Goal: Transaction & Acquisition: Purchase product/service

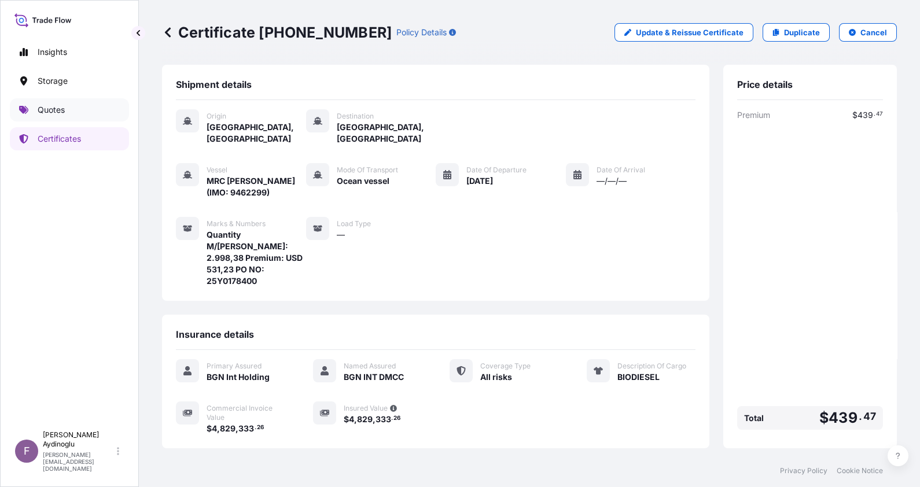
click at [80, 113] on link "Quotes" at bounding box center [69, 109] width 119 height 23
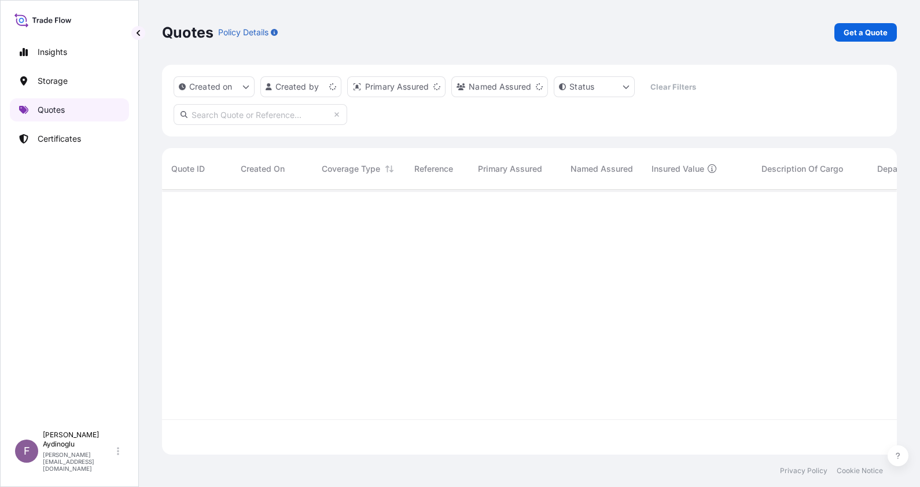
scroll to position [260, 723]
click at [860, 32] on p "Get a Quote" at bounding box center [865, 33] width 44 height 12
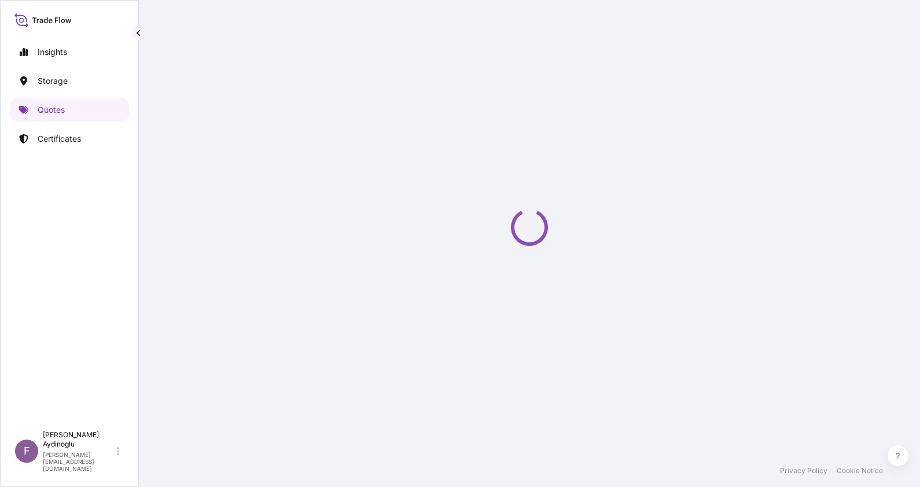
select select "Ocean Vessel"
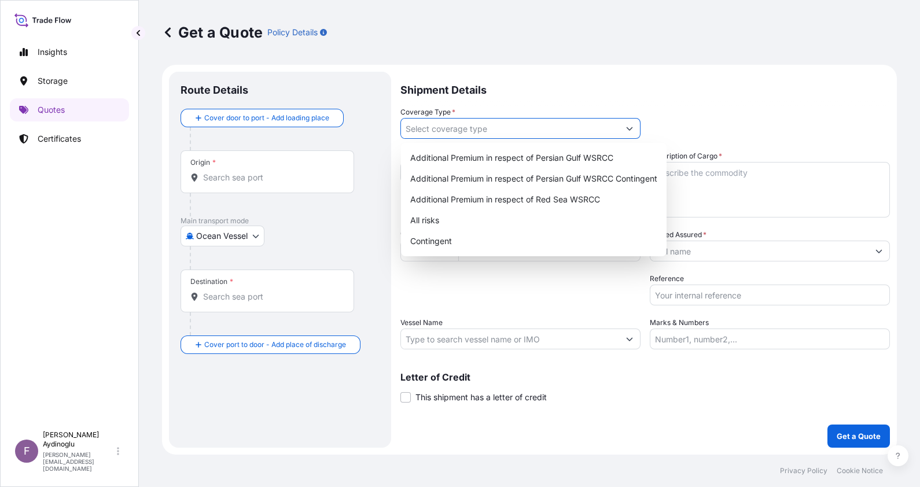
click at [473, 123] on input "Coverage Type *" at bounding box center [510, 128] width 218 height 21
click at [477, 220] on div "All risks" at bounding box center [534, 220] width 256 height 21
type input "All risks"
click at [452, 224] on div "All risks" at bounding box center [534, 220] width 256 height 21
click at [538, 292] on div "Packing Category Type to search a container mode Please select a primary mode o…" at bounding box center [520, 289] width 240 height 32
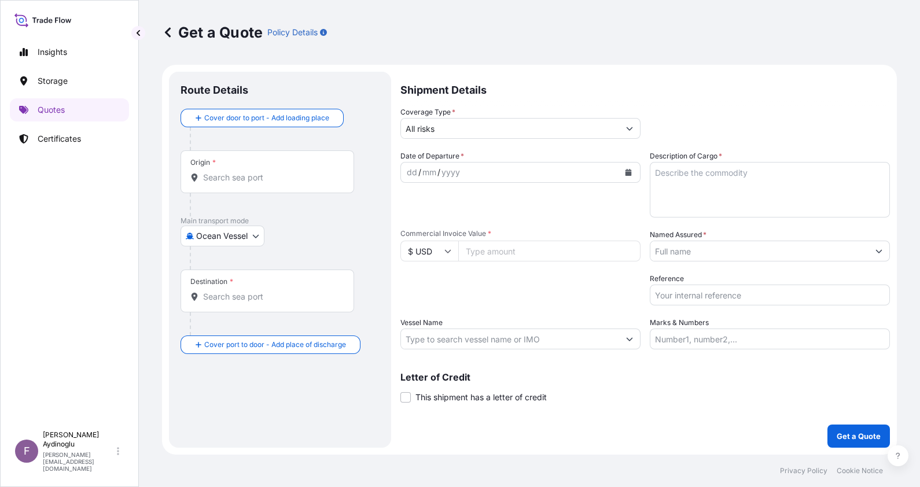
click at [509, 246] on input "Commercial Invoice Value *" at bounding box center [549, 251] width 182 height 21
type input "25193756.54"
click at [692, 251] on input "Named Assured *" at bounding box center [759, 251] width 218 height 21
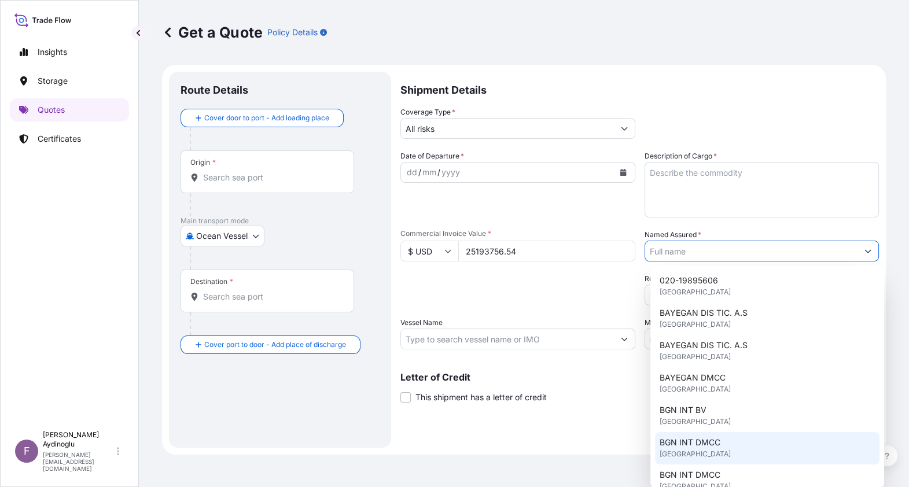
click at [751, 445] on div "BGN INT DMCC United Kingdom" at bounding box center [767, 448] width 224 height 32
type input "BGN INT DMCC"
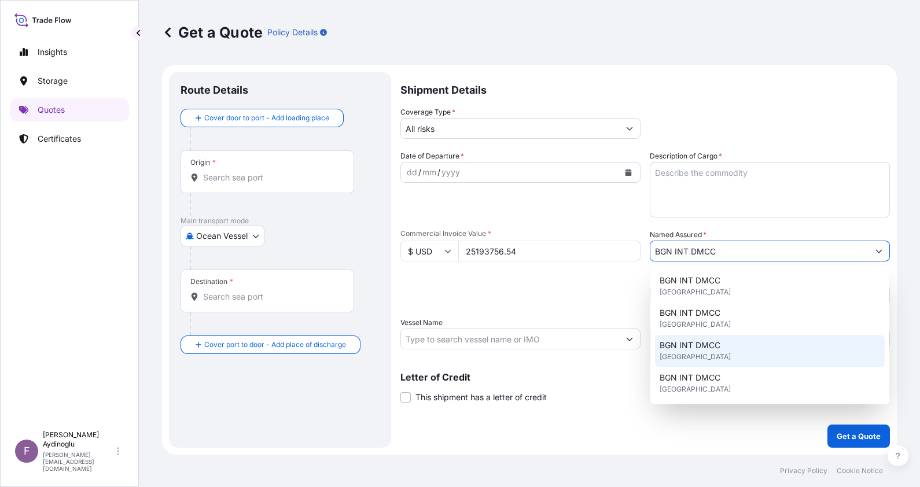
click at [602, 404] on div "Shipment Details Coverage Type * All risks Date of Departure * dd / mm / yyyy C…" at bounding box center [644, 260] width 489 height 376
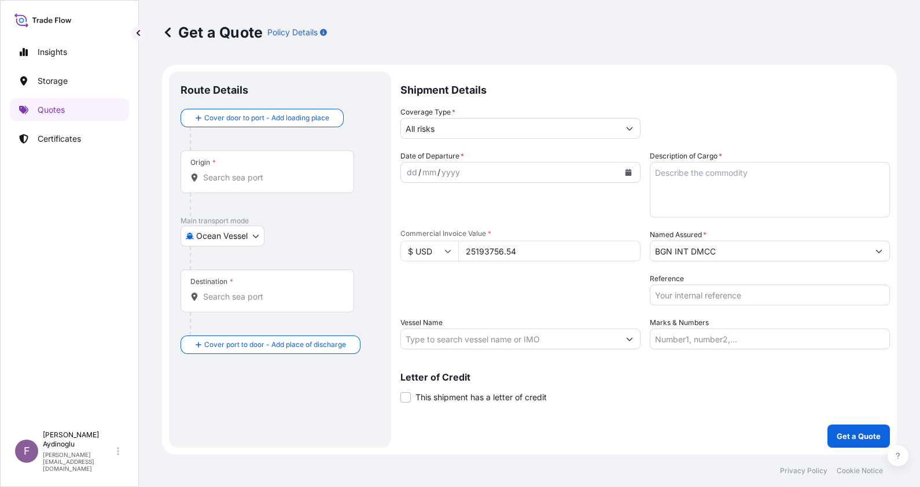
click at [720, 330] on input "Marks & Numbers" at bounding box center [770, 339] width 240 height 21
paste input "Quantity M/Tonn: 25.103,56 Premium: USD 2.011,60"
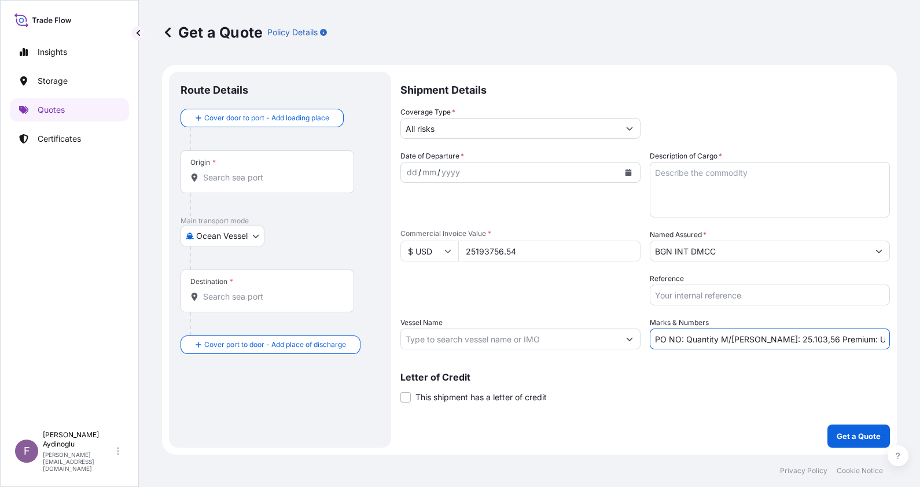
paste input "25Y0198500"
drag, startPoint x: 807, startPoint y: 339, endPoint x: 839, endPoint y: 340, distance: 31.8
click at [839, 340] on input "PO NO: 25Y0198500 Quantity M/Tonn: 25.103,56 Premium: USD 2.011,60" at bounding box center [770, 339] width 240 height 21
paste input "32999,18"
click at [813, 338] on input "PO NO: 25Y0198500 Quantity M/Tonn: 32999,186 Premium: USD 2.011,60" at bounding box center [770, 339] width 240 height 21
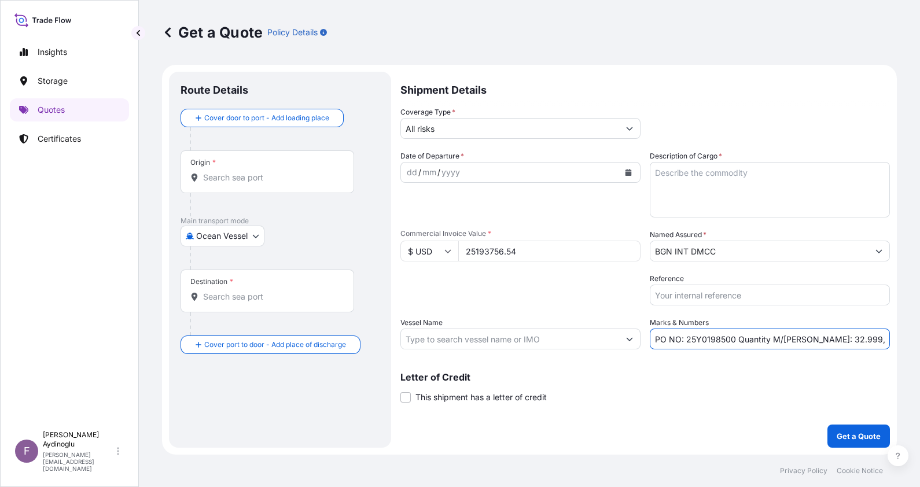
click at [870, 337] on input "PO NO: 25Y0198500 Quantity M/Tonn: 32.999,186 Premium: USD 2.011,60" at bounding box center [770, 339] width 240 height 21
click at [881, 341] on input "PO NO: 25Y0198500 Quantity M/Tonn: 32.999,186 Premium: USD 2.011,60" at bounding box center [770, 339] width 240 height 21
click at [877, 340] on input "PO NO: 25Y0198500 Quantity M/Tonn: 32.999,186 Premium: USD 2.011,60" at bounding box center [770, 339] width 240 height 21
drag, startPoint x: 861, startPoint y: 338, endPoint x: 871, endPoint y: 340, distance: 9.9
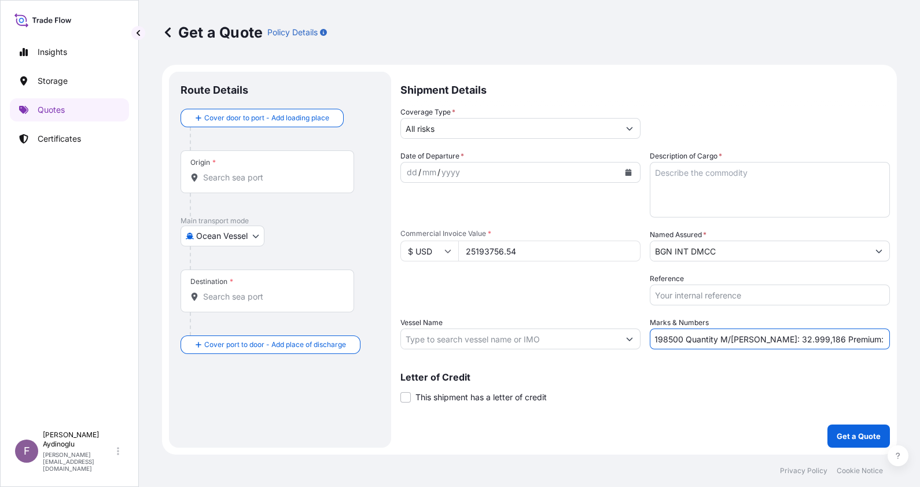
click at [871, 340] on input "PO NO: 25Y0198500 Quantity M/Tonn: 32.999,186 Premium: USD 2.011,60" at bounding box center [770, 339] width 240 height 21
click at [877, 340] on input "PO NO: 25Y0198500 Quantity M/Tonn: 32.999,186 Premium: USD 2.771,60" at bounding box center [770, 339] width 240 height 21
type input "PO NO: 25Y0198500 Quantity M/Tonn: 32.999,186 Premium: USD 2.771,31"
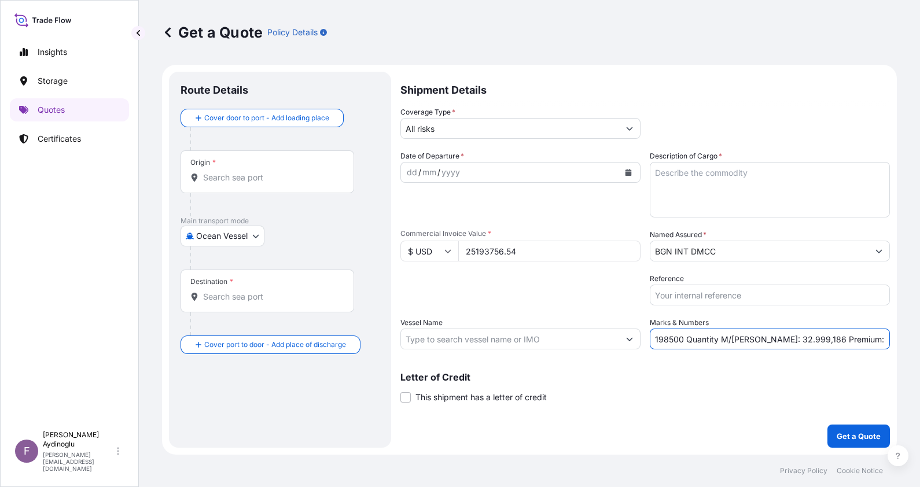
click at [748, 399] on div "Letter of Credit This shipment has a letter of credit Letter of credit * Letter…" at bounding box center [644, 388] width 489 height 31
click at [689, 169] on textarea "Description of Cargo *" at bounding box center [770, 190] width 240 height 56
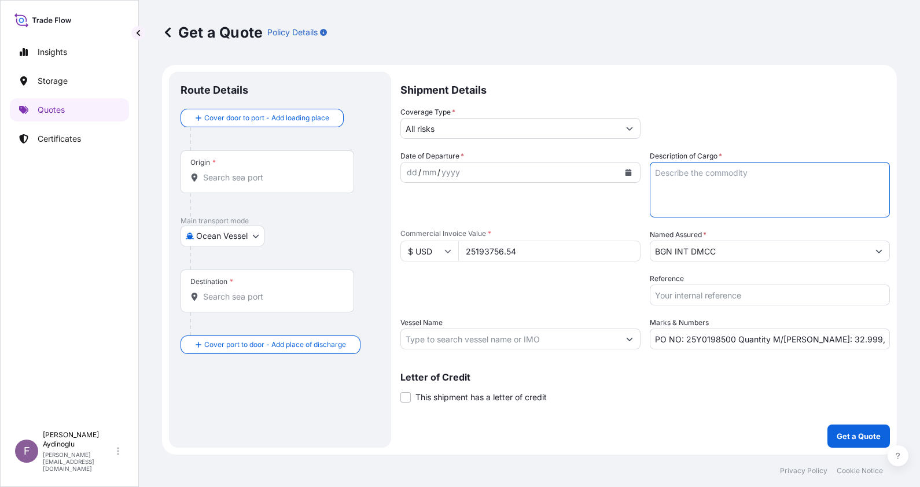
paste textarea "GASOIL"
type textarea "GASOIL"
click at [590, 302] on div "Packing Category Type to search a container mode Please select a primary mode o…" at bounding box center [520, 289] width 240 height 32
click at [514, 336] on input "Vessel Name" at bounding box center [510, 339] width 218 height 21
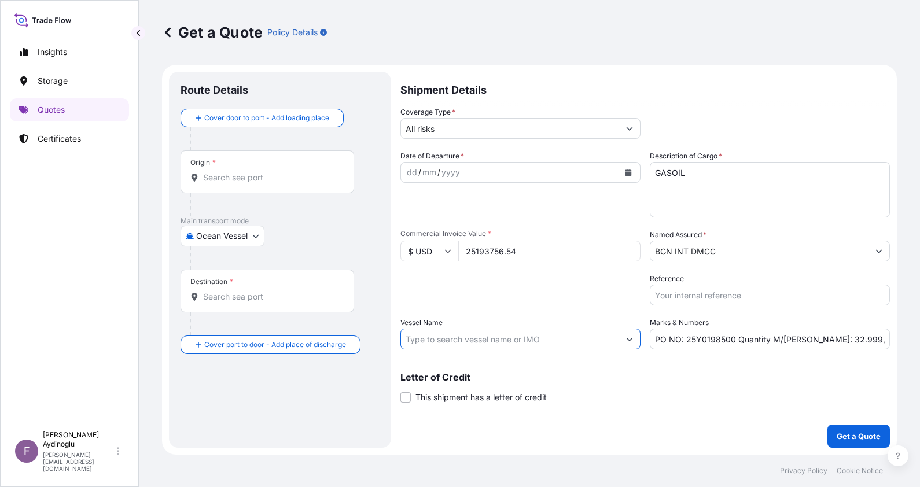
paste input "SEA RUNNER"
paste input "9442720"
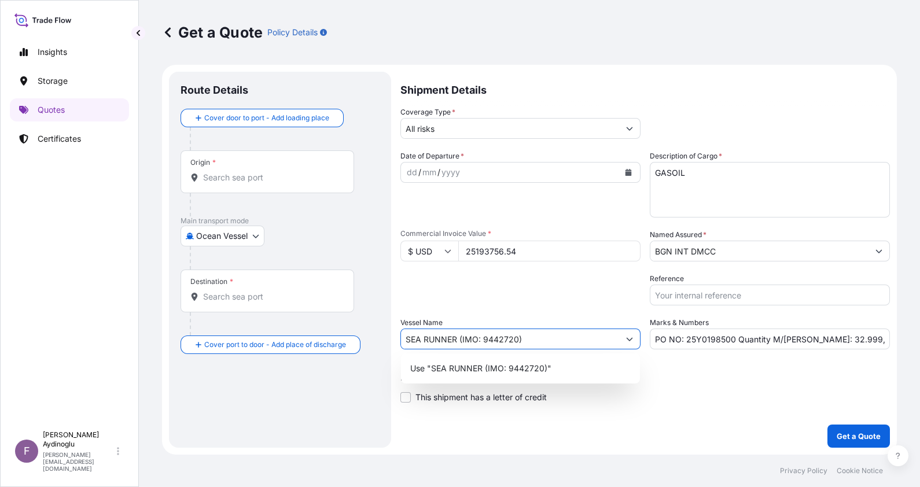
type input "SEA RUNNER (IMO: 9442720)"
click at [408, 171] on div "dd" at bounding box center [412, 172] width 13 height 14
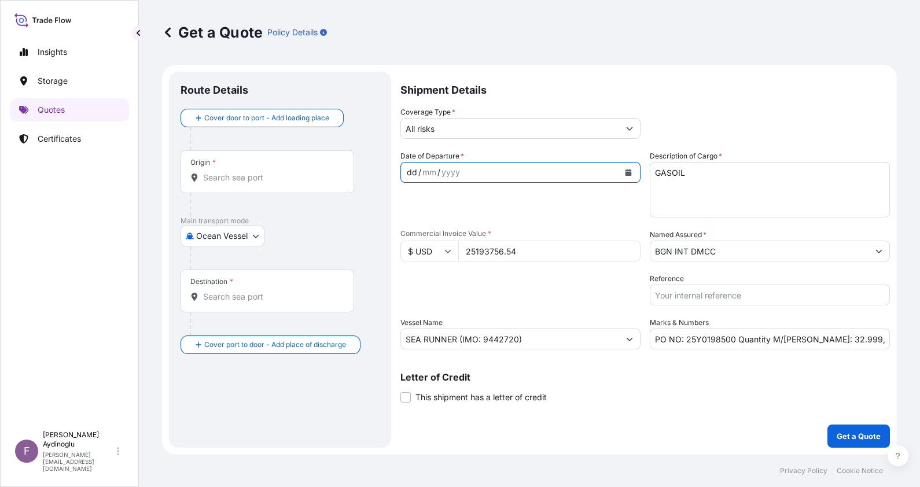
click at [411, 170] on div "dd" at bounding box center [412, 172] width 13 height 14
click at [238, 186] on div "Origin *" at bounding box center [267, 171] width 174 height 43
click at [238, 183] on input "Origin *" at bounding box center [271, 178] width 137 height 12
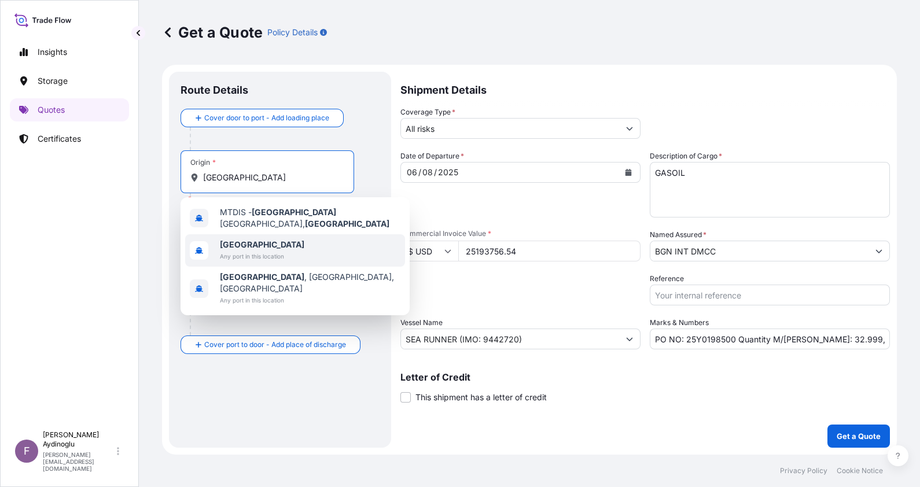
click at [337, 245] on div "Malta Any port in this location" at bounding box center [295, 250] width 220 height 32
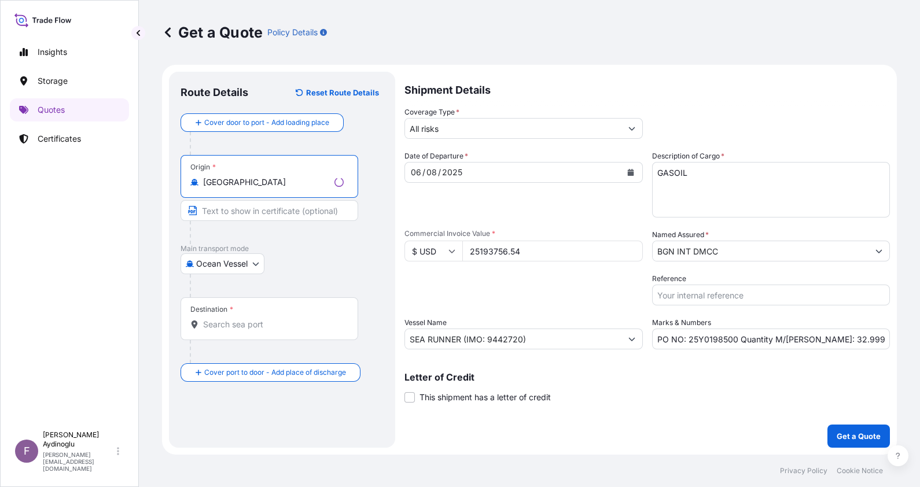
type input "[GEOGRAPHIC_DATA]"
click at [259, 205] on input "Text to appear on certificate" at bounding box center [269, 210] width 178 height 21
type input "OPL [GEOGRAPHIC_DATA] / [GEOGRAPHIC_DATA]"
click at [281, 328] on input "Destination *" at bounding box center [271, 325] width 137 height 12
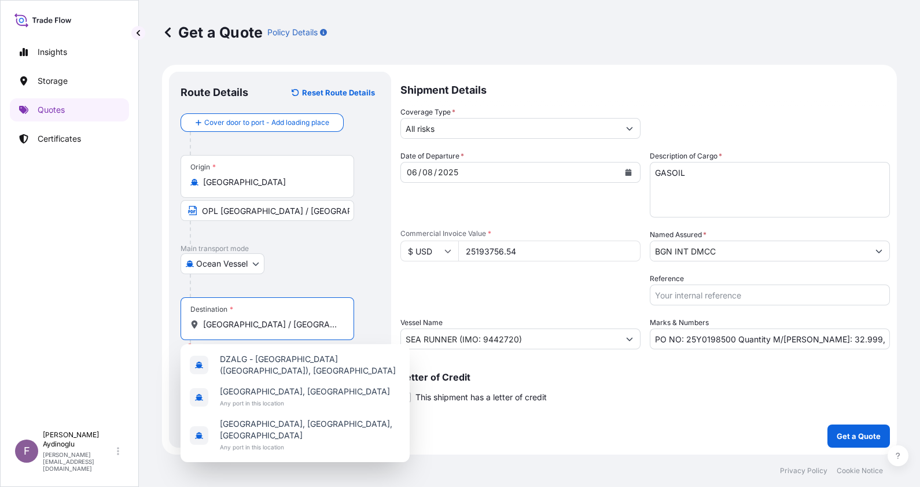
drag, startPoint x: 303, startPoint y: 327, endPoint x: 154, endPoint y: 318, distance: 148.4
click at [154, 318] on div "Get a Quote Policy Details Route Details Reset Route Details Cover door to port…" at bounding box center [529, 227] width 781 height 455
click at [370, 281] on div at bounding box center [285, 285] width 190 height 23
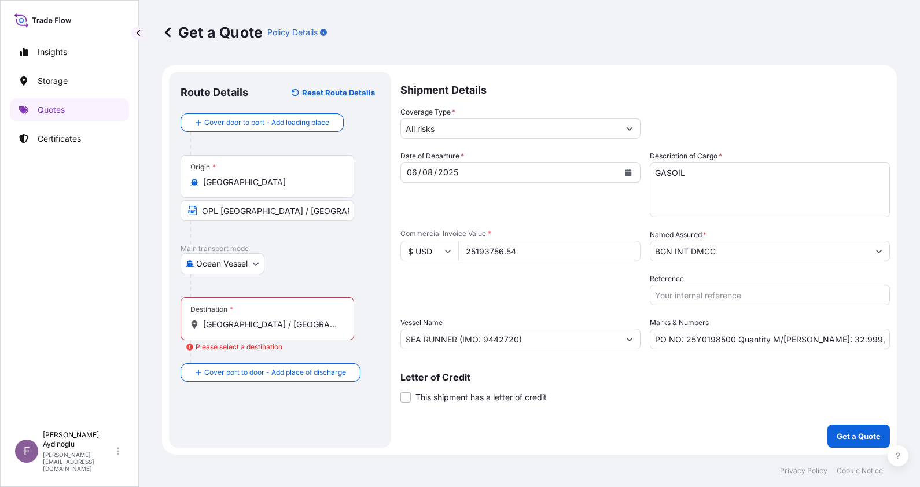
click at [297, 330] on div "Destination * ALGIERS / ALGERIA" at bounding box center [267, 318] width 174 height 43
click at [297, 330] on input "ALGIERS / ALGERIA" at bounding box center [271, 325] width 137 height 12
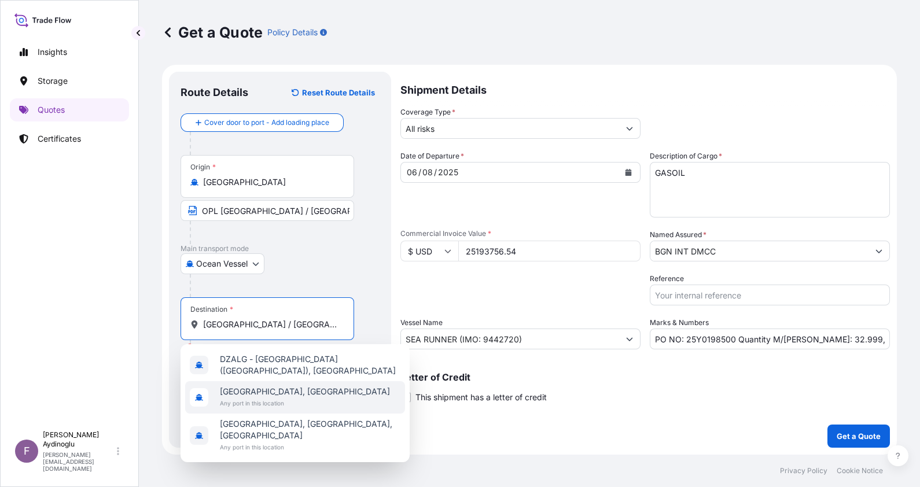
click at [291, 395] on div "Algiers, Algeria Any port in this location" at bounding box center [295, 397] width 220 height 32
type input "Algiers, Algeria"
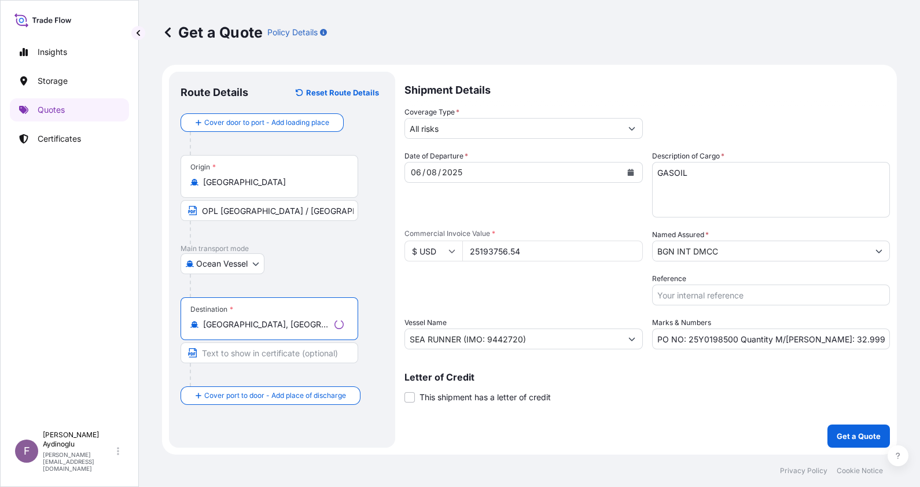
click at [241, 349] on input "Text to appear on certificate" at bounding box center [269, 352] width 178 height 21
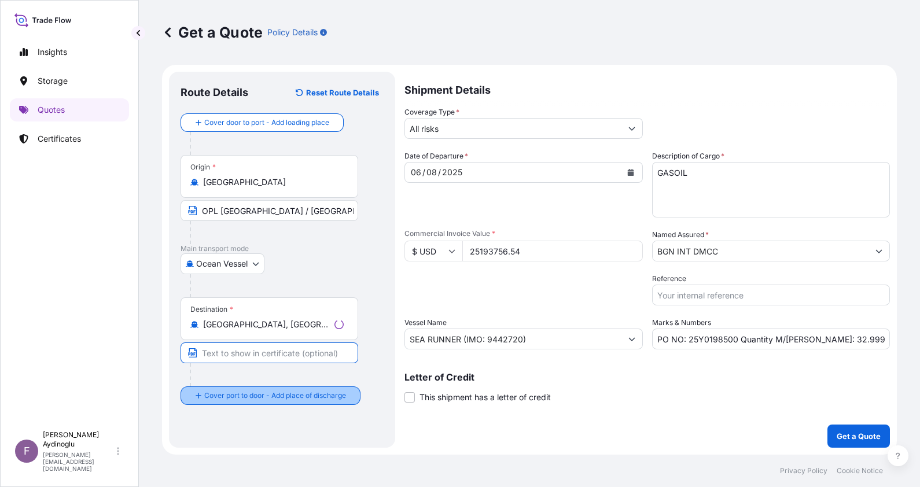
paste input "ALGIERS / ALGERIA"
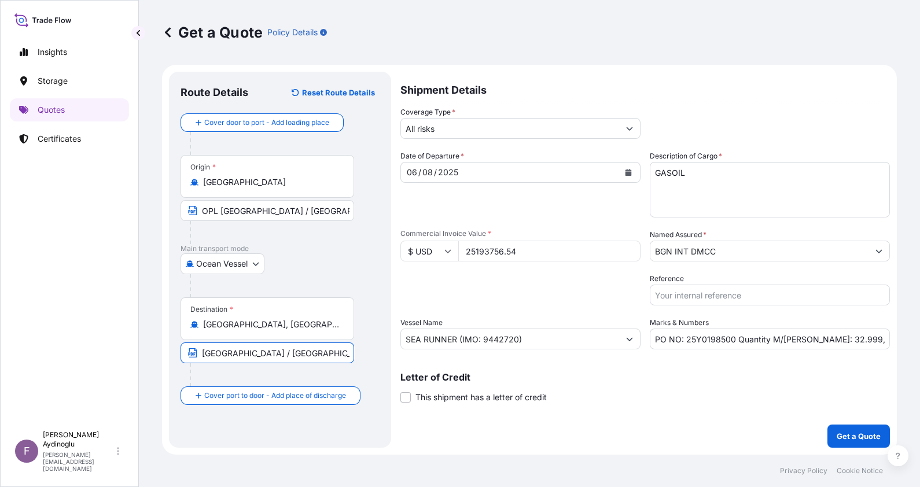
type input "ALGIERS / ALGERIA"
click at [378, 360] on div "Destination * Algiers, Algeria ALGIERS / ALGERIA" at bounding box center [279, 341] width 199 height 89
click at [845, 340] on input "PO NO: 25Y0198500 Quantity M/Tonn: 32.999,186 Premium: USD 2.771,31" at bounding box center [770, 339] width 240 height 21
type input "PO NO: 25Y0198500 Quantity M/Tonn: 32.999,19 Premium: USD 2.771,31"
click at [819, 381] on p "Letter of Credit" at bounding box center [644, 377] width 489 height 9
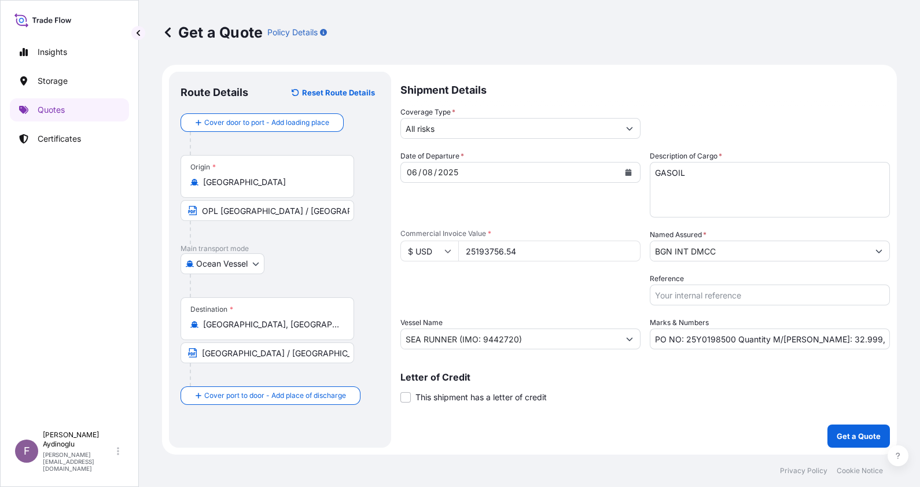
click at [865, 337] on input "PO NO: 25Y0198500 Quantity M/Tonn: 32.999,19 Premium: USD 2.771,31" at bounding box center [770, 339] width 240 height 21
click at [711, 367] on div "Letter of Credit This shipment has a letter of credit Letter of credit * Letter…" at bounding box center [644, 381] width 489 height 45
click at [851, 429] on button "Get a Quote" at bounding box center [858, 436] width 62 height 23
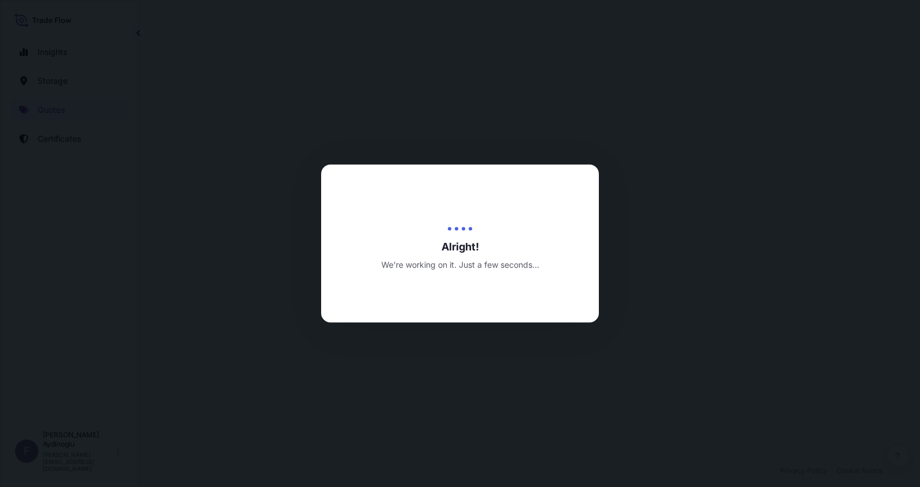
select select "Ocean Vessel"
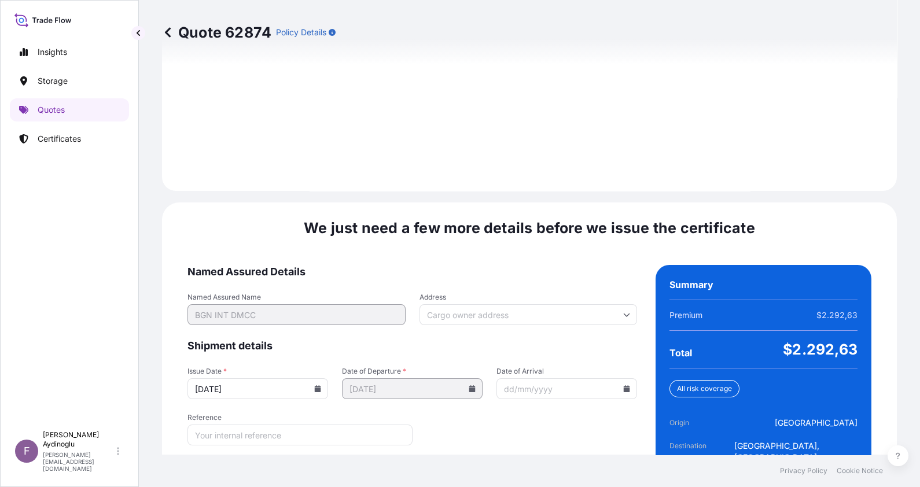
scroll to position [1338, 0]
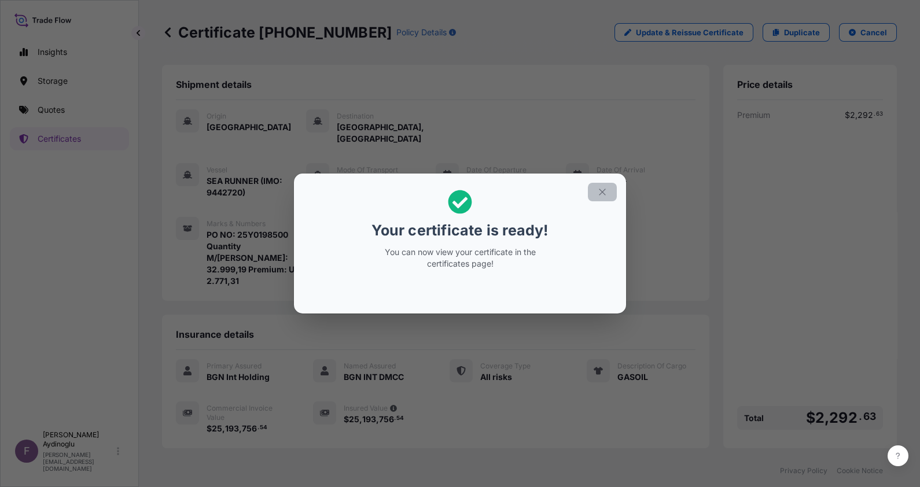
click at [603, 193] on icon "button" at bounding box center [602, 192] width 6 height 6
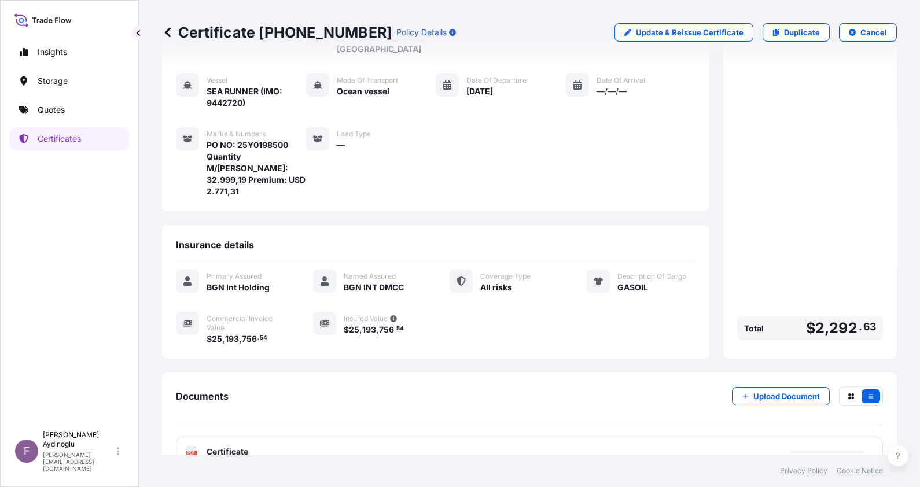
scroll to position [90, 0]
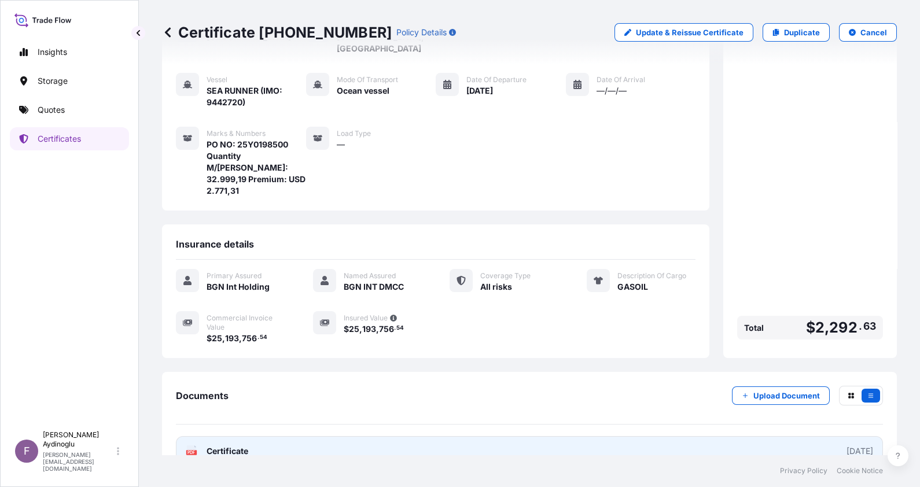
click at [527, 436] on link "PDF Certificate [DATE]" at bounding box center [529, 451] width 707 height 30
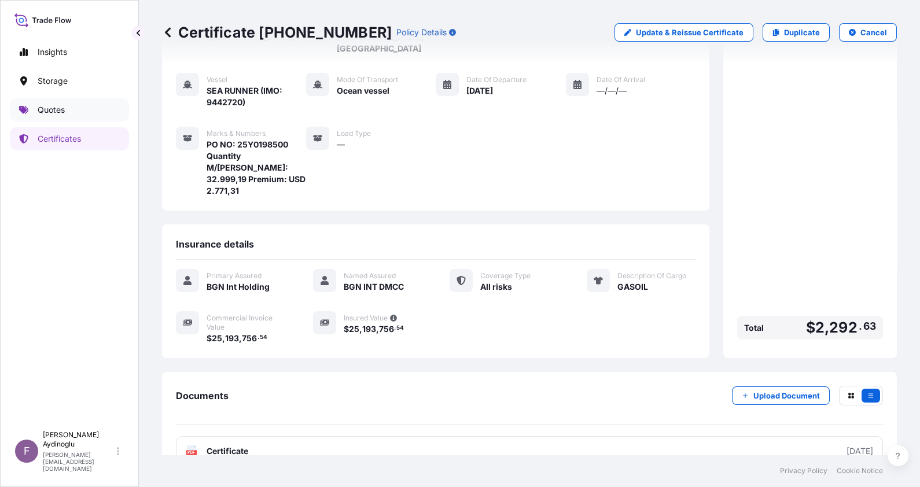
click at [67, 98] on link "Quotes" at bounding box center [69, 109] width 119 height 23
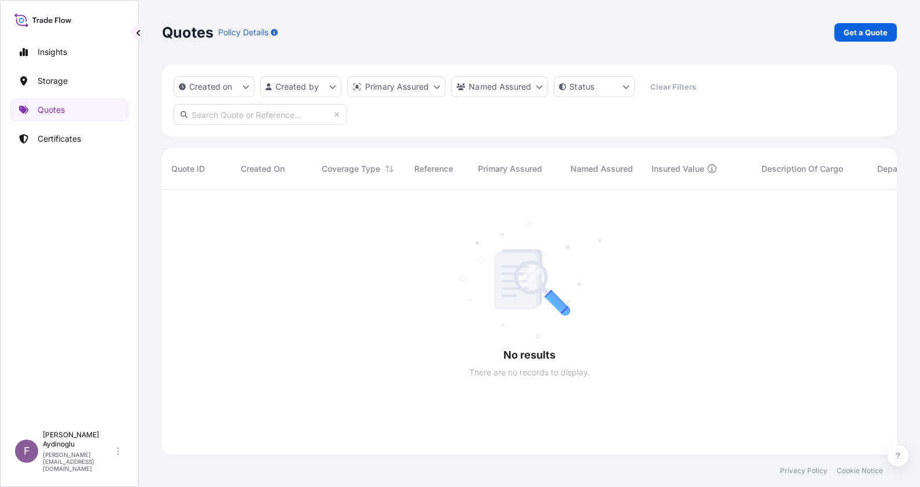
scroll to position [295, 723]
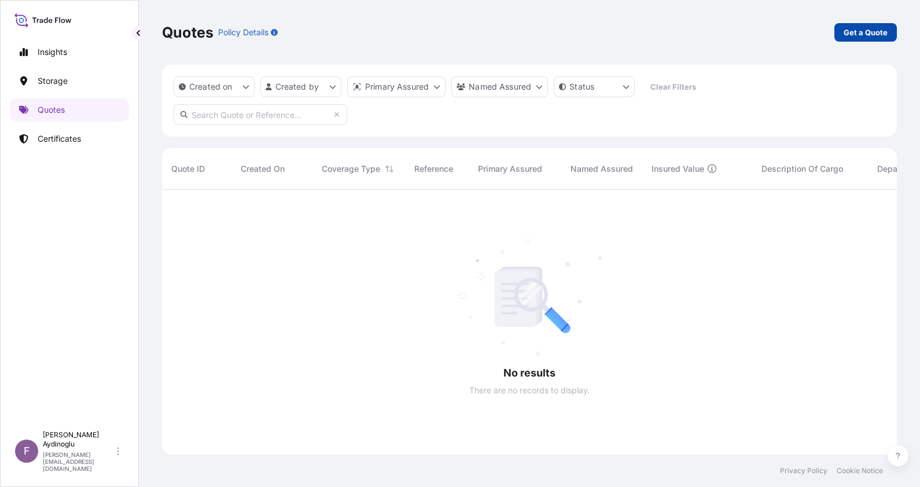
click at [865, 34] on p "Get a Quote" at bounding box center [865, 33] width 44 height 12
select select "Ocean Vessel"
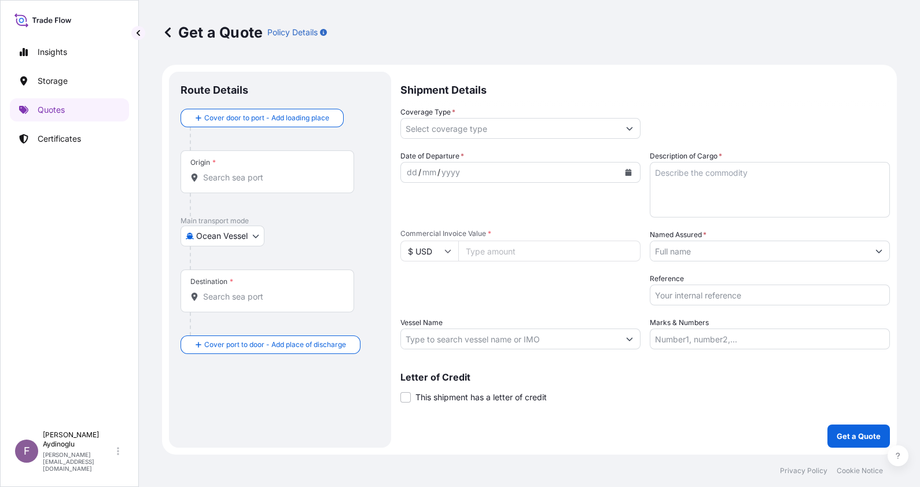
click at [478, 122] on input "Coverage Type *" at bounding box center [510, 128] width 218 height 21
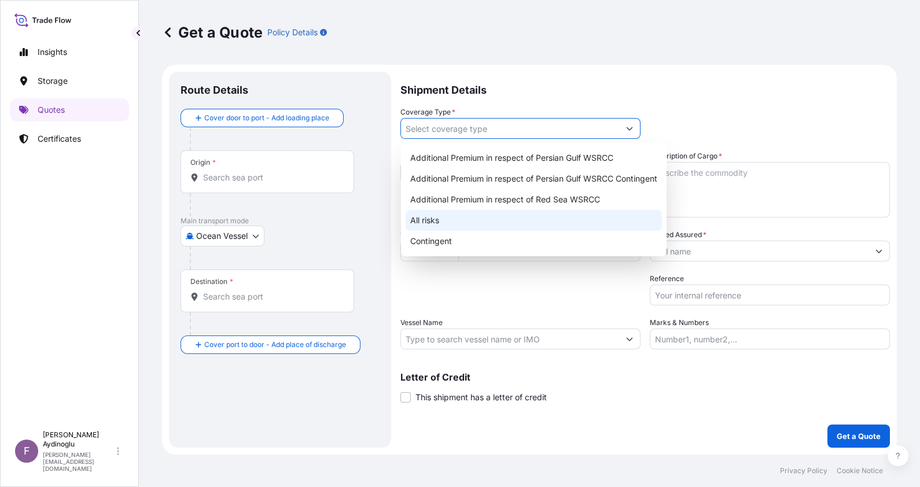
click at [460, 221] on div "All risks" at bounding box center [534, 220] width 256 height 21
type input "All risks"
click at [741, 336] on input "Marks & Numbers" at bounding box center [770, 339] width 240 height 21
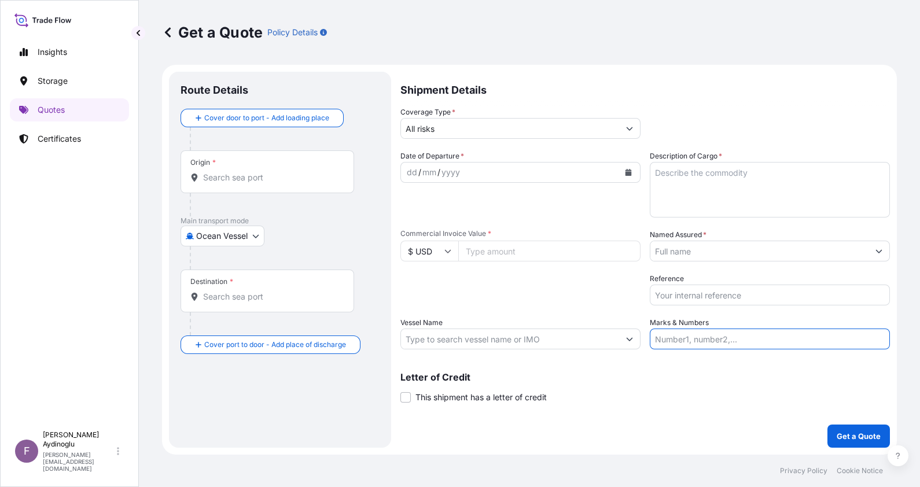
type input "PO NO: 25Y0198500 Quantity M/Tonn: 32.999,19 Premium: USD 2.771,31"
type input "[GEOGRAPHIC_DATA]"
type input "Algiers, Algeria"
type input "25193756.54"
type input "BGN INT DMCC"
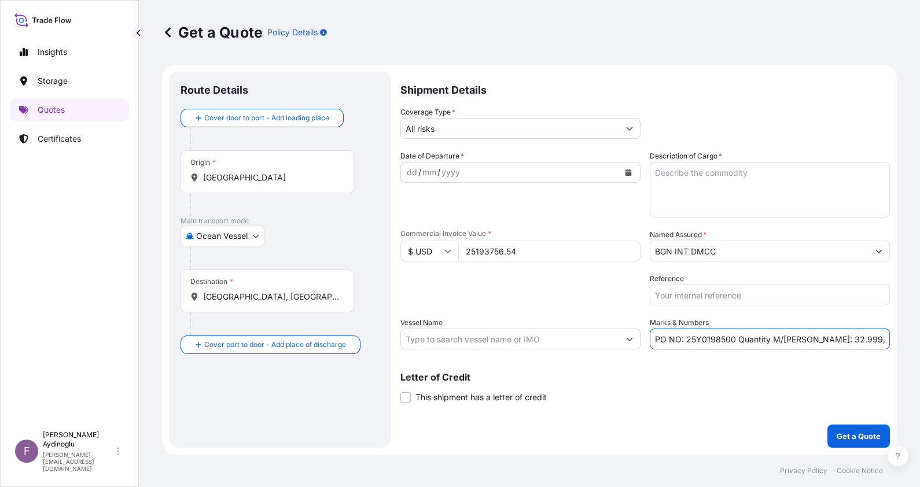
type input "SEA RUNNER (IMO: 9442720)"
click at [599, 389] on div "Letter of Credit This shipment has a letter of credit Letter of credit * Letter…" at bounding box center [646, 388] width 485 height 31
drag, startPoint x: 732, startPoint y: 340, endPoint x: 687, endPoint y: 341, distance: 45.1
click at [687, 341] on input "PO NO: 25Y0198500 Quantity M/Tonn: 32.999,19 Premium: USD 2.771,31" at bounding box center [770, 339] width 240 height 21
click at [474, 253] on input "25193756.54" at bounding box center [549, 251] width 182 height 21
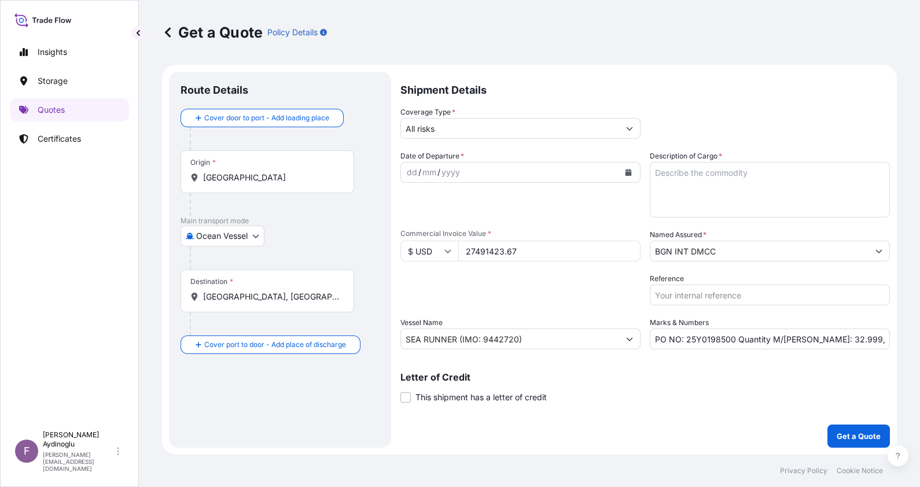
type input "27491423.67"
click at [826, 340] on input "PO NO: 25Y0198500 Quantity M/Tonn: 32.999,19 Premium: USD 2.771,31" at bounding box center [770, 339] width 240 height 21
click at [835, 338] on input "PO NO: 25Y0198500 Quantity M/Tonn: 32.949,19 Premium: USD 2.771,31" at bounding box center [770, 339] width 240 height 21
type input "PO NO: 25Y0198500 Quantity M/Tonn: 32.949,51 Premium: USD 2.771,31"
drag, startPoint x: 456, startPoint y: 338, endPoint x: 388, endPoint y: 340, distance: 68.3
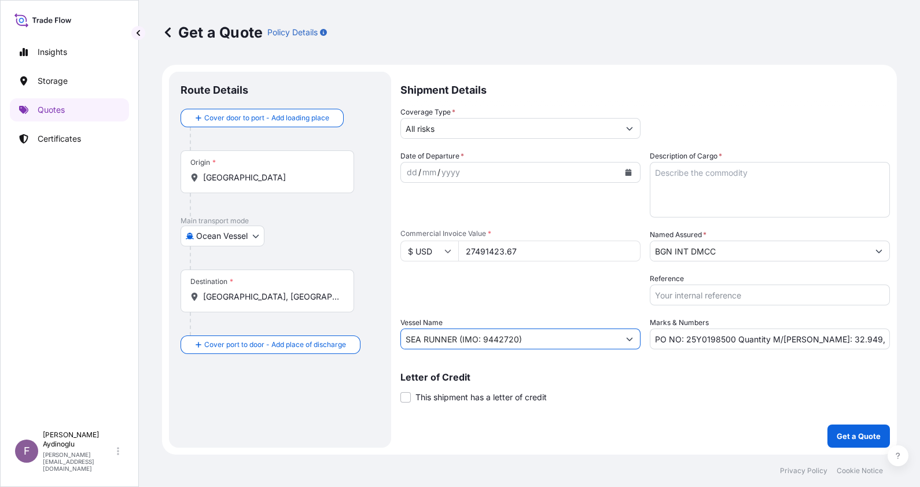
click at [388, 340] on form "Route Details Cover door to port - Add loading place Place of loading Road / In…" at bounding box center [529, 260] width 735 height 390
paste input "HISTRIA PRINCE"
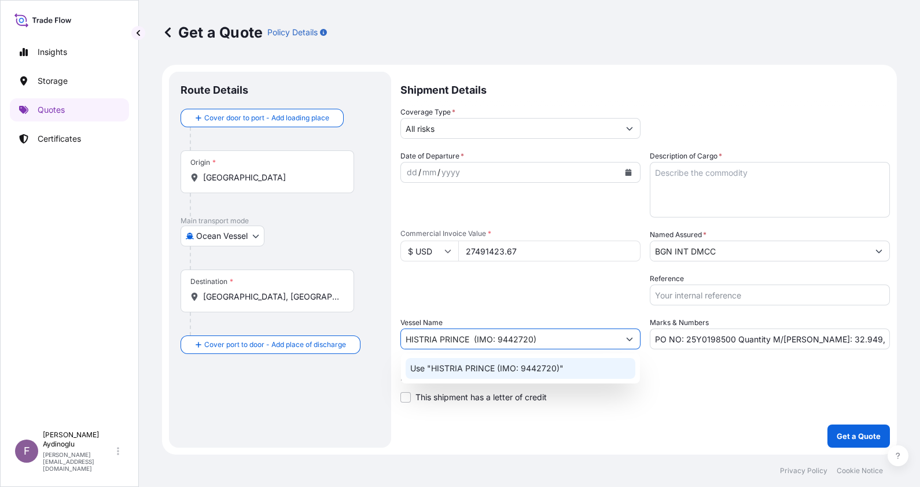
click at [699, 392] on div "Letter of Credit This shipment has a letter of credit Letter of credit * Letter…" at bounding box center [644, 388] width 489 height 31
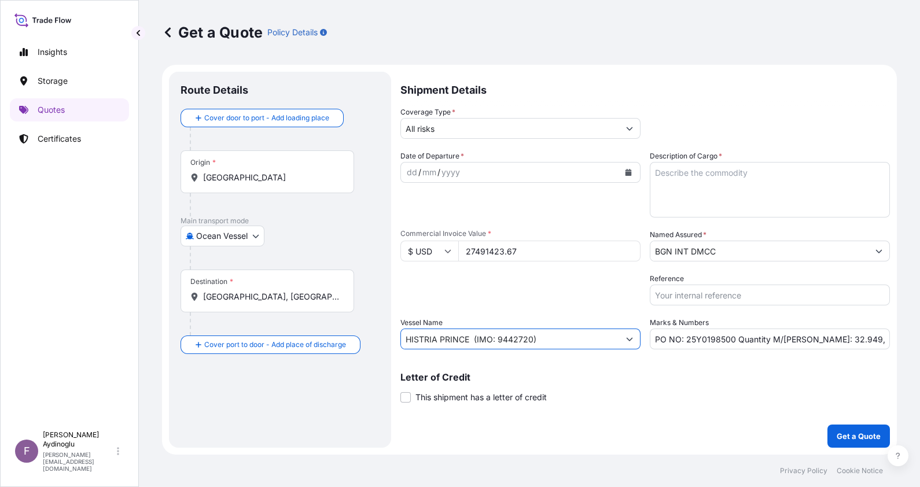
drag, startPoint x: 531, startPoint y: 340, endPoint x: 498, endPoint y: 336, distance: 32.6
click at [498, 336] on input "HISTRIA PRINCE (IMO: 9442720)" at bounding box center [510, 339] width 218 height 21
paste input "36666"
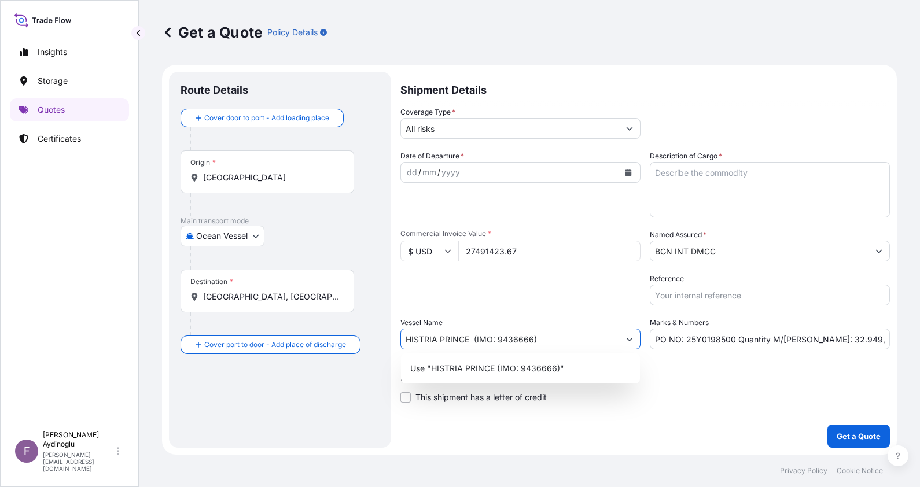
type input "HISTRIA PRINCE (IMO: 9436666)"
click at [669, 371] on div "Letter of Credit This shipment has a letter of credit Letter of credit * Letter…" at bounding box center [644, 381] width 489 height 45
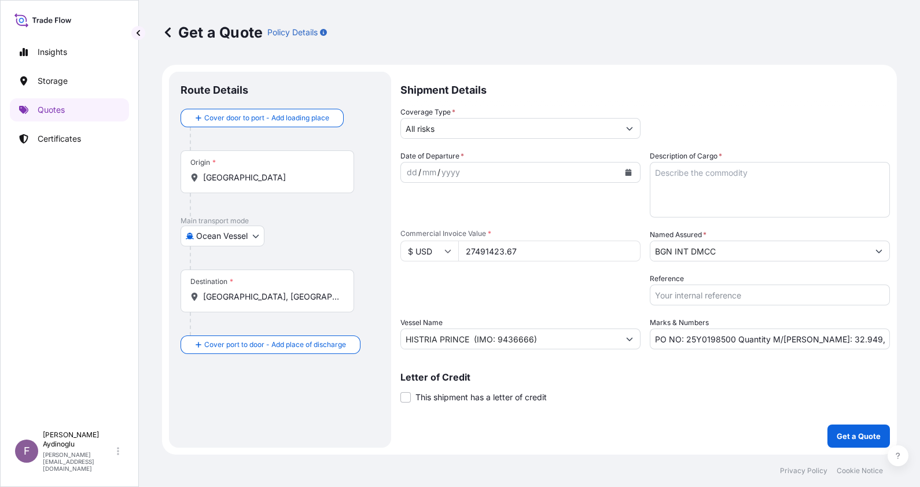
click at [411, 174] on div "dd" at bounding box center [412, 172] width 13 height 14
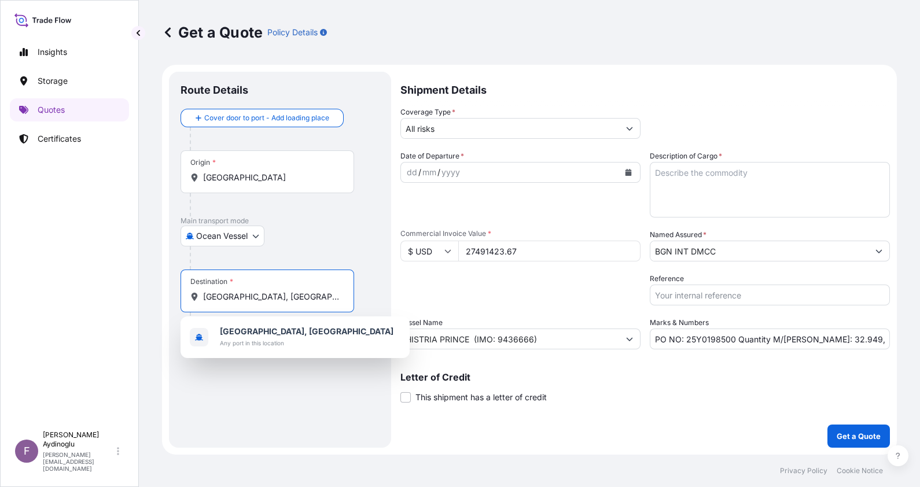
click at [272, 297] on input "Algiers, Algeria" at bounding box center [271, 297] width 137 height 12
click at [301, 241] on div "Ocean Vessel Ocean Vessel Air Land" at bounding box center [279, 236] width 199 height 21
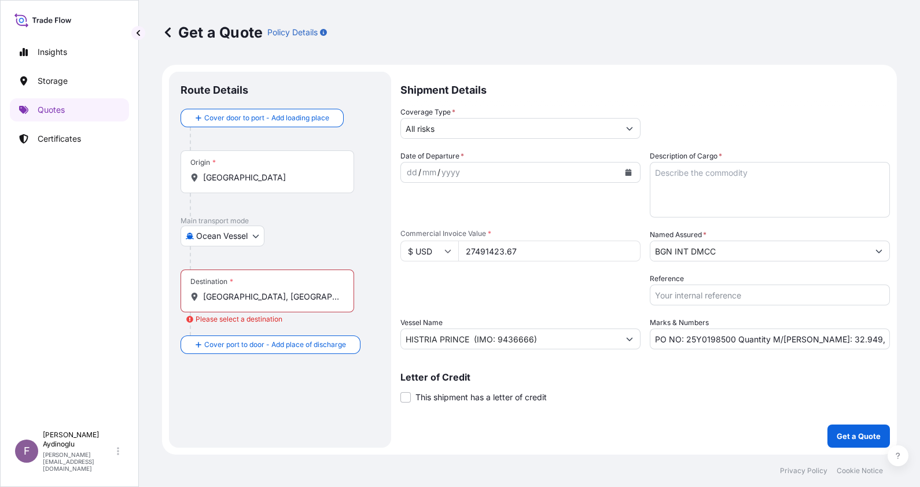
click at [238, 197] on div at bounding box center [272, 204] width 164 height 23
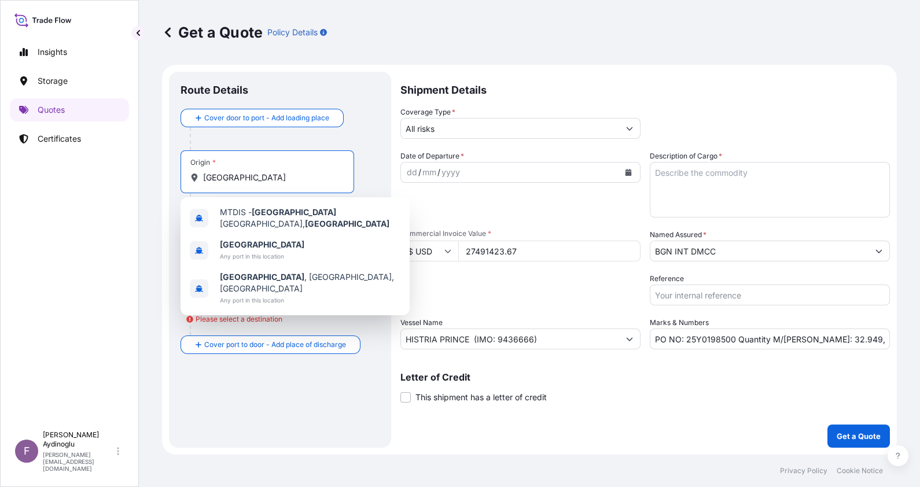
click at [237, 178] on input "[GEOGRAPHIC_DATA]" at bounding box center [271, 178] width 137 height 12
click at [264, 251] on span "Any port in this location" at bounding box center [262, 256] width 84 height 12
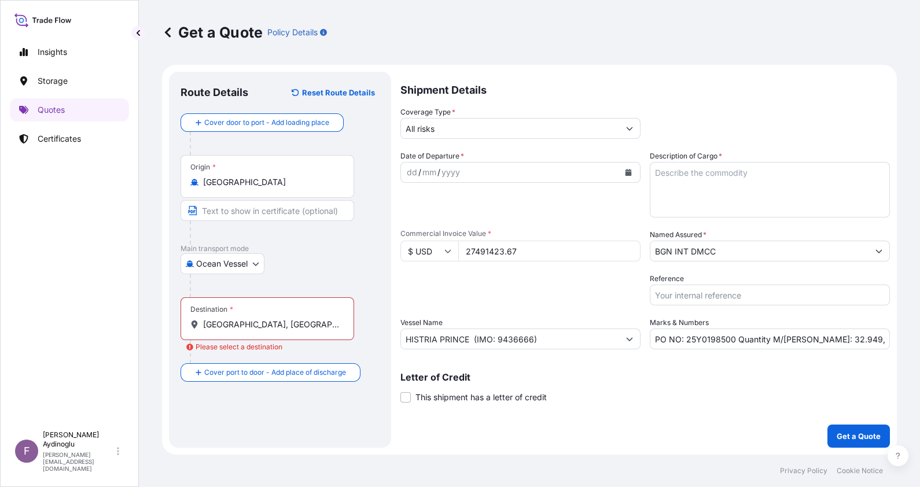
click at [285, 223] on div "Cover door to port - Add loading place Place of loading Road / Inland Road / In…" at bounding box center [279, 247] width 199 height 268
click at [265, 217] on input "Text to appear on certificate" at bounding box center [267, 210] width 174 height 21
type input "OPL [GEOGRAPHIC_DATA] / [GEOGRAPHIC_DATA]"
click at [332, 278] on div at bounding box center [285, 285] width 190 height 23
click at [265, 324] on input "Algiers, Algeria" at bounding box center [271, 325] width 137 height 12
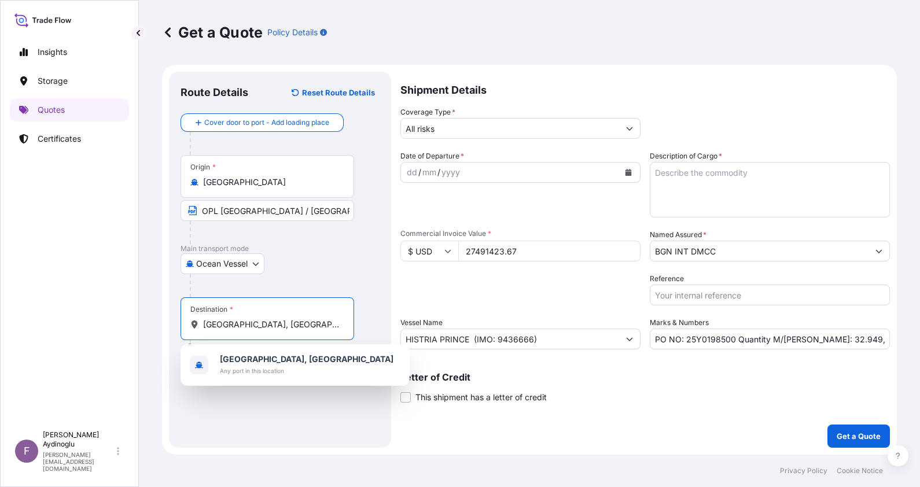
drag, startPoint x: 277, startPoint y: 326, endPoint x: 157, endPoint y: 326, distance: 120.3
click at [157, 326] on div "Get a Quote Policy Details Route Details Reset Route Details Cover door to port…" at bounding box center [529, 227] width 781 height 455
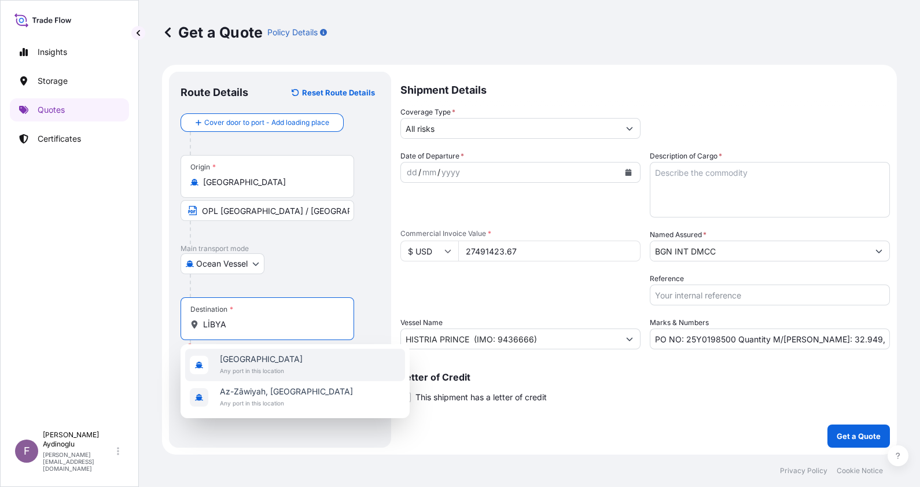
click at [292, 369] on div "Libya Any port in this location" at bounding box center [295, 365] width 220 height 32
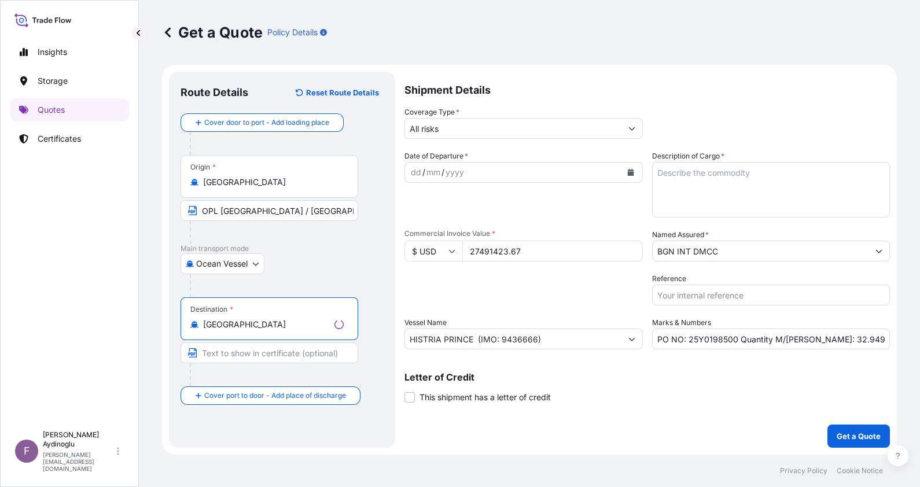
type input "[GEOGRAPHIC_DATA]"
click at [263, 355] on input "Text to appear on certificate" at bounding box center [269, 352] width 178 height 21
click at [230, 354] on input "Text to appear on certificate" at bounding box center [267, 352] width 174 height 21
paste input "ANY LIBYAN PORT"
type input "ANY LIBYAN PORT / [GEOGRAPHIC_DATA]"
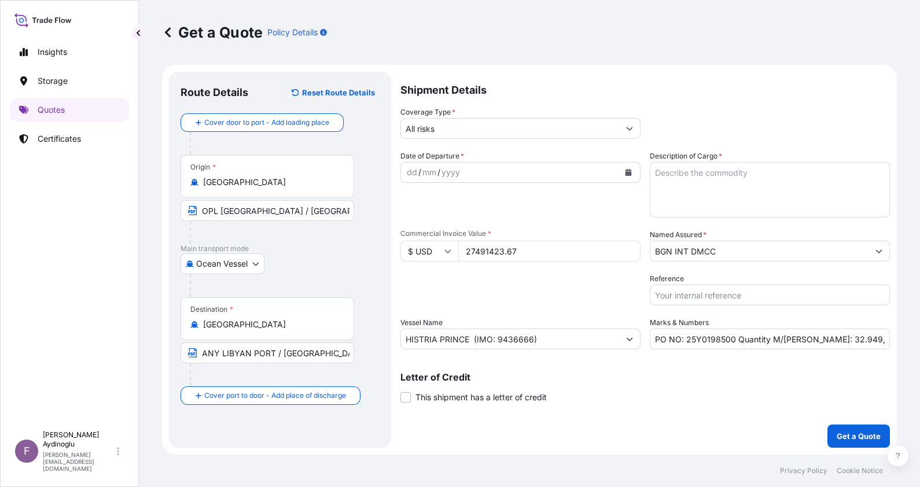
click at [374, 338] on div "Destination * Libya ANY LIBYAN PORT / LIBYA" at bounding box center [279, 341] width 199 height 89
click at [712, 395] on div "Letter of Credit This shipment has a letter of credit Letter of credit * Letter…" at bounding box center [644, 388] width 489 height 31
click at [732, 173] on textarea "Description of Cargo *" at bounding box center [770, 190] width 240 height 56
click at [716, 194] on textarea "Description of Cargo *" at bounding box center [770, 190] width 240 height 56
paste textarea "GASOIL"
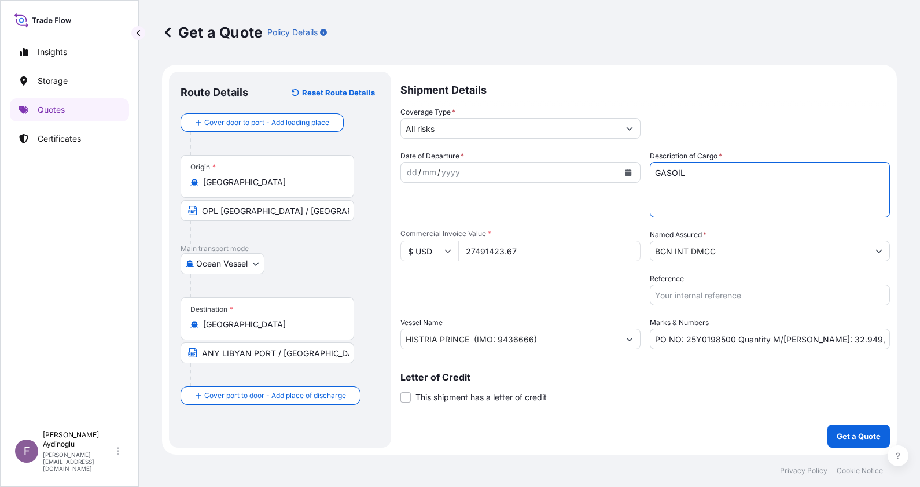
type textarea "GASOIL"
click at [684, 405] on div "Shipment Details Coverage Type * All risks Date of Departure * dd / mm / yyyy C…" at bounding box center [644, 260] width 489 height 376
click at [406, 173] on div "dd" at bounding box center [412, 172] width 13 height 14
click at [408, 165] on div "dd / mm / yyyy" at bounding box center [510, 172] width 218 height 21
click at [412, 177] on div "dd" at bounding box center [412, 172] width 13 height 14
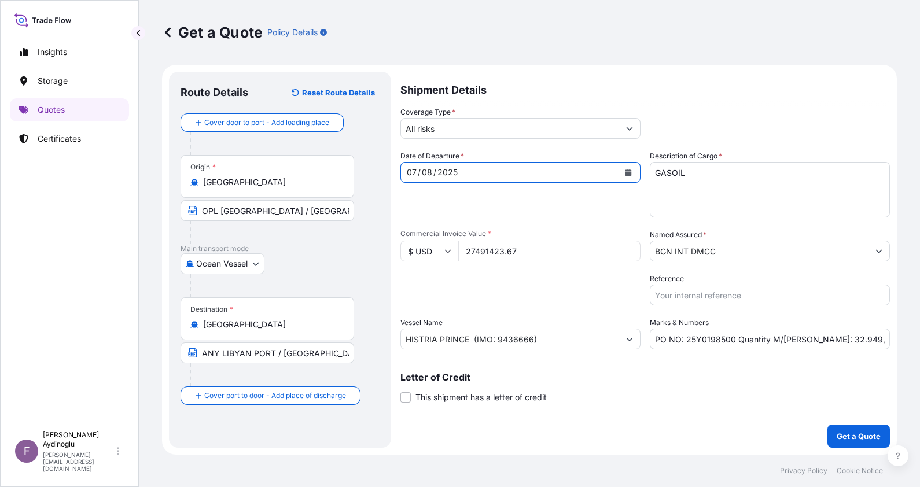
click at [541, 201] on div "Date of Departure * 07 / 08 / 2025" at bounding box center [520, 183] width 240 height 67
click at [866, 340] on input "PO NO: 25Y0198500 Quantity M/Tonn: 32.949,51 Premium: USD 2.771,31" at bounding box center [770, 339] width 240 height 21
click at [883, 341] on input "PO NO: 25Y0198500 Quantity M/Tonn: 32.949,51 Premium: USD 2.771,31" at bounding box center [770, 339] width 240 height 21
drag, startPoint x: 856, startPoint y: 341, endPoint x: 874, endPoint y: 341, distance: 17.4
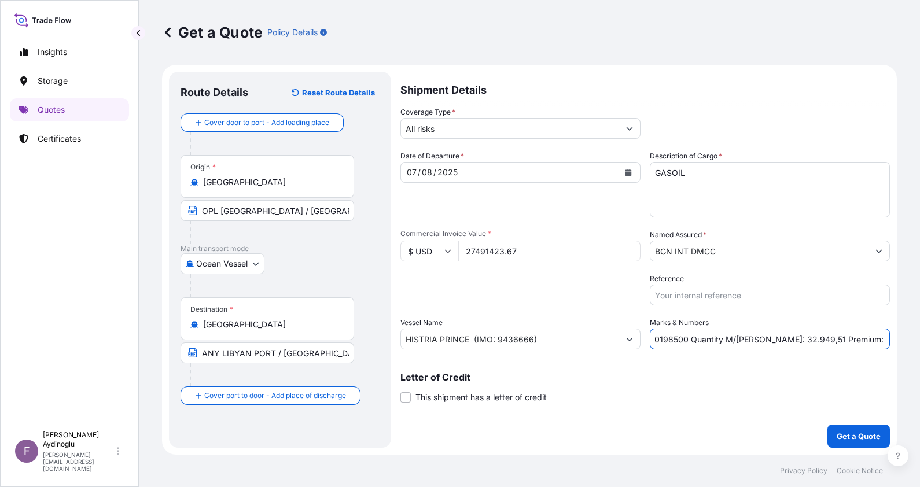
click at [874, 341] on input "PO NO: 25Y0198500 Quantity M/Tonn: 32.949,51 Premium: USD 2.771,31" at bounding box center [770, 339] width 240 height 21
click at [884, 339] on input "PO NO: 25Y0198500 Quantity M/Tonn: 32.949,51 Premium: USD 3.024,31" at bounding box center [770, 339] width 240 height 21
type input "PO NO: 25Y0198500 Quantity M/[PERSON_NAME]: 32.949,51 Premium: USD 3.024,06"
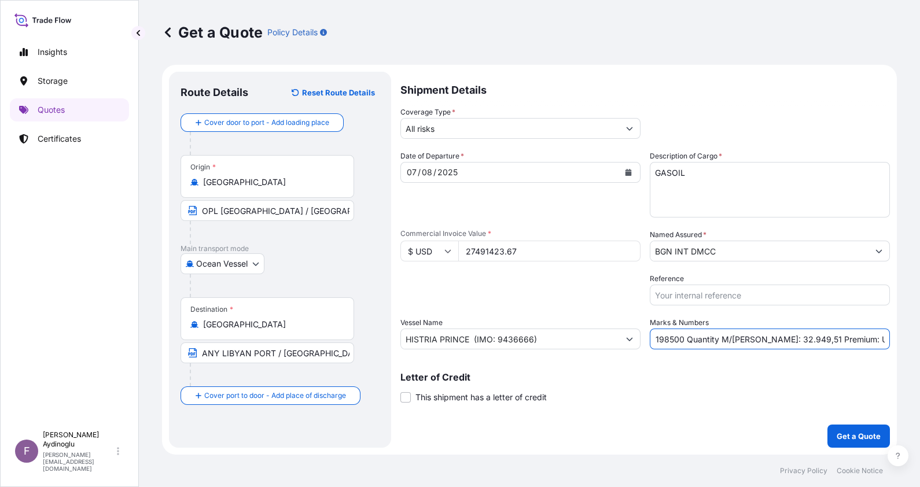
scroll to position [0, 0]
click at [865, 434] on p "Get a Quote" at bounding box center [859, 436] width 44 height 12
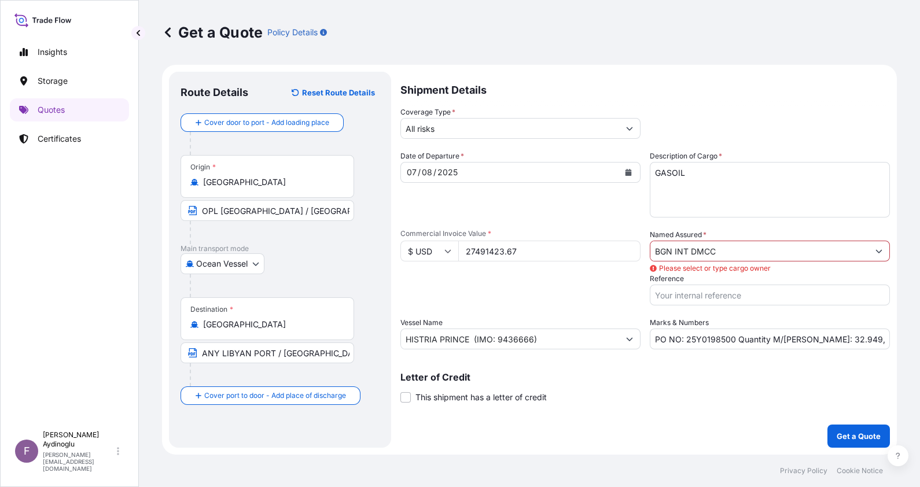
click at [787, 254] on input "BGN INT DMCC" at bounding box center [759, 251] width 218 height 21
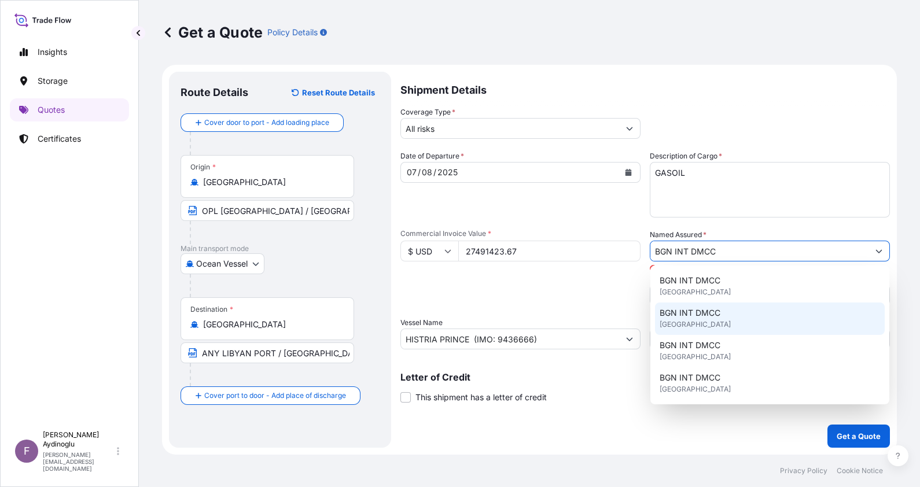
click at [742, 321] on div "BGN INT DMCC United Kingdom" at bounding box center [770, 319] width 230 height 32
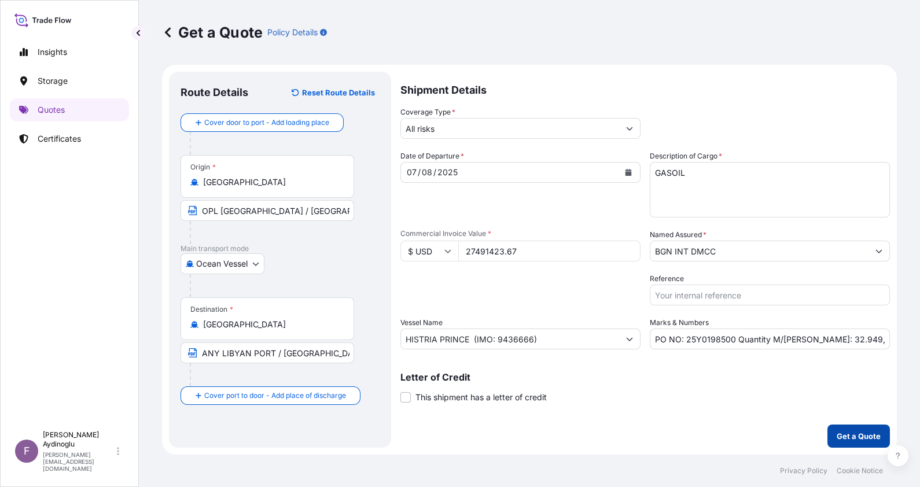
click at [865, 433] on p "Get a Quote" at bounding box center [859, 436] width 44 height 12
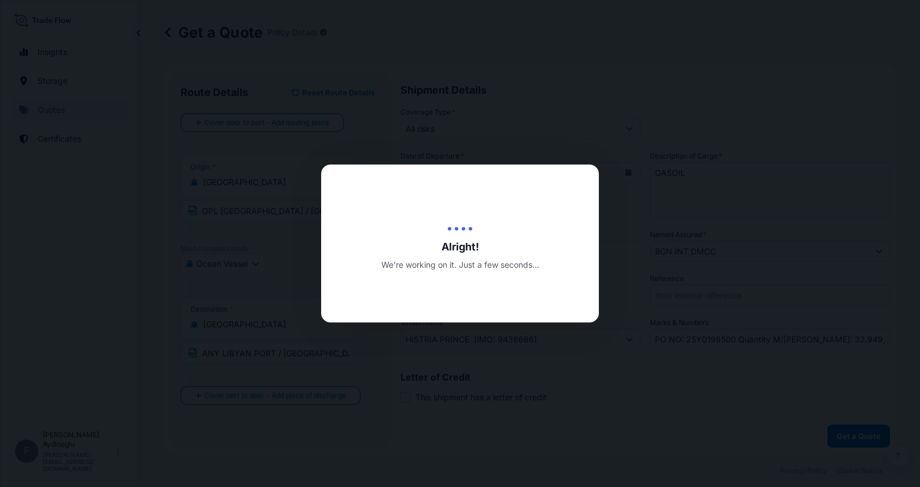
select select "Ocean Vessel"
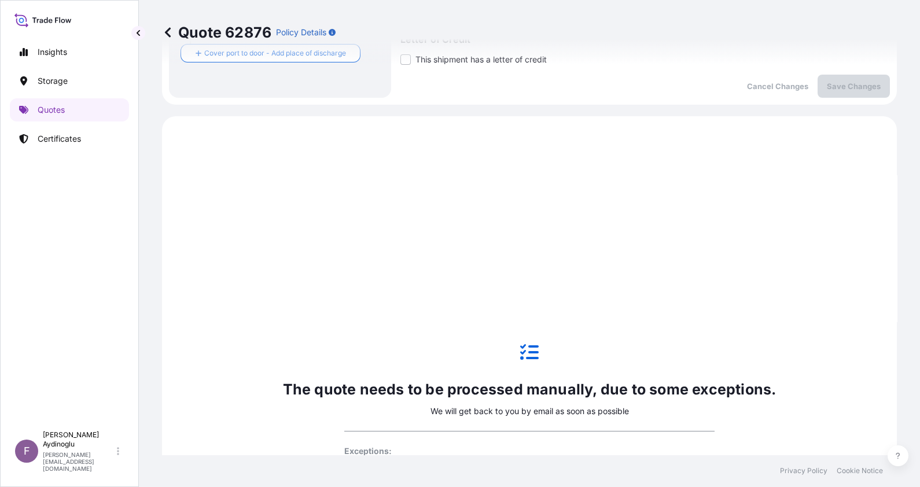
scroll to position [396, 0]
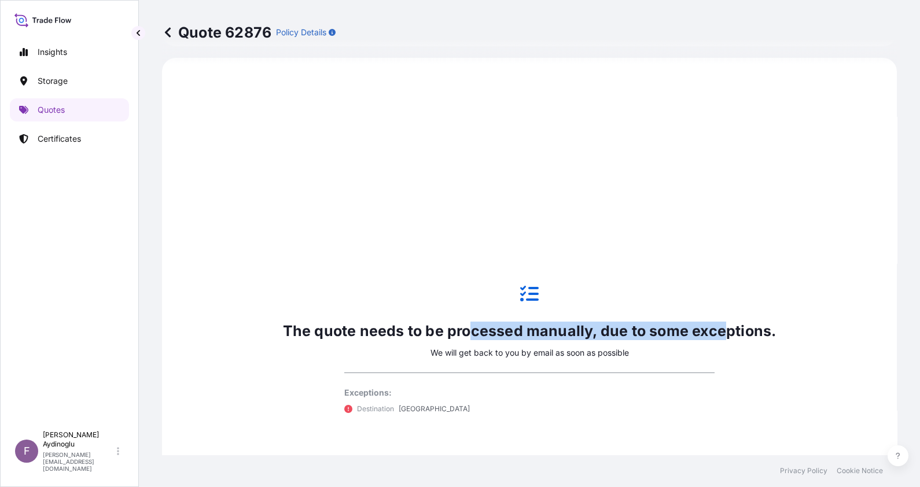
drag, startPoint x: 469, startPoint y: 331, endPoint x: 726, endPoint y: 333, distance: 257.4
click at [726, 333] on p "The quote needs to be processed manually, due to some exceptions." at bounding box center [529, 331] width 493 height 19
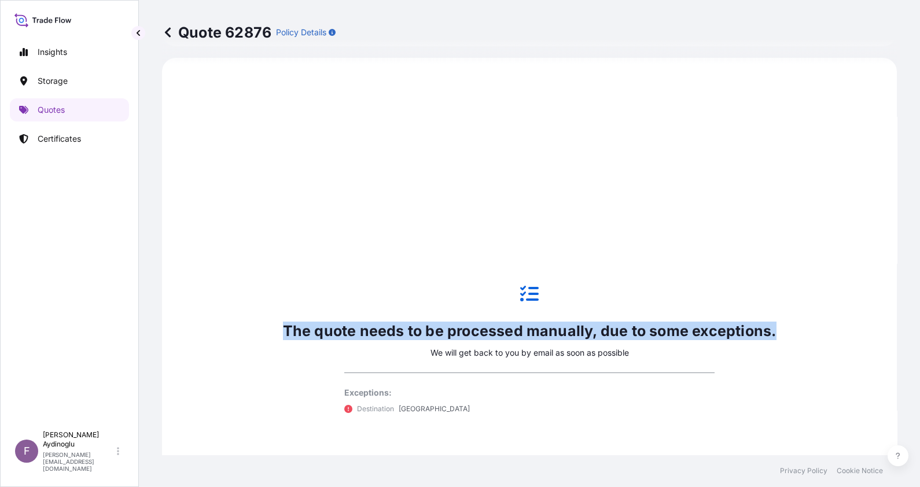
drag, startPoint x: 770, startPoint y: 331, endPoint x: 160, endPoint y: 339, distance: 610.4
click at [160, 339] on div "Quote 62876 Policy Details Route Details Cover door to port - Add loading place…" at bounding box center [529, 227] width 781 height 455
drag, startPoint x: 160, startPoint y: 339, endPoint x: 505, endPoint y: 334, distance: 345.4
click at [505, 334] on p "The quote needs to be processed manually, due to some exceptions." at bounding box center [529, 331] width 493 height 19
click at [509, 333] on p "The quote needs to be processed manually, due to some exceptions." at bounding box center [529, 331] width 493 height 19
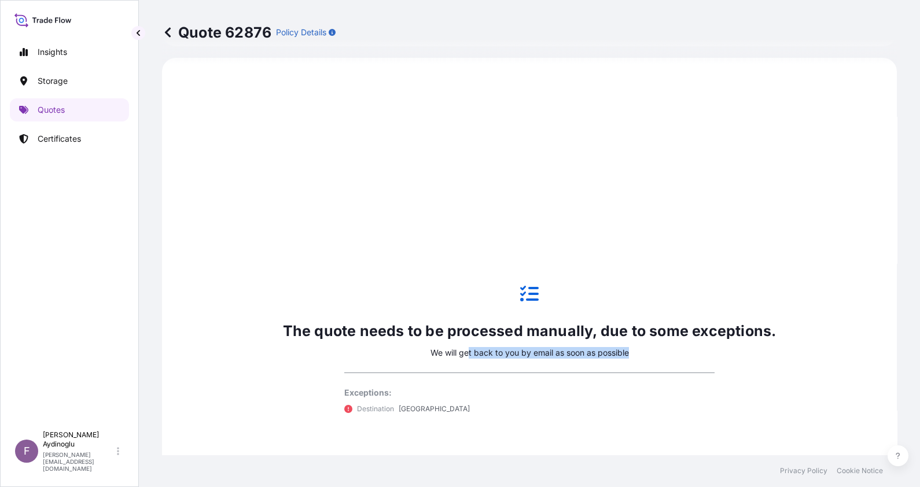
drag, startPoint x: 530, startPoint y: 352, endPoint x: 627, endPoint y: 351, distance: 96.6
click at [627, 351] on div "The quote needs to be processed manually, due to some exceptions. We will get b…" at bounding box center [529, 350] width 493 height 174
drag, startPoint x: 412, startPoint y: 411, endPoint x: 308, endPoint y: 408, distance: 104.2
click at [308, 408] on div "The quote needs to be processed manually, due to some exceptions. We will get b…" at bounding box center [529, 350] width 493 height 174
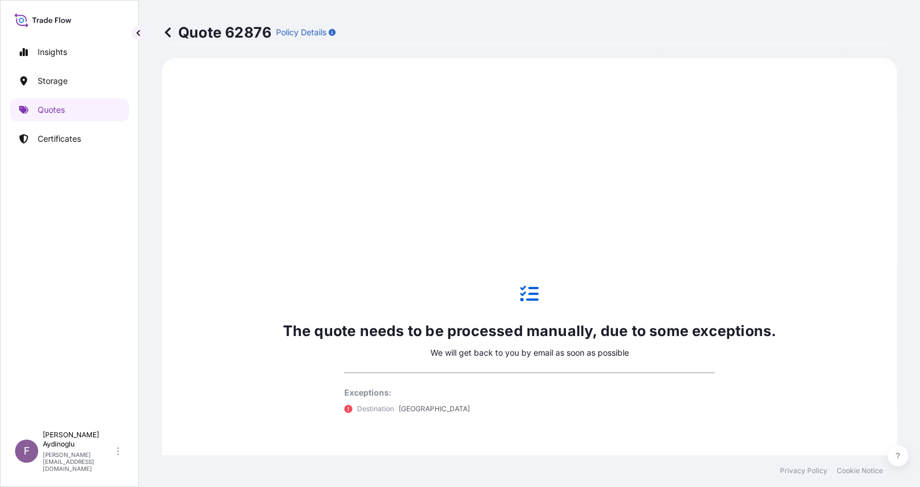
drag, startPoint x: 308, startPoint y: 408, endPoint x: 653, endPoint y: 321, distance: 355.7
click at [653, 322] on p "The quote needs to be processed manually, due to some exceptions." at bounding box center [529, 331] width 493 height 19
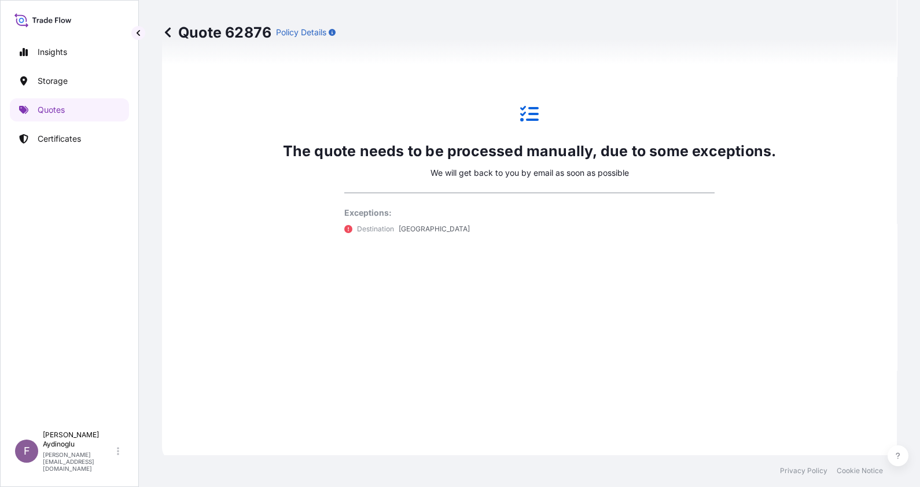
scroll to position [582, 0]
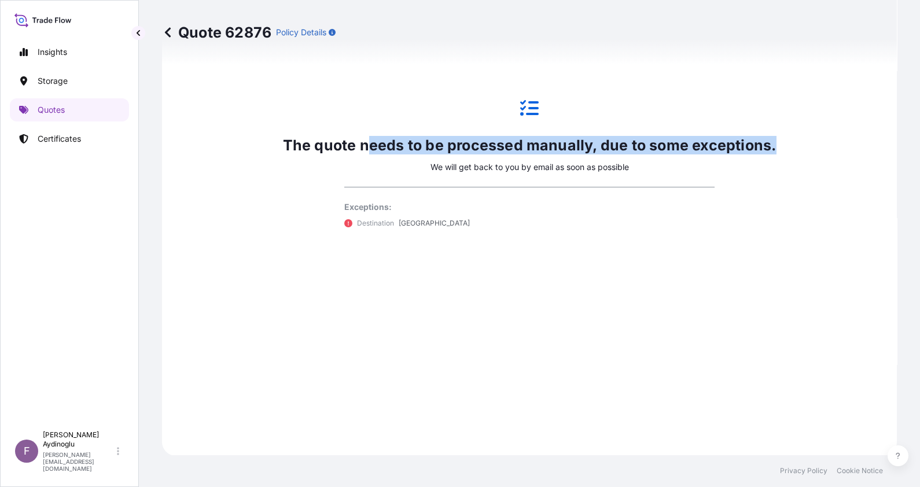
drag, startPoint x: 775, startPoint y: 145, endPoint x: 363, endPoint y: 148, distance: 412.5
click at [363, 148] on div "The quote needs to be processed manually, due to some exceptions. We will get b…" at bounding box center [529, 163] width 702 height 551
click at [733, 146] on p "The quote needs to be processed manually, due to some exceptions." at bounding box center [529, 145] width 493 height 19
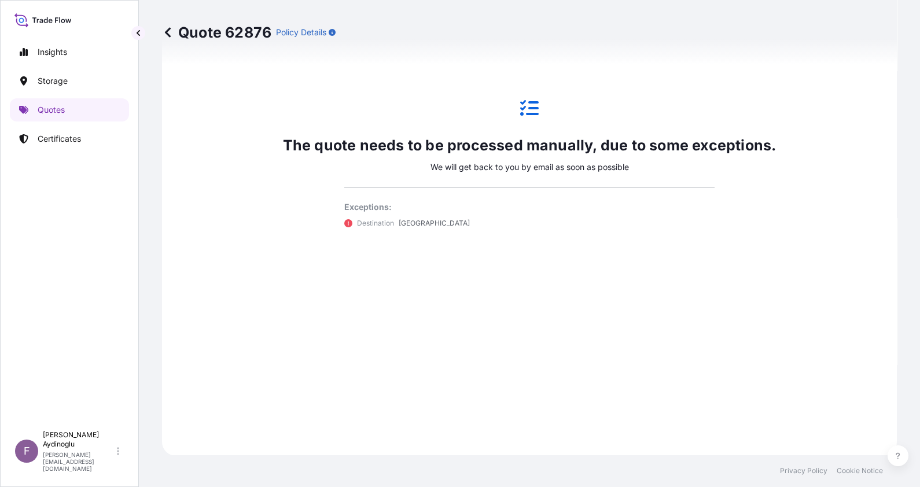
click at [487, 226] on div "Destination Libya" at bounding box center [529, 224] width 370 height 12
click at [64, 105] on p "Quotes" at bounding box center [51, 110] width 27 height 12
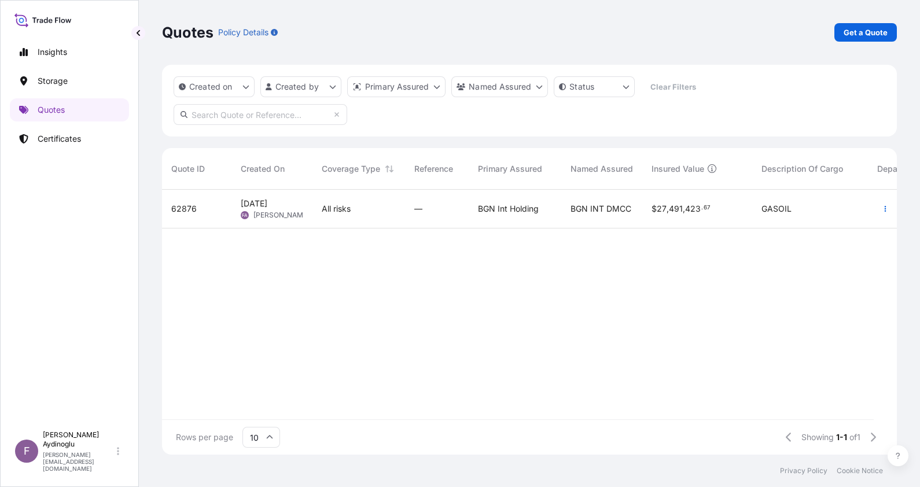
drag, startPoint x: 559, startPoint y: 408, endPoint x: 595, endPoint y: 185, distance: 226.2
click at [396, 399] on div "62876 13 Aug 2025 FA Fatih Aydinoglu All risks — BGN Int Holding BGN INT DMCC $…" at bounding box center [677, 305] width 1030 height 230
click at [874, 31] on p "Get a Quote" at bounding box center [865, 33] width 44 height 12
select select "Ocean Vessel"
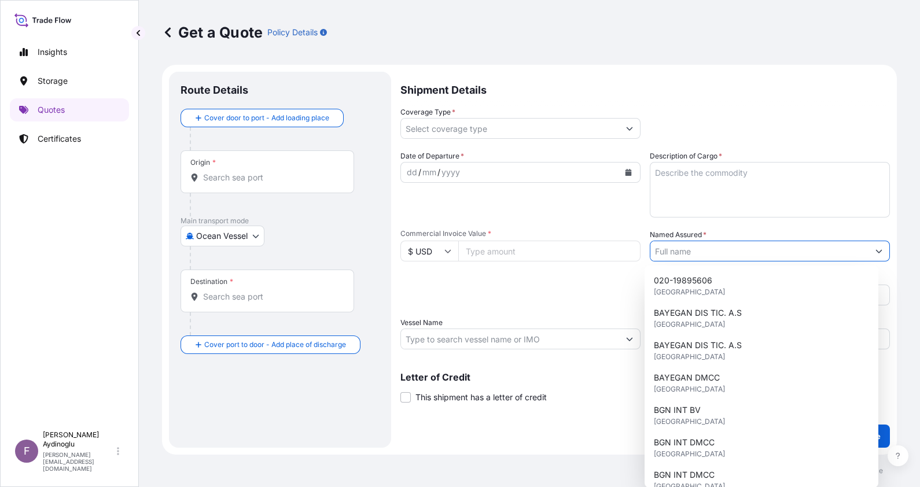
click at [715, 252] on input "Named Assured *" at bounding box center [759, 251] width 218 height 21
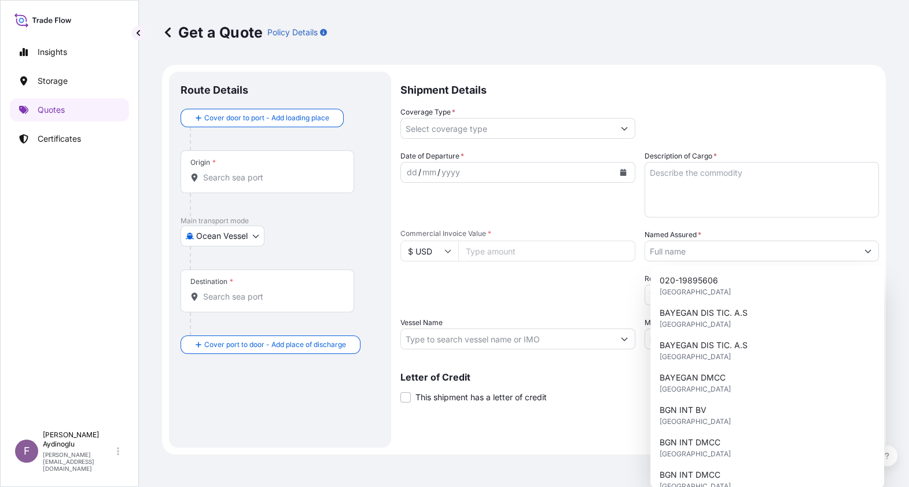
click at [582, 292] on div "Packing Category Type to search a container mode Please select a primary mode o…" at bounding box center [517, 289] width 235 height 32
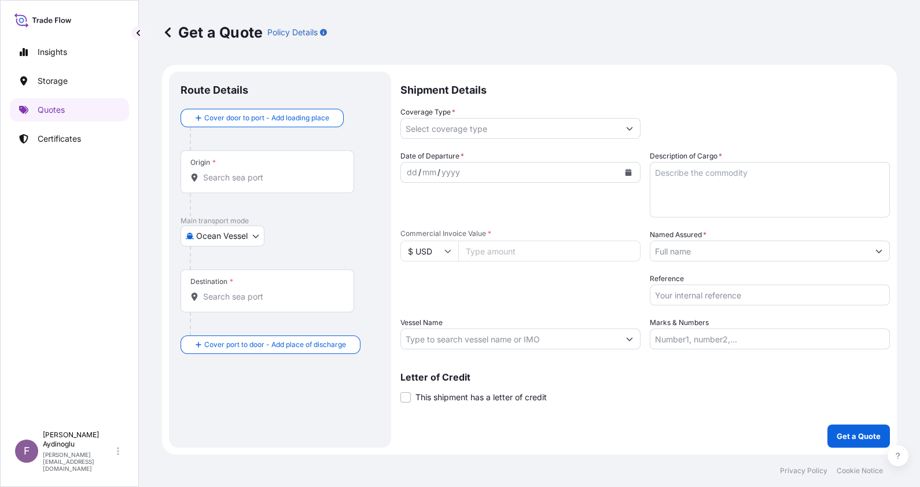
click at [456, 130] on input "Coverage Type *" at bounding box center [510, 128] width 218 height 21
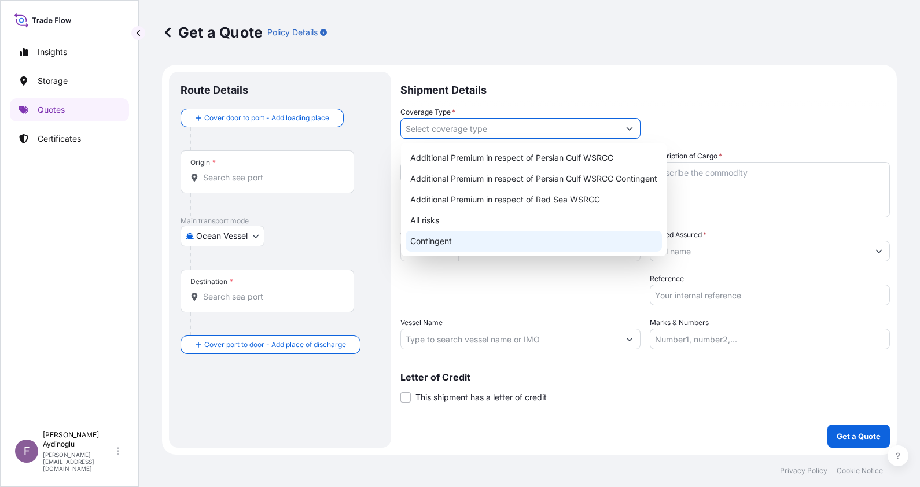
click at [471, 219] on div "All risks" at bounding box center [534, 220] width 256 height 21
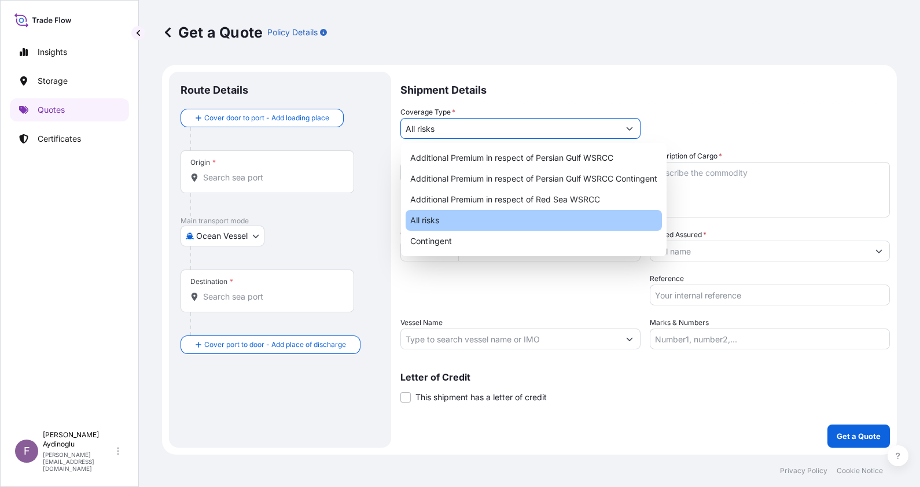
type input "All risks"
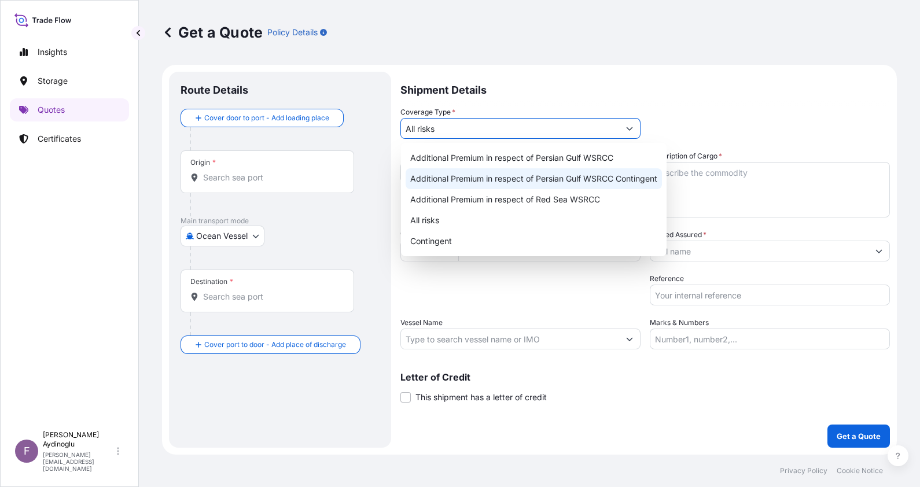
click at [265, 165] on div "Origin *" at bounding box center [267, 171] width 174 height 43
click at [265, 172] on input "Origin *" at bounding box center [271, 178] width 137 height 12
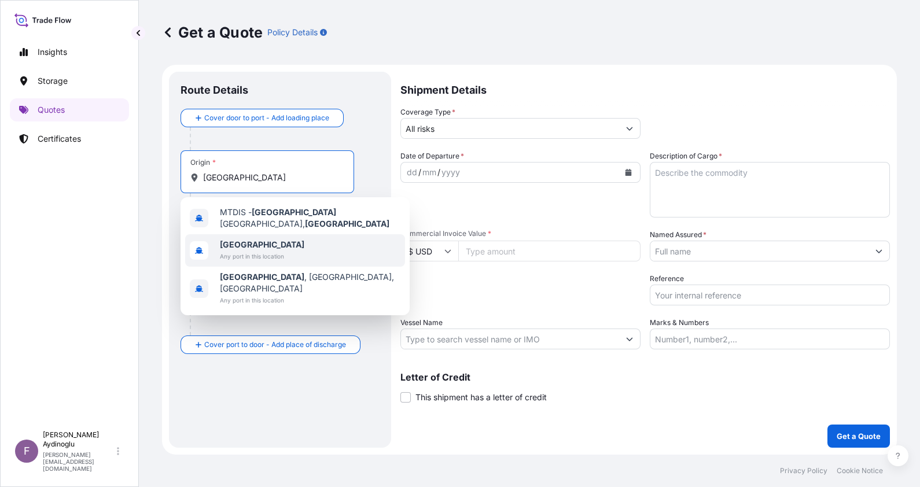
click at [300, 253] on div "Malta Any port in this location" at bounding box center [295, 250] width 220 height 32
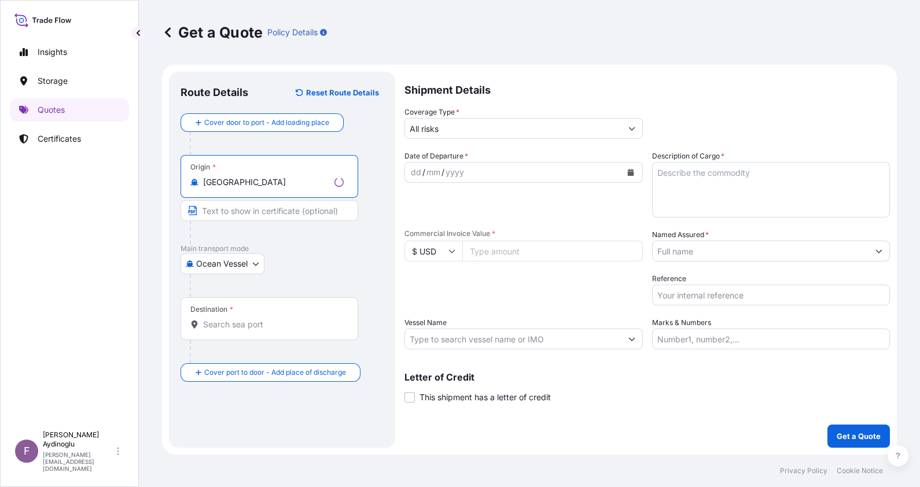
type input "[GEOGRAPHIC_DATA]"
click at [257, 205] on input "Text to appear on certificate" at bounding box center [269, 210] width 178 height 21
type input "OPL [GEOGRAPHIC_DATA] / [GEOGRAPHIC_DATA]"
type input "Algiers, Algeria"
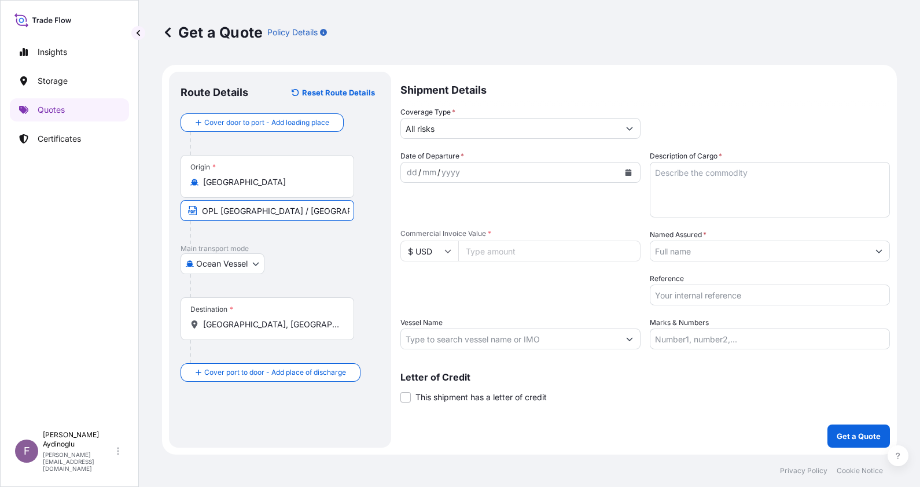
type input "25193756.54"
type input "BGN INT DMCC"
type input "SEA RUNNER (IMO: 9442720)"
type input "PO NO: 25Y0198500 Quantity M/Tonn: 32.999,19 Premium: USD 2.771,31"
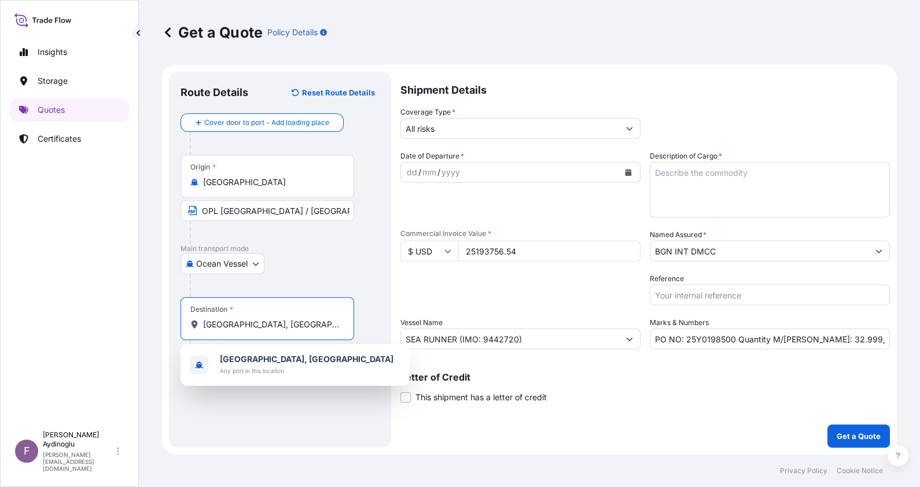
drag, startPoint x: 300, startPoint y: 327, endPoint x: 134, endPoint y: 329, distance: 166.0
click at [134, 329] on div "Insights Storage Quotes Certificates F Fatih Aydinoglu fatih.aydinoglu@polarisb…" at bounding box center [460, 243] width 920 height 487
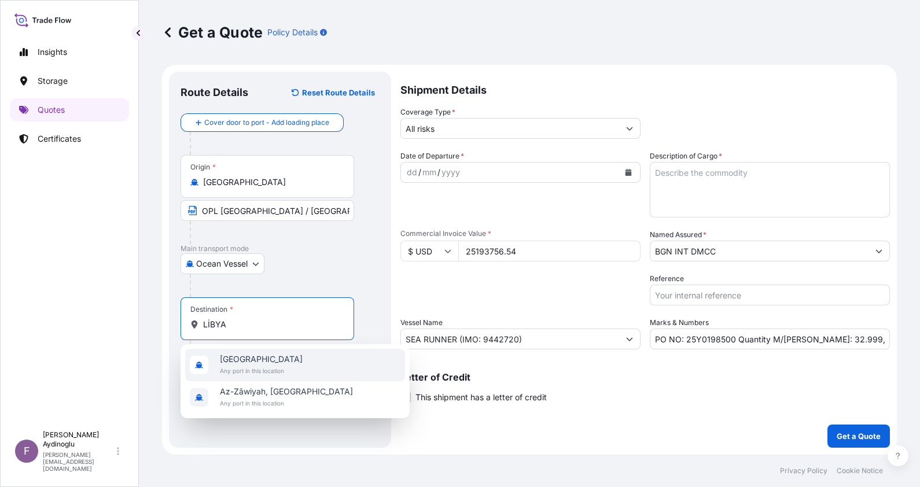
click at [257, 369] on span "Any port in this location" at bounding box center [261, 371] width 83 height 12
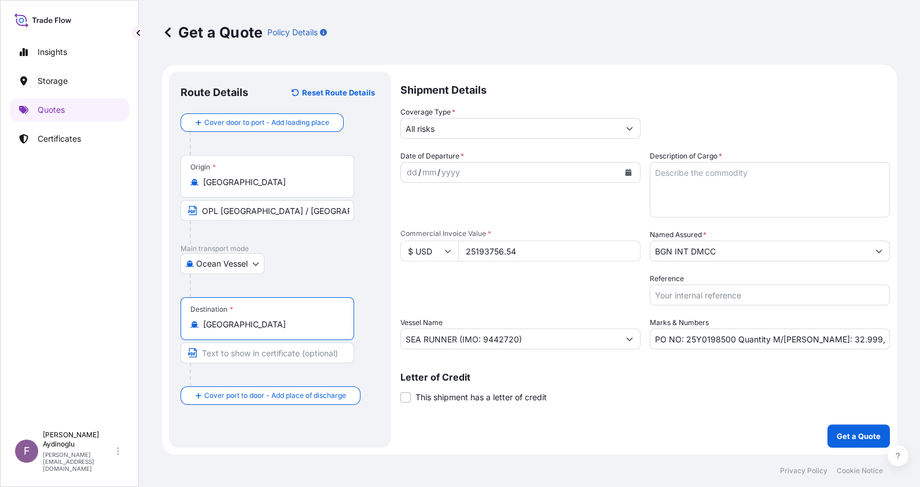
type input "[GEOGRAPHIC_DATA]"
click at [255, 351] on input "Text to appear on certificate" at bounding box center [267, 352] width 174 height 21
type input "ANY LIBYAN PORT / [GEOGRAPHIC_DATA]"
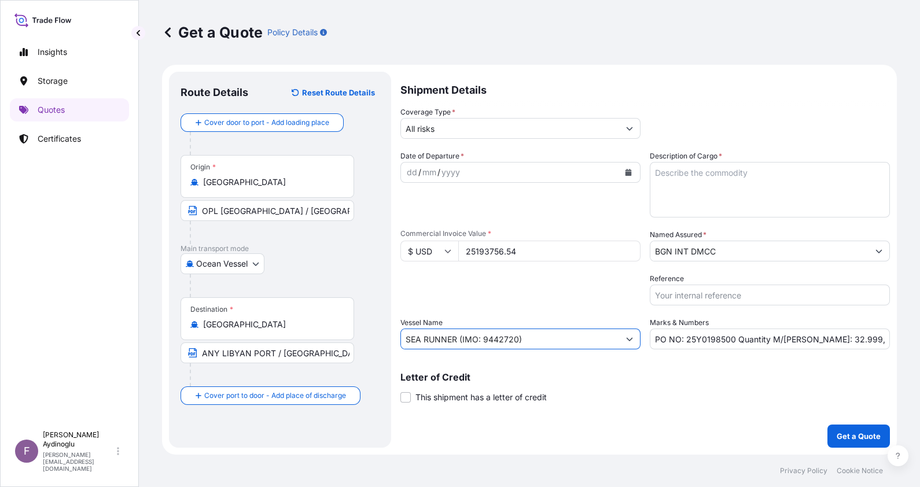
drag, startPoint x: 455, startPoint y: 340, endPoint x: 352, endPoint y: 338, distance: 103.6
click at [352, 338] on form "Route Details Reset Route Details Cover door to port - Add loading place Place …" at bounding box center [529, 260] width 735 height 390
paste input "FUTURA"
drag, startPoint x: 500, startPoint y: 338, endPoint x: 466, endPoint y: 345, distance: 34.8
click at [466, 345] on input "FUTURA (IMO: 9442720)" at bounding box center [510, 339] width 218 height 21
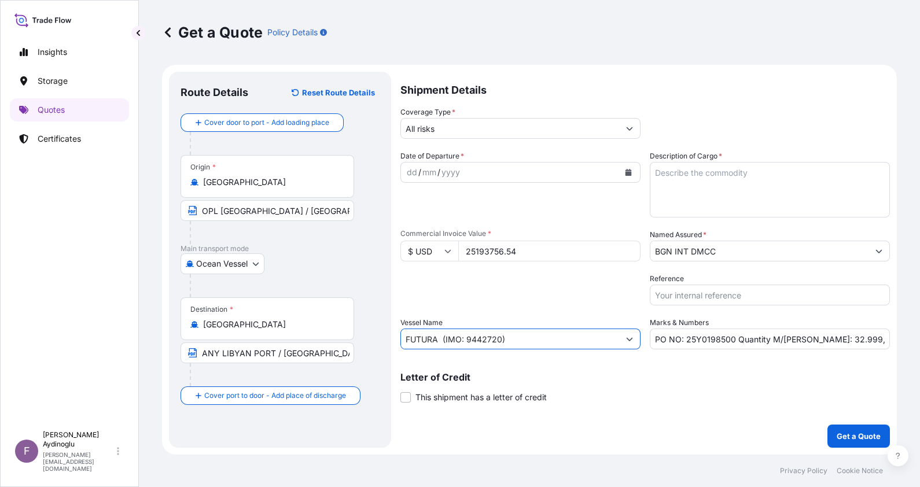
paste input "293961"
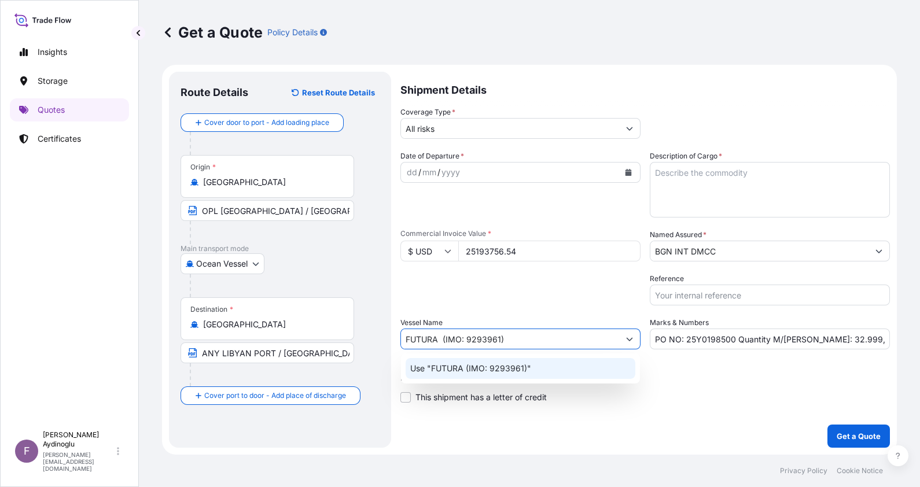
type input "FUTURA (IMO: 9293961)"
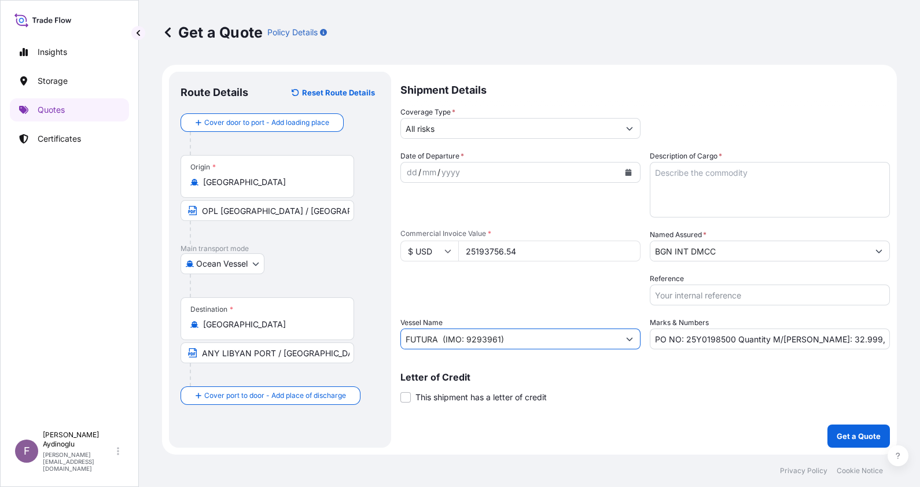
click at [741, 197] on textarea "Description of Cargo *" at bounding box center [770, 190] width 240 height 56
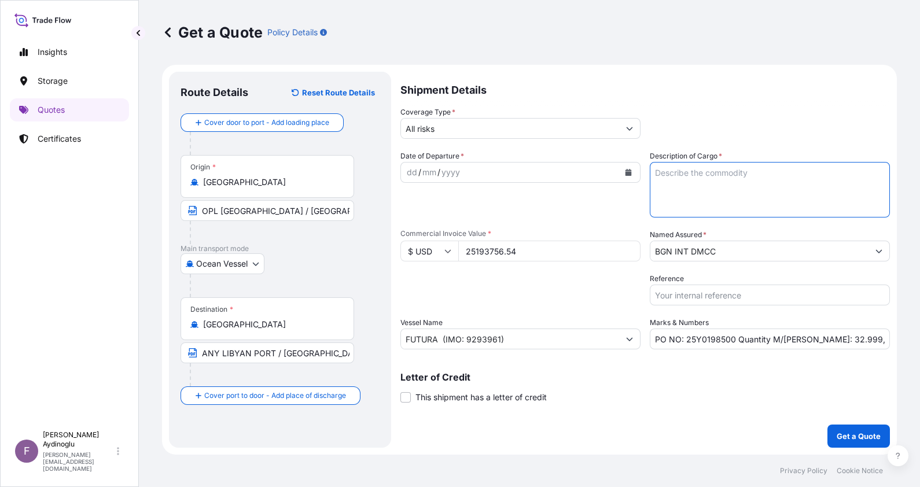
paste textarea "GASOIL"
type textarea "GASOIL"
click at [741, 240] on div "Named Assured * BGN INT DMCC" at bounding box center [770, 245] width 240 height 32
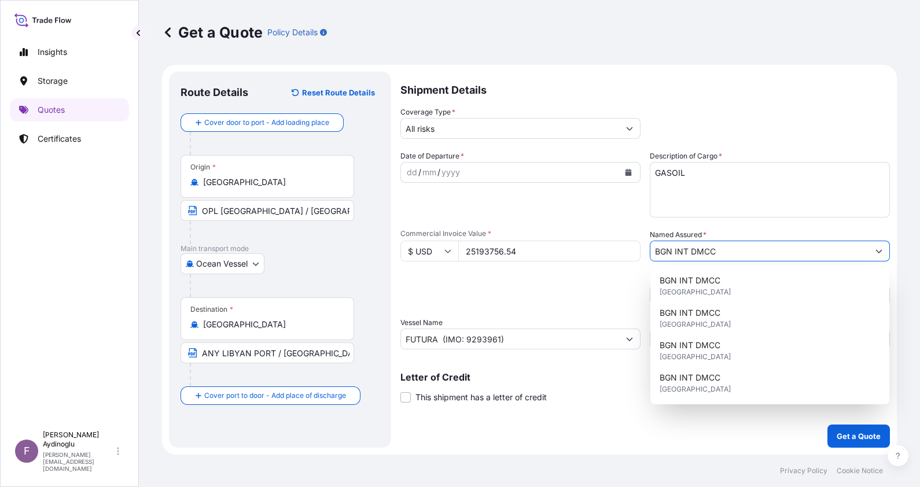
click at [742, 241] on input "BGN INT DMCC" at bounding box center [759, 251] width 218 height 21
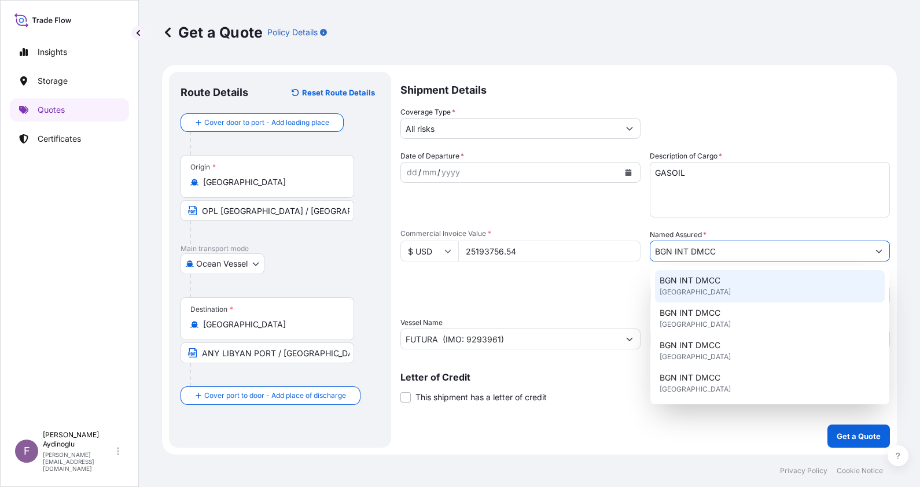
click at [712, 301] on div "BGN INT DMCC United Kingdom" at bounding box center [770, 286] width 230 height 32
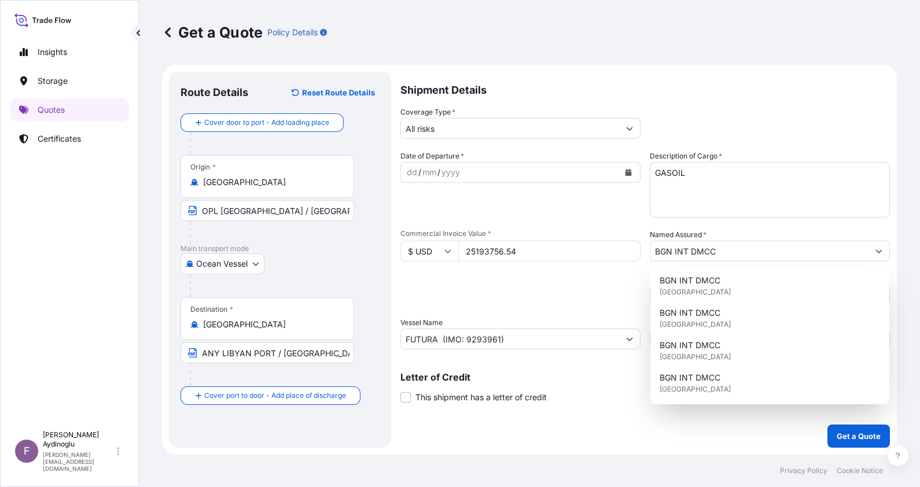
drag, startPoint x: 524, startPoint y: 252, endPoint x: 447, endPoint y: 253, distance: 76.4
click at [447, 253] on div "$ USD 25193756.54" at bounding box center [520, 251] width 240 height 21
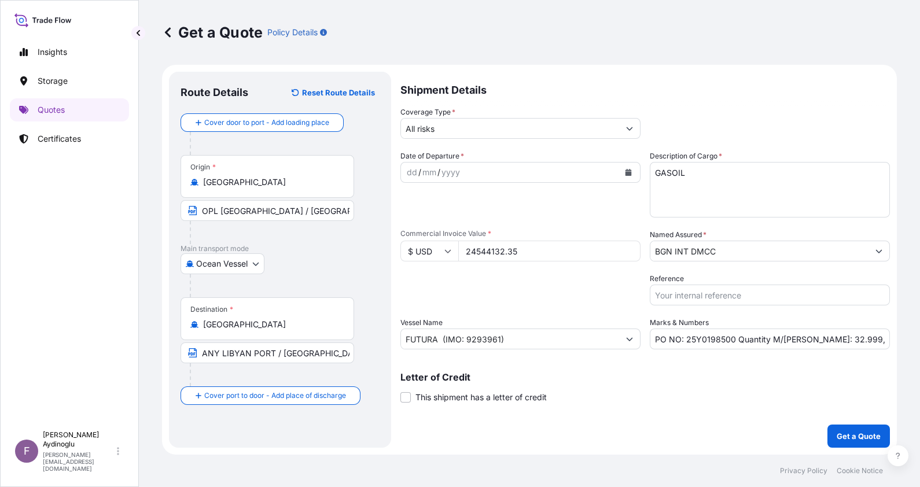
type input "24544132.35"
click at [668, 395] on div "Letter of Credit This shipment has a letter of credit Letter of credit * Letter…" at bounding box center [644, 388] width 489 height 31
click at [813, 338] on input "PO NO: 25Y0198500 Quantity M/Tonn: 32.999,19 Premium: USD 2.771,31" at bounding box center [770, 339] width 240 height 21
drag, startPoint x: 805, startPoint y: 337, endPoint x: 813, endPoint y: 337, distance: 8.1
click at [813, 337] on input "PO NO: 25Y0198500 Quantity M/Tonn: 32.999,19 Premium: USD 2.771,31" at bounding box center [770, 339] width 240 height 21
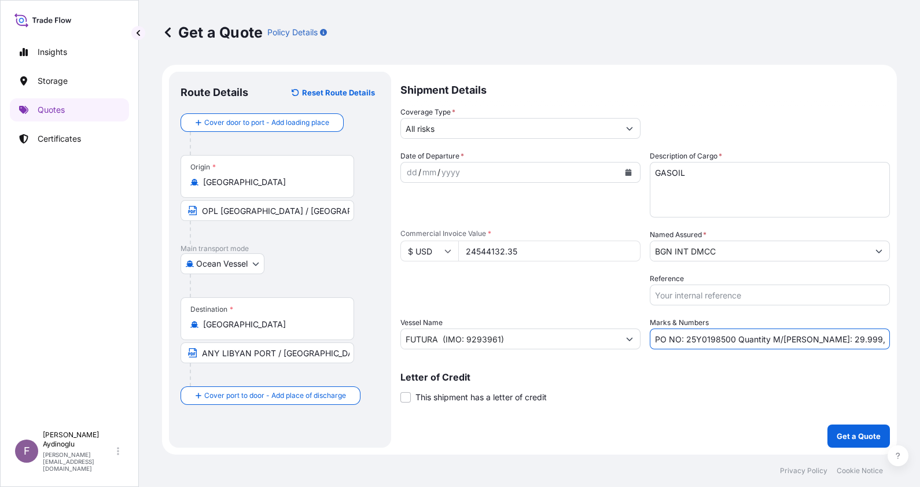
drag, startPoint x: 816, startPoint y: 340, endPoint x: 830, endPoint y: 338, distance: 14.0
click at [830, 338] on input "PO NO: 25Y0198500 Quantity M/Tonn: 29.999,19 Premium: USD 2.771,31" at bounding box center [770, 339] width 240 height 21
drag, startPoint x: 831, startPoint y: 340, endPoint x: 838, endPoint y: 340, distance: 6.9
click at [838, 340] on input "PO NO: 25Y0198500 Quantity M/Tonn: 29.417,19 Premium: USD 2.771,31" at bounding box center [770, 339] width 240 height 21
click at [862, 335] on input "PO NO: 25Y0198500 Quantity M/Tonn: 29.417,07 Premium: USD 2.771,31" at bounding box center [770, 339] width 240 height 21
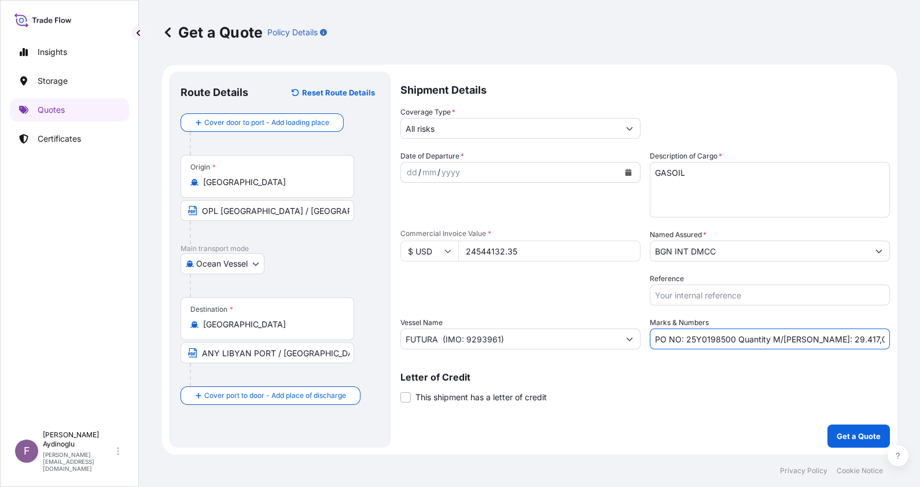
click at [870, 341] on input "PO NO: 25Y0198500 Quantity M/Tonn: 29.417,07 Premium: USD 2.771,31" at bounding box center [770, 339] width 240 height 21
click at [408, 174] on div "dd" at bounding box center [412, 172] width 13 height 14
click at [876, 339] on input "PO NO: 25Y0198500 Quantity M/Tonn: 29.417,07 Premium: USD 2.771,31" at bounding box center [770, 339] width 240 height 21
drag, startPoint x: 863, startPoint y: 339, endPoint x: 874, endPoint y: 341, distance: 11.8
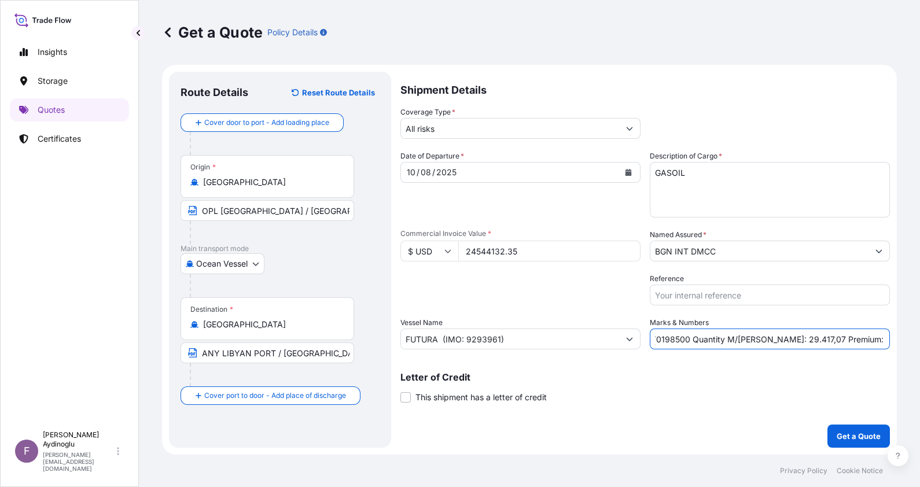
click at [874, 341] on input "PO NO: 25Y0198500 Quantity M/Tonn: 29.417,07 Premium: USD 2.771,31" at bounding box center [770, 339] width 240 height 21
click at [873, 342] on input "PO NO: 25Y0198500 Quantity M/Tonn: 29.417,07 Premium: USD 2.699,31" at bounding box center [770, 339] width 240 height 21
click at [876, 340] on input "PO NO: 25Y0198500 Quantity M/Tonn: 29.417,07 Premium: USD 2.699,31" at bounding box center [770, 339] width 240 height 21
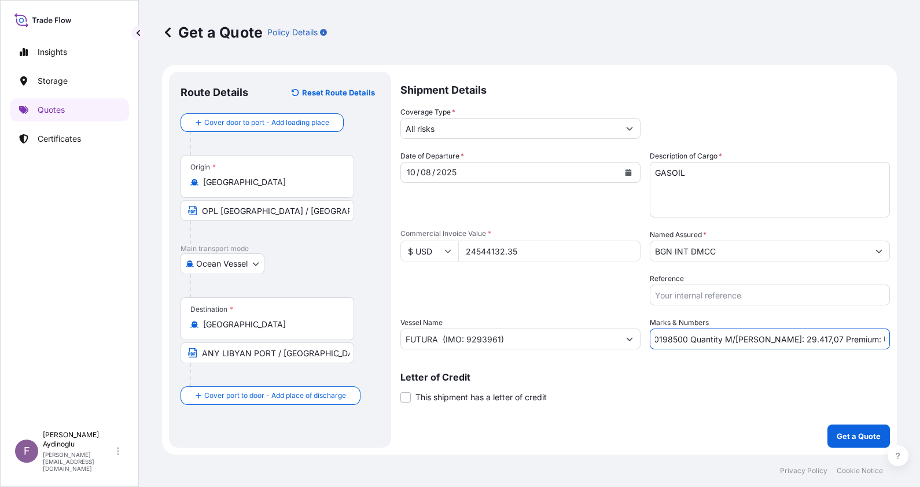
drag, startPoint x: 876, startPoint y: 337, endPoint x: 885, endPoint y: 338, distance: 8.1
click at [885, 338] on input "PO NO: 25Y0198500 Quantity M/Tonn: 29.417,07 Premium: USD 2.699,31" at bounding box center [770, 339] width 240 height 21
type input "PO NO: 25Y0198500 Quantity M/[PERSON_NAME]: 29.417,07 Premium: USD 2.699,85"
drag, startPoint x: 799, startPoint y: 382, endPoint x: 794, endPoint y: 379, distance: 6.0
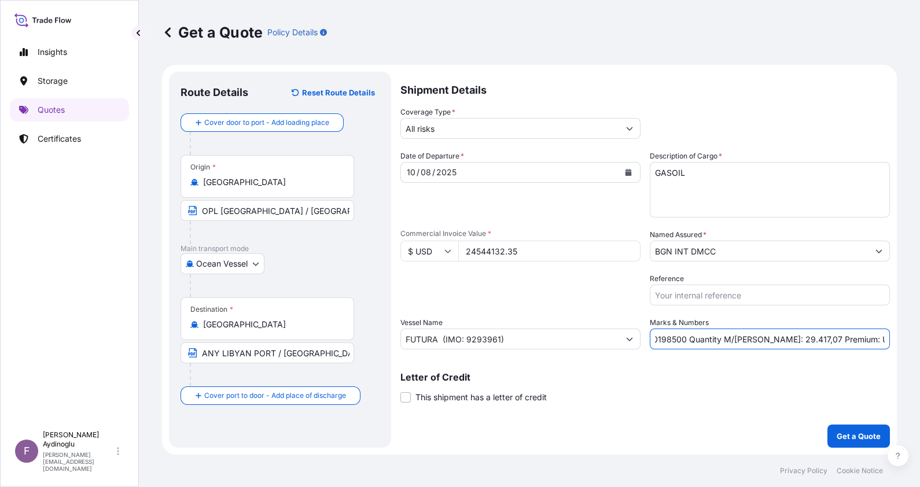
click at [798, 382] on div "Letter of Credit This shipment has a letter of credit Letter of credit * Letter…" at bounding box center [644, 388] width 489 height 31
click at [606, 374] on p "Letter of Credit" at bounding box center [644, 377] width 489 height 9
click at [864, 435] on p "Get a Quote" at bounding box center [859, 436] width 44 height 12
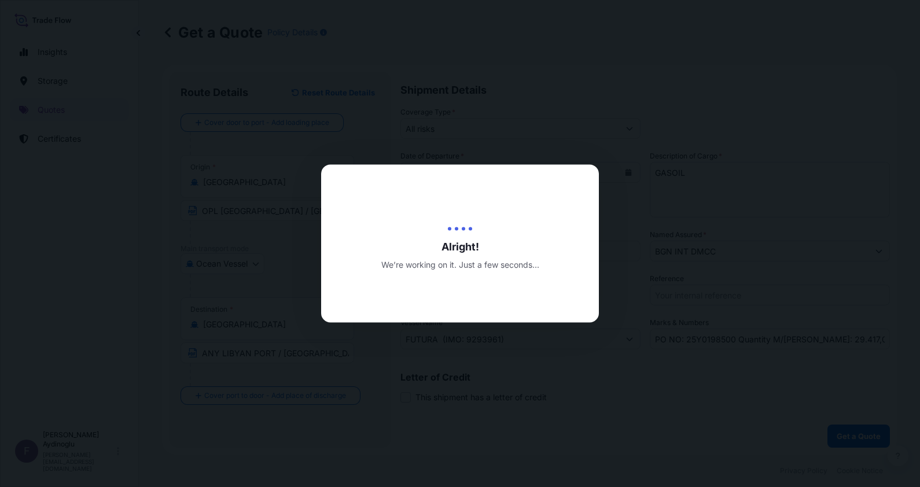
select select "Ocean Vessel"
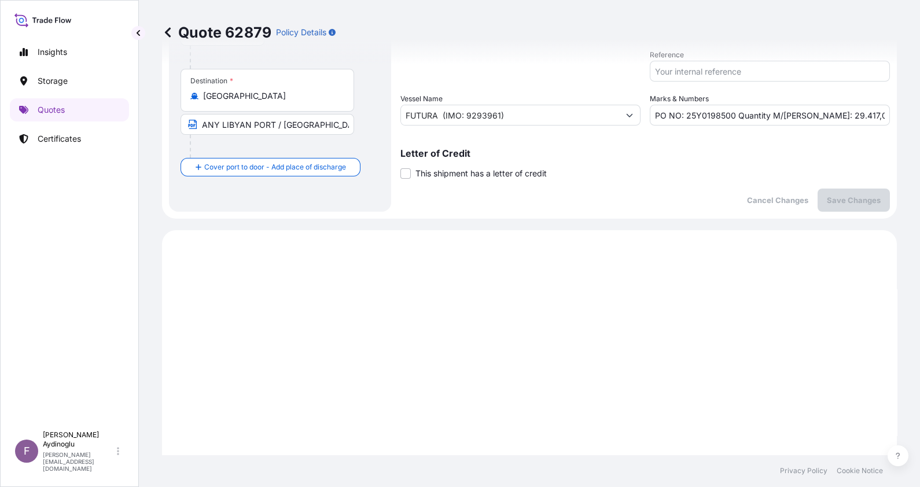
scroll to position [3, 0]
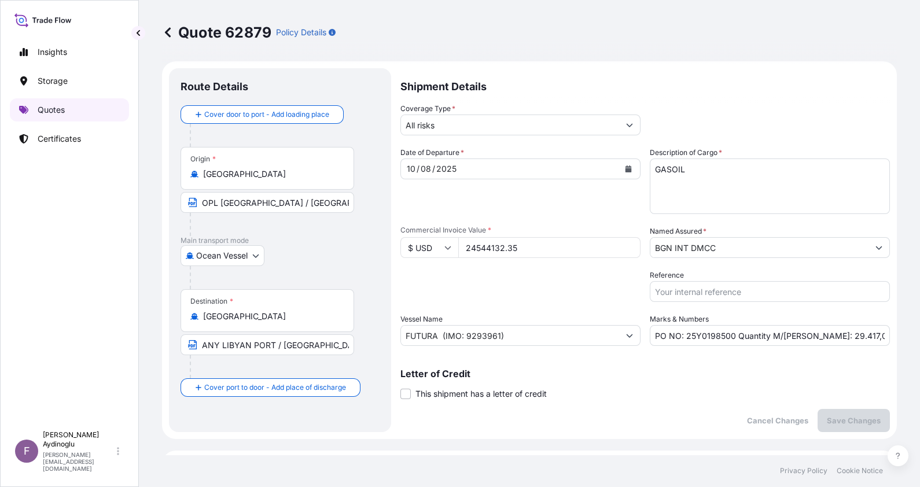
click at [78, 110] on link "Quotes" at bounding box center [69, 109] width 119 height 23
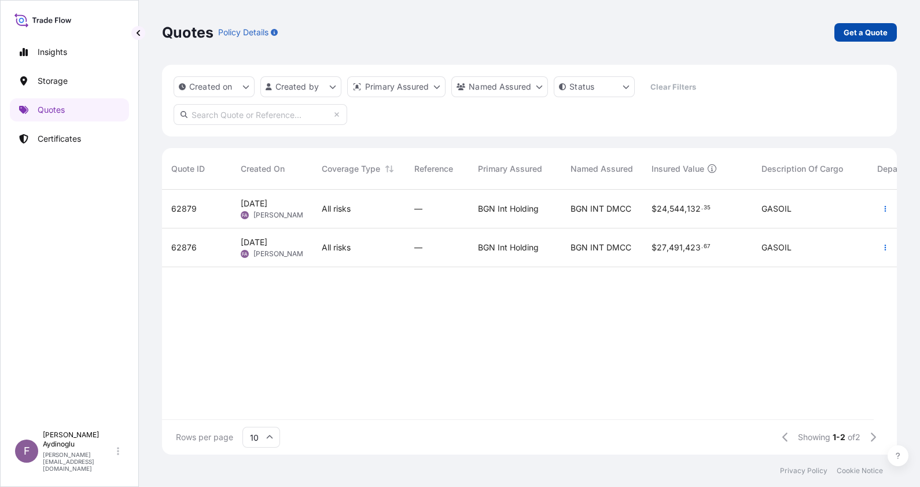
click at [856, 26] on link "Get a Quote" at bounding box center [865, 32] width 62 height 19
select select "Ocean Vessel"
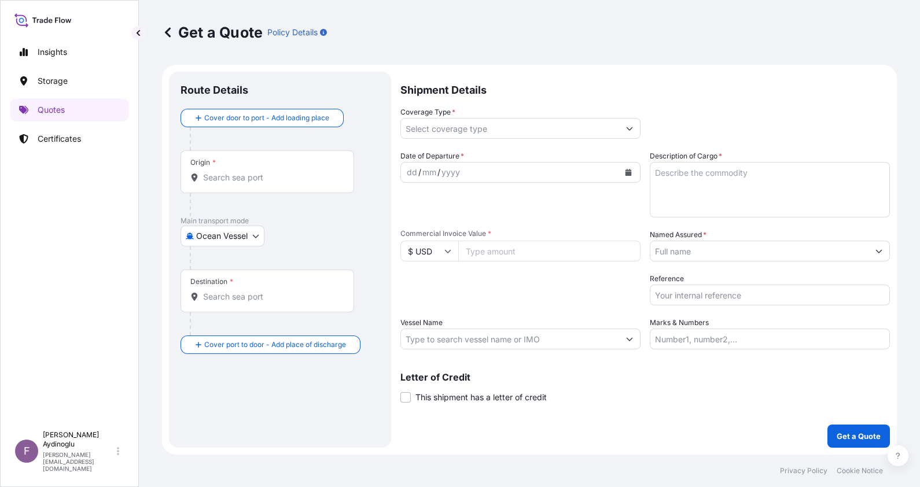
click at [703, 322] on label "Marks & Numbers" at bounding box center [679, 323] width 59 height 12
click at [703, 329] on input "Marks & Numbers" at bounding box center [770, 339] width 240 height 21
click at [711, 344] on input "Marks & Numbers" at bounding box center [770, 339] width 240 height 21
click at [585, 275] on div "Packing Category Type to search a container mode Please select a primary mode o…" at bounding box center [520, 289] width 240 height 32
click at [715, 333] on input "Marks & Numbers" at bounding box center [770, 339] width 240 height 21
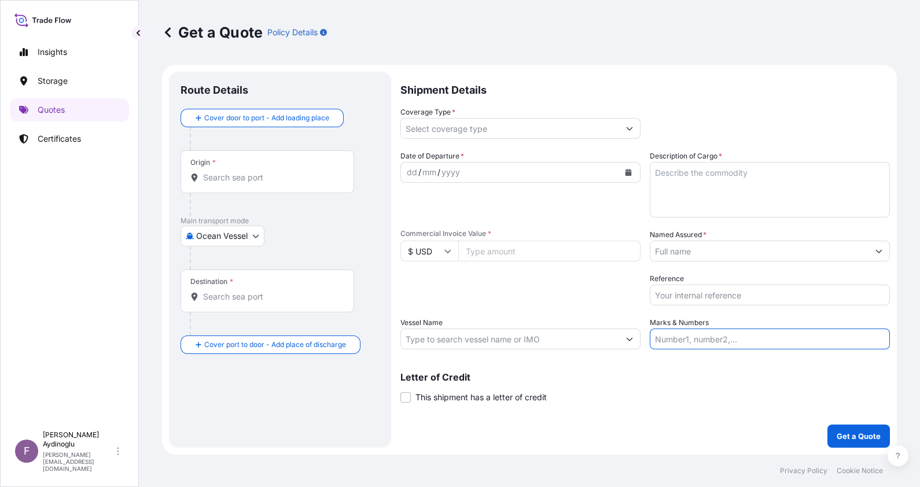
click at [727, 379] on p "Letter of Credit" at bounding box center [644, 377] width 489 height 9
click at [715, 338] on input "Marks & Numbers" at bounding box center [770, 339] width 240 height 21
type input "p"
paste input "25Y0160300"
type input "PO NO: 25Y0160300"
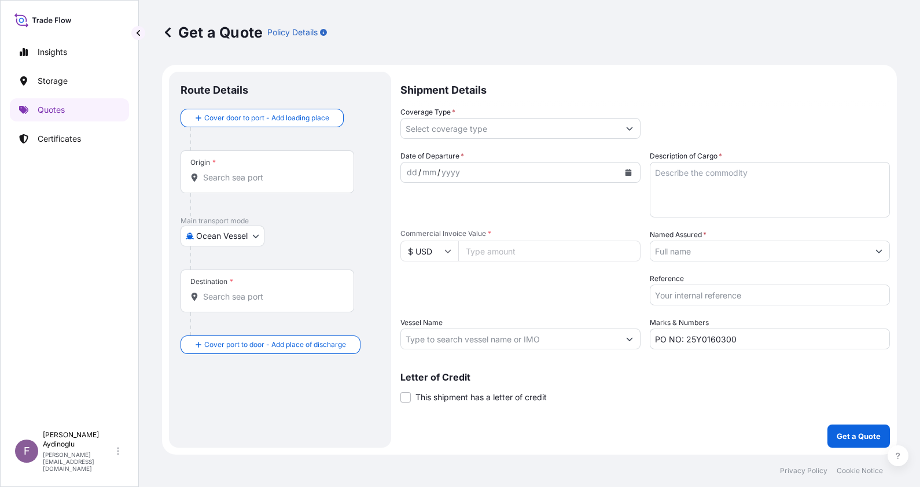
click at [487, 250] on input "Commercial Invoice Value *" at bounding box center [549, 251] width 182 height 21
type input "2447554.40"
click at [714, 192] on textarea "Description of Cargo *" at bounding box center [770, 190] width 240 height 56
type textarea "PROPANE"
click at [776, 340] on input "PO NO: 25Y0160300" at bounding box center [770, 339] width 240 height 21
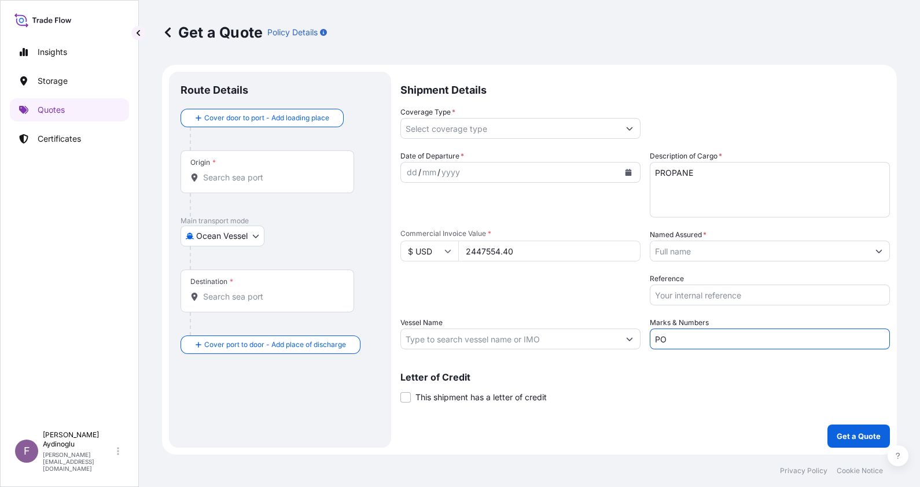
type input "P"
click at [778, 339] on input "Marks & Numbers" at bounding box center [770, 339] width 240 height 21
drag, startPoint x: 734, startPoint y: 340, endPoint x: 709, endPoint y: 337, distance: 24.4
click at [709, 337] on input "PO NO: 25Y0198500 Quantity M/[PERSON_NAME]: 32.949,51 Premium: USD 3.024,06" at bounding box center [770, 339] width 240 height 21
drag, startPoint x: 807, startPoint y: 340, endPoint x: 815, endPoint y: 340, distance: 7.5
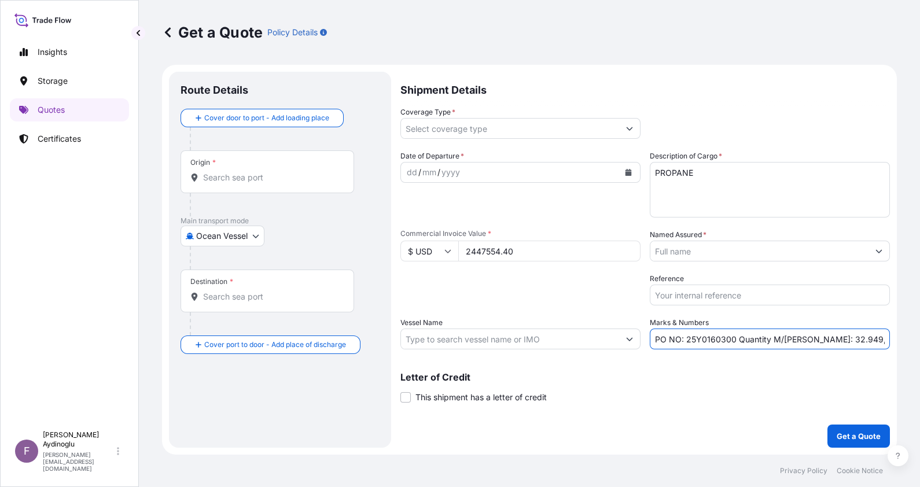
click at [815, 340] on input "PO NO: 25Y0160300 Quantity M/Tonn: 32.949,51 Premium: USD 3.024,06" at bounding box center [770, 339] width 240 height 21
click at [808, 338] on input "PO NO: 25Y0160300 Quantity M/Tonn: 32.949,51 Premium: USD 3.024,06" at bounding box center [770, 339] width 240 height 21
drag, startPoint x: 806, startPoint y: 338, endPoint x: 841, endPoint y: 340, distance: 35.3
click at [841, 340] on input "PO NO: 25Y0160300 Quantity M/Tonn: 32.949,51 Premium: USD 3.024,06" at bounding box center [770, 339] width 240 height 21
paste input "4649,71"
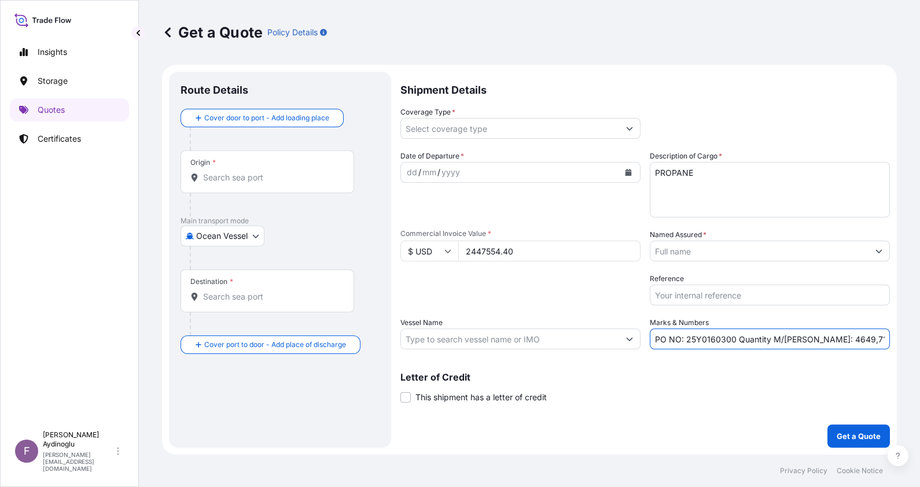
click at [809, 337] on input "PO NO: 25Y0160300 Quantity M/Tonn: 4649,711 Premium: USD 3.024,06" at bounding box center [770, 339] width 240 height 21
type input "PO NO: 25Y0160300 Quantity M/Tonn: 4.649,711 Premium: USD 3.024,06"
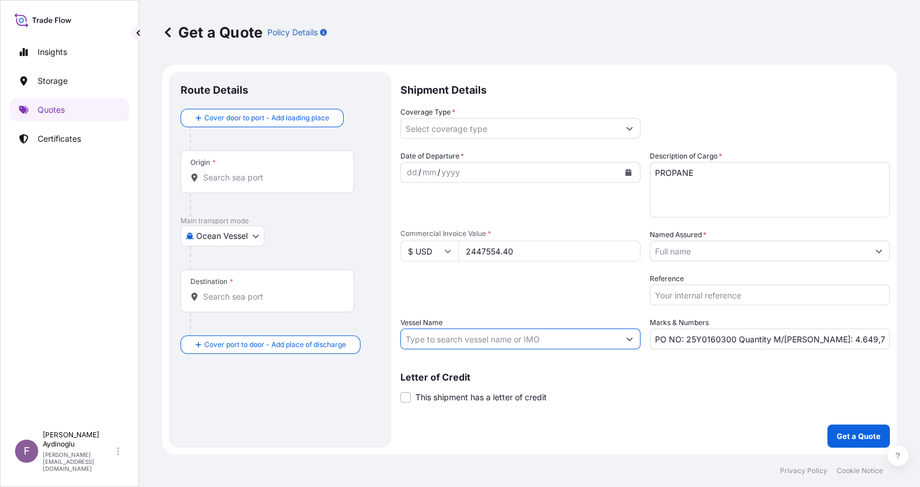
click at [493, 333] on input "Vessel Name" at bounding box center [510, 339] width 218 height 21
paste input "GAS KAISERIN"
paste input "9941001"
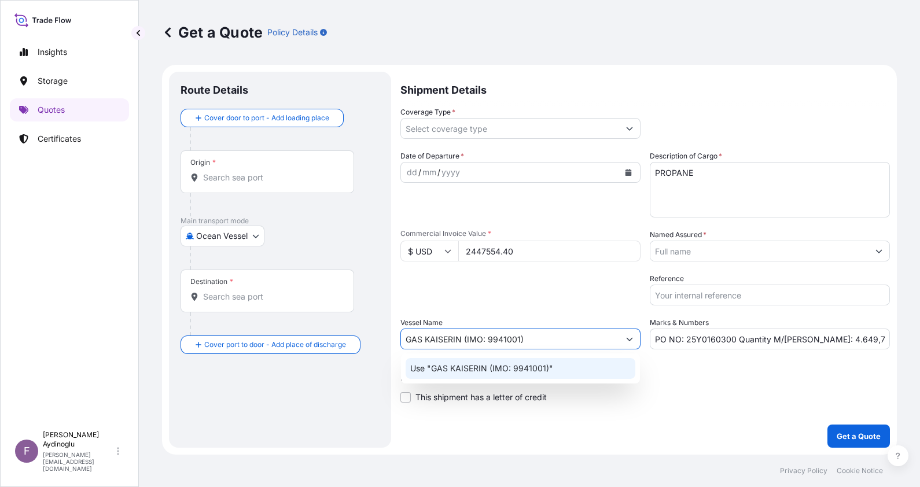
click at [584, 374] on div "Use "GAS KAISERIN (IMO: 9941001)"" at bounding box center [521, 368] width 230 height 21
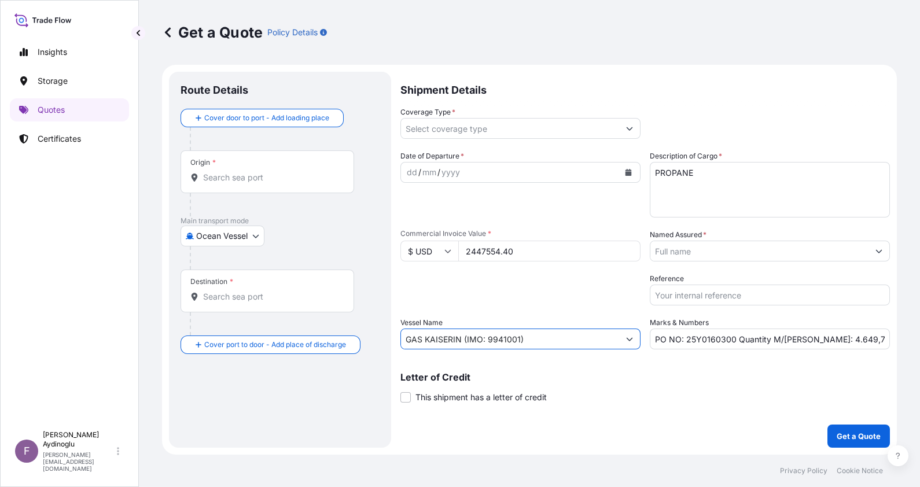
type input "GAS KAISERIN (IMO: 9941001)"
click at [467, 127] on input "Coverage Type *" at bounding box center [510, 128] width 218 height 21
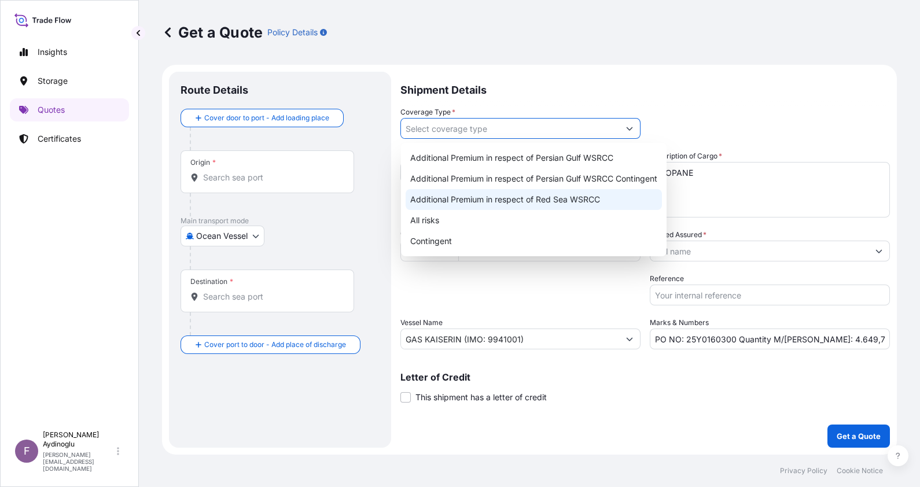
click at [471, 213] on div "All risks" at bounding box center [534, 220] width 256 height 21
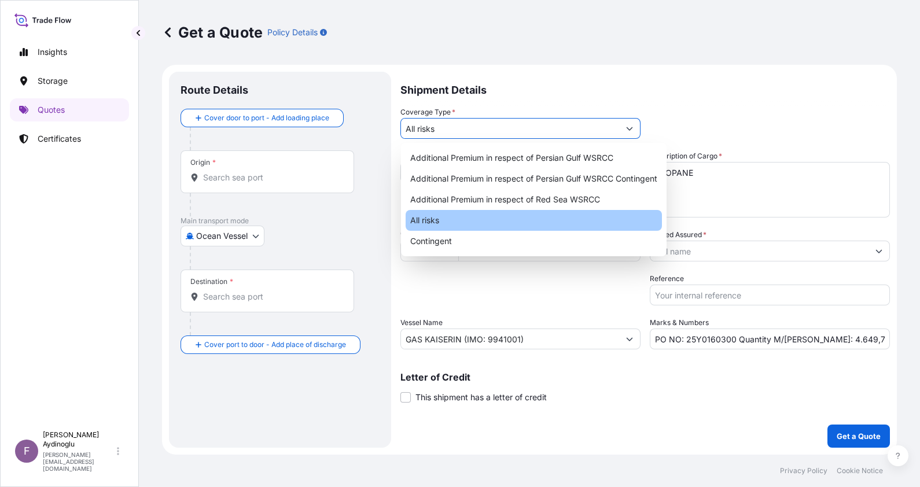
type input "All risks"
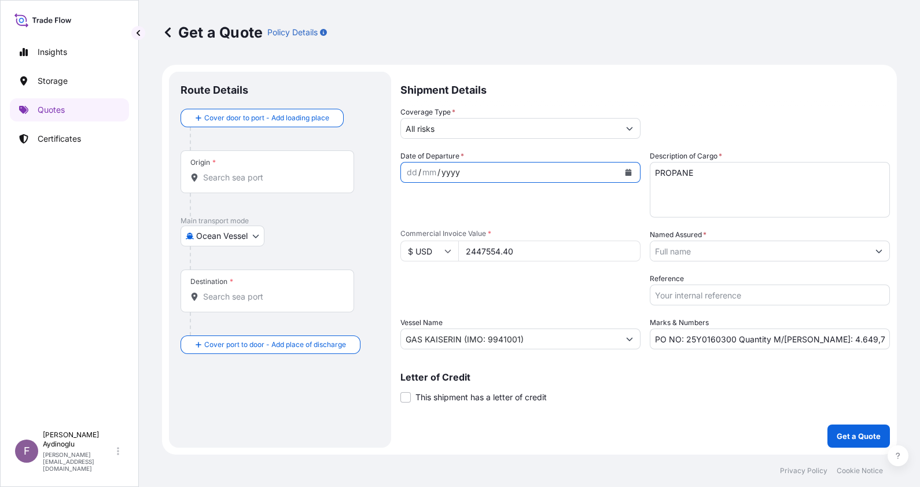
click at [459, 193] on div "Date of Departure * dd / mm / yyyy" at bounding box center [520, 183] width 240 height 67
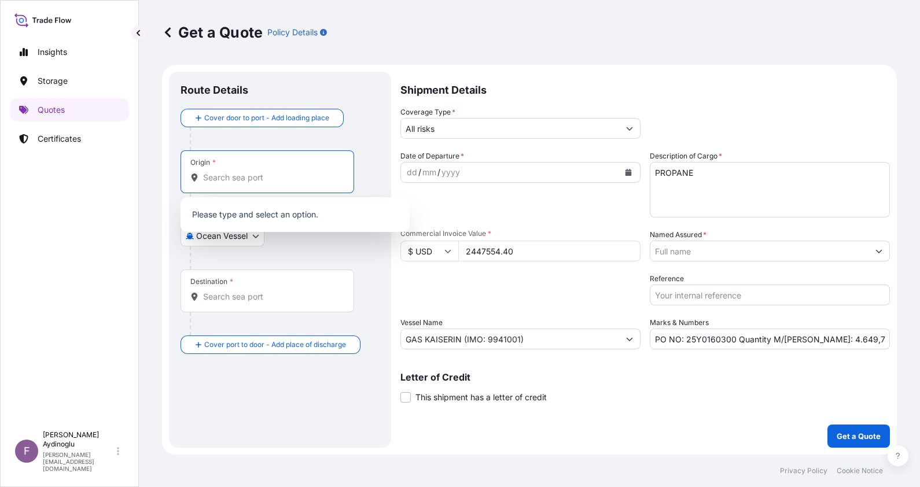
click at [268, 176] on input "Origin *" at bounding box center [271, 178] width 137 height 12
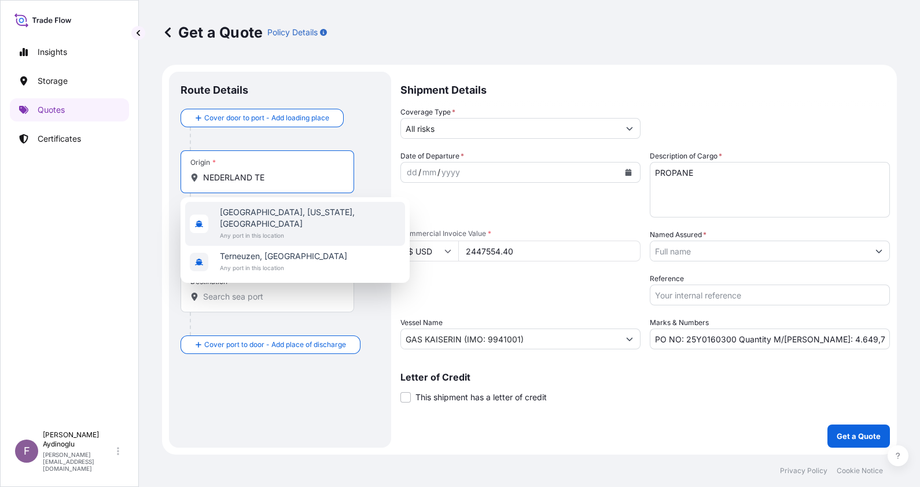
click at [299, 208] on span "Nederland, Texas, USA" at bounding box center [310, 218] width 180 height 23
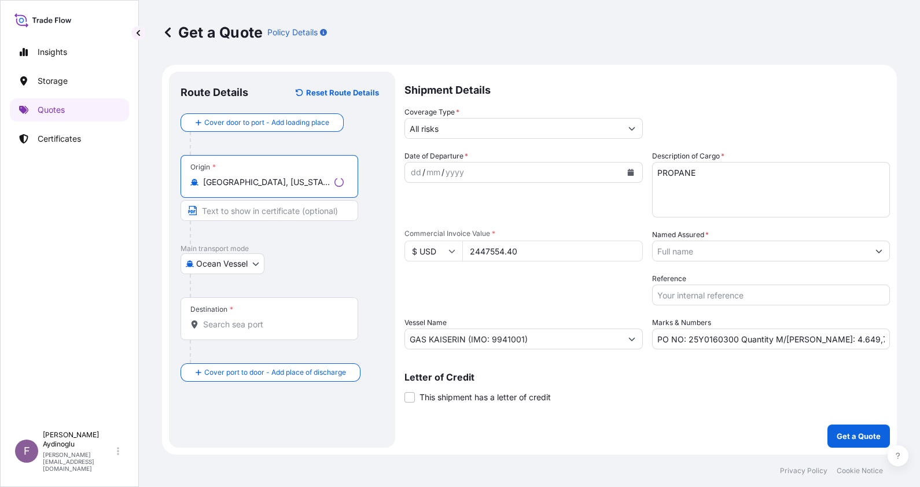
type input "Nederland, Texas, USA"
click at [249, 218] on input "Text to appear on certificate" at bounding box center [269, 210] width 178 height 21
paste input "NEDERLAND, TX"
type input "NEDERLAND, TX / USA"
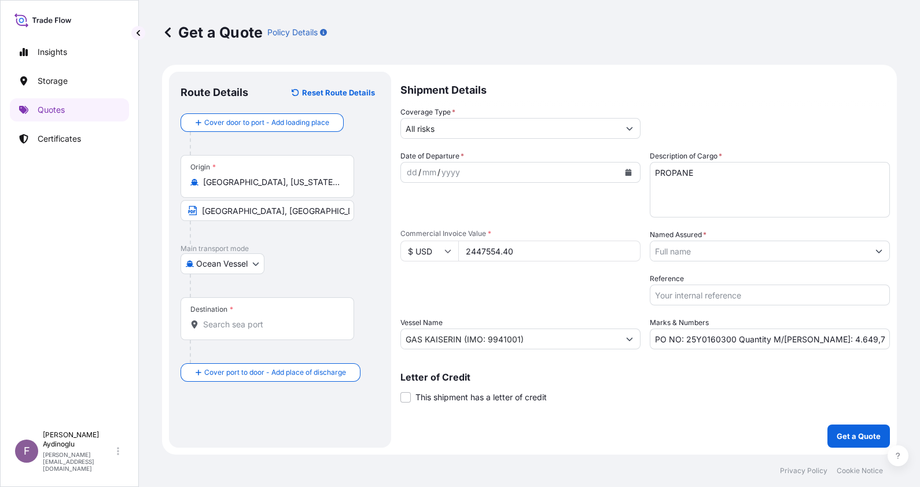
click at [291, 305] on div "Destination *" at bounding box center [267, 318] width 174 height 43
click at [291, 319] on input "Destination *" at bounding box center [271, 325] width 137 height 12
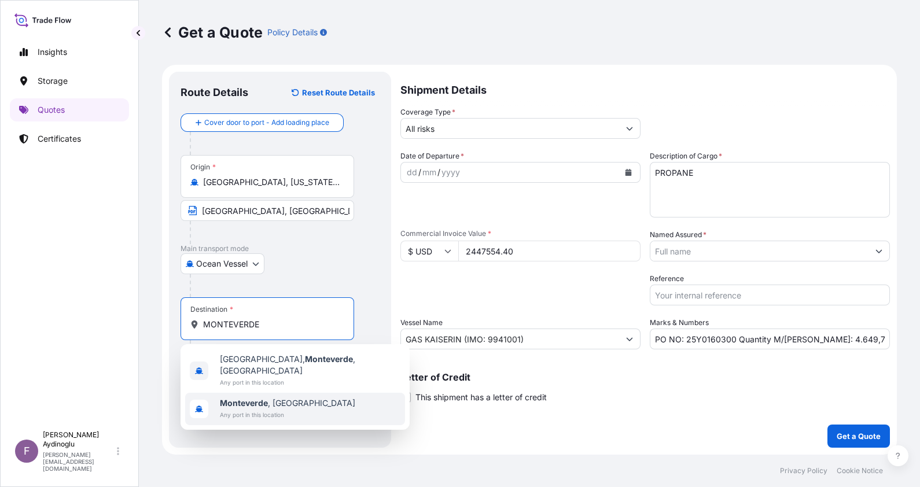
click at [318, 393] on div "Monteverde , Ecuador Any port in this location" at bounding box center [295, 409] width 220 height 32
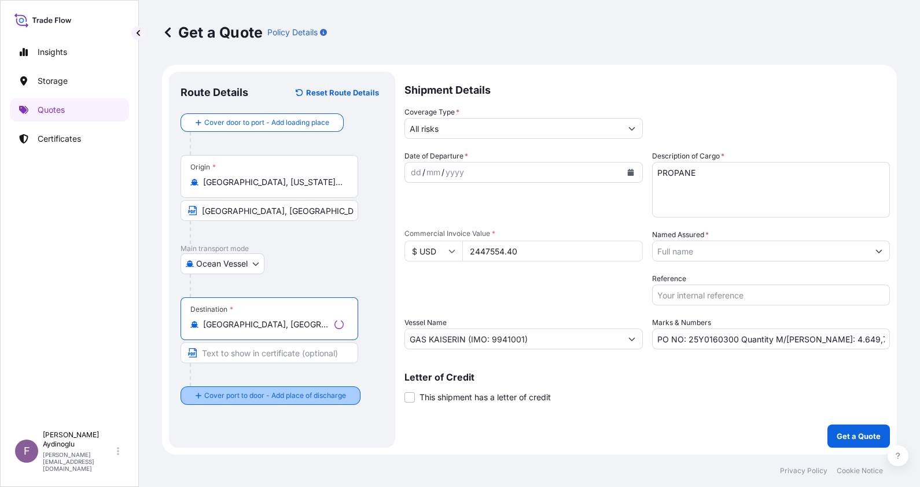
type input "Monteverde, Ecuador"
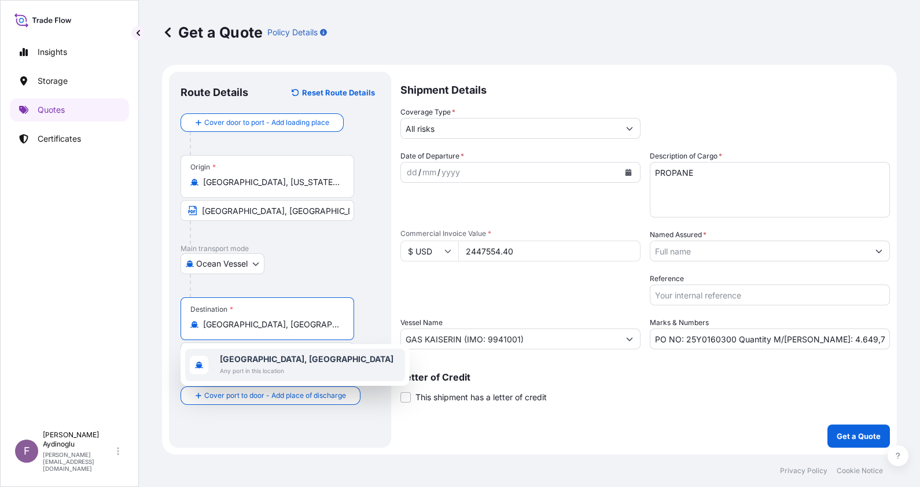
click at [306, 370] on div "Monteverde, Ecuador Any port in this location" at bounding box center [295, 365] width 220 height 32
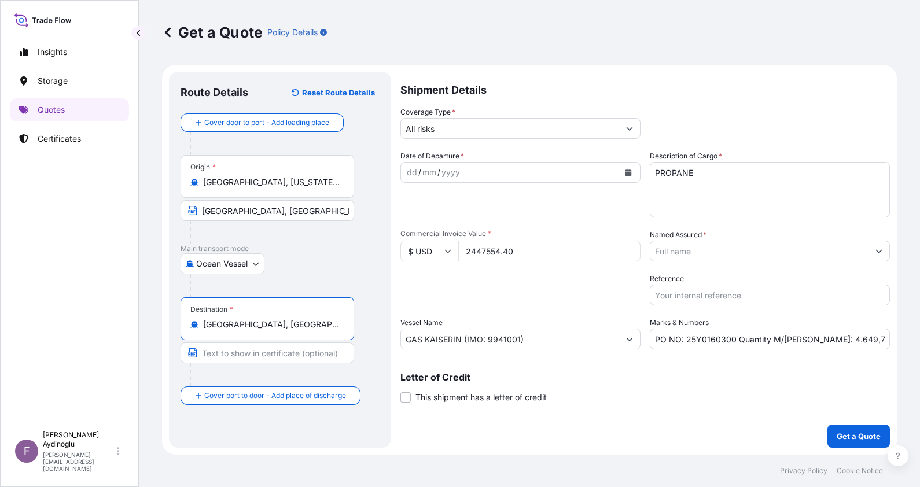
click at [258, 359] on input "Text to appear on certificate" at bounding box center [267, 352] width 174 height 21
type input "MONTEVERDE / ECUADOR"
click at [404, 176] on div "dd / mm / yyyy" at bounding box center [510, 172] width 218 height 21
click at [408, 176] on div "dd" at bounding box center [412, 172] width 13 height 14
click at [714, 253] on input "Named Assured *" at bounding box center [759, 251] width 218 height 21
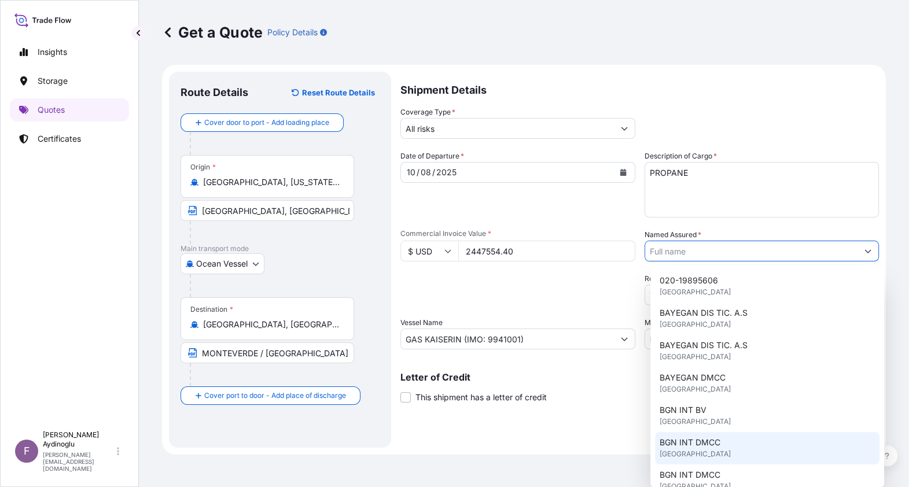
click at [735, 448] on div "BGN INT DMCC United Kingdom" at bounding box center [767, 448] width 224 height 32
type input "BGN INT DMCC"
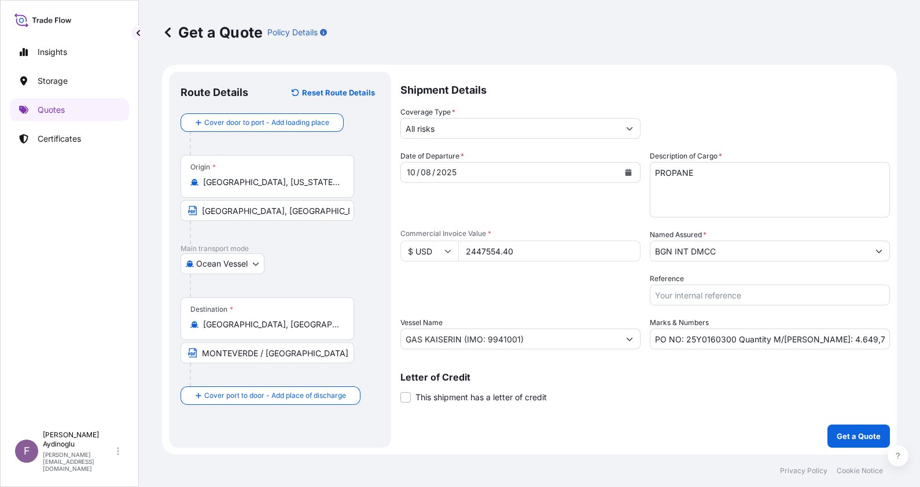
click at [654, 388] on div "Letter of Credit This shipment has a letter of credit Letter of credit * Letter…" at bounding box center [644, 388] width 489 height 31
click at [876, 336] on input "PO NO: 25Y0160300 Quantity M/Tonn: 4.649,711 Premium: USD 3.024,06" at bounding box center [770, 339] width 240 height 21
click at [802, 341] on input "PO NO: 25Y0160300 Quantity M/Tonn: 4.649,711 Premium: USD 3.024,06" at bounding box center [770, 339] width 240 height 21
drag, startPoint x: 852, startPoint y: 341, endPoint x: 871, endPoint y: 341, distance: 18.5
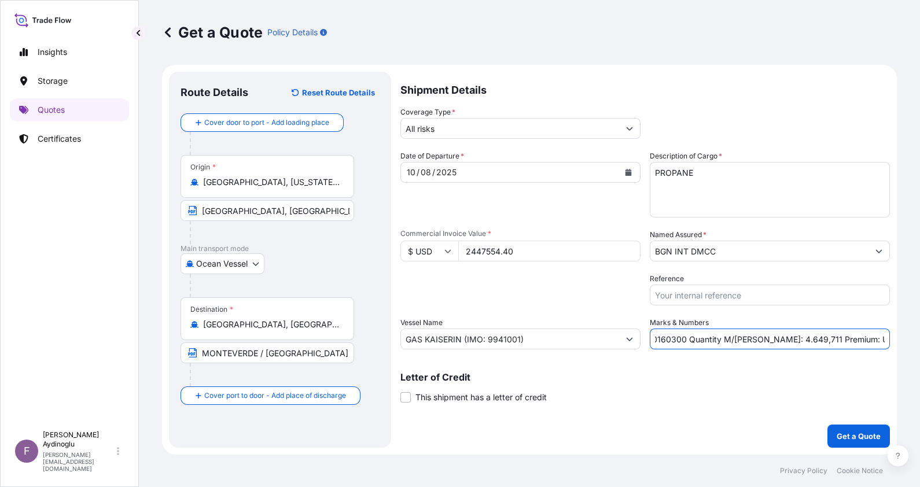
click at [871, 341] on input "PO NO: 25Y0160300 Quantity M/Tonn: 4.649,711 Premium: USD 3.024,06" at bounding box center [770, 339] width 240 height 21
type input "PO NO: 25Y0160300 Quantity M/Tonn: 4.649,711 Premium: USD 269,23,06"
click at [749, 367] on div "Letter of Credit This shipment has a letter of credit Letter of credit * Letter…" at bounding box center [644, 381] width 489 height 45
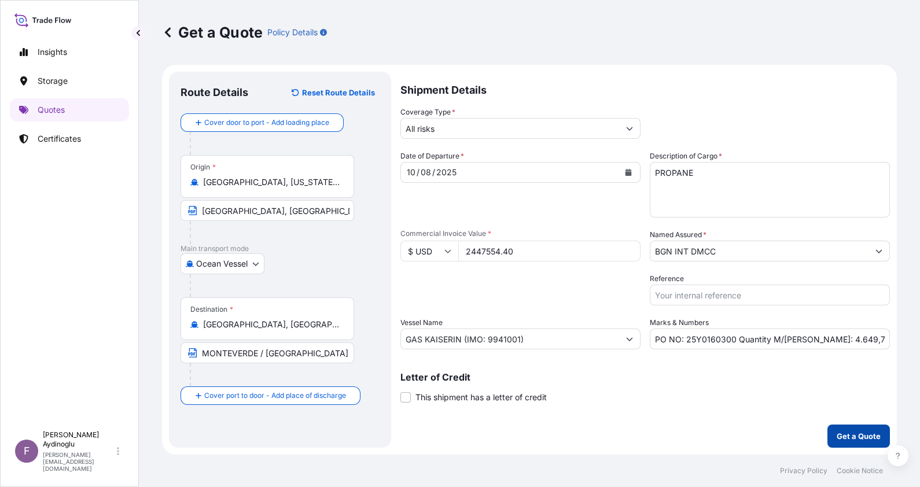
click at [859, 432] on p "Get a Quote" at bounding box center [859, 436] width 44 height 12
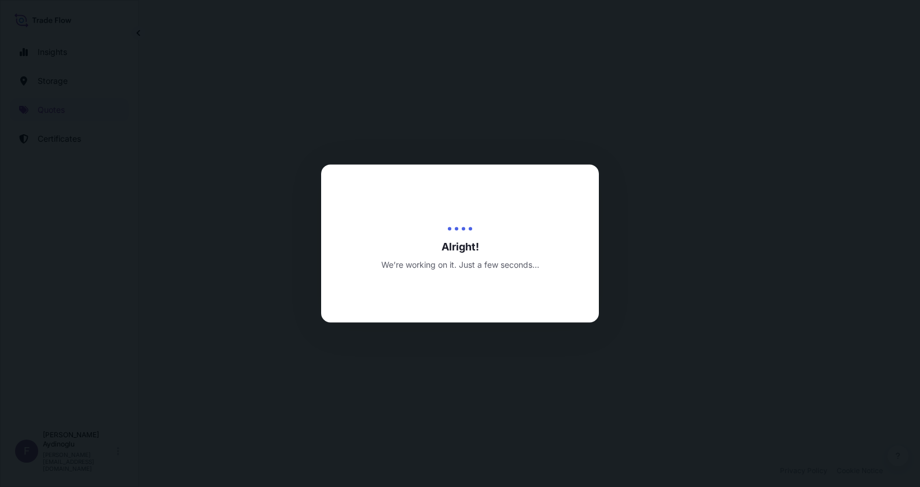
select select "Ocean Vessel"
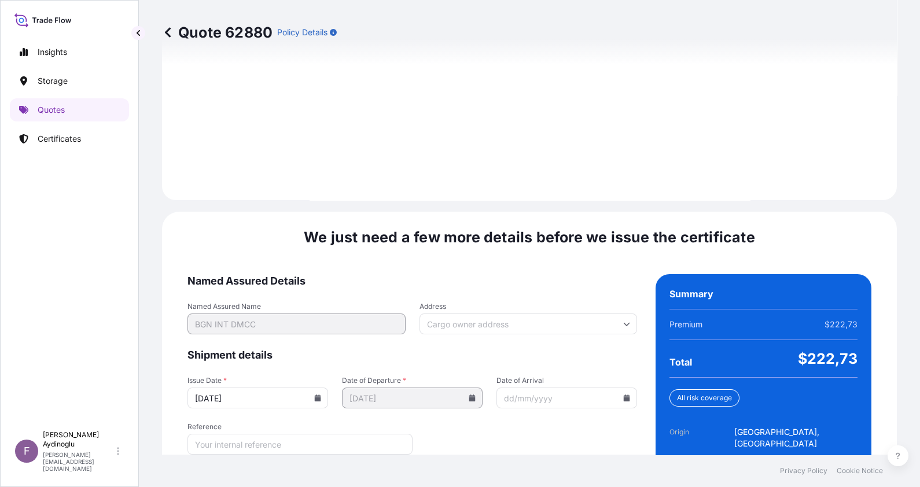
scroll to position [1338, 0]
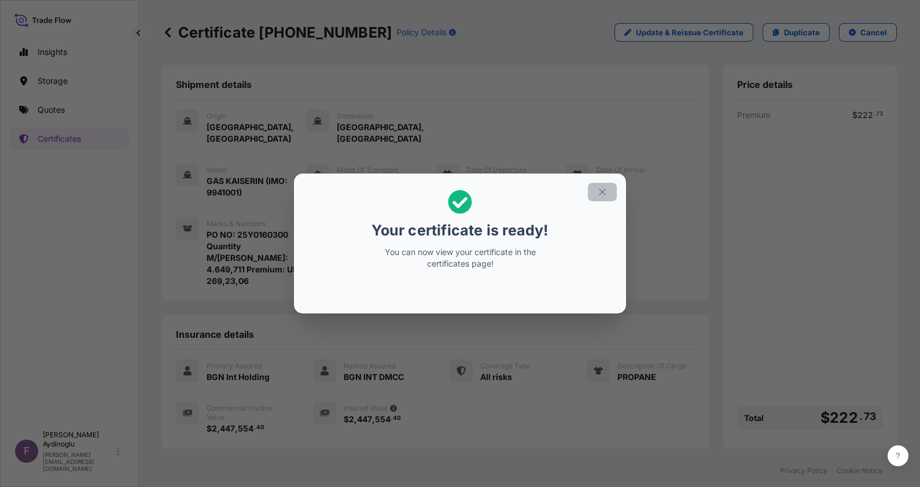
click at [599, 187] on icon "button" at bounding box center [602, 192] width 10 height 10
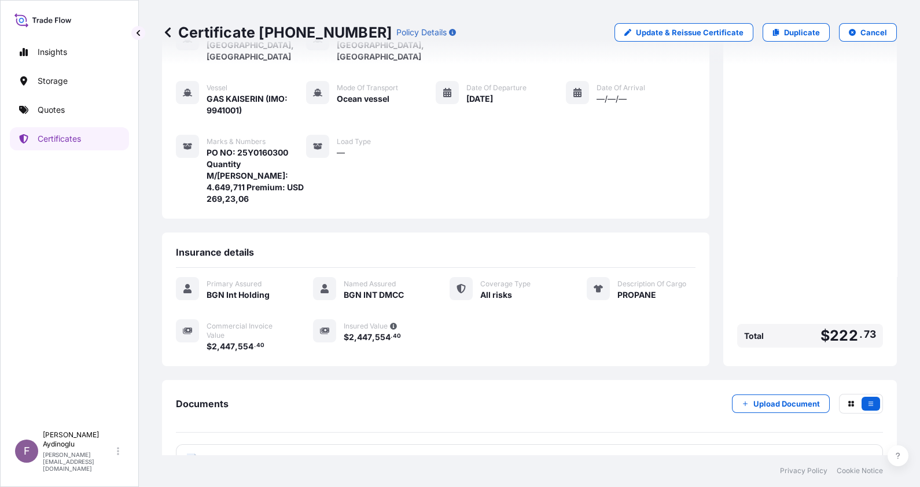
scroll to position [102, 0]
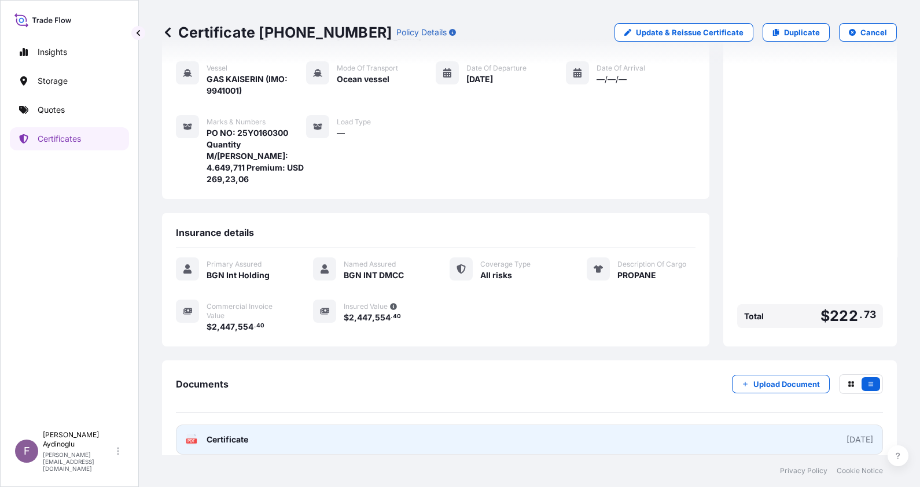
click at [498, 425] on link "PDF Certificate [DATE]" at bounding box center [529, 440] width 707 height 30
click at [503, 437] on link "PDF Certificate [DATE]" at bounding box center [529, 440] width 707 height 30
click at [480, 425] on link "PDF Certificate [DATE]" at bounding box center [529, 440] width 707 height 30
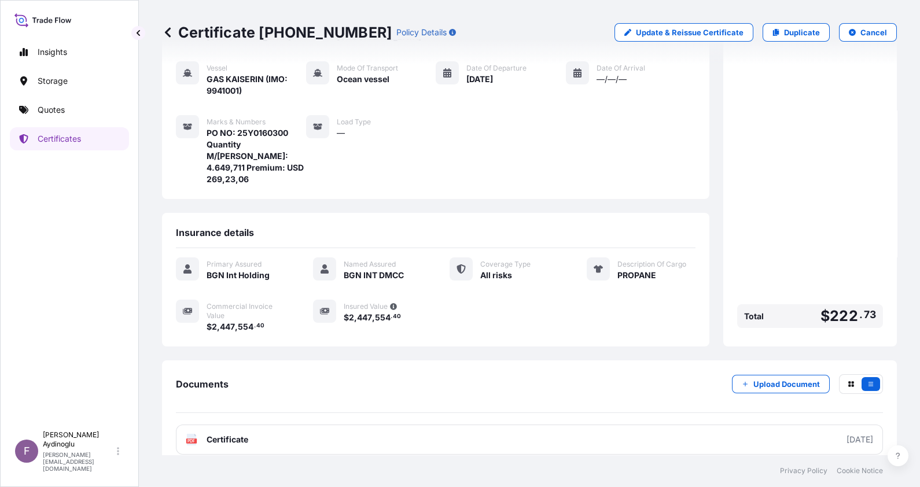
click at [67, 117] on link "Quotes" at bounding box center [69, 109] width 119 height 23
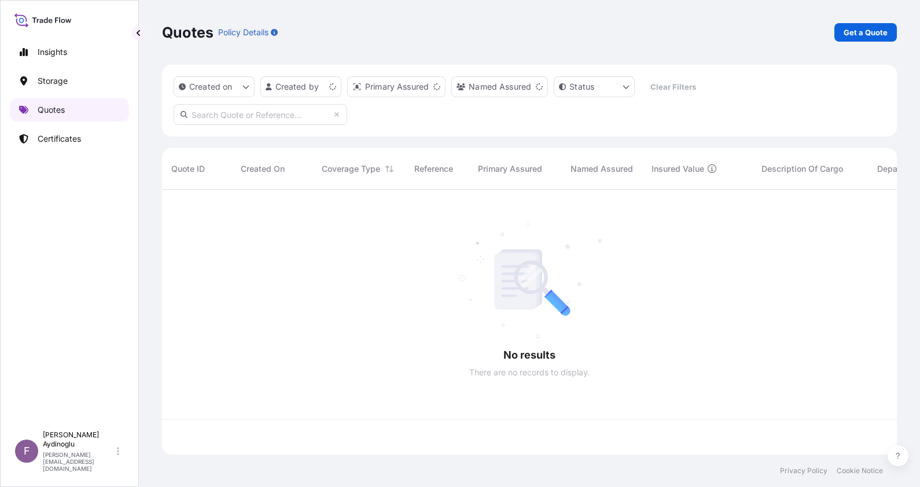
scroll to position [260, 723]
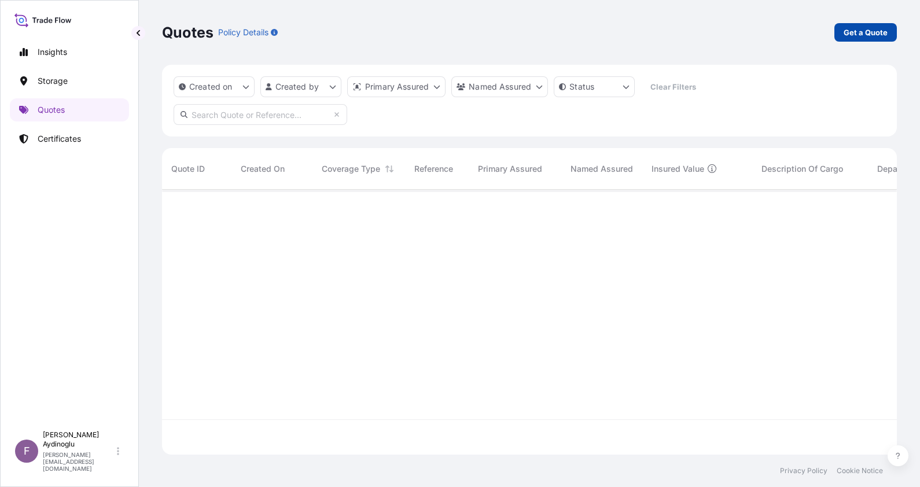
click at [869, 31] on p "Get a Quote" at bounding box center [865, 33] width 44 height 12
select select "Ocean Vessel"
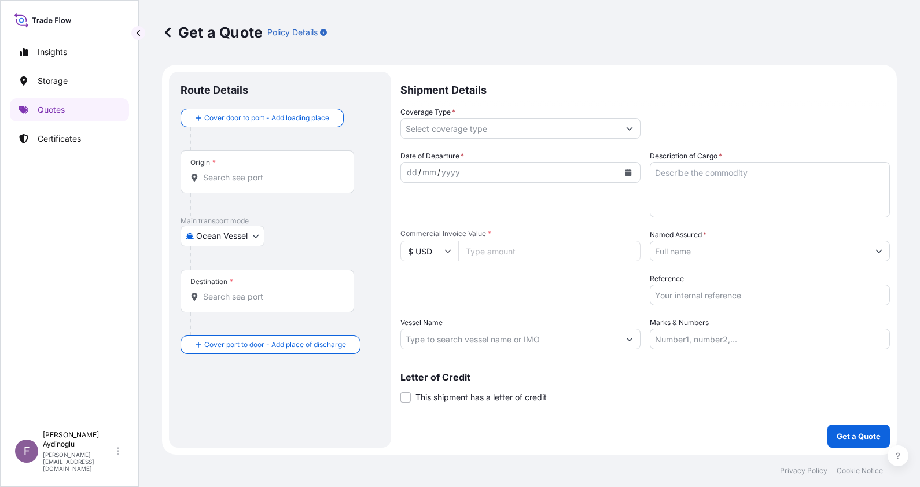
click at [709, 336] on input "Marks & Numbers" at bounding box center [770, 339] width 240 height 21
type input "PO NO: 25Y0160300 Quantity M/Tonn: 4.649,711 Premium: USD 269,23,06"
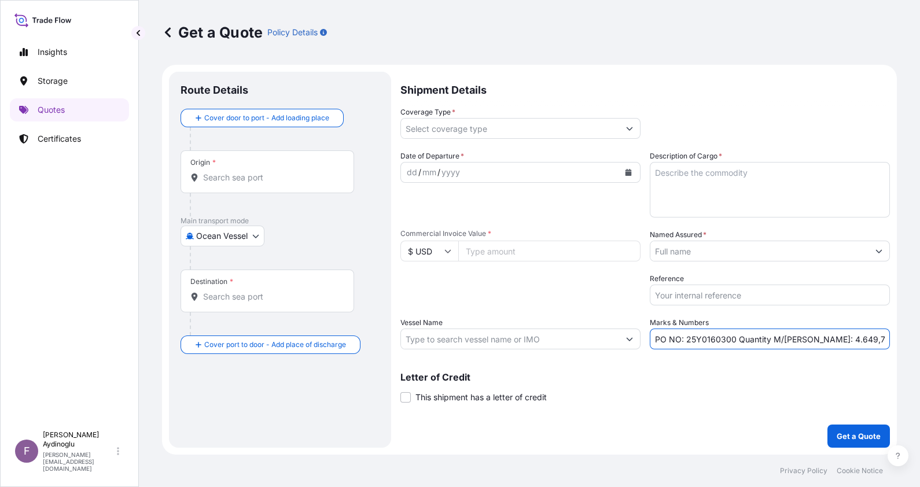
type input "Nederland, Texas, USA"
type input "Monteverde, Ecuador"
type input "All risks"
type input "2447554.40"
type input "BGN INT DMCC"
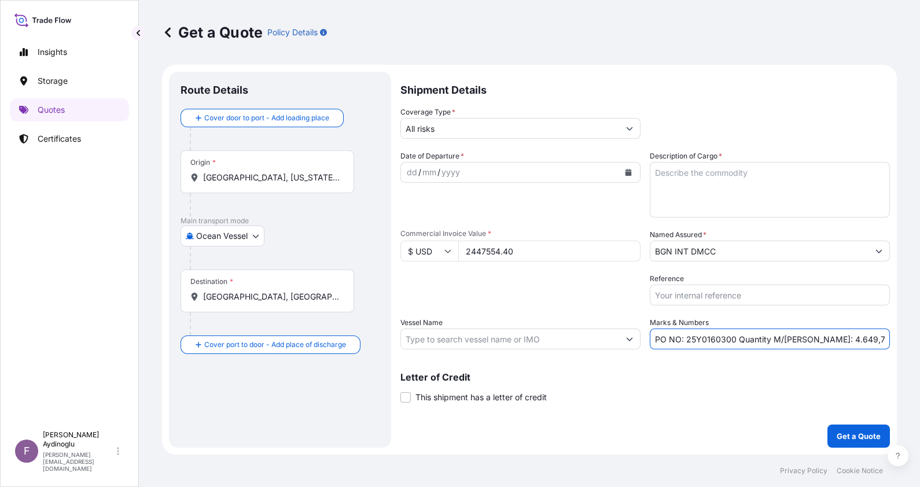
type input "GAS KAISERIN (IMO: 9941001)"
click at [499, 285] on div "Packing Category Type to search a container mode Please select a primary mode o…" at bounding box center [523, 289] width 238 height 32
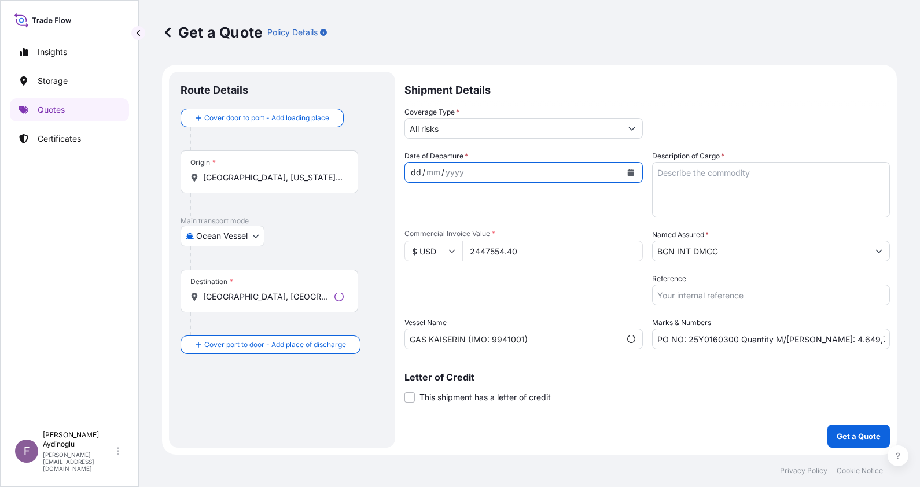
click at [411, 172] on div "dd" at bounding box center [416, 172] width 13 height 14
click at [600, 202] on div "Date of Departure * 10 / 08 / 2025" at bounding box center [520, 183] width 240 height 67
click at [710, 179] on textarea "Description of Cargo *" at bounding box center [770, 190] width 240 height 56
type textarea "PROPANE"
drag, startPoint x: 523, startPoint y: 253, endPoint x: 357, endPoint y: 252, distance: 166.0
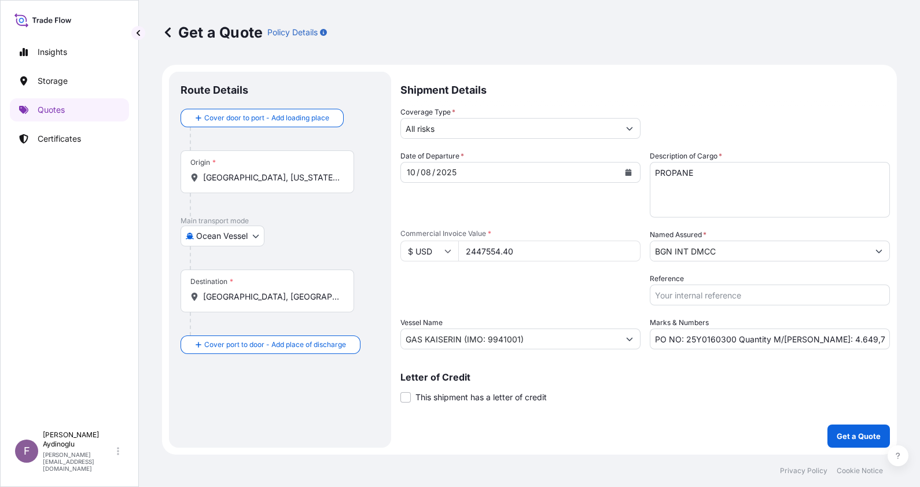
click at [357, 252] on form "Route Details Cover door to port - Add loading place Place of loading Road / In…" at bounding box center [529, 260] width 735 height 390
type input "8474854.85"
click at [539, 304] on div "Packing Category Type to search a container mode Please select a primary mode o…" at bounding box center [520, 289] width 240 height 32
drag, startPoint x: 806, startPoint y: 338, endPoint x: 839, endPoint y: 338, distance: 33.0
click at [839, 338] on input "PO NO: 25Y0160300 Quantity M/Tonn: 4.649,711 Premium: USD 269,23,06" at bounding box center [770, 339] width 240 height 21
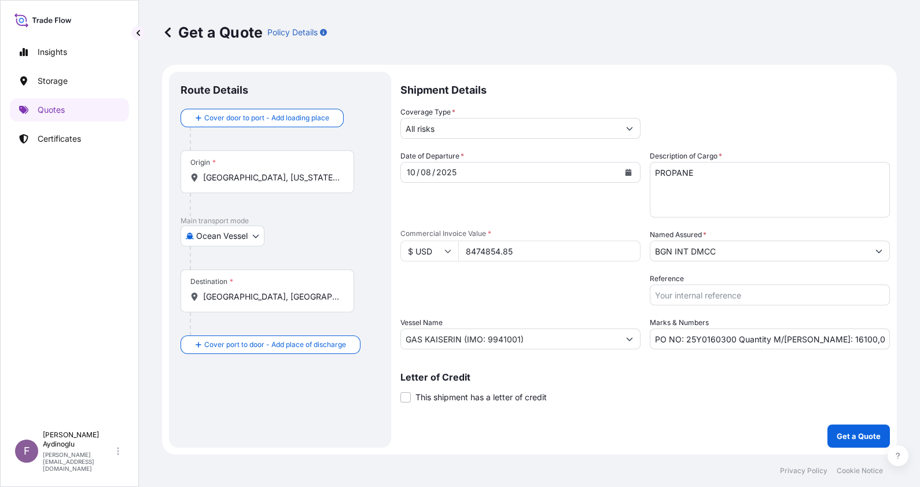
click at [775, 370] on div "Letter of Credit This shipment has a letter of credit Letter of credit * Letter…" at bounding box center [644, 381] width 489 height 45
click at [874, 341] on input "PO NO: 25Y0160300 Quantity M/Tonn: 16100,00 Premium: USD 269,23,06" at bounding box center [770, 339] width 240 height 21
drag, startPoint x: 848, startPoint y: 339, endPoint x: 884, endPoint y: 341, distance: 35.9
click at [884, 341] on input "PO NO: 25Y0160300 Quantity M/Tonn: 16100,00 Premium: USD 269,23,06" at bounding box center [770, 339] width 240 height 21
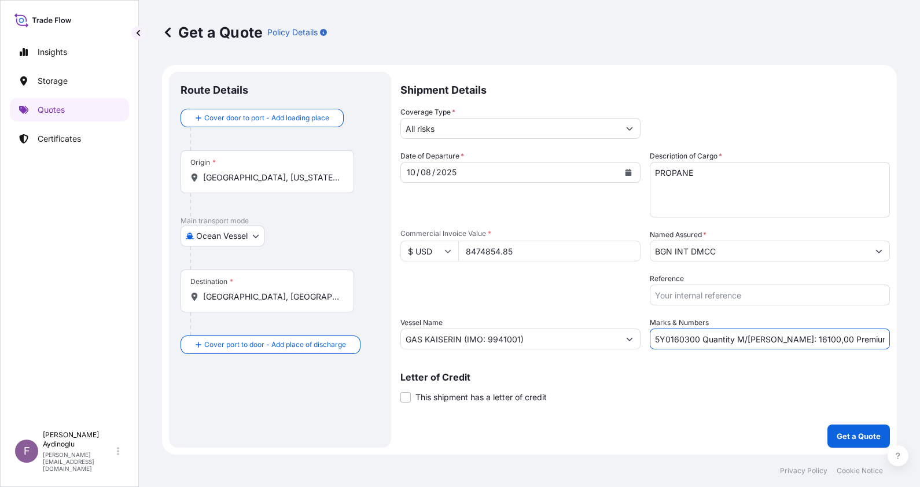
scroll to position [0, 41]
type input "PO NO: 25Y0160300 Quantity M/Tonn: 16100,00 Premium: USD 932,23"
click at [533, 341] on input "GAS KAISERIN (IMO: 9941001)" at bounding box center [510, 339] width 218 height 21
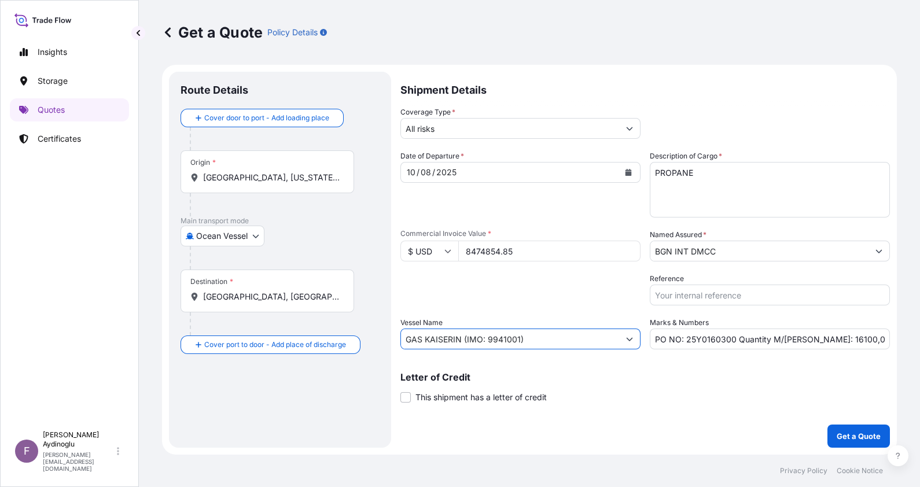
click at [624, 385] on div "Letter of Credit This shipment has a letter of credit Letter of credit * Letter…" at bounding box center [644, 388] width 489 height 31
click at [274, 179] on input "Nederland, Texas, USA" at bounding box center [271, 178] width 137 height 12
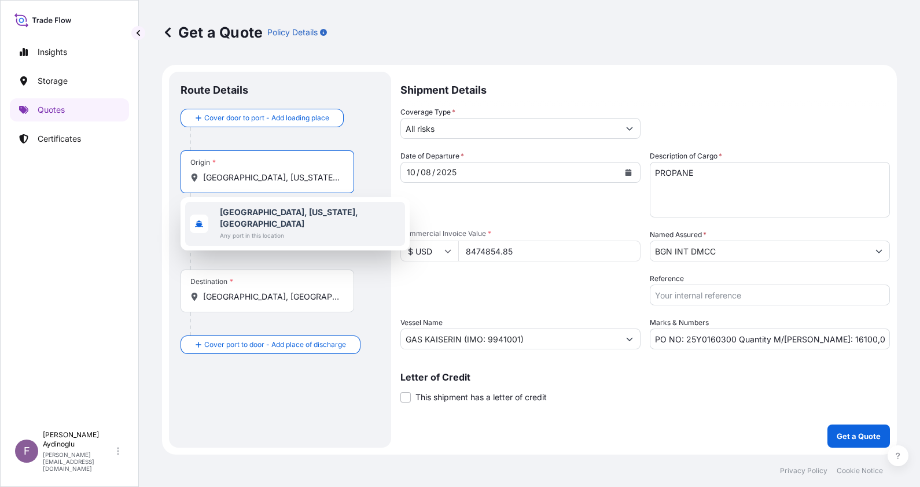
click at [289, 230] on span "Any port in this location" at bounding box center [310, 236] width 180 height 12
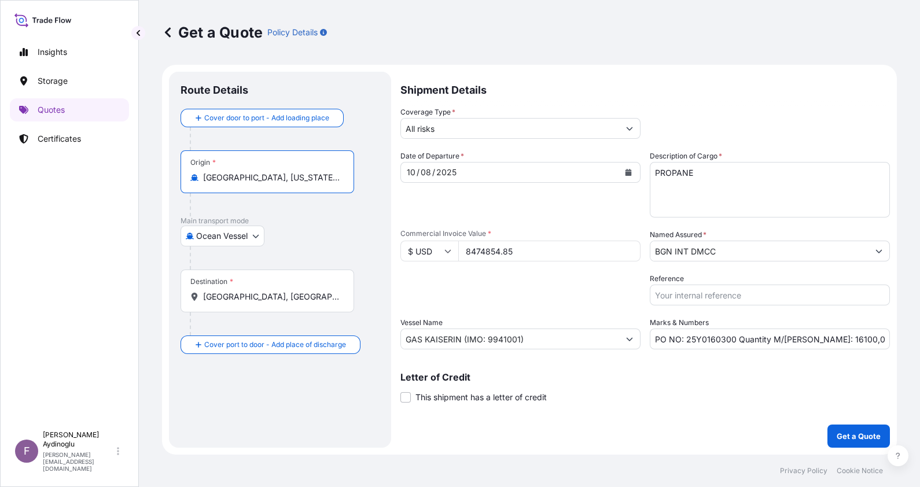
click at [271, 298] on div "Destination * Monteverde, Ecuador" at bounding box center [267, 291] width 174 height 43
click at [271, 298] on input "Monteverde, Ecuador" at bounding box center [271, 297] width 137 height 12
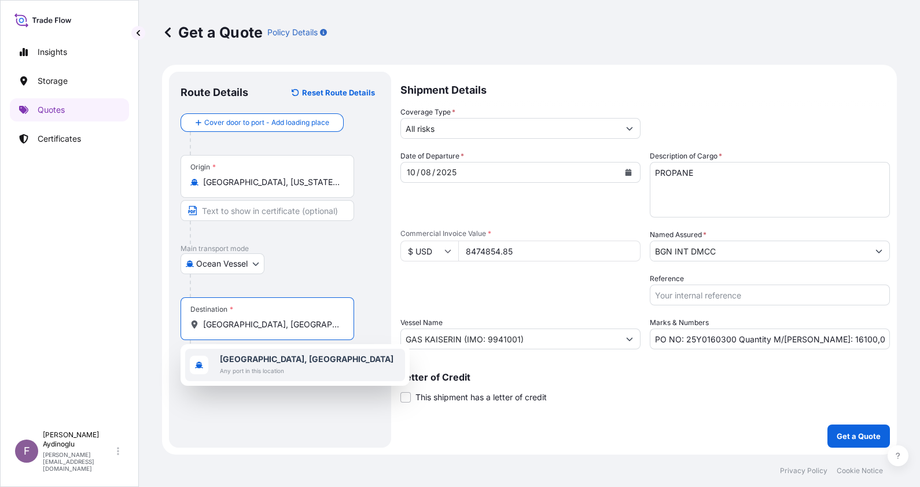
click at [272, 354] on b "Monteverde, Ecuador" at bounding box center [307, 359] width 174 height 10
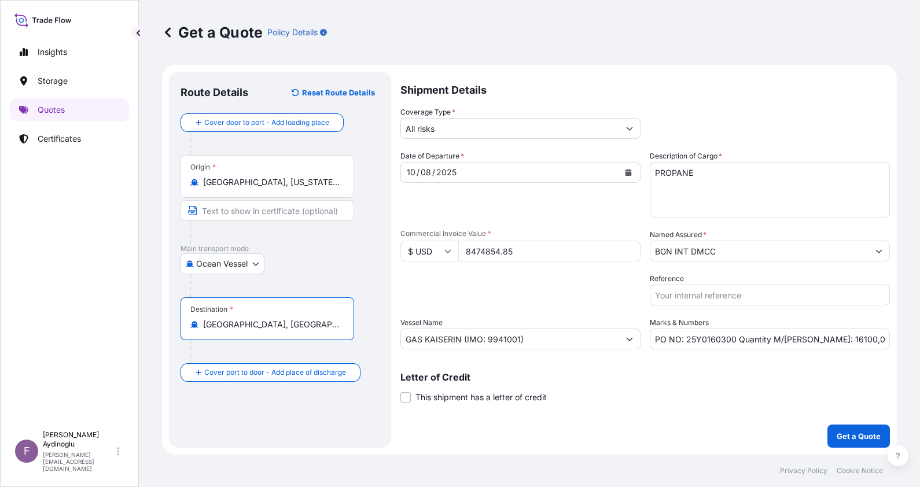
click at [246, 206] on input "Text to appear on certificate" at bounding box center [267, 210] width 174 height 21
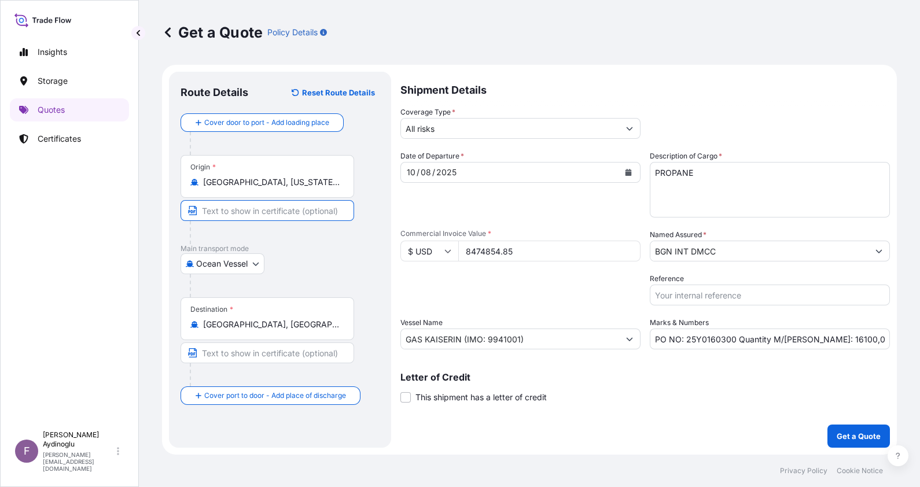
type input "NEDERLAND, TX / USA"
type input "MONTEVERDE / ECUADOR"
click at [388, 300] on div "Route Details Reset Route Details Cover door to port - Add loading place Place …" at bounding box center [280, 260] width 222 height 376
click at [454, 125] on input "All risks" at bounding box center [510, 128] width 218 height 21
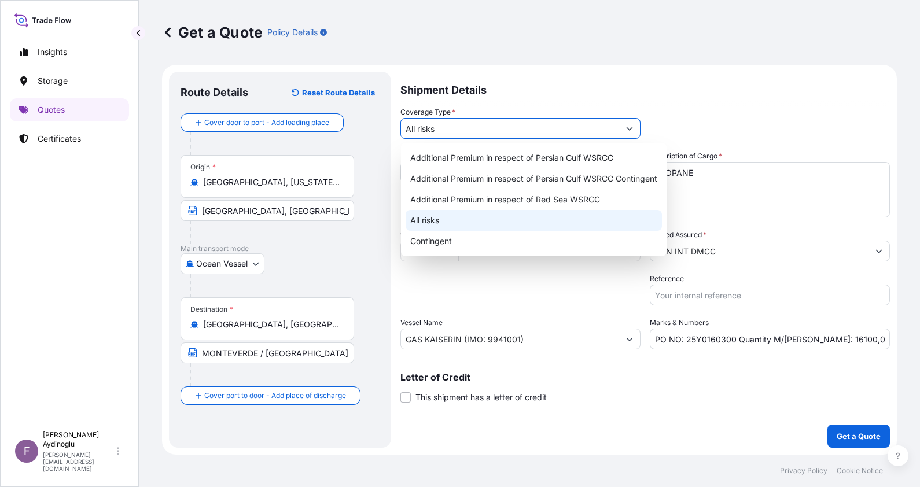
click at [448, 224] on div "All risks" at bounding box center [534, 220] width 256 height 21
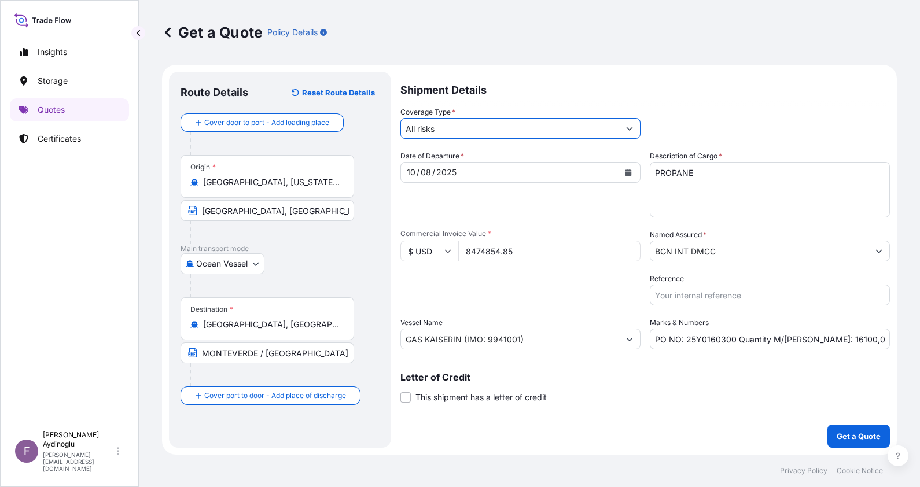
click at [485, 336] on input "GAS KAISERIN (IMO: 9941001)" at bounding box center [510, 339] width 218 height 21
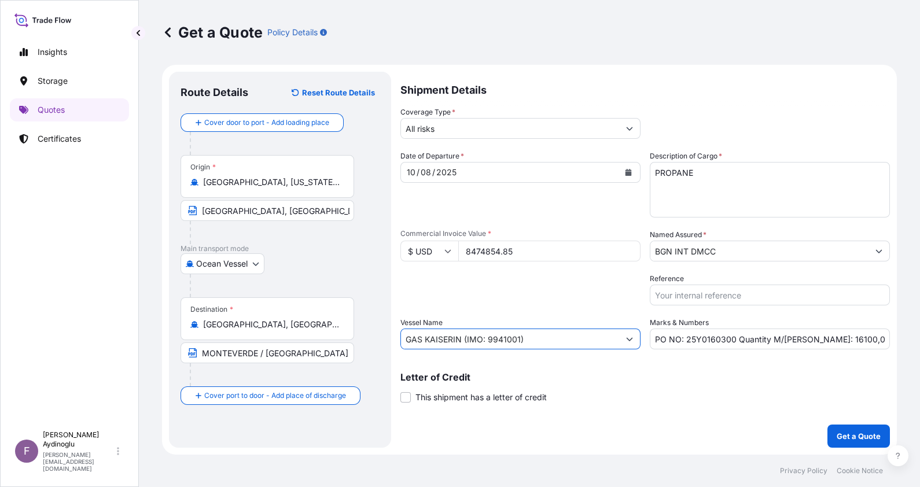
click at [526, 340] on input "GAS KAISERIN (IMO: 9941001)" at bounding box center [510, 339] width 218 height 21
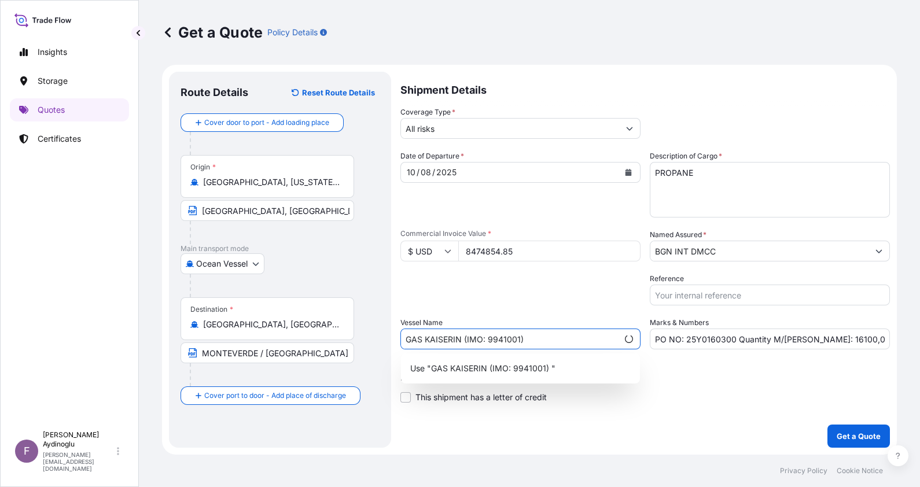
type input "GAS KAISERIN (IMO: 9941001)"
click at [547, 363] on p "Use "GAS KAISERIN (IMO: 9941001)"" at bounding box center [481, 369] width 143 height 12
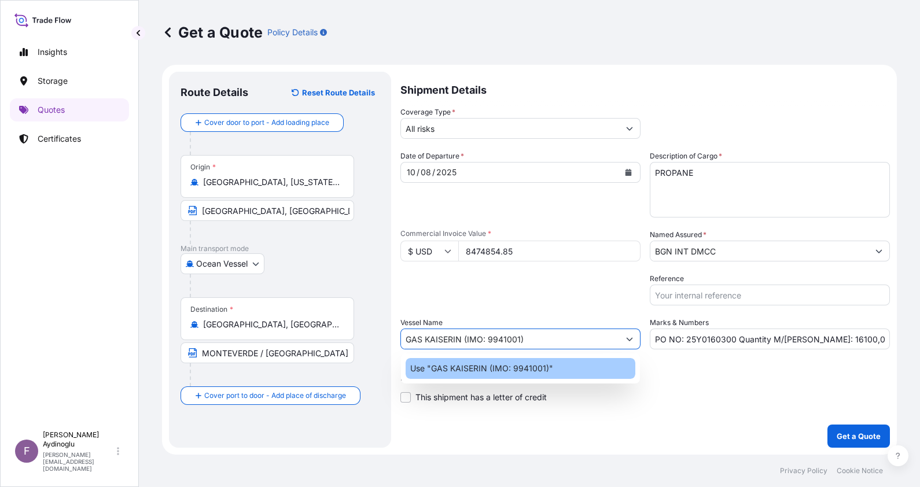
click at [700, 383] on div "Letter of Credit This shipment has a letter of credit Letter of credit * Letter…" at bounding box center [644, 388] width 489 height 31
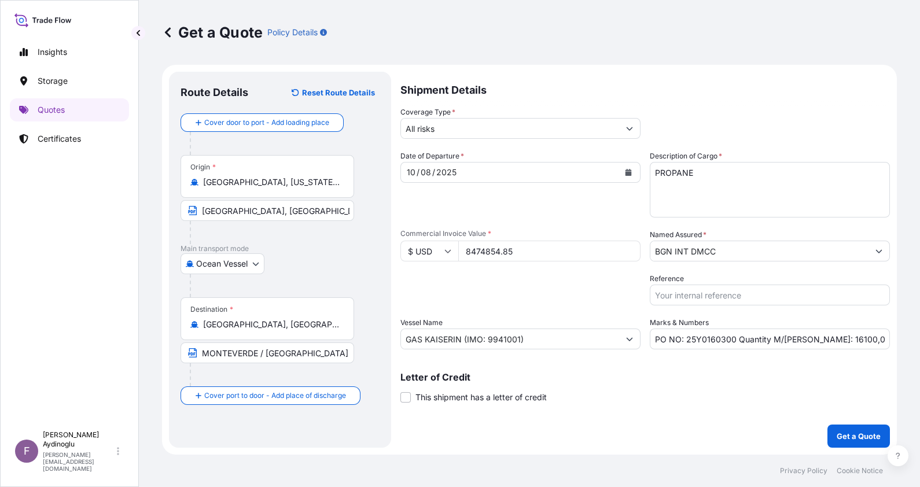
click at [862, 340] on input "PO NO: 25Y0160300 Quantity M/Tonn: 16100,00 Premium: USD 932,23" at bounding box center [770, 339] width 240 height 21
click at [811, 339] on input "PO NO: 25Y0160300 Quantity M/Tonn: 16100,00 Premium: USD 932,23" at bounding box center [770, 339] width 240 height 21
type input "PO NO: 25Y0160300 Quantity M/Tonn: 16.100,00 Premium: USD 932,23"
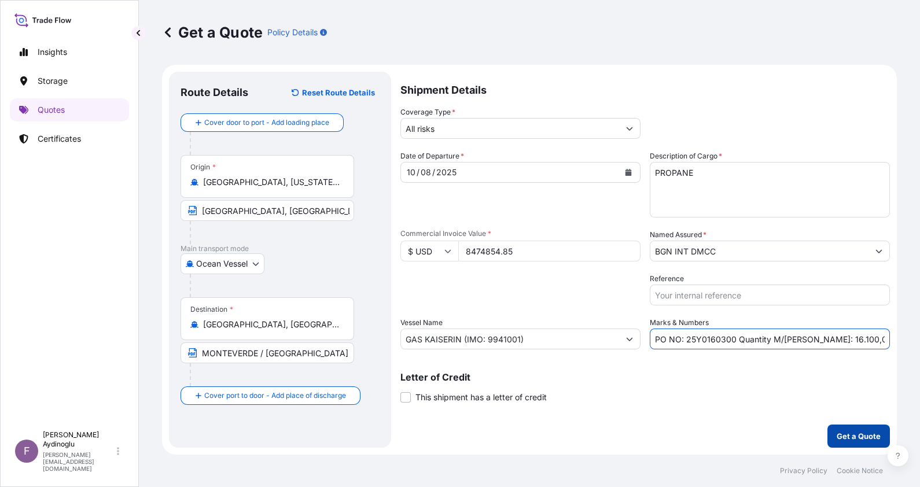
click at [853, 434] on p "Get a Quote" at bounding box center [859, 436] width 44 height 12
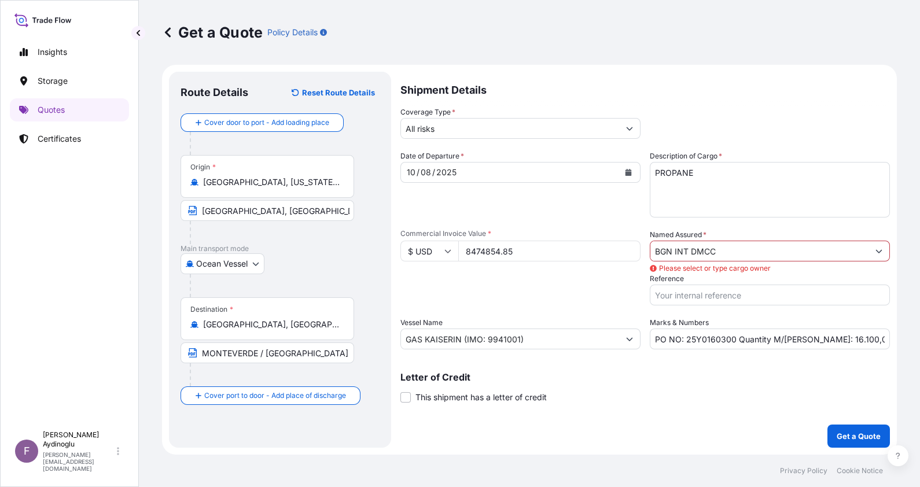
click at [714, 255] on input "BGN INT DMCC" at bounding box center [759, 251] width 218 height 21
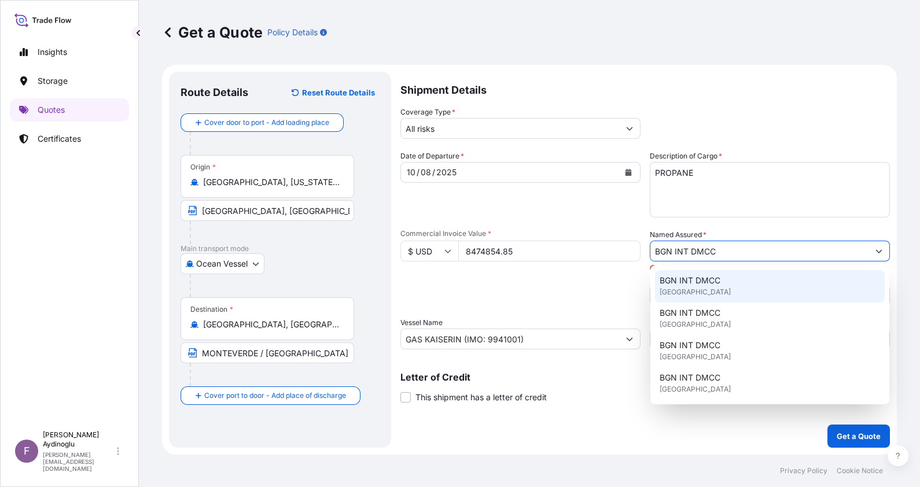
click at [714, 296] on div "BGN INT DMCC United Kingdom" at bounding box center [770, 286] width 230 height 32
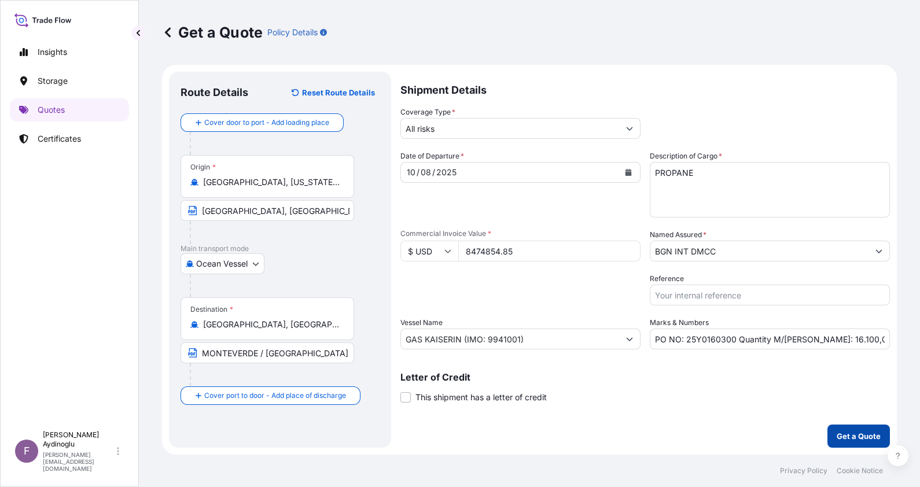
click at [855, 428] on button "Get a Quote" at bounding box center [858, 436] width 62 height 23
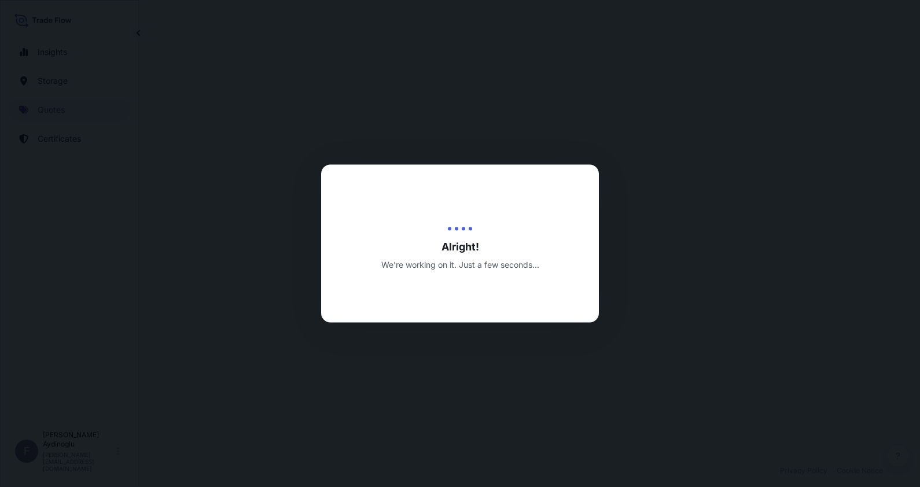
select select "Ocean Vessel"
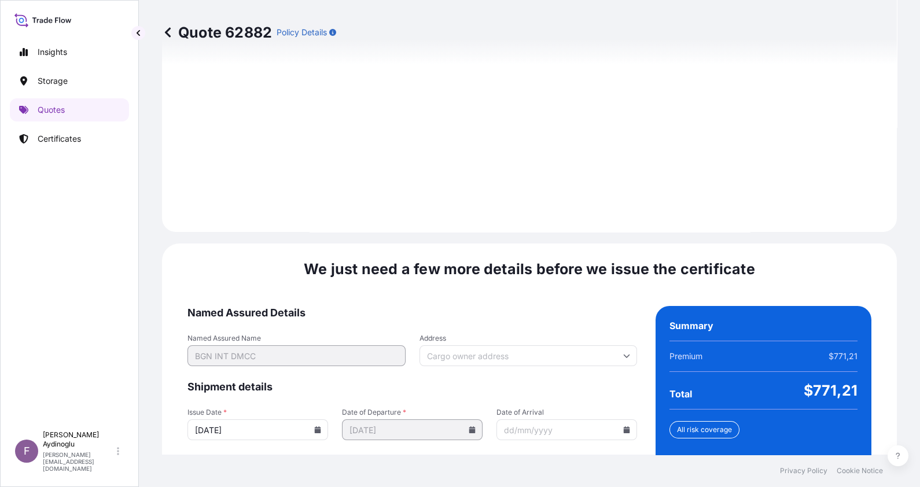
scroll to position [1338, 0]
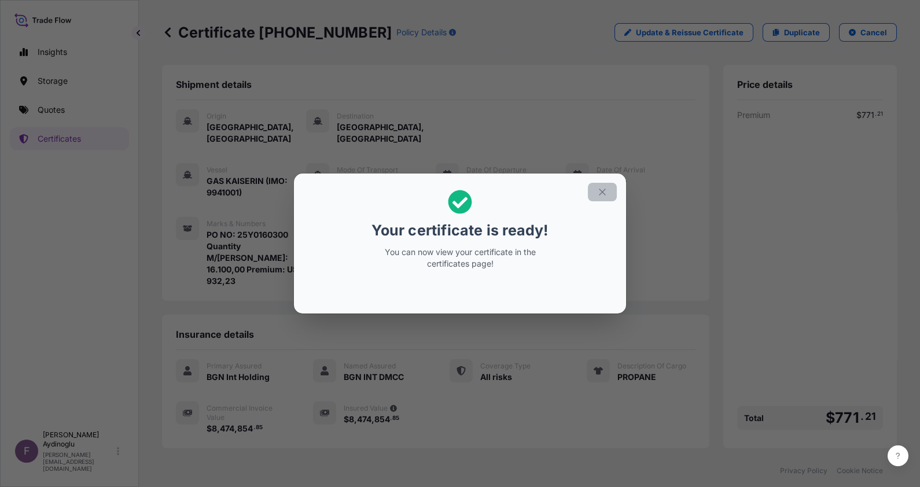
click at [599, 193] on icon "button" at bounding box center [602, 192] width 10 height 10
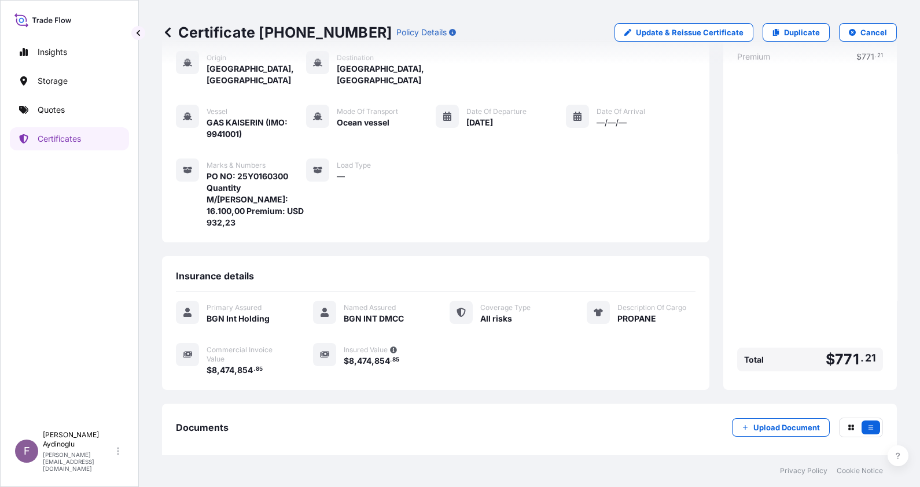
scroll to position [102, 0]
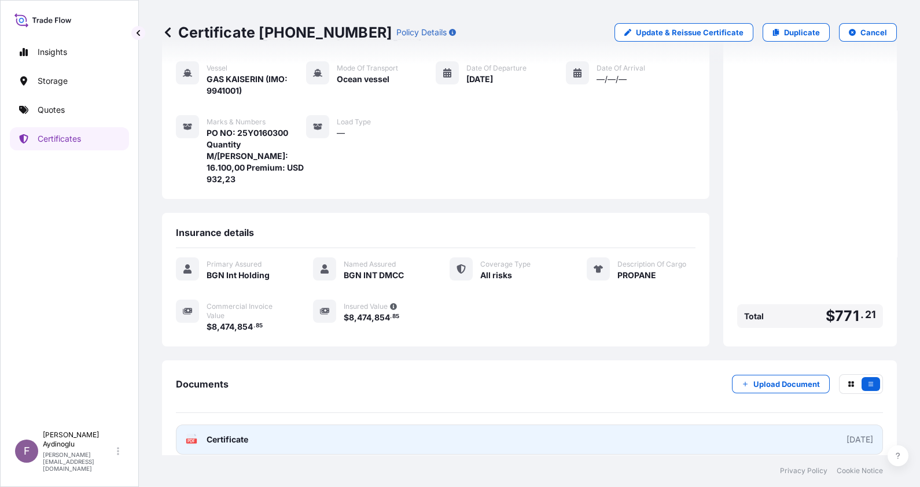
click at [544, 425] on link "PDF Certificate [DATE]" at bounding box center [529, 440] width 707 height 30
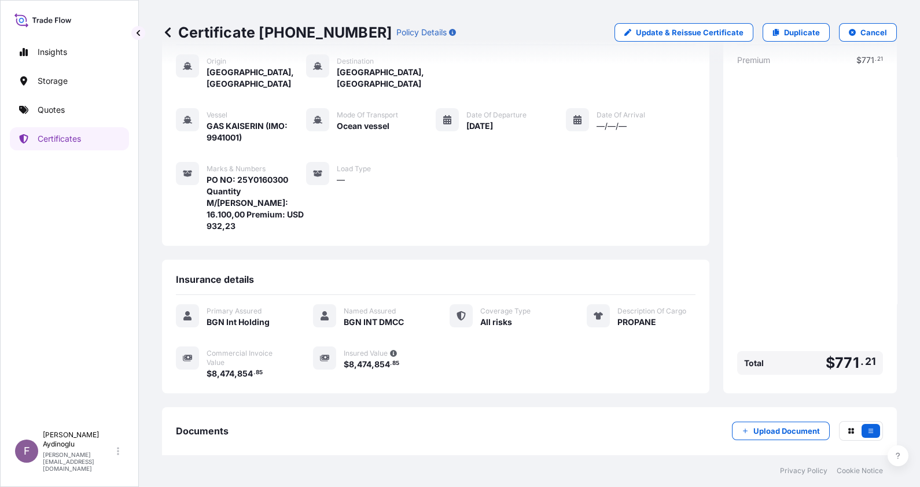
scroll to position [0, 0]
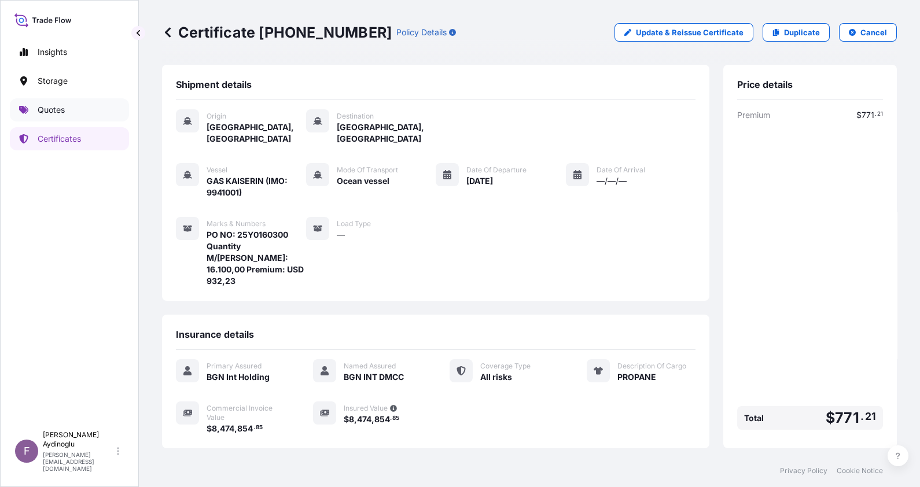
click at [73, 108] on link "Quotes" at bounding box center [69, 109] width 119 height 23
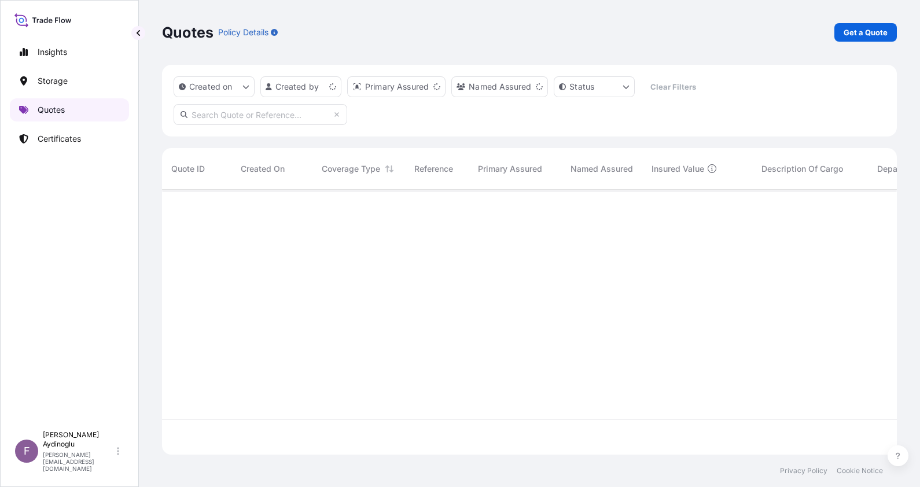
scroll to position [260, 723]
click at [867, 29] on p "Get a Quote" at bounding box center [865, 33] width 44 height 12
select select "Ocean Vessel"
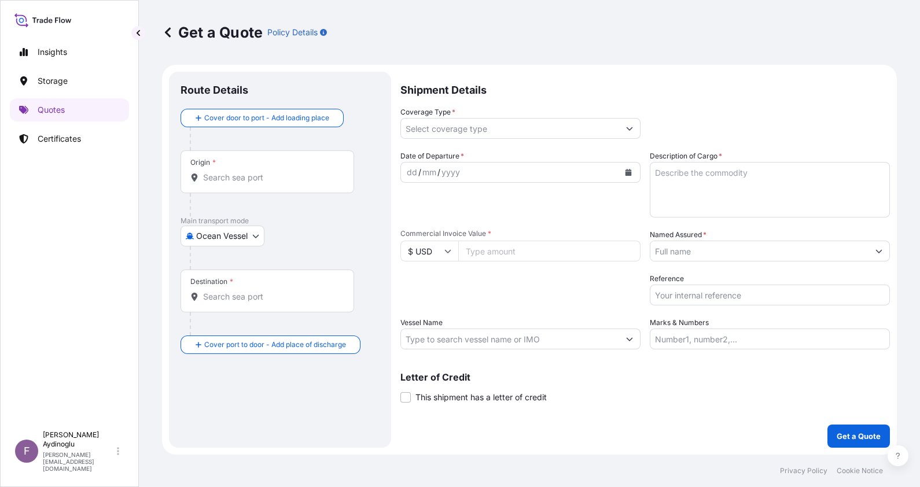
click at [478, 341] on input "Vessel Name" at bounding box center [510, 339] width 218 height 21
click at [698, 337] on input "Marks & Numbers" at bounding box center [770, 339] width 240 height 21
type input "PO NO: 25Y0160300 Quantity M/Tonn: 16.100,00 Premium: USD 932,23"
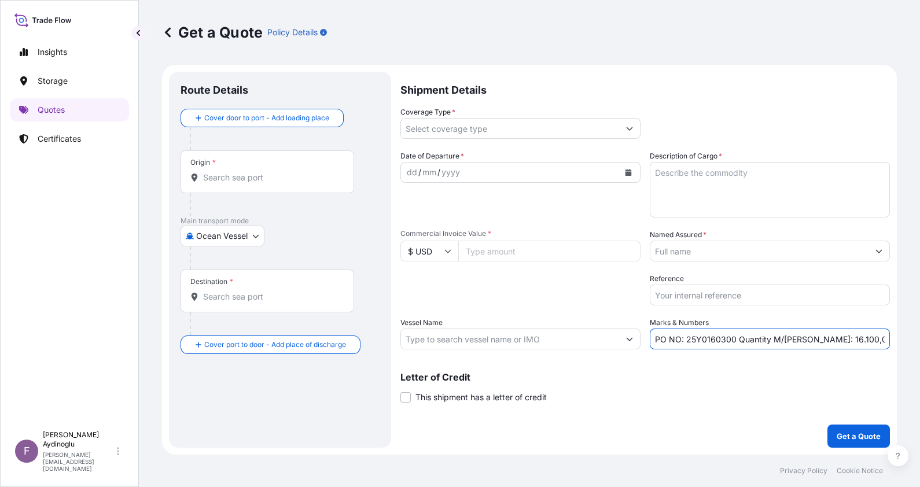
type input "Nederland, Texas, USA"
type input "Monteverde, Ecuador"
type input "All risks"
type input "8474854.85"
type input "BGN INT DMCC"
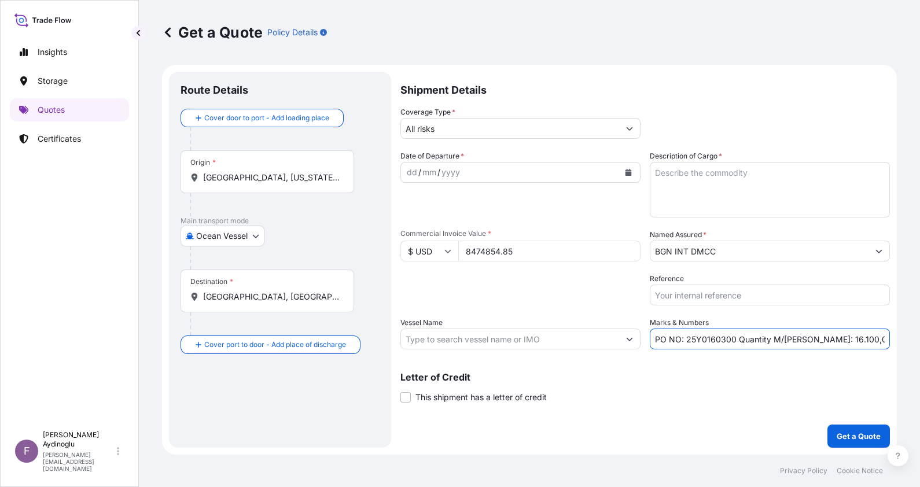
type input "GAS KAISERIN (IMO: 9941001)"
click at [301, 298] on input "Monteverde, Ecuador" at bounding box center [271, 297] width 137 height 12
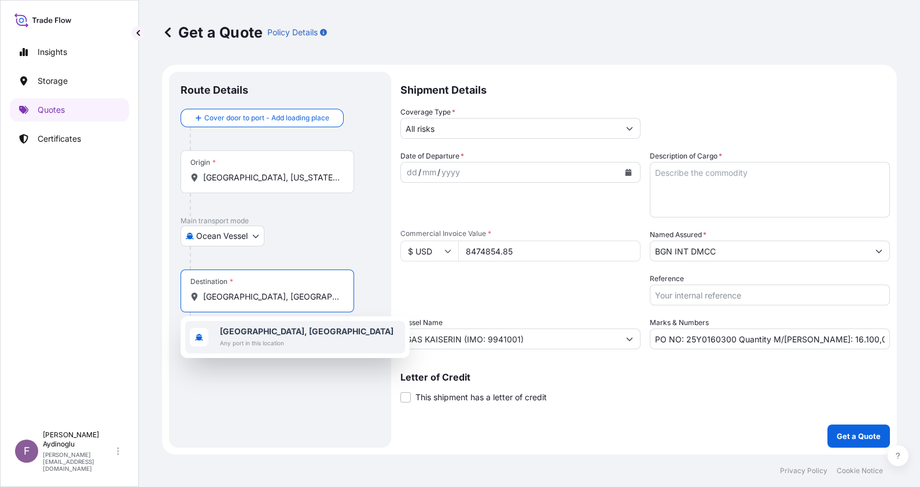
click at [293, 338] on span "Any port in this location" at bounding box center [307, 343] width 174 height 12
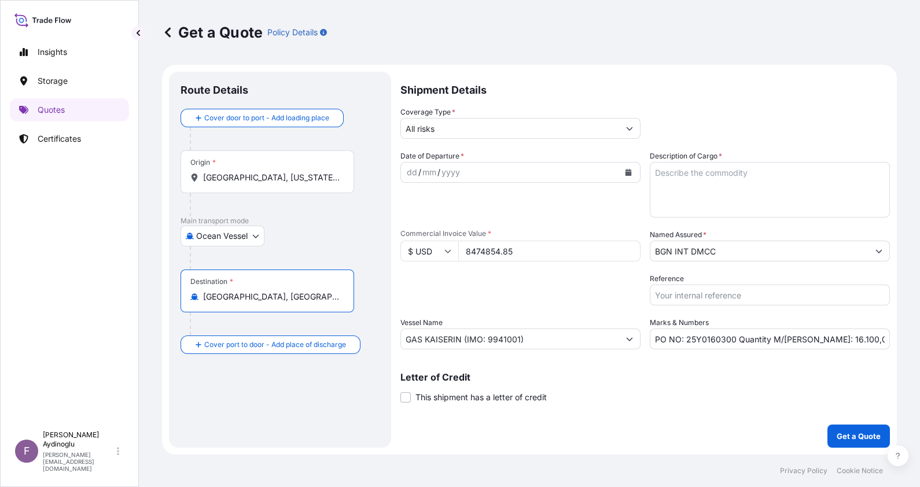
click at [267, 184] on div "Origin * Nederland, Texas, USA" at bounding box center [267, 171] width 174 height 43
click at [267, 183] on input "Nederland, Texas, USA" at bounding box center [271, 178] width 137 height 12
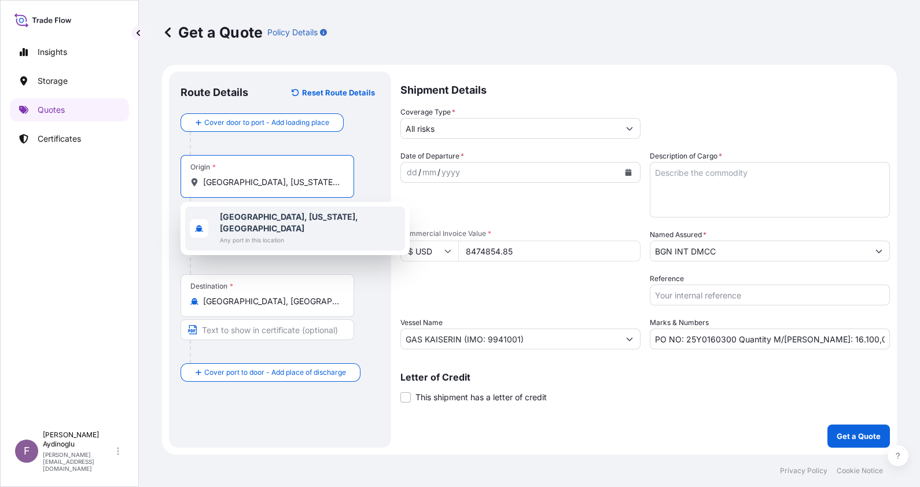
click at [272, 215] on b "Nederland, Texas, USA" at bounding box center [289, 222] width 138 height 21
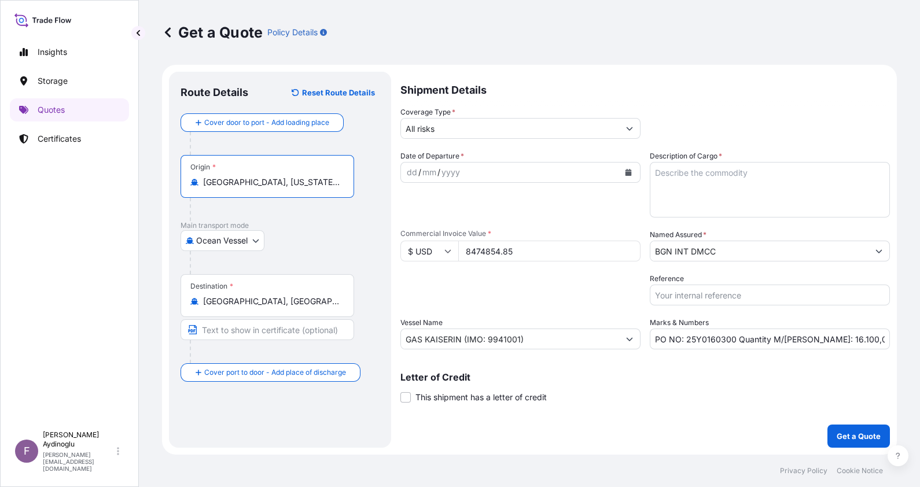
click at [282, 328] on div "Destination * Monteverde, Ecuador" at bounding box center [279, 318] width 199 height 89
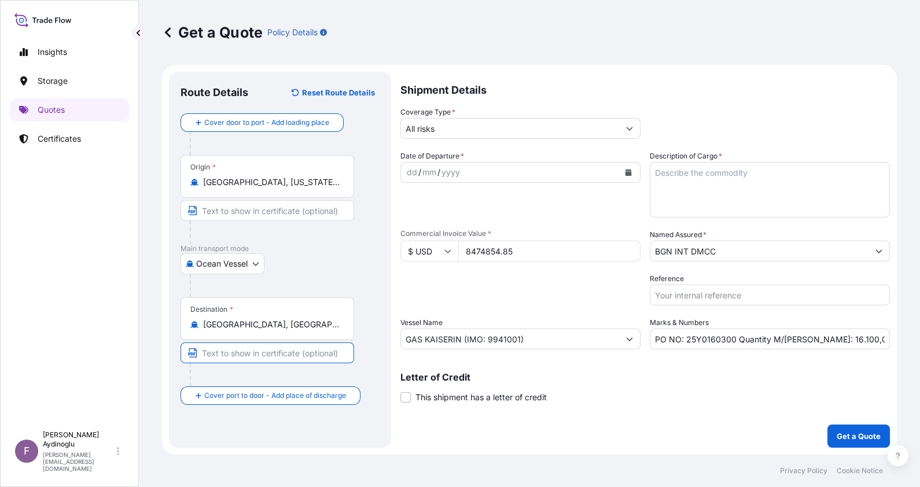
type input "MONTEVERDE / ECUADOR"
type input "NEDERLAND, TX / USA"
click at [411, 172] on div "dd" at bounding box center [412, 172] width 13 height 14
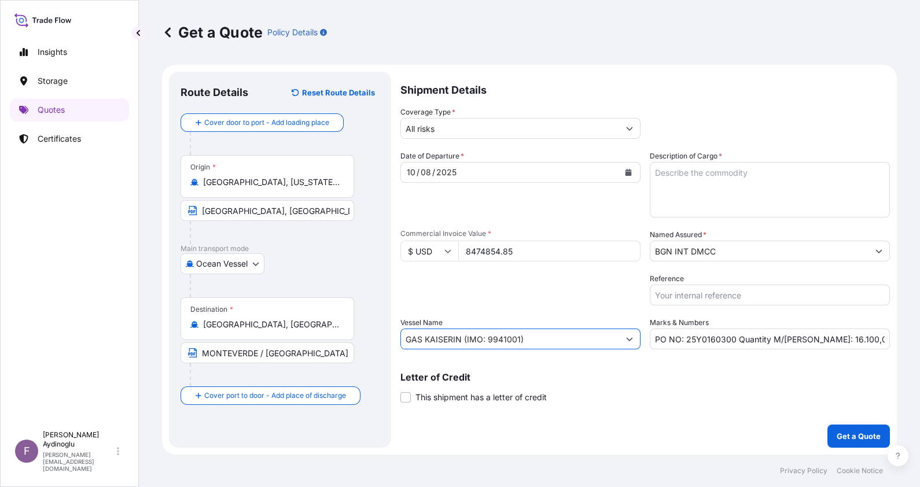
click at [514, 345] on input "GAS KAISERIN (IMO: 9941001)" at bounding box center [510, 339] width 218 height 21
click at [525, 341] on input "GAS KAISERIN (IMO: 9941001)" at bounding box center [510, 339] width 218 height 21
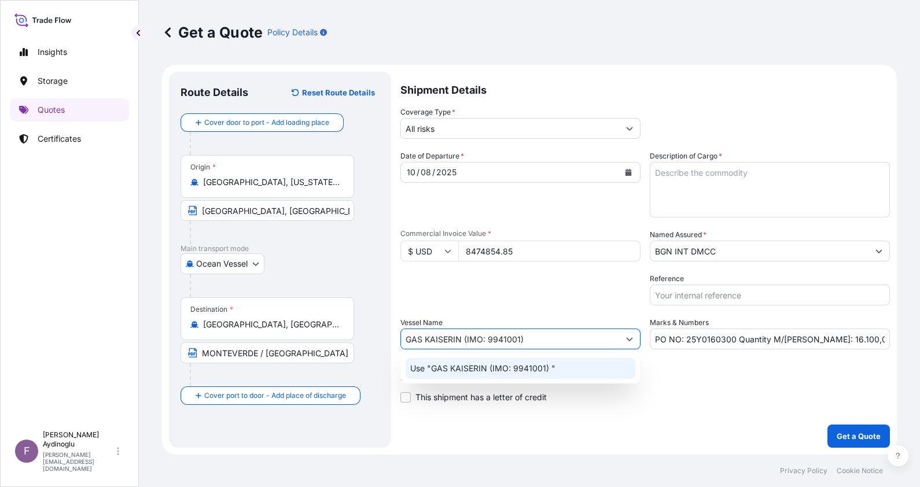
click at [545, 370] on p "Use "GAS KAISERIN (IMO: 9941001) "" at bounding box center [482, 369] width 145 height 12
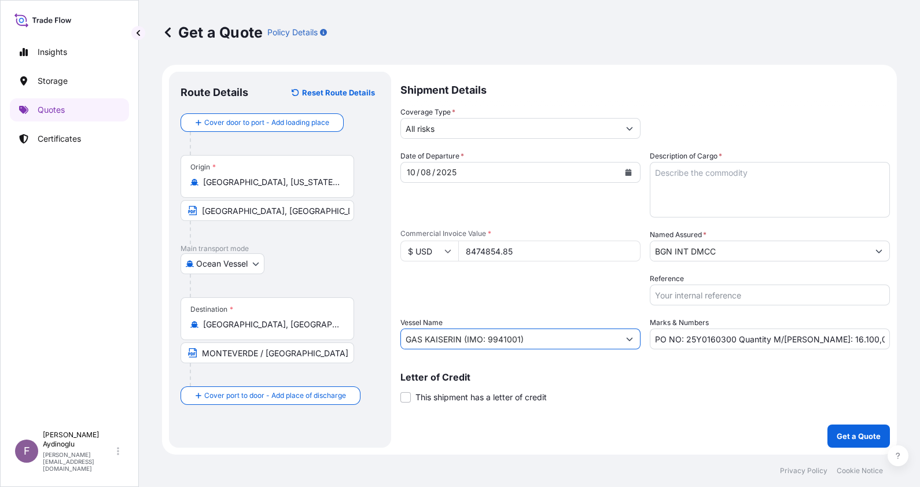
type input "GAS KAISERIN (IMO: 9941001)"
click at [674, 370] on div "Letter of Credit This shipment has a letter of credit Letter of credit * Letter…" at bounding box center [644, 381] width 489 height 45
click at [692, 254] on input "BGN INT DMCC" at bounding box center [759, 251] width 218 height 21
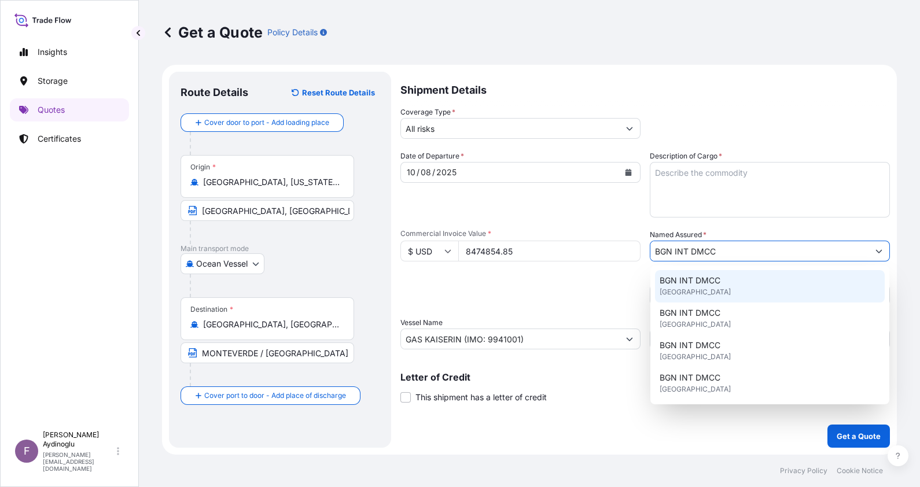
click at [712, 283] on span "BGN INT DMCC" at bounding box center [690, 281] width 61 height 12
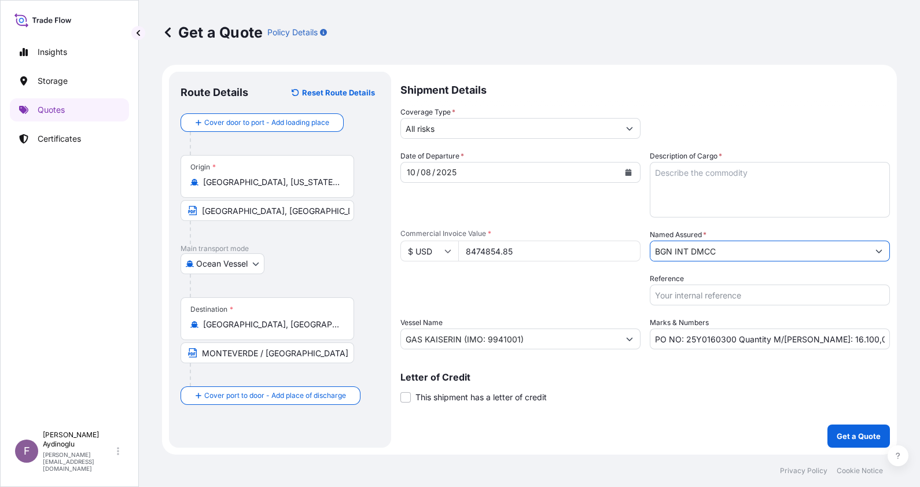
click at [724, 252] on input "BGN INT DMCC" at bounding box center [759, 251] width 218 height 21
click at [700, 185] on textarea "Description of Cargo *" at bounding box center [770, 190] width 240 height 56
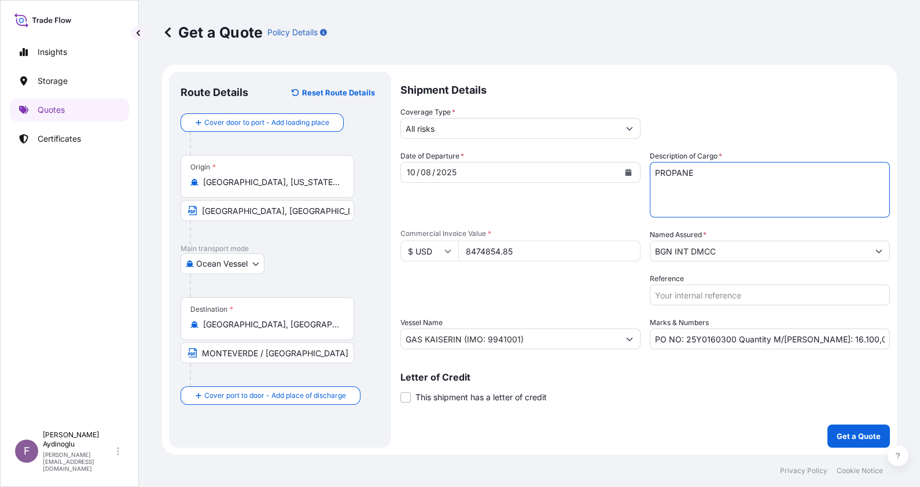
type textarea "PROPANE"
drag, startPoint x: 526, startPoint y: 250, endPoint x: 359, endPoint y: 250, distance: 167.8
click at [359, 250] on form "Route Details Reset Route Details Cover door to port - Add loading place Place …" at bounding box center [529, 260] width 735 height 390
type input "7264687.69"
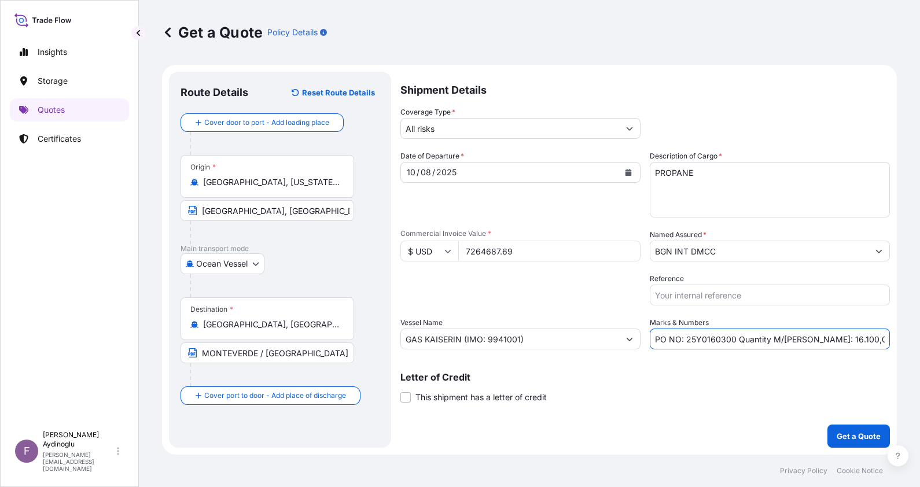
click at [812, 338] on input "PO NO: 25Y0160300 Quantity M/Tonn: 16.100,00 Premium: USD 932,23" at bounding box center [770, 339] width 240 height 21
click at [874, 340] on input "PO NO: 25Y0160300 Quantity M/Tonn: 13.801,00 Premium: USD 932,23" at bounding box center [770, 339] width 240 height 21
drag, startPoint x: 872, startPoint y: 338, endPoint x: 857, endPoint y: 340, distance: 15.1
click at [857, 340] on input "PO NO: 25Y0160300 Quantity M/Tonn: 13.801,00 Premium: USD 932,23" at bounding box center [770, 339] width 240 height 21
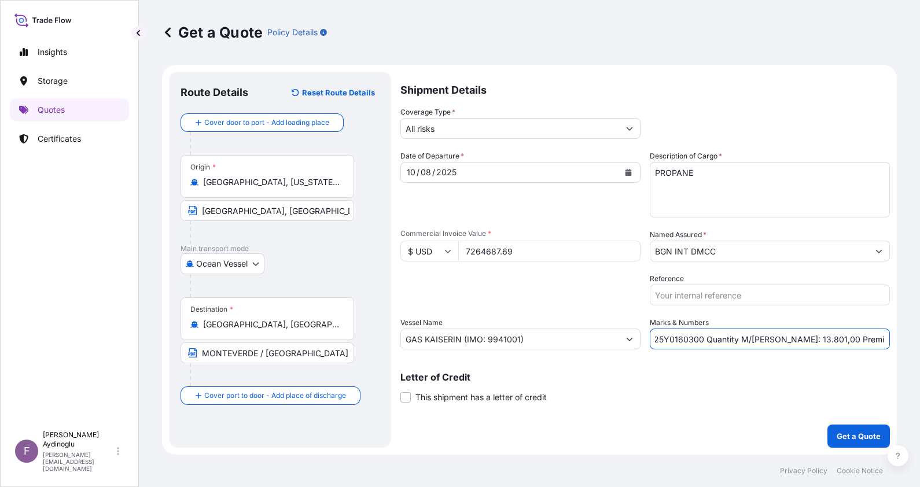
scroll to position [0, 40]
type input "PO NO: 25Y0160300 Quantity M/Tonn: 13.801,00 Premium: USD 799,12"
click at [653, 398] on div "Letter of Credit This shipment has a letter of credit Letter of credit * Letter…" at bounding box center [644, 388] width 489 height 31
click at [484, 253] on input "7264687.69" at bounding box center [549, 251] width 182 height 21
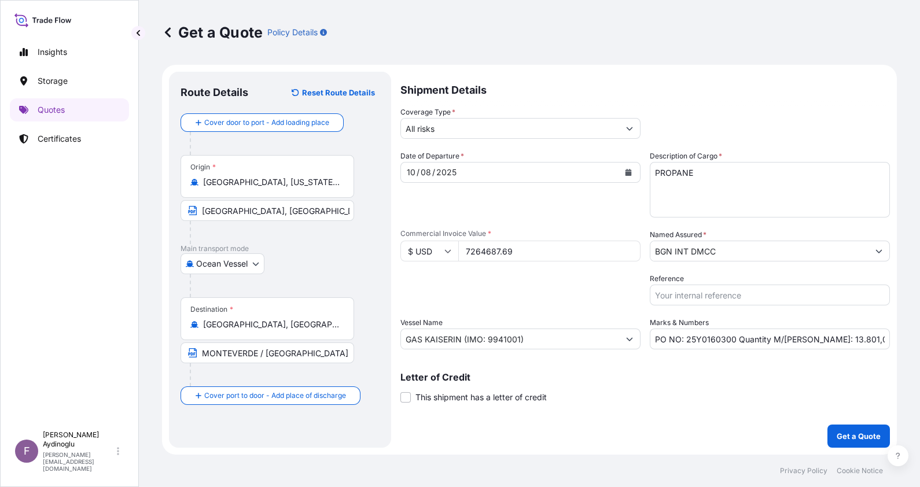
click at [633, 375] on p "Letter of Credit" at bounding box center [644, 377] width 489 height 9
click at [861, 437] on p "Get a Quote" at bounding box center [859, 436] width 44 height 12
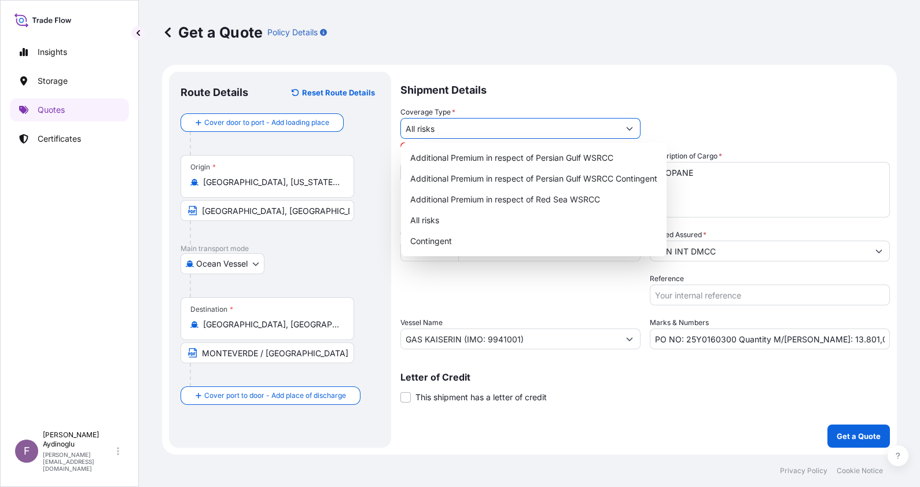
click at [471, 127] on input "All risks" at bounding box center [510, 128] width 218 height 21
click at [476, 225] on div "All risks" at bounding box center [534, 220] width 256 height 21
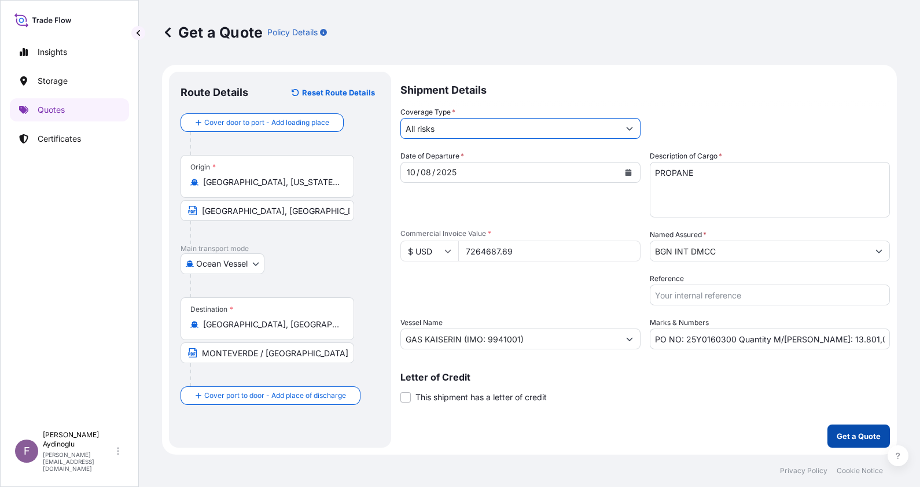
click at [852, 432] on p "Get a Quote" at bounding box center [859, 436] width 44 height 12
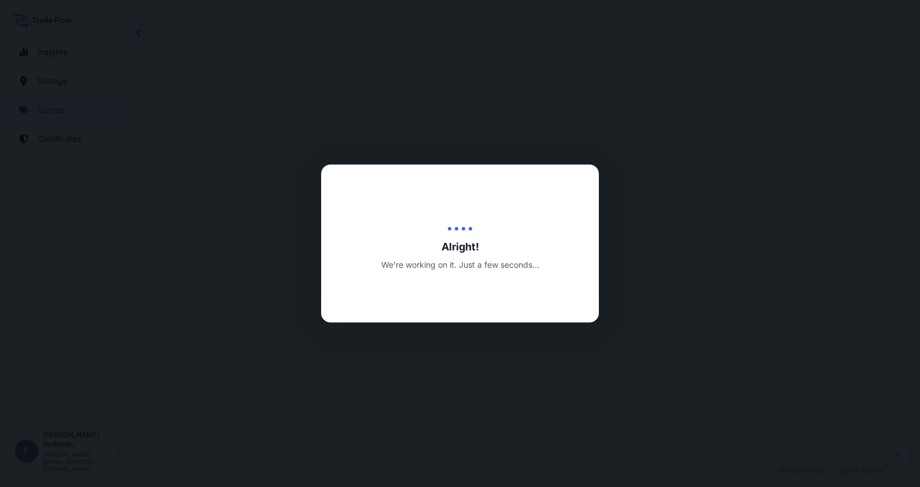
select select "Ocean Vessel"
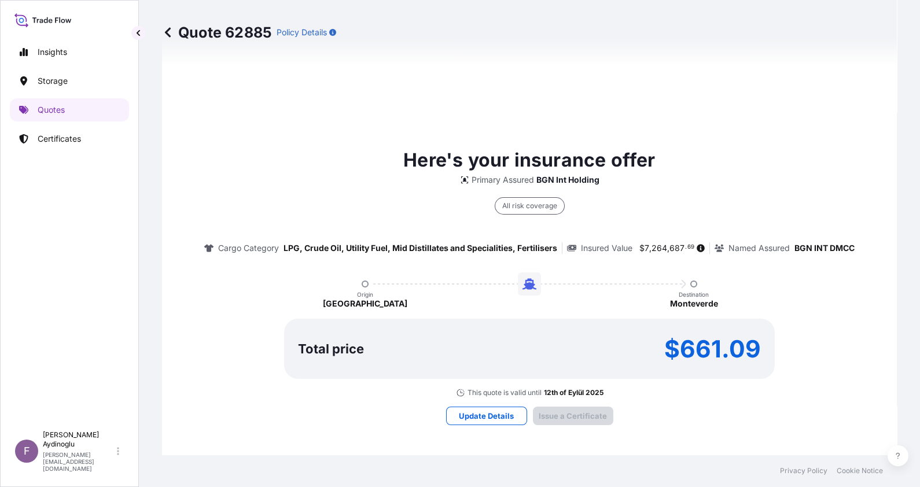
type input "[DATE]"
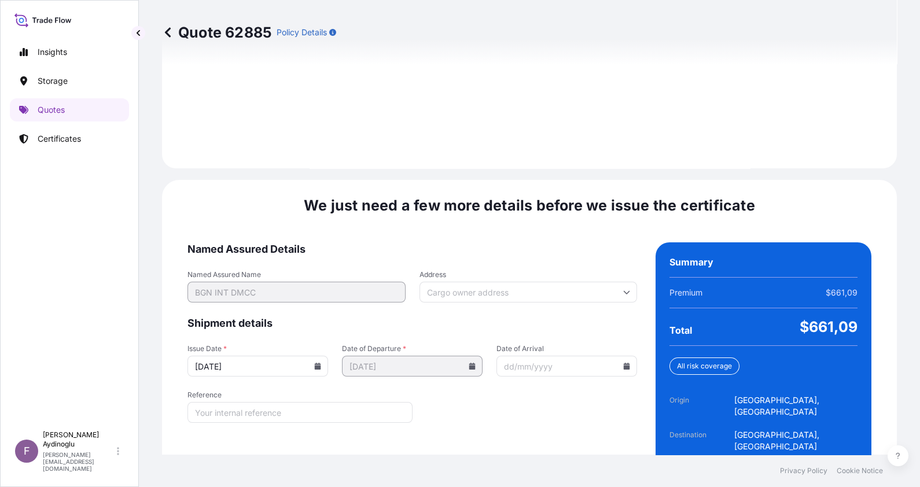
scroll to position [1338, 0]
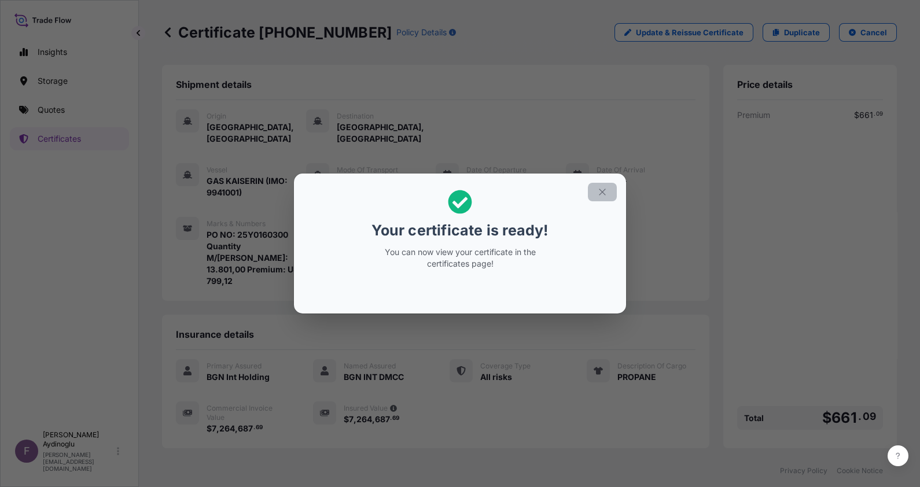
click at [599, 193] on icon "button" at bounding box center [602, 192] width 10 height 10
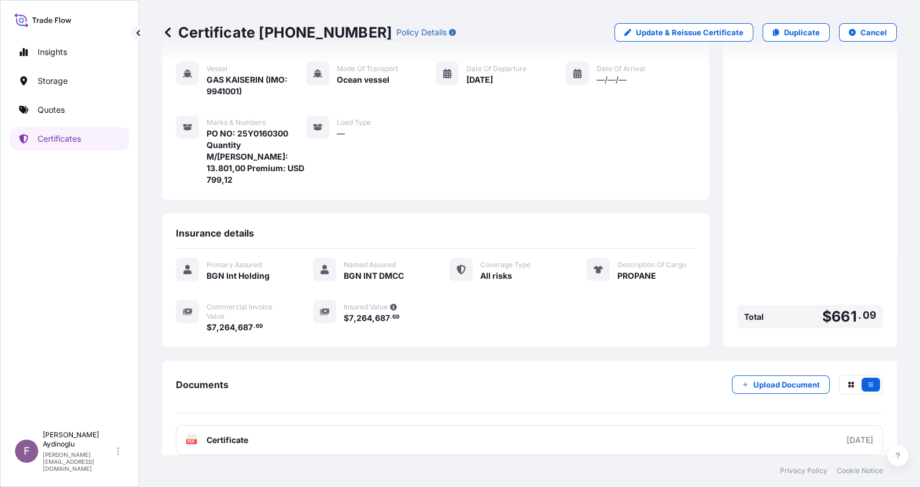
scroll to position [102, 0]
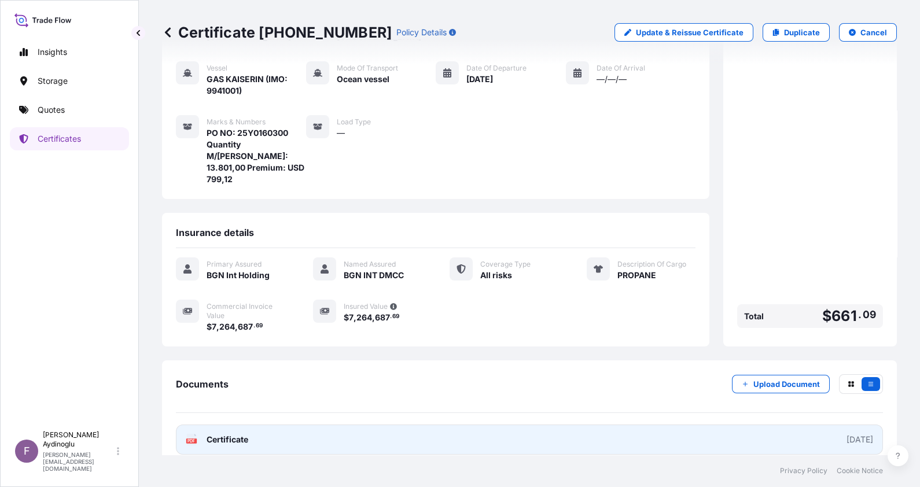
click at [474, 425] on link "PDF Certificate [DATE]" at bounding box center [529, 440] width 707 height 30
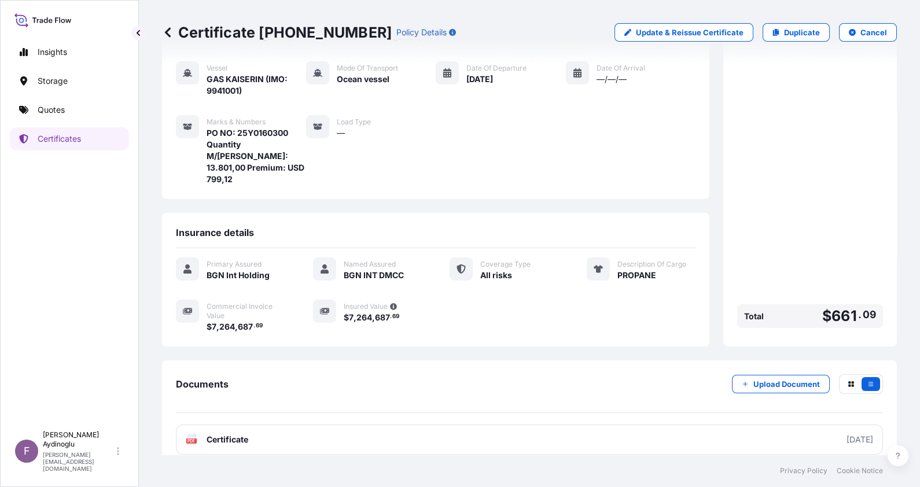
click at [52, 116] on link "Quotes" at bounding box center [69, 109] width 119 height 23
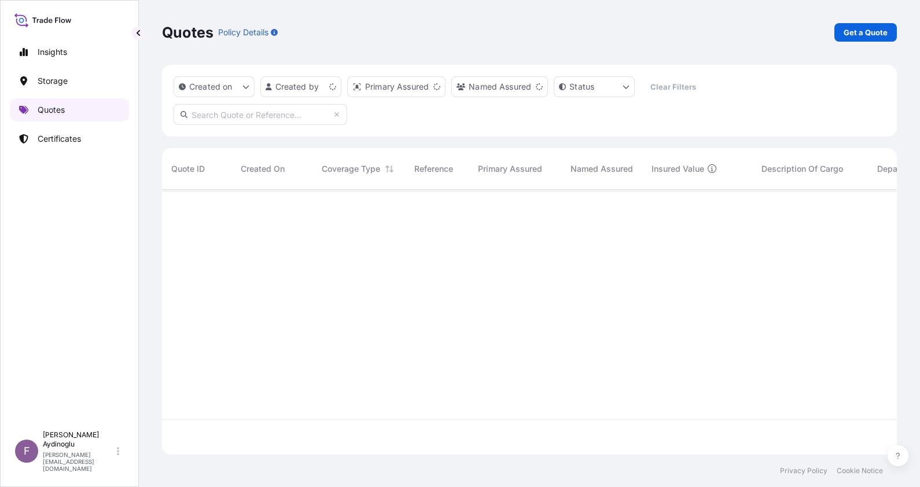
scroll to position [260, 723]
click at [844, 29] on p "Get a Quote" at bounding box center [865, 33] width 44 height 12
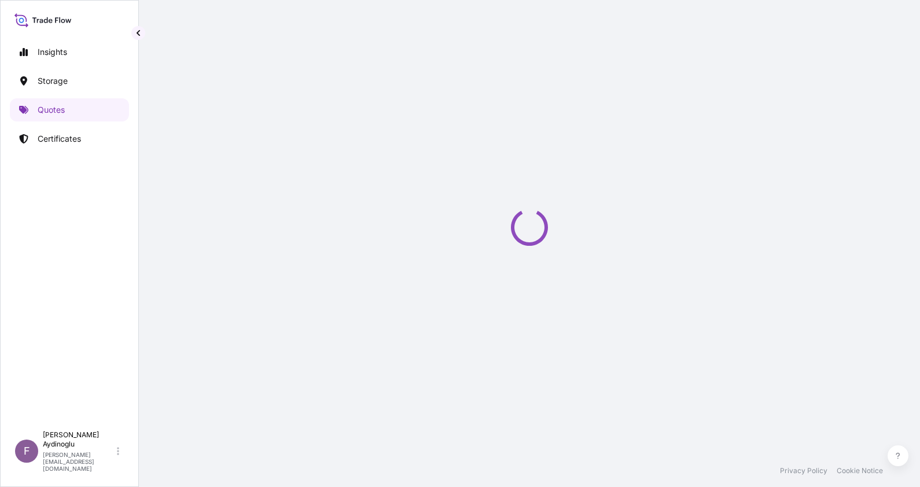
select select "Ocean Vessel"
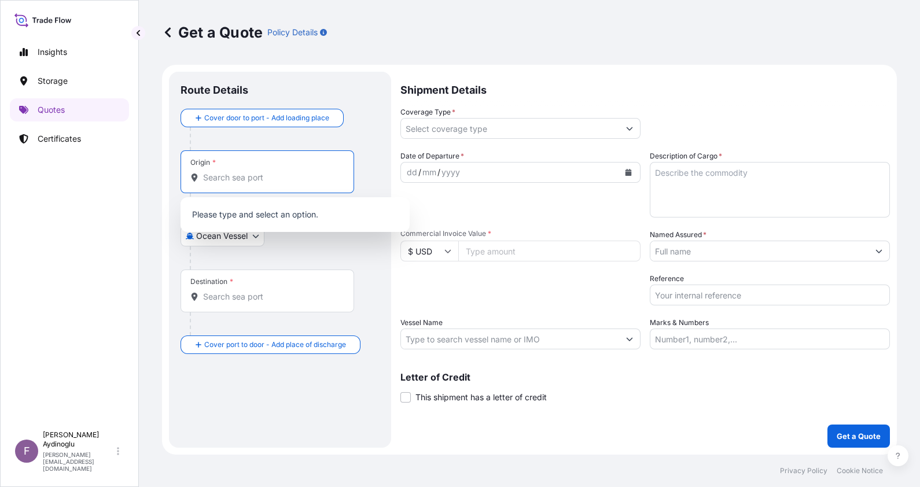
click at [272, 182] on input "Origin *" at bounding box center [271, 178] width 137 height 12
click at [251, 174] on input "Origin *" at bounding box center [271, 178] width 137 height 12
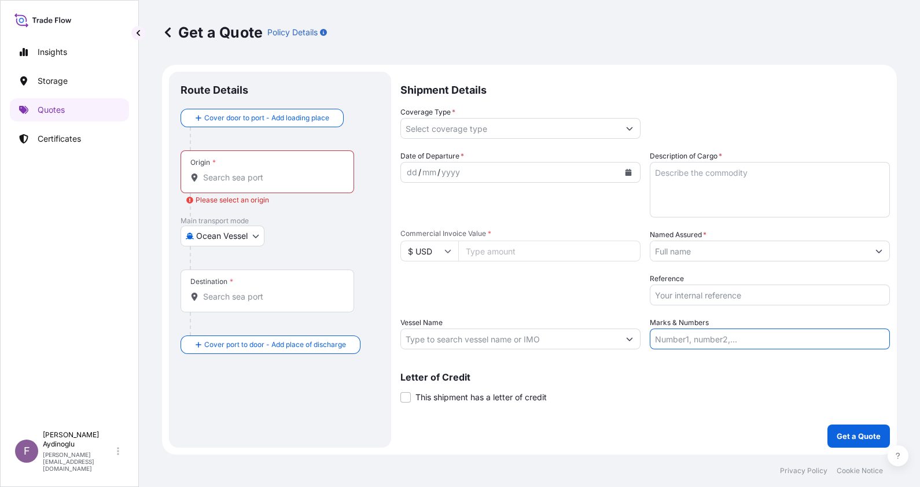
click at [685, 334] on input "Marks & Numbers" at bounding box center [770, 339] width 240 height 21
type input "PO NO: 25Y0198500 Quantity M/Tonn: 32.999,19 Premium: USD 2.771,31"
type input "[GEOGRAPHIC_DATA]"
type input "Algiers, Algeria"
type input "All risks"
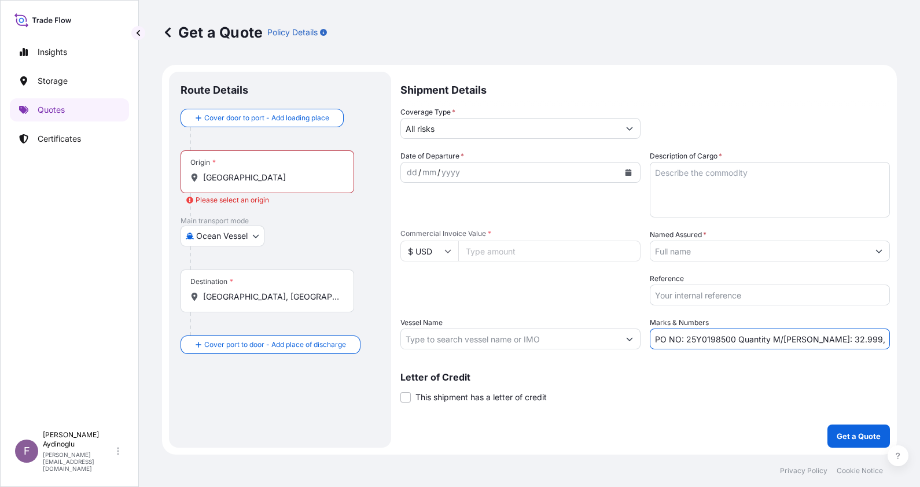
type input "25193756.54"
type input "BGN INT DMCC"
type input "SEA RUNNER (IMO: 9442720)"
click at [449, 131] on input "All risks" at bounding box center [513, 128] width 216 height 21
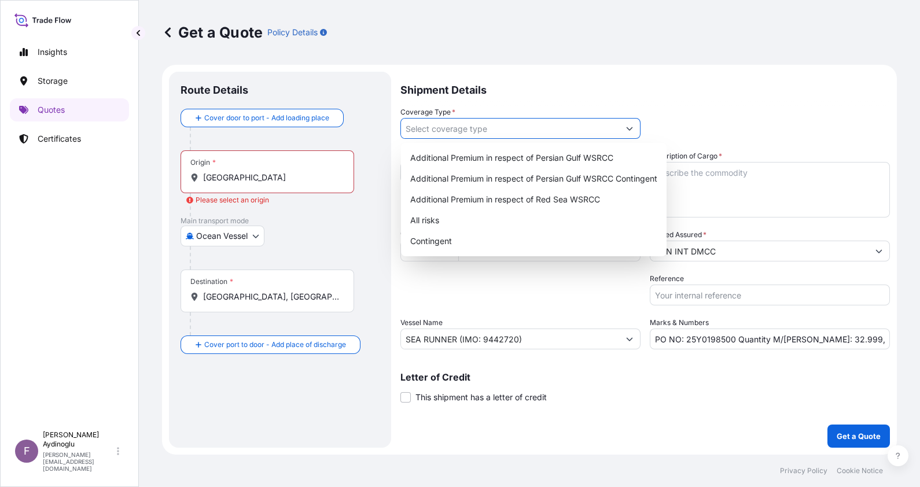
click at [599, 393] on div "Letter of Credit This shipment has a letter of credit Letter of credit * Letter…" at bounding box center [644, 388] width 489 height 31
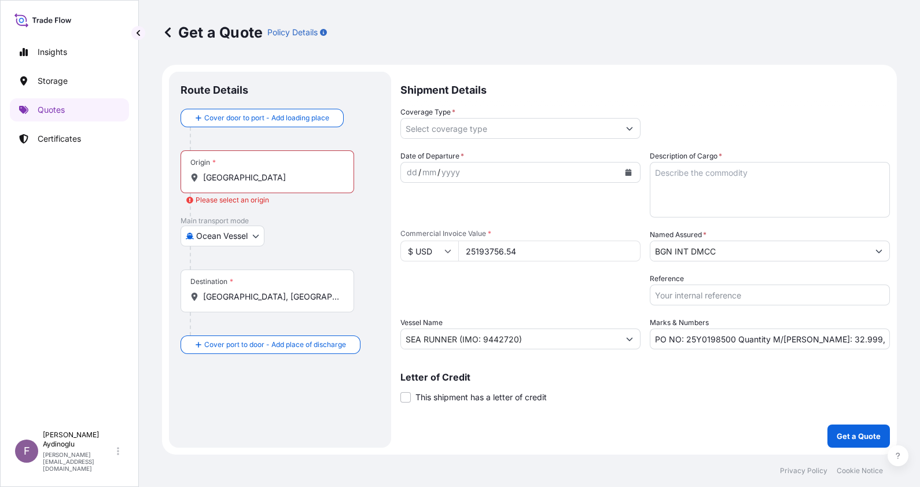
click at [755, 344] on input "PO NO: 25Y0198500 Quantity M/Tonn: 32.999,19 Premium: USD 2.771,31" at bounding box center [770, 339] width 240 height 21
drag, startPoint x: 651, startPoint y: 341, endPoint x: 922, endPoint y: 330, distance: 271.0
click at [919, 330] on html "Insights Storage Quotes Certificates F Fatih Aydinoglu fatih.aydinoglu@polarisb…" at bounding box center [460, 243] width 920 height 487
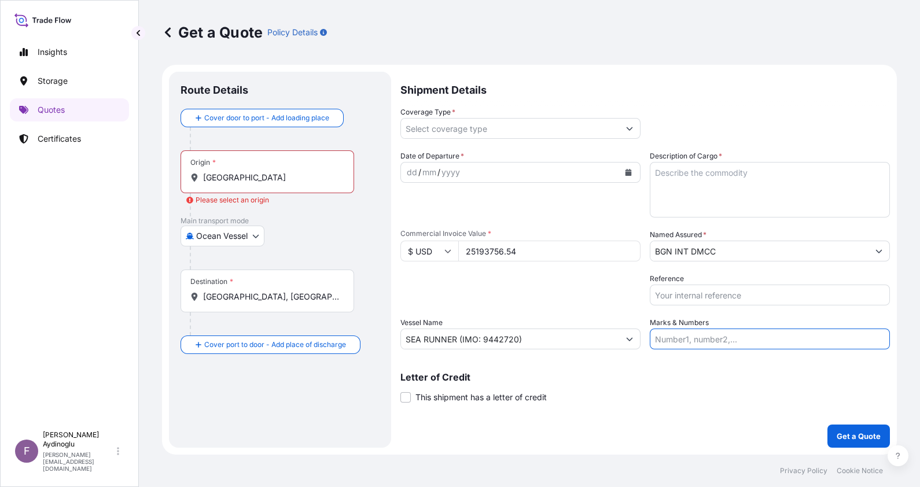
click at [738, 336] on input "Marks & Numbers" at bounding box center [770, 339] width 240 height 21
drag, startPoint x: 732, startPoint y: 340, endPoint x: 686, endPoint y: 340, distance: 45.7
click at [686, 340] on input "PO NO: 25Y0160300 Quantity M/Tonn: 4.649,711 Premium: USD 269,23,06" at bounding box center [770, 339] width 240 height 21
paste input "400"
type input "PO NO: 25Y0160400 Quantity M/Tonn: 4.649,711 Premium: USD 269,23,06"
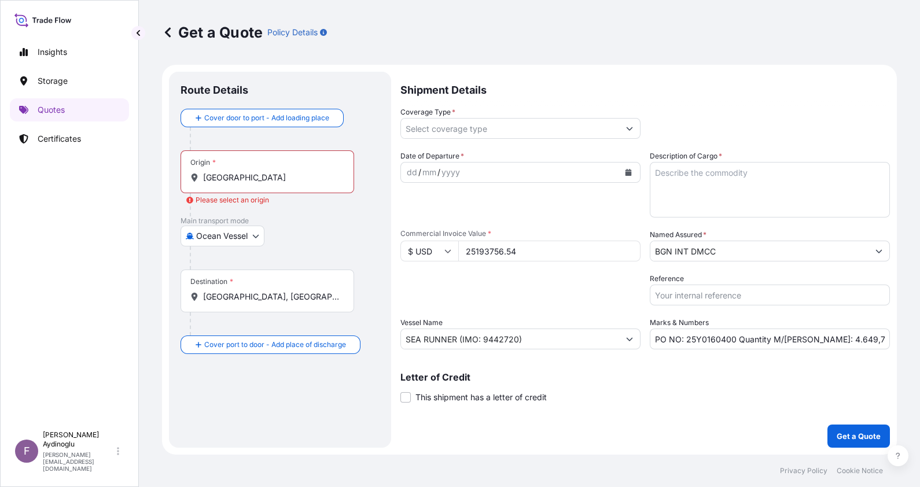
drag, startPoint x: 558, startPoint y: 254, endPoint x: 402, endPoint y: 250, distance: 156.2
click at [402, 250] on div "$ USD 25193756.54" at bounding box center [520, 251] width 240 height 21
type input "1087857.70"
click at [583, 296] on div "Packing Category Type to search a container mode Please select a primary mode o…" at bounding box center [520, 289] width 240 height 32
click at [425, 131] on input "Coverage Type *" at bounding box center [510, 128] width 218 height 21
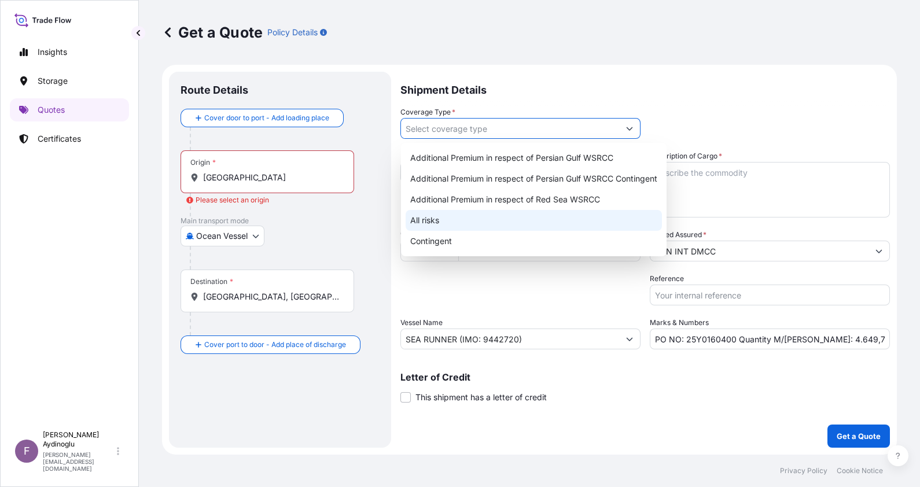
click at [466, 220] on div "All risks" at bounding box center [534, 220] width 256 height 21
type input "All risks"
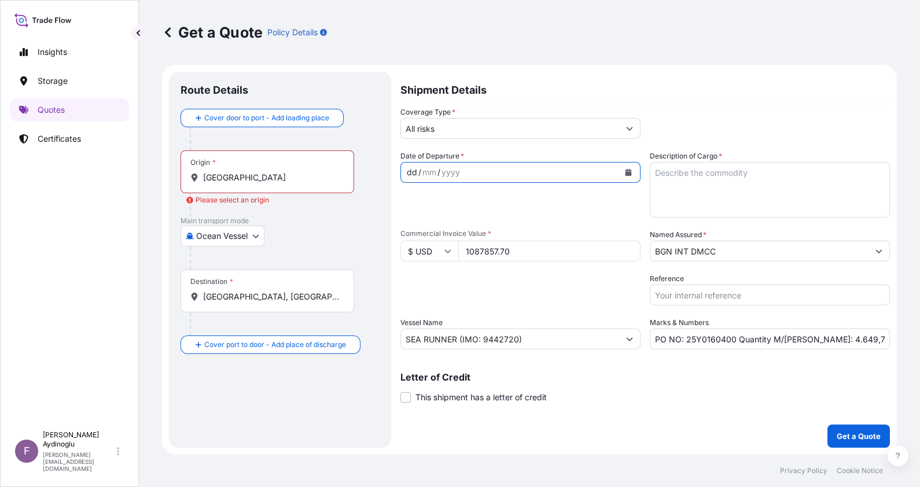
click at [418, 166] on div "/" at bounding box center [419, 172] width 3 height 14
click at [413, 170] on div "dd" at bounding box center [412, 172] width 13 height 14
click at [755, 181] on textarea "Description of Cargo *" at bounding box center [770, 190] width 240 height 56
type textarea "b"
type textarea "BUTANE"
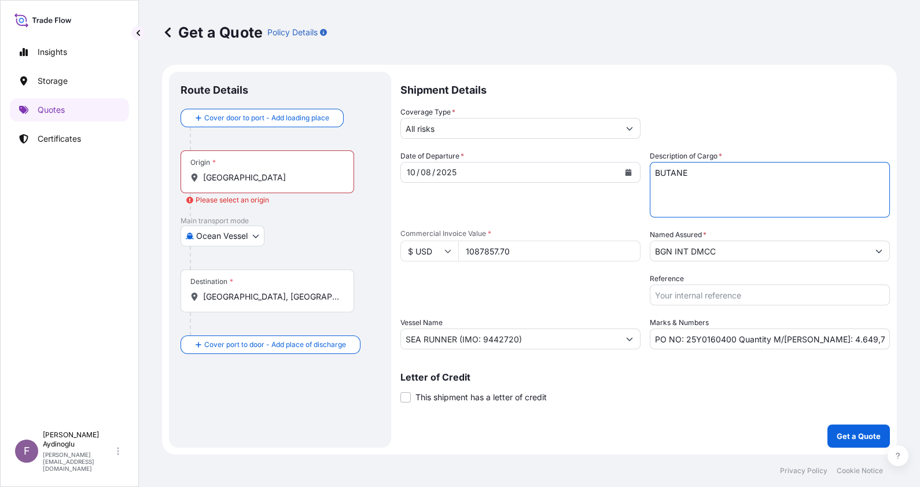
click at [279, 177] on input "[GEOGRAPHIC_DATA]" at bounding box center [271, 178] width 137 height 12
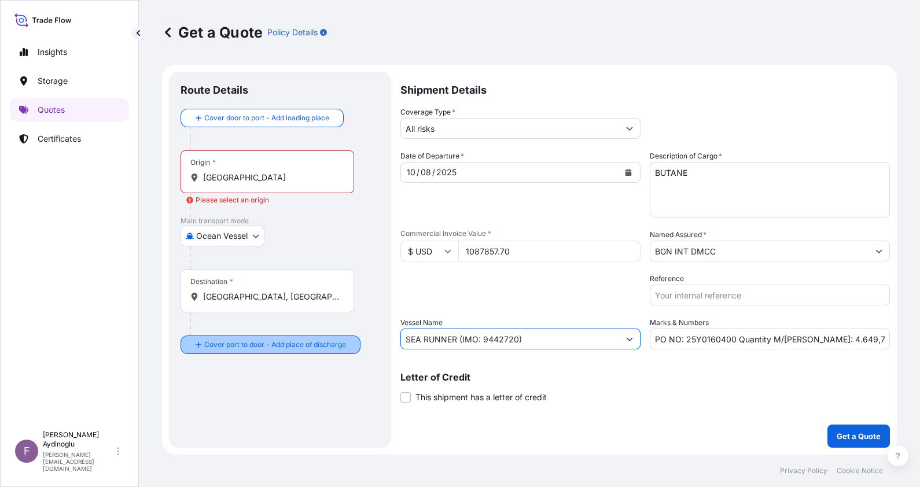
drag, startPoint x: 456, startPoint y: 338, endPoint x: 310, endPoint y: 343, distance: 145.9
click at [314, 342] on form "Route Details Cover door to port - Add loading place Place of loading Road / In…" at bounding box center [529, 260] width 735 height 390
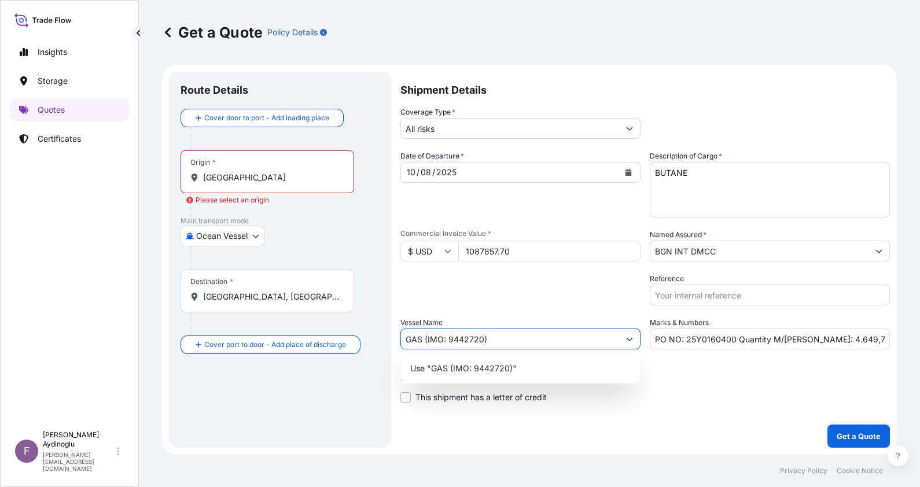
drag, startPoint x: 536, startPoint y: 339, endPoint x: 248, endPoint y: 337, distance: 288.7
click at [248, 337] on form "Route Details Cover door to port - Add loading place Place of loading Road / In…" at bounding box center [529, 260] width 735 height 390
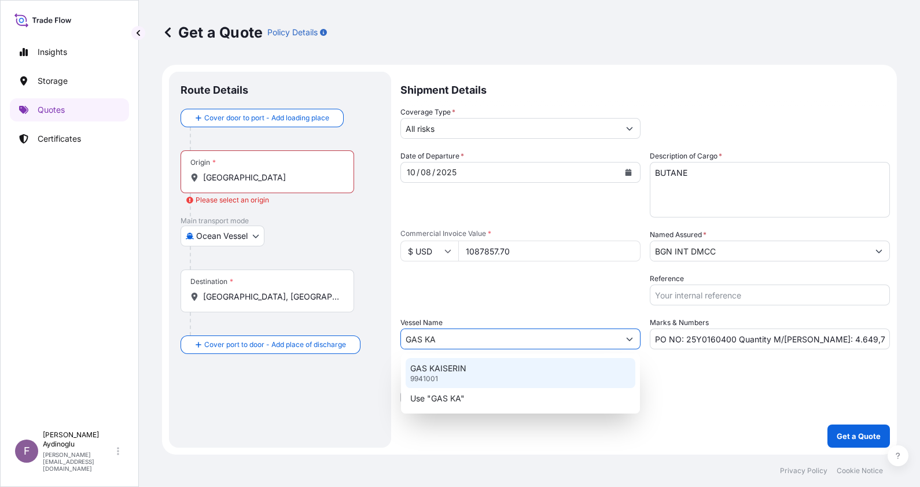
click at [492, 374] on div "GAS KAISERIN 9941001" at bounding box center [521, 373] width 230 height 30
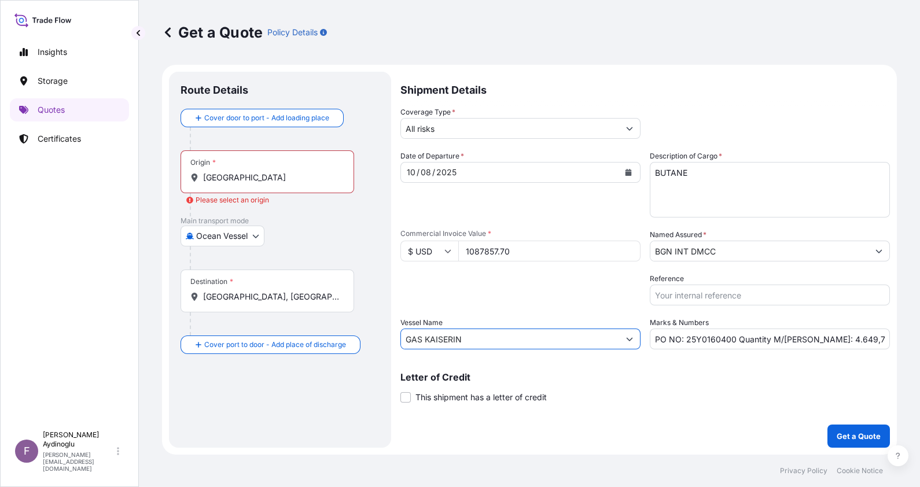
click at [515, 338] on input "GAS KAISERIN" at bounding box center [510, 339] width 218 height 21
click at [517, 339] on input "GAS KAISERIN" at bounding box center [510, 339] width 218 height 21
click at [603, 396] on div "Letter of Credit This shipment has a letter of credit Letter of credit * Letter…" at bounding box center [644, 388] width 489 height 31
click at [630, 339] on icon "Show suggestions" at bounding box center [629, 339] width 7 height 7
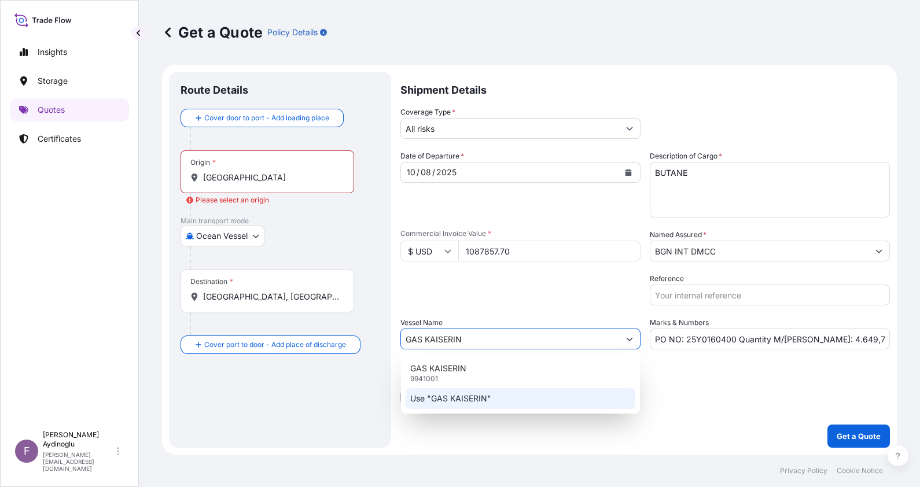
click at [584, 393] on div "Use "GAS KAISERIN"" at bounding box center [521, 398] width 230 height 21
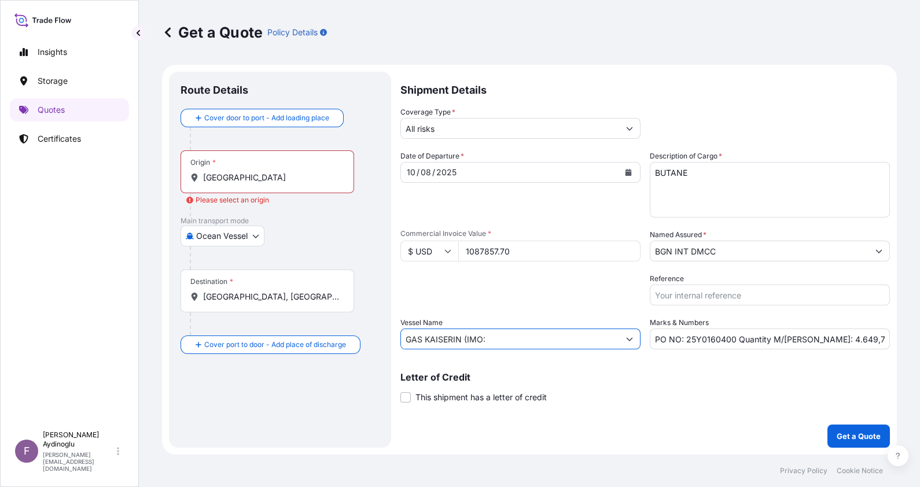
paste input "9941001"
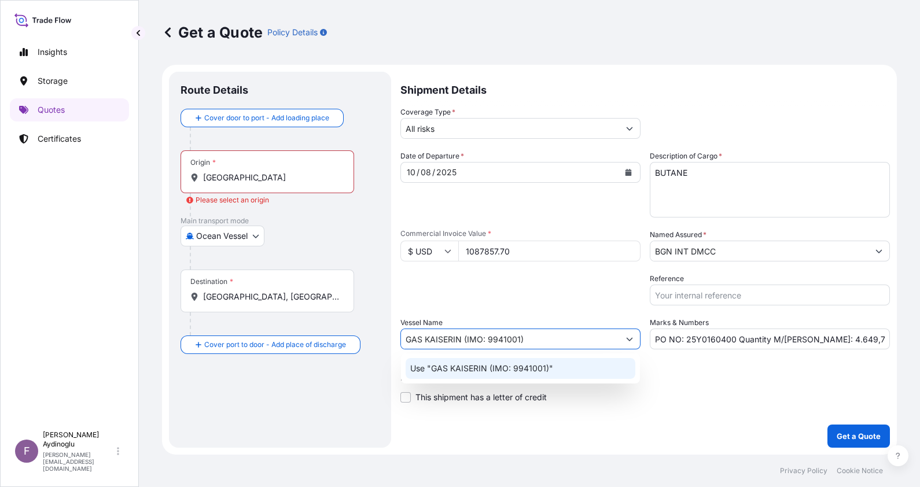
type input "GAS KAISERIN (IMO: 9941001)"
drag, startPoint x: 757, startPoint y: 395, endPoint x: 764, endPoint y: 395, distance: 6.4
click at [758, 395] on div "Letter of Credit This shipment has a letter of credit Letter of credit * Letter…" at bounding box center [644, 388] width 489 height 31
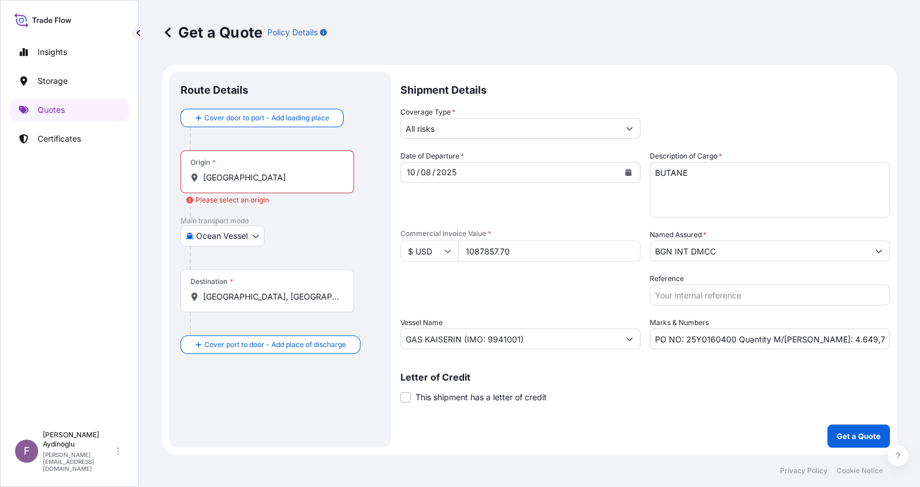
click at [543, 348] on input "GAS KAISERIN (IMO: 9941001)" at bounding box center [510, 339] width 218 height 21
click at [283, 182] on input "[GEOGRAPHIC_DATA]" at bounding box center [271, 178] width 137 height 12
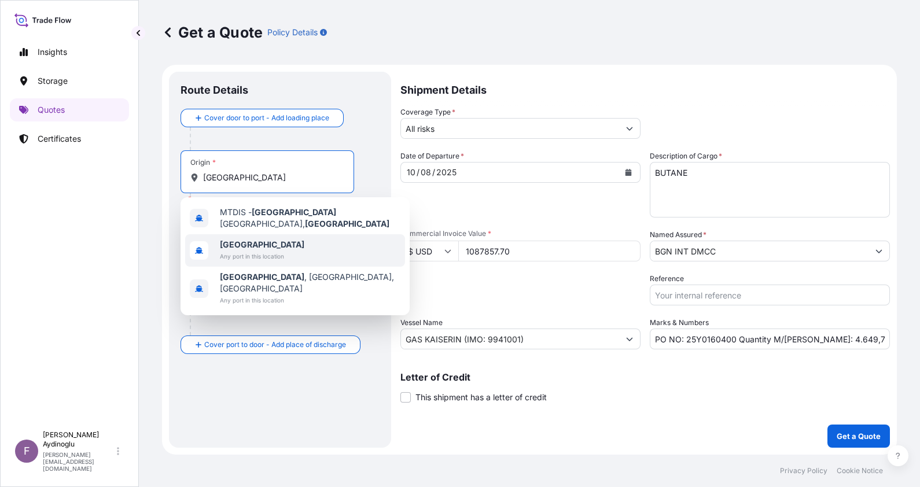
drag, startPoint x: 242, startPoint y: 169, endPoint x: 27, endPoint y: 178, distance: 216.0
click at [27, 178] on div "Insights Storage Quotes Certificates F Fatih Aydinoglu fatih.aydinoglu@polarisb…" at bounding box center [460, 243] width 920 height 487
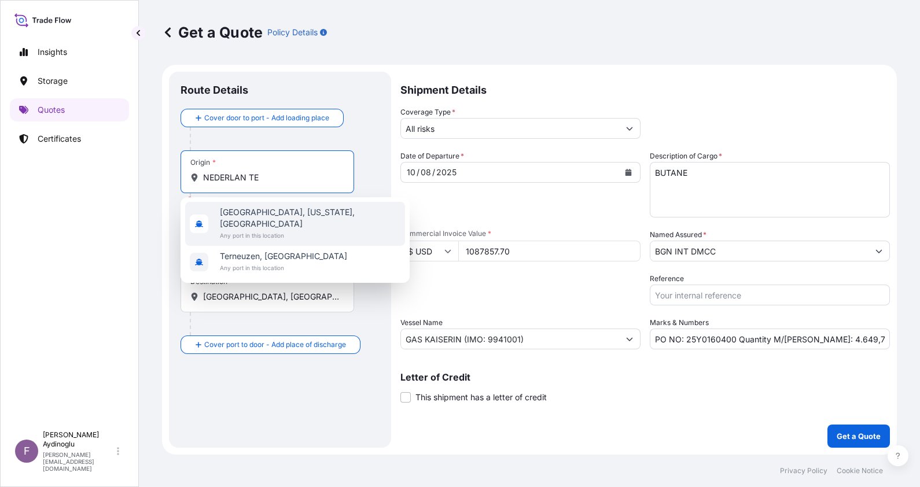
click at [297, 230] on span "Any port in this location" at bounding box center [310, 236] width 180 height 12
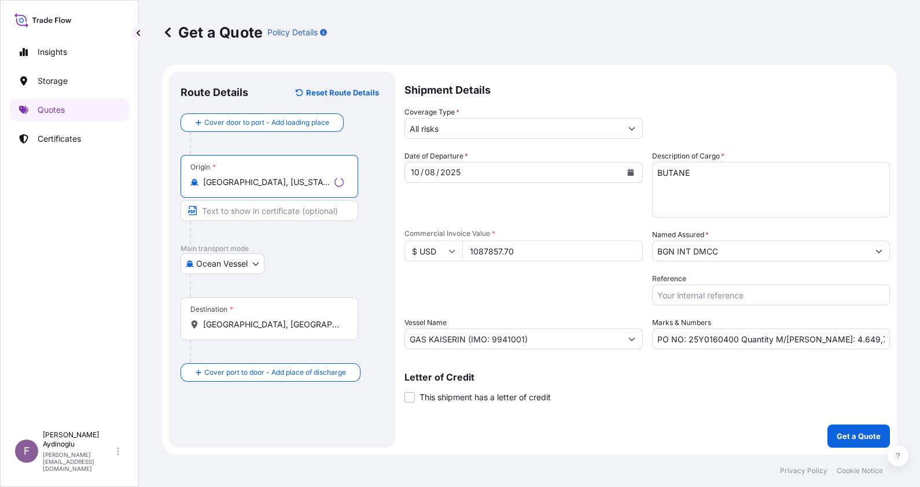
type input "Nederland, Texas, USA"
click at [274, 211] on input "Text to appear on certificate" at bounding box center [267, 210] width 174 height 21
type input "NEDERLAND, TX / USA"
click at [275, 326] on input "Algiers, Algeria" at bounding box center [271, 325] width 137 height 12
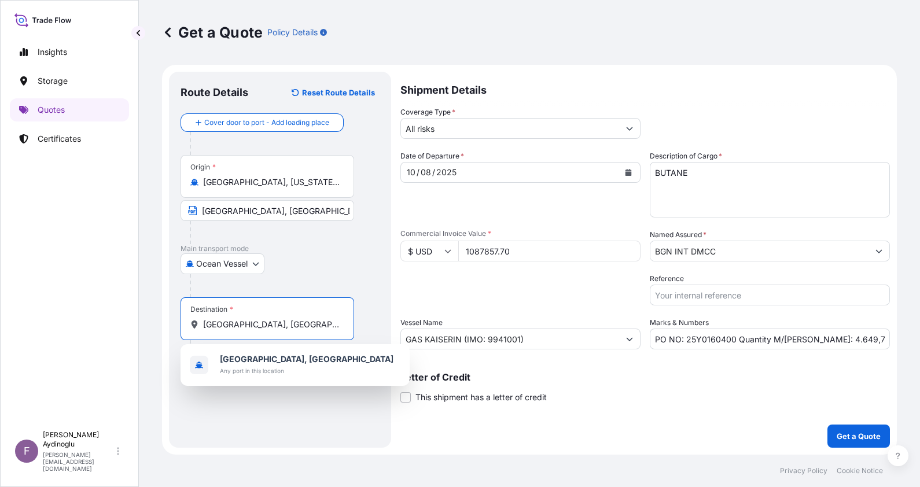
drag, startPoint x: 283, startPoint y: 326, endPoint x: 159, endPoint y: 321, distance: 124.5
click at [159, 321] on div "Get a Quote Policy Details Route Details Reset Route Details Cover door to port…" at bounding box center [529, 227] width 781 height 455
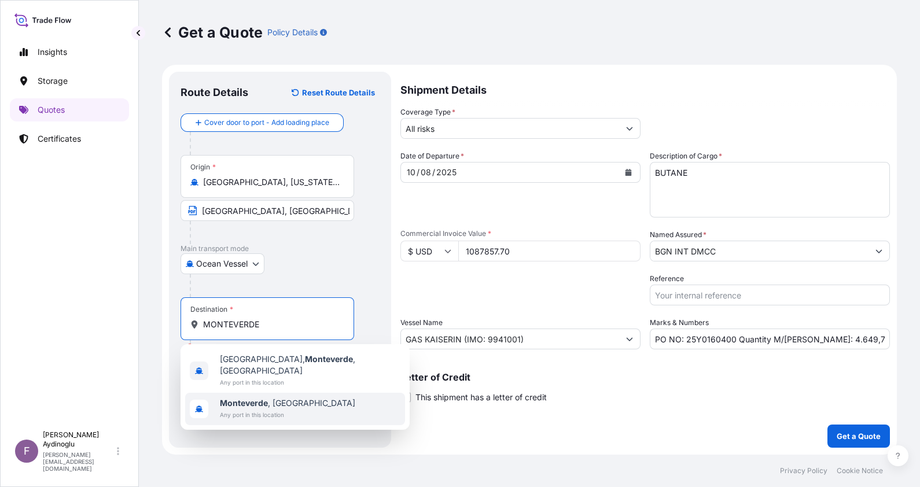
click at [305, 396] on div "Monteverde , Ecuador Any port in this location" at bounding box center [295, 409] width 220 height 32
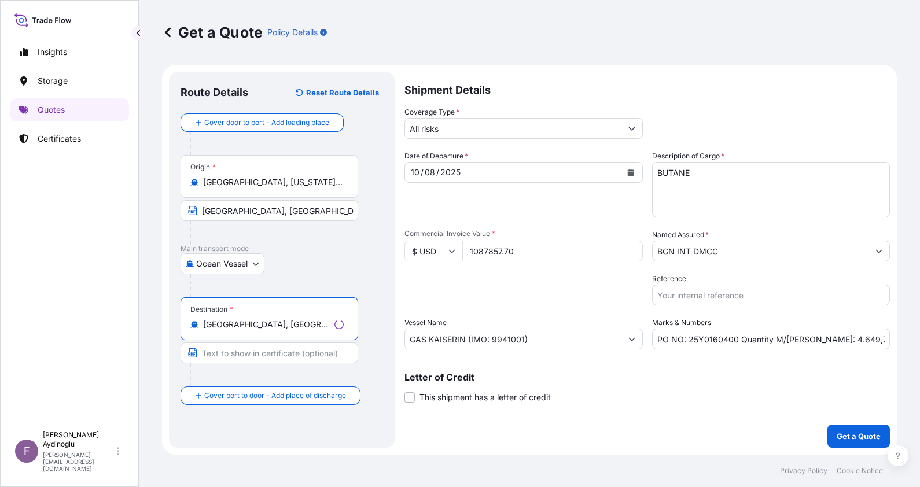
type input "Monteverde, Ecuador"
click at [281, 358] on input "Text to appear on certificate" at bounding box center [269, 352] width 178 height 21
type input "MONTEVERDE / ECUADOR"
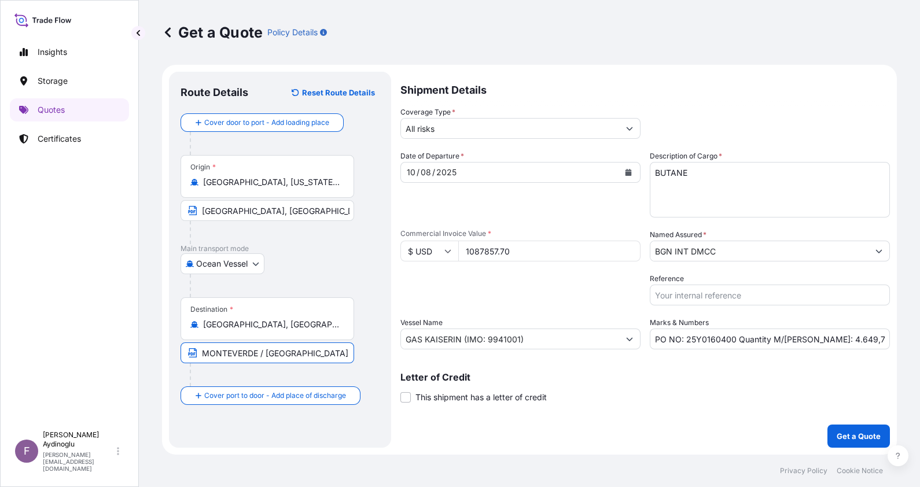
click at [373, 359] on div "Destination * Monteverde, Ecuador MONTEVERDE / ECUADOR" at bounding box center [279, 341] width 199 height 89
click at [809, 337] on input "PO NO: 25Y0160400 Quantity M/Tonn: 4.649,711 Premium: USD 269,23,06" at bounding box center [770, 339] width 240 height 21
drag, startPoint x: 811, startPoint y: 340, endPoint x: 825, endPoint y: 340, distance: 13.9
click at [825, 340] on input "PO NO: 25Y0160400 Quantity M/Tonn: 1.649,711 Premium: USD 269,23,06" at bounding box center [770, 339] width 240 height 21
drag, startPoint x: 827, startPoint y: 338, endPoint x: 837, endPoint y: 340, distance: 10.1
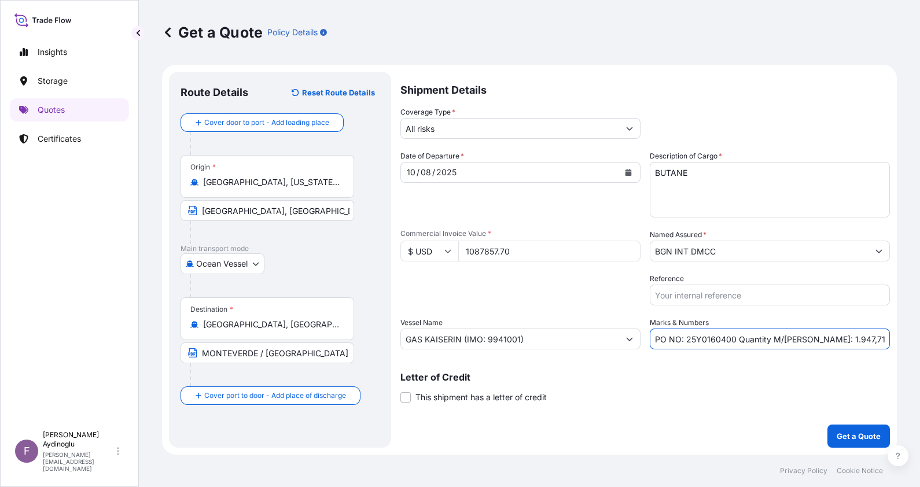
click at [837, 340] on input "PO NO: 25Y0160400 Quantity M/Tonn: 1.947,711 Premium: USD 269,23,06" at bounding box center [770, 339] width 240 height 21
click at [870, 342] on input "PO NO: 25Y0160400 Quantity M/Tonn: 1.947,25 Premium: USD 269,23,06" at bounding box center [770, 339] width 240 height 21
drag, startPoint x: 847, startPoint y: 340, endPoint x: 885, endPoint y: 341, distance: 38.2
click at [885, 341] on input "PO NO: 25Y0160400 Quantity M/Tonn: 1.947,25 Premium: USD 269,23,06" at bounding box center [770, 339] width 240 height 21
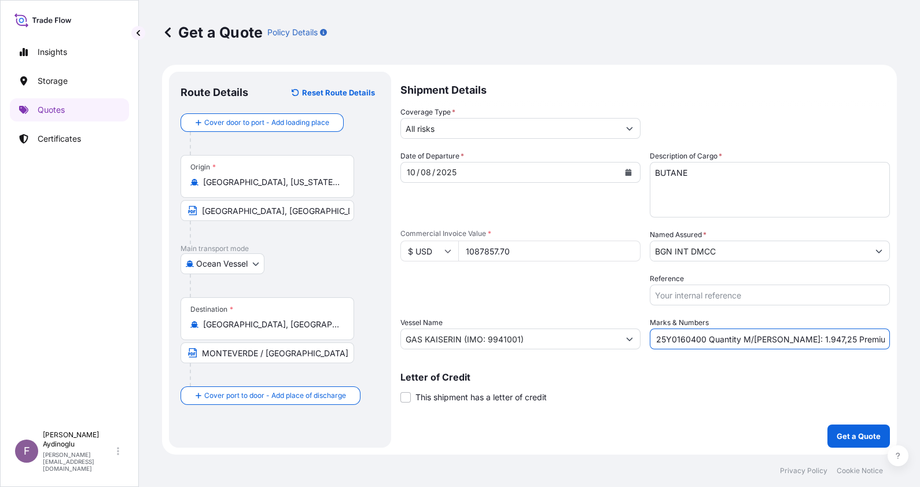
scroll to position [0, 35]
type input "PO NO: 25Y0160400 Quantity M/Tonn: 1.947,25 Premium: USD 119,66"
click at [881, 338] on input "PO NO: 25Y0160400 Quantity M/Tonn: 1.947,25 Premium: USD 119,66" at bounding box center [770, 339] width 240 height 21
click at [871, 340] on input "PO NO: 25Y0160400 Quantity M/Tonn: 1.947,25 Premium: USD 119,66" at bounding box center [770, 339] width 240 height 21
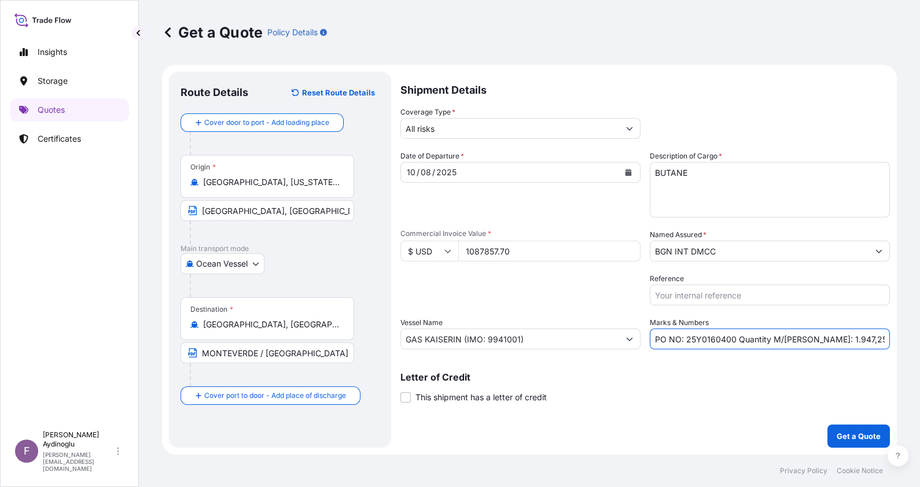
click at [697, 256] on input "BGN INT DMCC" at bounding box center [759, 251] width 218 height 21
click at [707, 250] on input "BGN INT DMCC" at bounding box center [759, 251] width 218 height 21
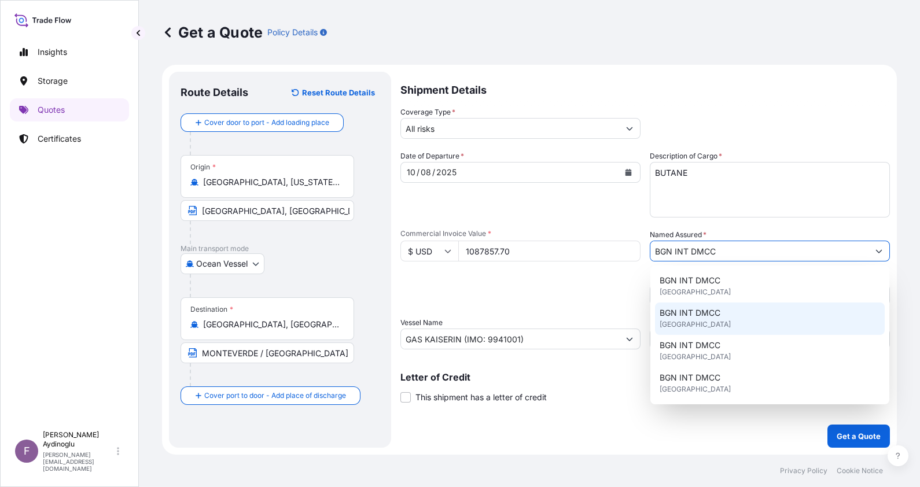
click at [710, 325] on span "United Kingdom" at bounding box center [695, 325] width 71 height 12
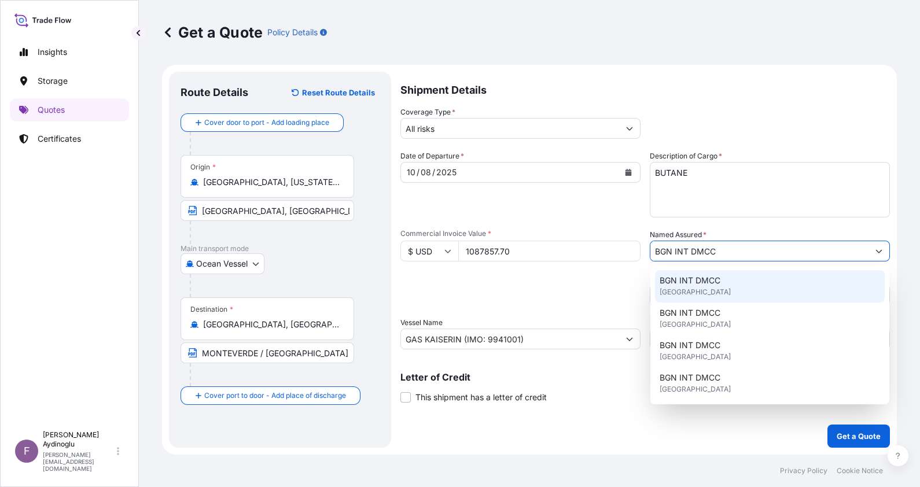
click at [698, 289] on span "United Kingdom" at bounding box center [695, 292] width 71 height 12
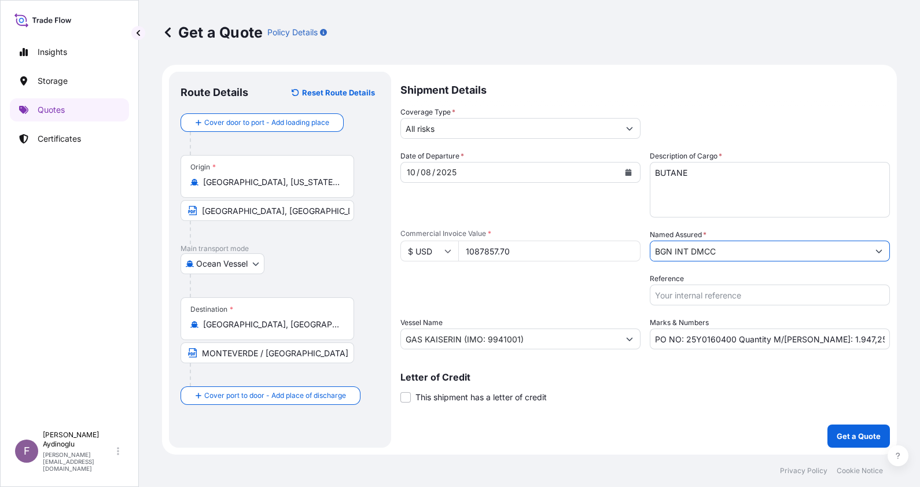
click at [575, 293] on div "Packing Category Type to search a container mode Please select a primary mode o…" at bounding box center [520, 289] width 240 height 32
click at [876, 344] on input "PO NO: 25Y0160400 Quantity M/Tonn: 1.947,25 Premium: USD 119,66" at bounding box center [770, 339] width 240 height 21
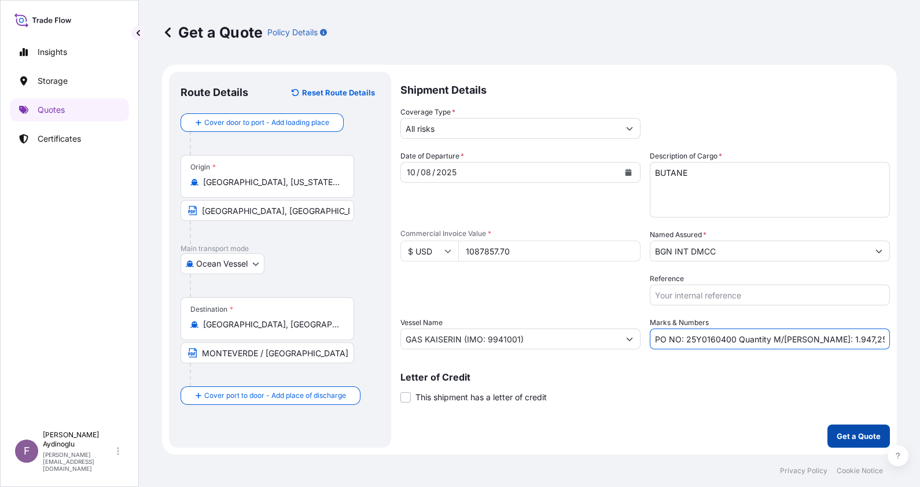
click at [849, 429] on button "Get a Quote" at bounding box center [858, 436] width 62 height 23
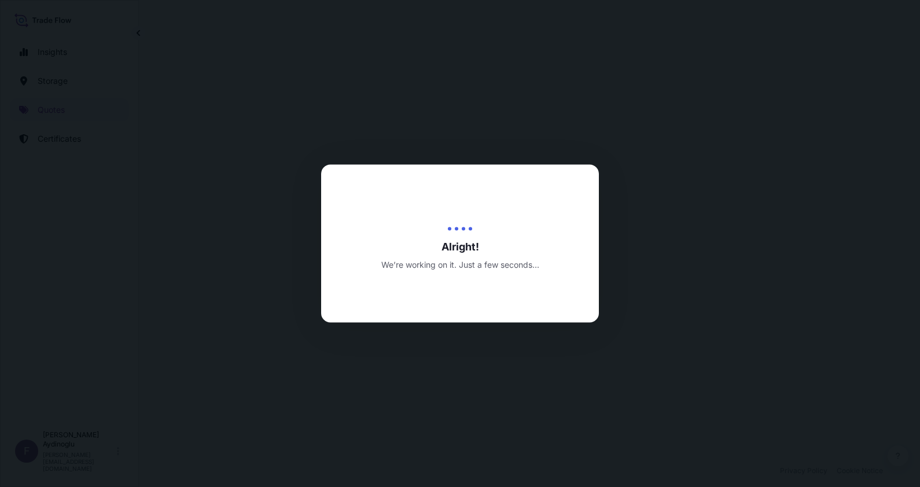
select select "Ocean Vessel"
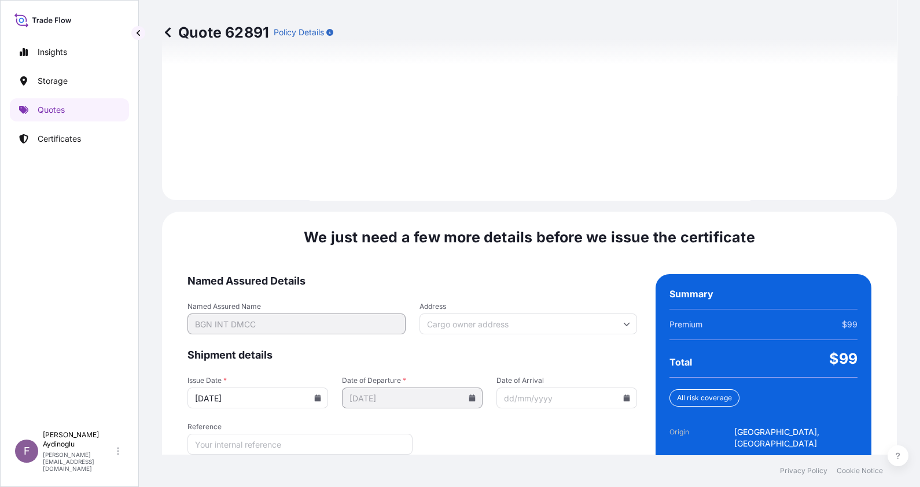
scroll to position [1338, 0]
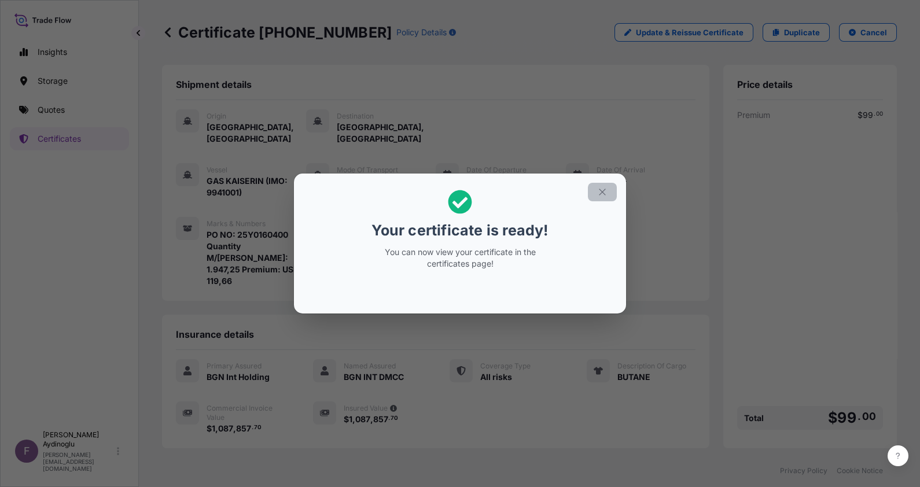
click at [602, 190] on icon "button" at bounding box center [602, 192] width 10 height 10
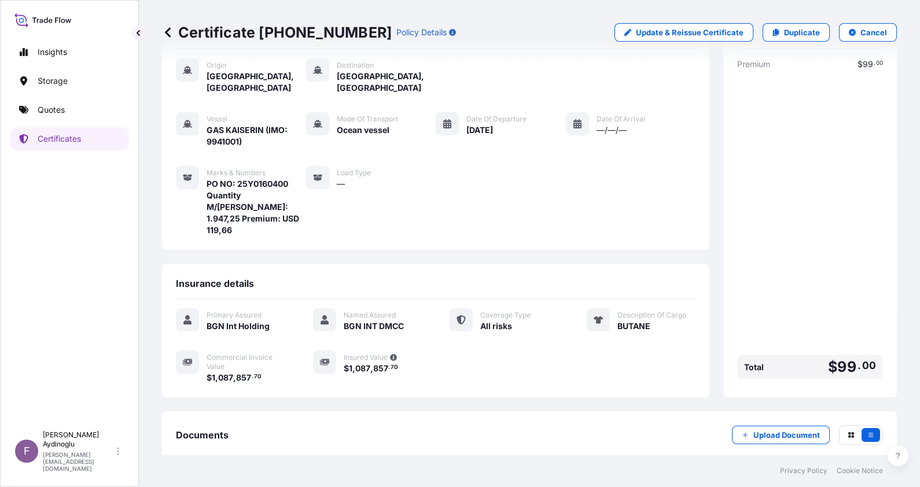
scroll to position [102, 0]
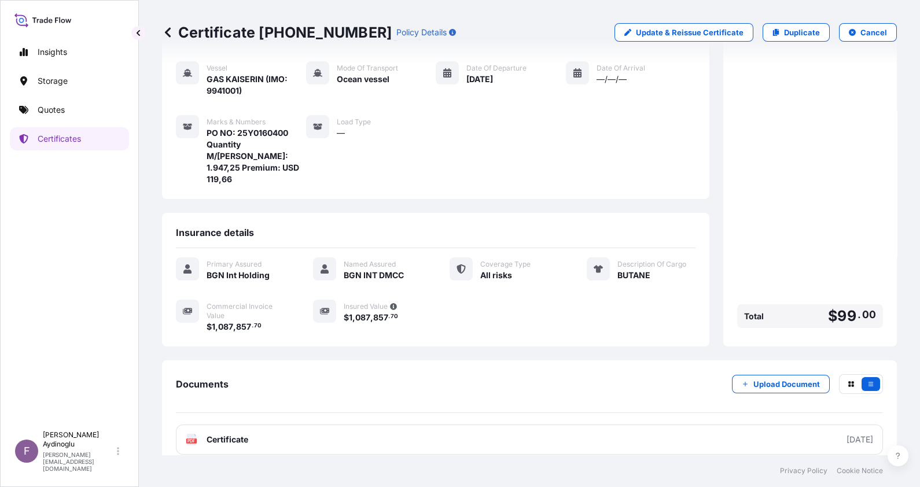
click at [496, 425] on link "PDF Certificate [DATE]" at bounding box center [529, 440] width 707 height 30
click at [65, 101] on link "Quotes" at bounding box center [69, 109] width 119 height 23
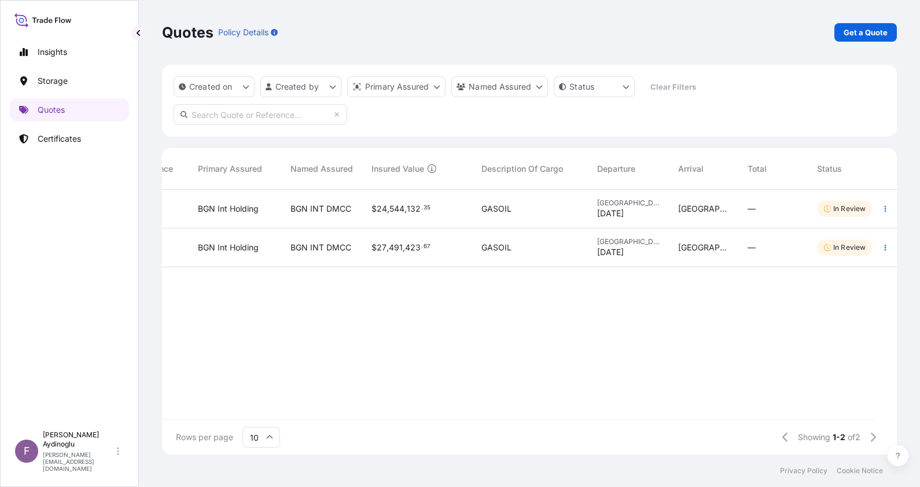
scroll to position [0, 294]
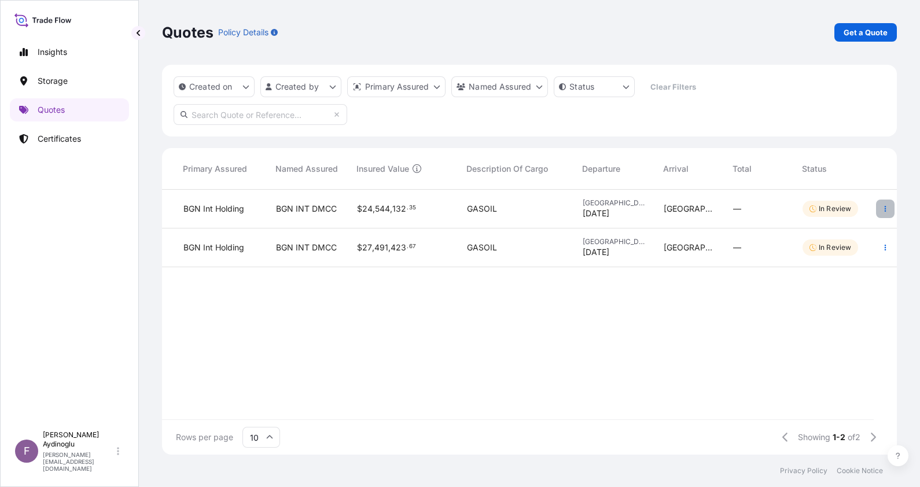
click at [885, 207] on icon "button" at bounding box center [886, 209] width 2 height 6
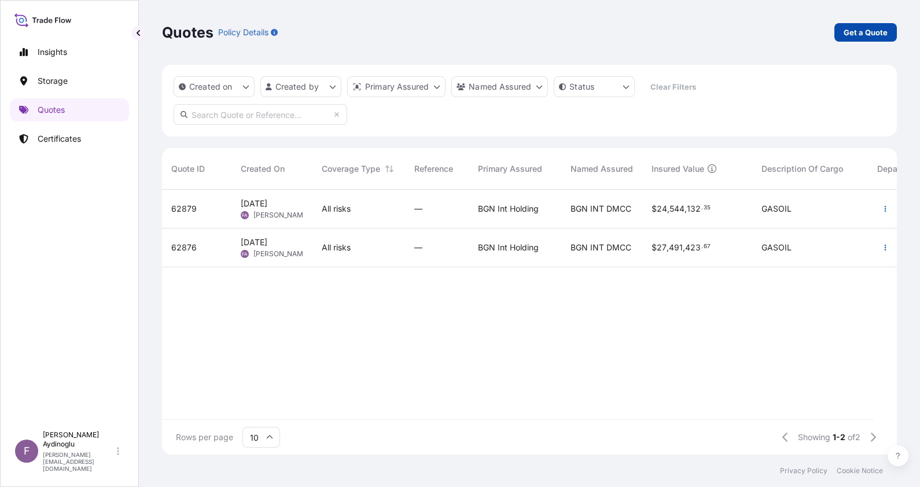
click at [838, 25] on link "Get a Quote" at bounding box center [865, 32] width 62 height 19
select select "Ocean Vessel"
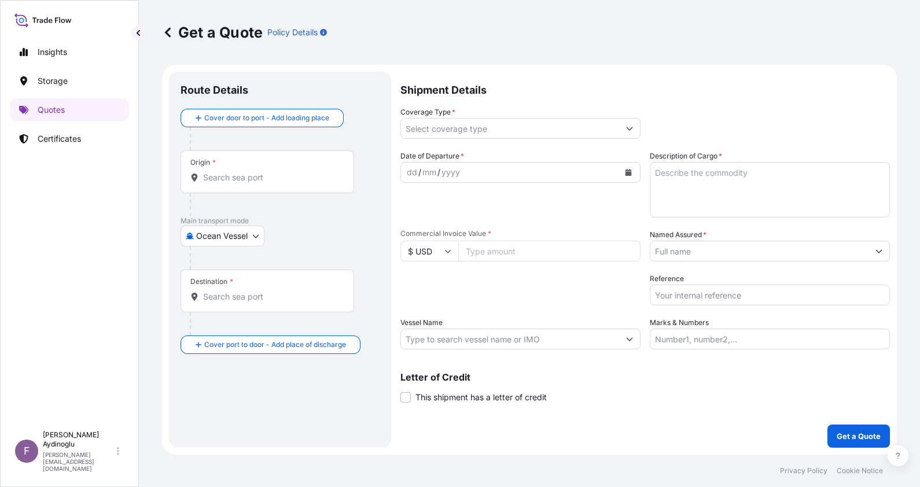
click at [494, 340] on input "Vessel Name" at bounding box center [510, 339] width 218 height 21
click at [714, 182] on textarea "Description of Cargo *" at bounding box center [770, 190] width 240 height 56
click at [679, 335] on input "Marks & Numbers" at bounding box center [770, 339] width 240 height 21
type input "PO NO: 25Y0160300 Quantity M/Tonn: 13.801,00 Premium: USD 799,12"
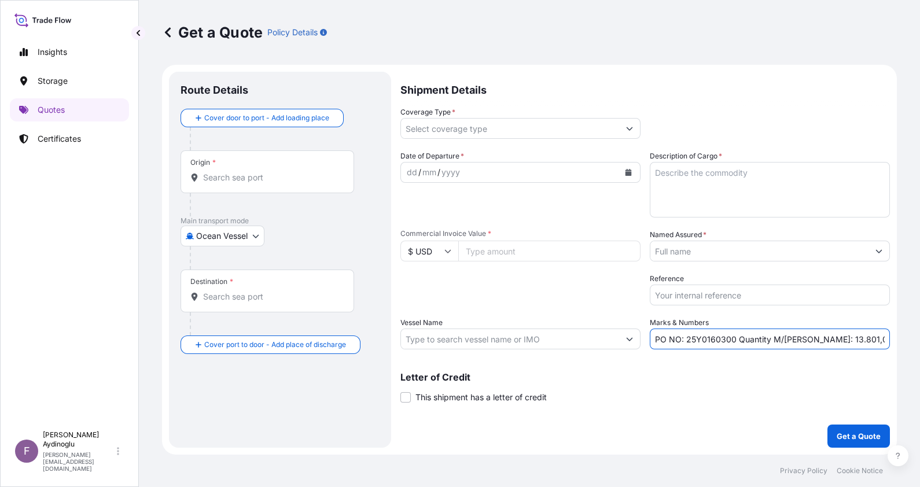
type input "Nederland, Texas, USA"
type input "Monteverde, Ecuador"
type input "All risks"
type input "7264687.69"
type input "BGN INT DMCC"
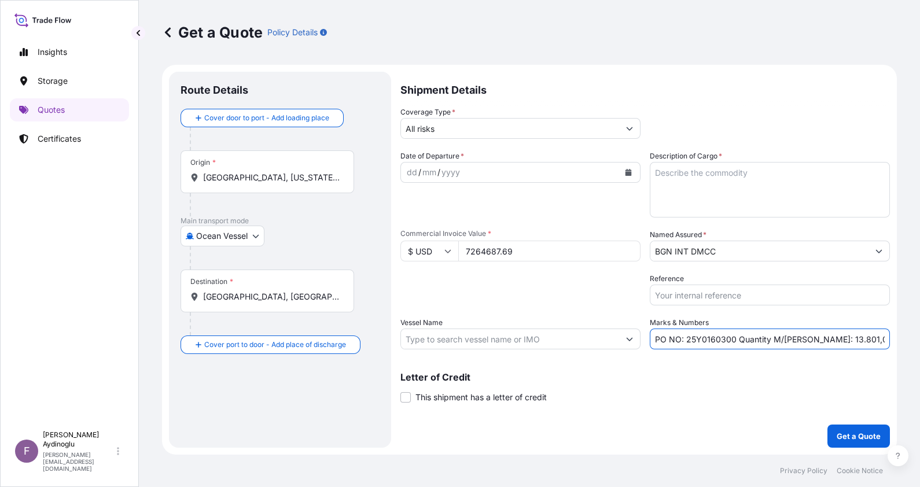
type input "GAS KAISERIN (IMO: 9941001)"
click at [300, 185] on div "Origin * Nederland, Texas, USA" at bounding box center [267, 171] width 174 height 43
click at [300, 183] on input "Nederland, Texas, USA" at bounding box center [271, 178] width 137 height 12
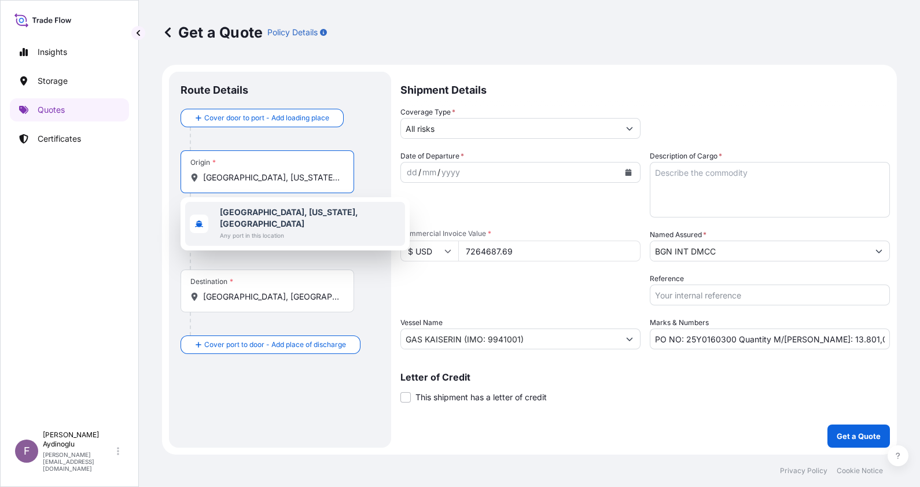
click at [300, 230] on span "Any port in this location" at bounding box center [310, 236] width 180 height 12
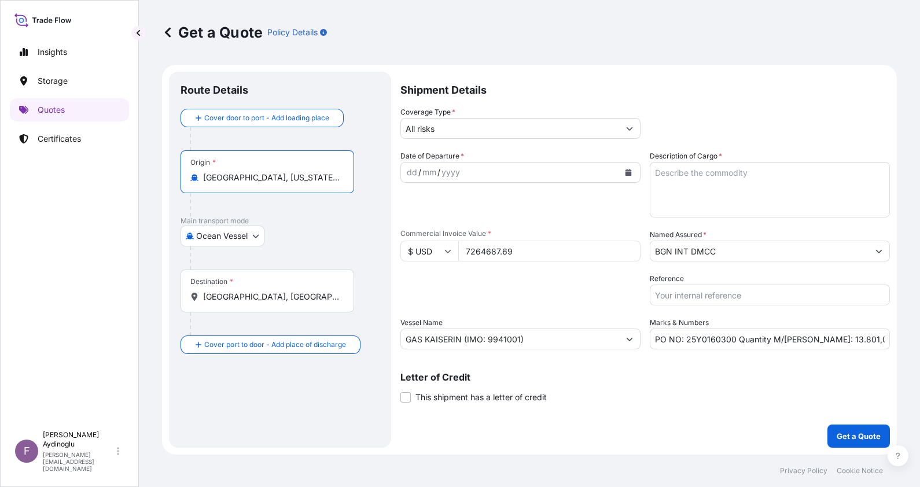
click at [299, 181] on input "Nederland, Texas, USA" at bounding box center [271, 178] width 137 height 12
click at [292, 301] on div "Destination * Monteverde, Ecuador" at bounding box center [267, 291] width 174 height 43
click at [292, 301] on input "Monteverde, Ecuador" at bounding box center [271, 297] width 137 height 12
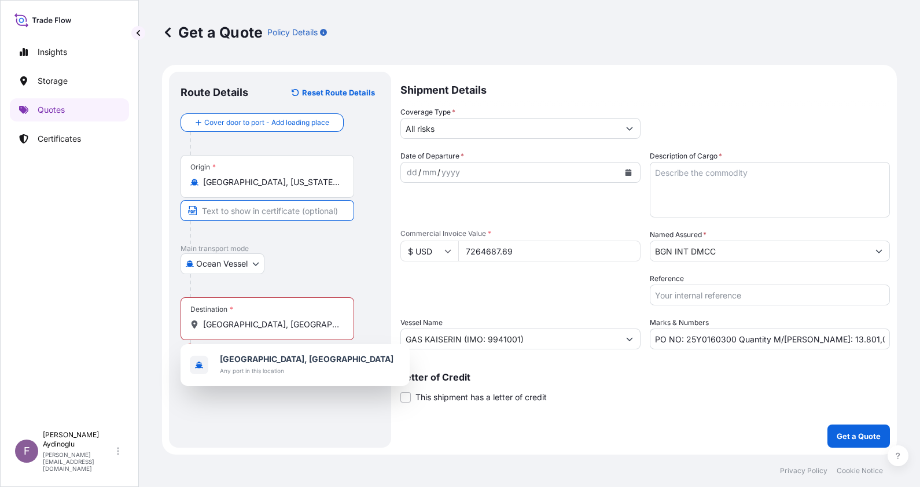
click at [271, 215] on input "Text to appear on certificate" at bounding box center [267, 210] width 174 height 21
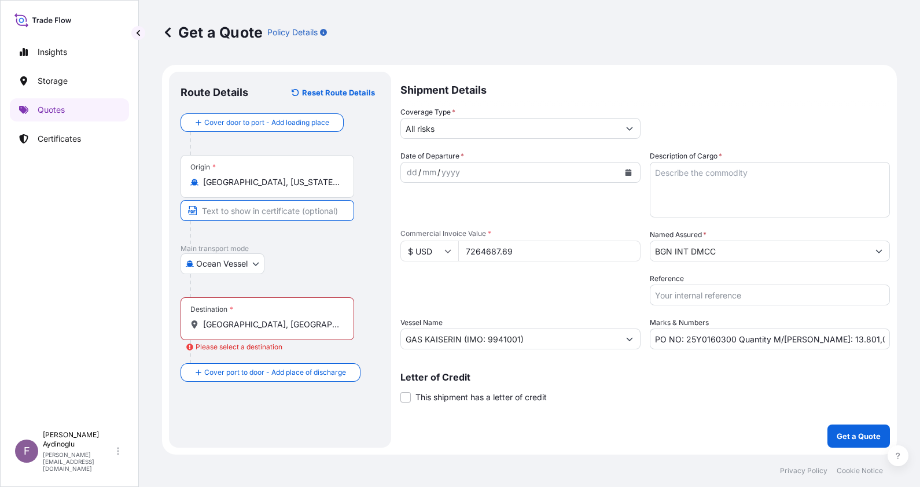
type input "NEDERLAND, TX / USA"
click at [274, 330] on div "Destination * Monteverde, Ecuador" at bounding box center [267, 318] width 174 height 43
click at [274, 330] on input "Monteverde, Ecuador" at bounding box center [271, 325] width 137 height 12
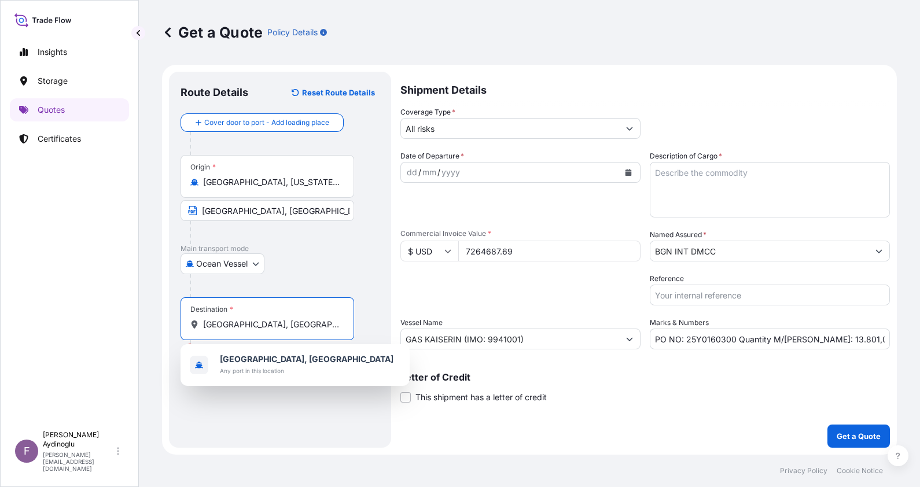
click at [293, 356] on b "Monteverde, Ecuador" at bounding box center [307, 359] width 174 height 10
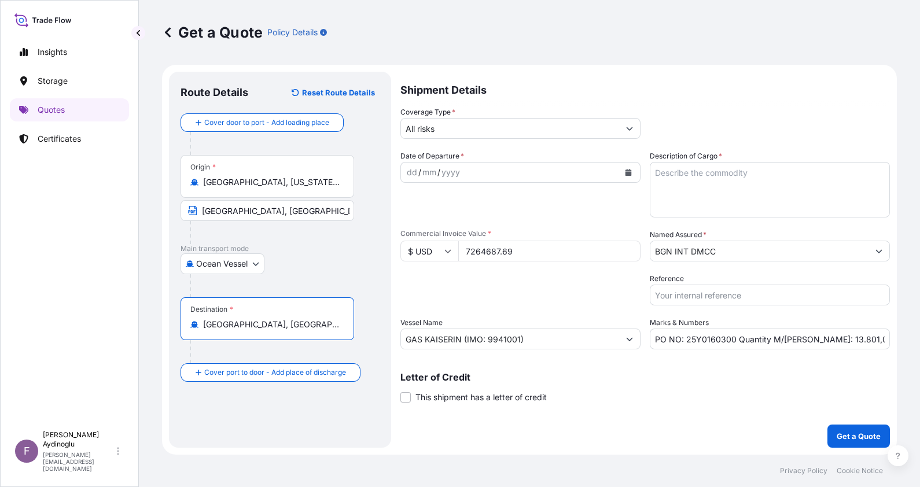
click at [408, 172] on div "dd" at bounding box center [412, 172] width 13 height 14
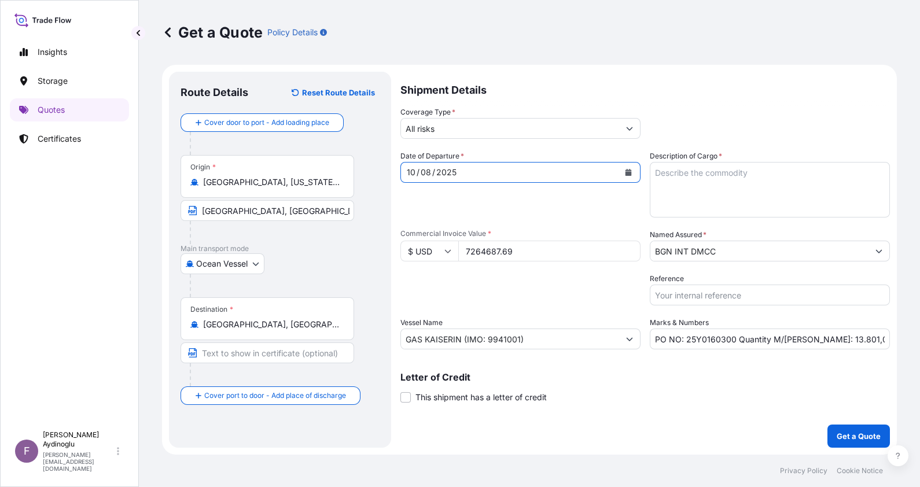
click at [251, 353] on input "Text to appear on certificate" at bounding box center [267, 352] width 174 height 21
type input "MONTEVERDE / ECUADOR"
drag, startPoint x: 518, startPoint y: 252, endPoint x: 421, endPoint y: 252, distance: 97.8
click at [421, 252] on div "$ USD 7264687.69" at bounding box center [520, 251] width 240 height 21
type input "3407847.96"
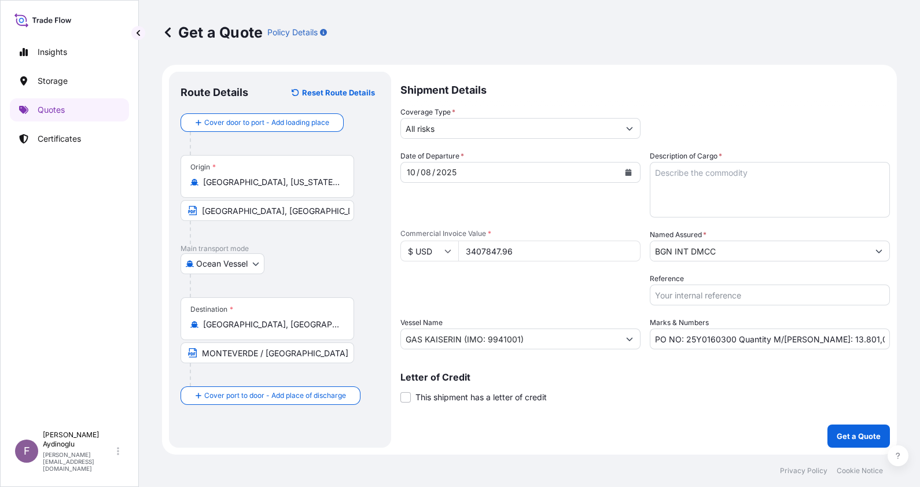
click at [726, 190] on textarea "Description of Cargo *" at bounding box center [770, 190] width 240 height 56
type textarea "b"
type textarea "BUTANE"
click at [614, 292] on div "Packing Category Type to search a container mode Please select a primary mode o…" at bounding box center [520, 289] width 240 height 32
drag, startPoint x: 805, startPoint y: 340, endPoint x: 813, endPoint y: 340, distance: 7.5
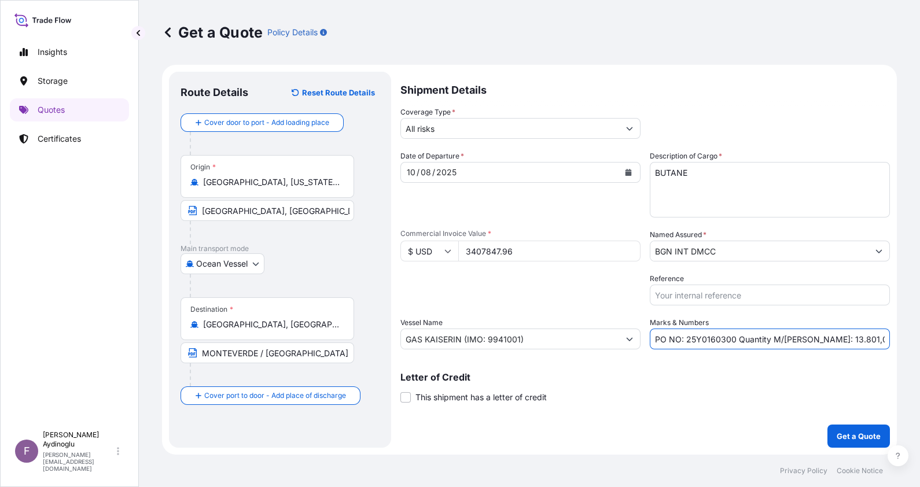
click at [813, 340] on input "PO NO: 25Y0160300 Quantity M/Tonn: 13.801,00 Premium: USD 799,12" at bounding box center [770, 339] width 240 height 21
drag, startPoint x: 813, startPoint y: 341, endPoint x: 824, endPoint y: 342, distance: 11.1
click at [824, 342] on input "PO NO: 25Y0160300 Quantity M/Tonn: 6.801,00 Premium: USD 799,12" at bounding box center [770, 339] width 240 height 21
click at [859, 338] on input "PO NO: 25Y0160300 Quantity M/Tonn: 6.100,00 Premium: USD 799,12" at bounding box center [770, 339] width 240 height 21
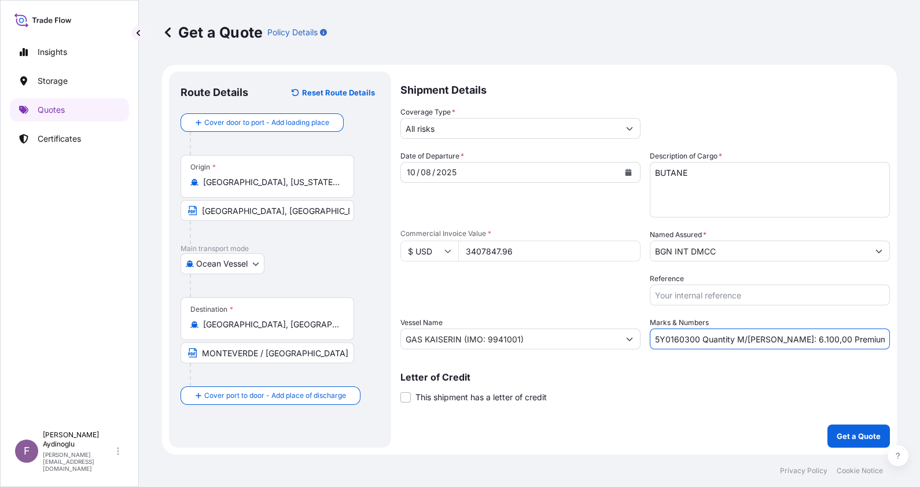
drag, startPoint x: 862, startPoint y: 339, endPoint x: 889, endPoint y: 341, distance: 27.3
click at [889, 341] on input "PO NO: 25Y0160300 Quantity M/Tonn: 6.100,00 Premium: USD 799,12" at bounding box center [770, 339] width 240 height 21
click at [723, 337] on input "PO NO: 25Y0160300 Quantity M/Tonn: 6.100,00 Premium: USD 374,86" at bounding box center [770, 339] width 240 height 21
type input "PO NO: 25Y0160400 Quantity M/Tonn: 6.100,00 Premium: USD 374,86"
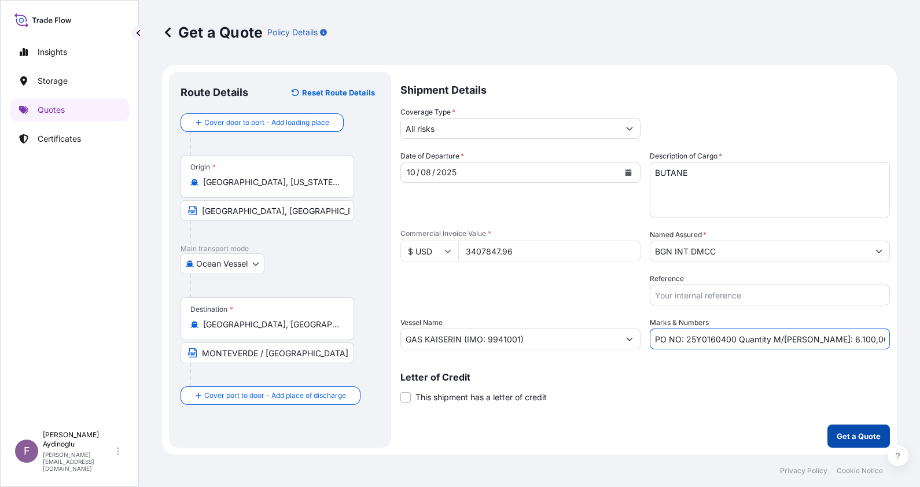
click at [854, 432] on p "Get a Quote" at bounding box center [859, 436] width 44 height 12
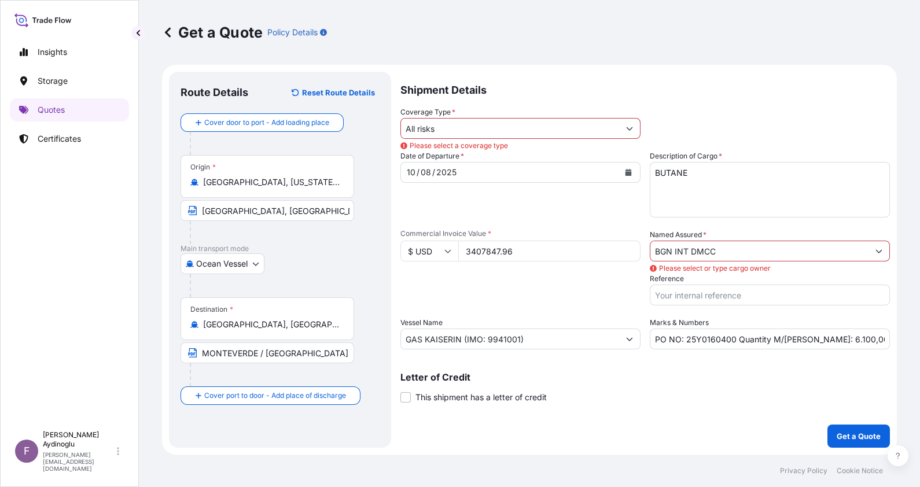
click at [695, 253] on input "BGN INT DMCC" at bounding box center [759, 251] width 218 height 21
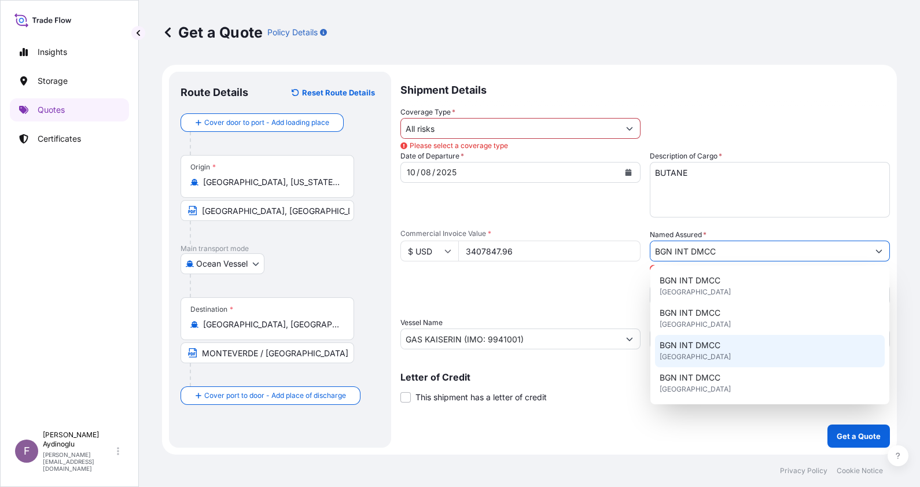
click at [723, 353] on div "BGN INT DMCC United Kingdom" at bounding box center [770, 351] width 230 height 32
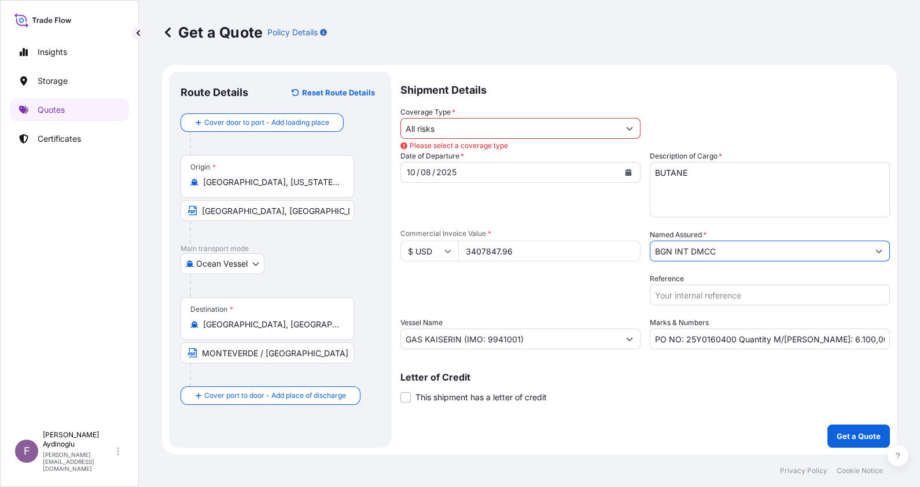
click at [501, 127] on input "All risks" at bounding box center [510, 128] width 218 height 21
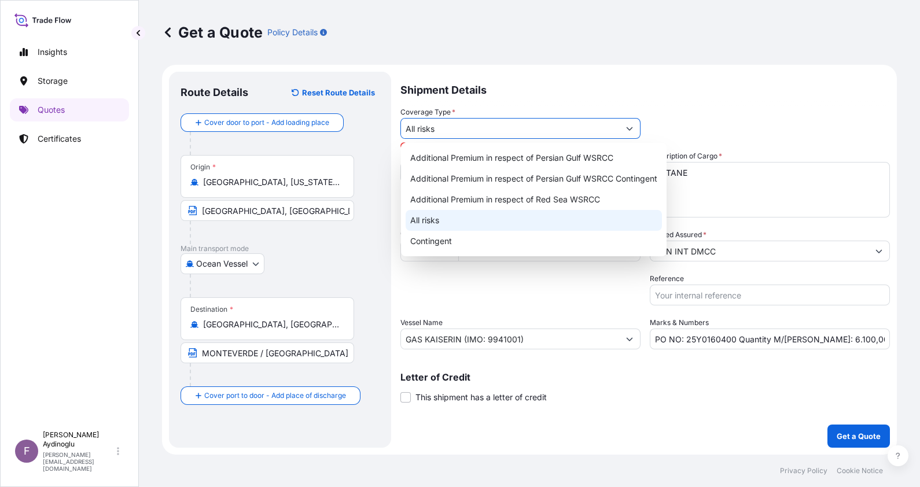
click at [483, 220] on div "All risks" at bounding box center [534, 220] width 256 height 21
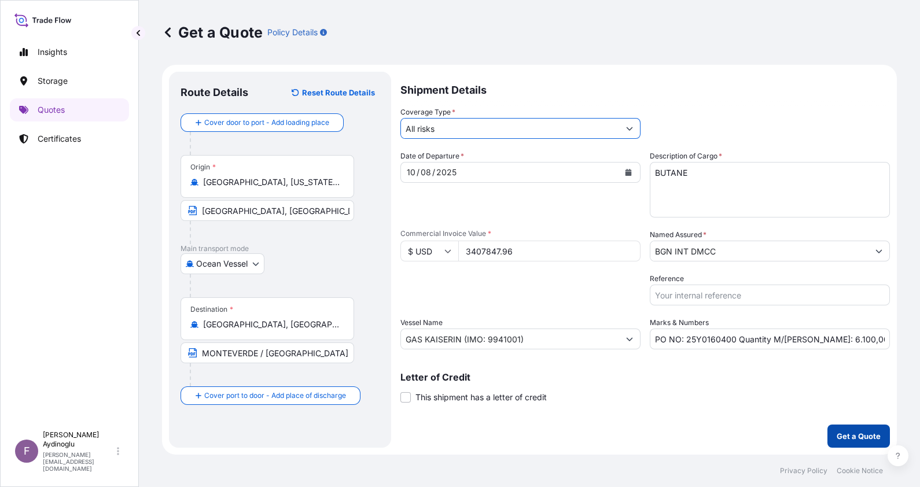
click at [854, 429] on button "Get a Quote" at bounding box center [858, 436] width 62 height 23
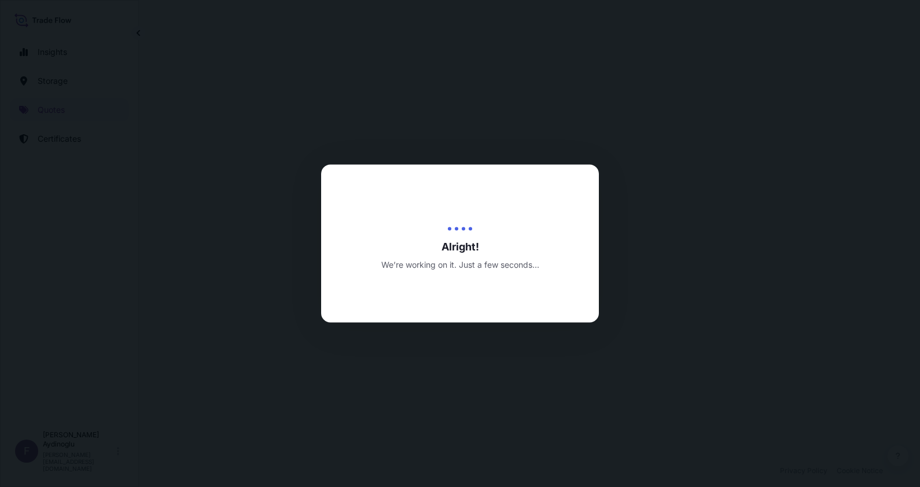
select select "Ocean Vessel"
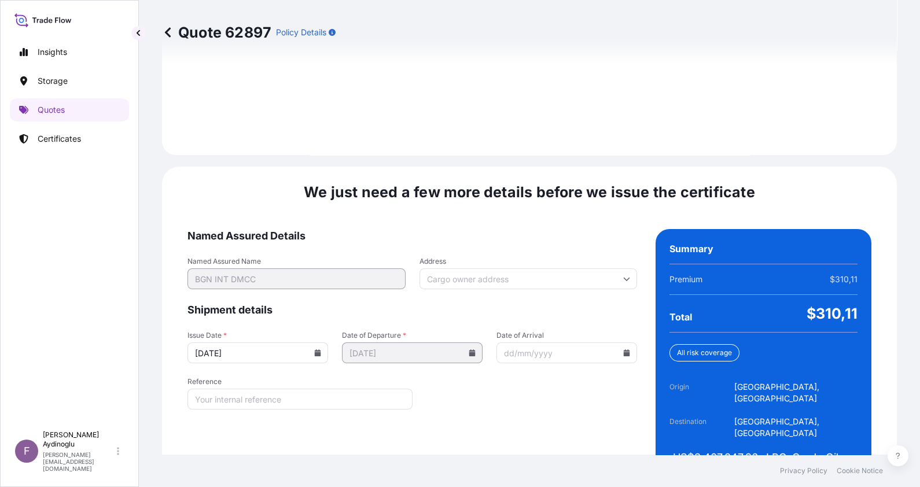
scroll to position [1338, 0]
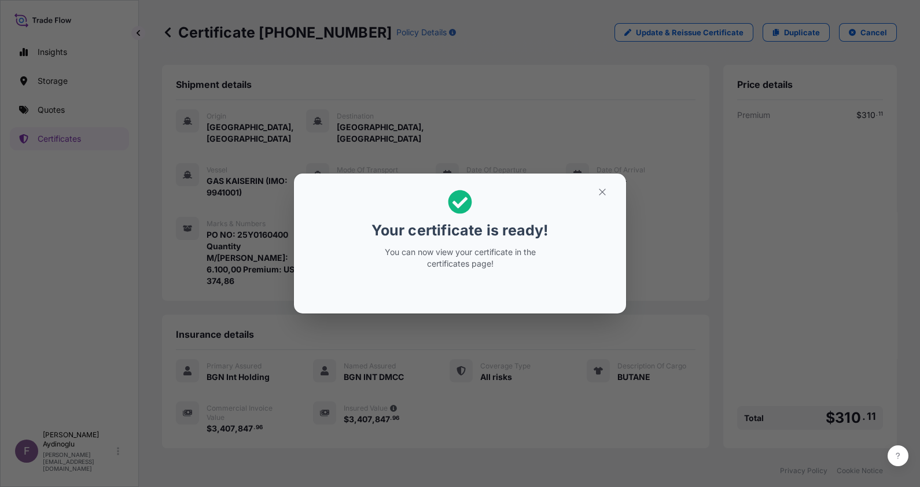
click at [606, 187] on icon "button" at bounding box center [602, 192] width 10 height 10
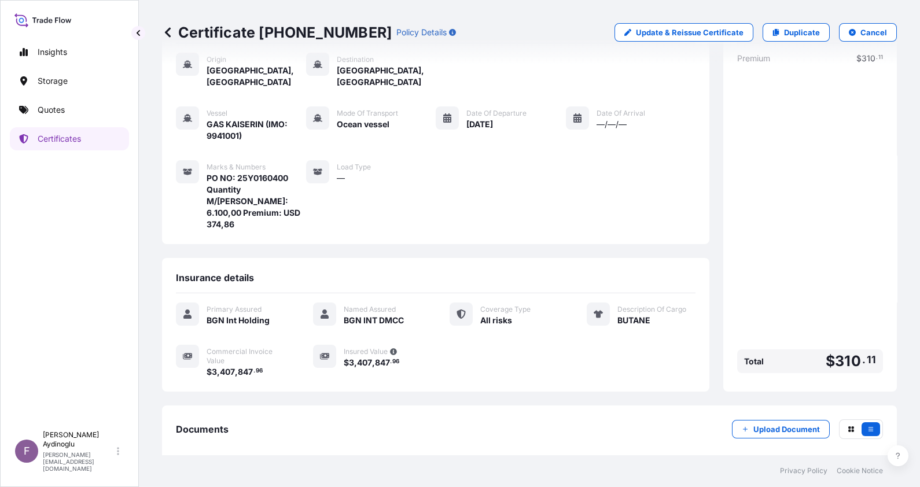
scroll to position [102, 0]
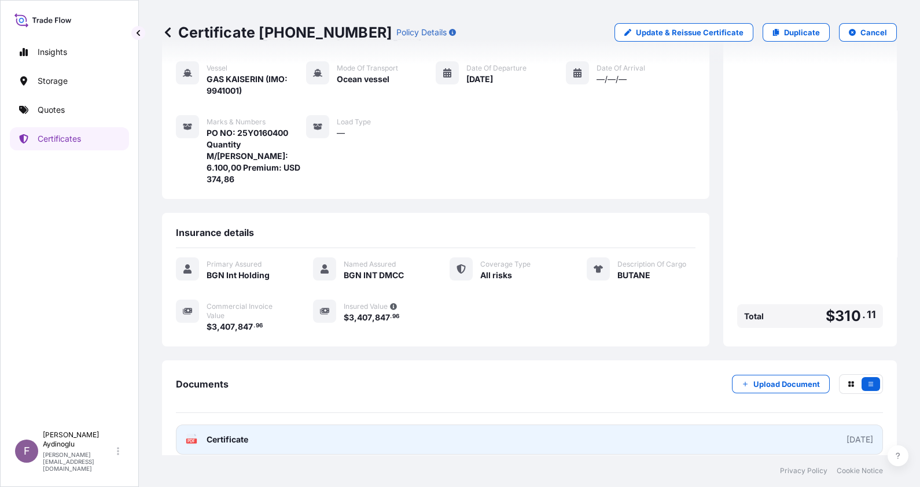
click at [529, 440] on link "PDF Certificate [DATE]" at bounding box center [529, 440] width 707 height 30
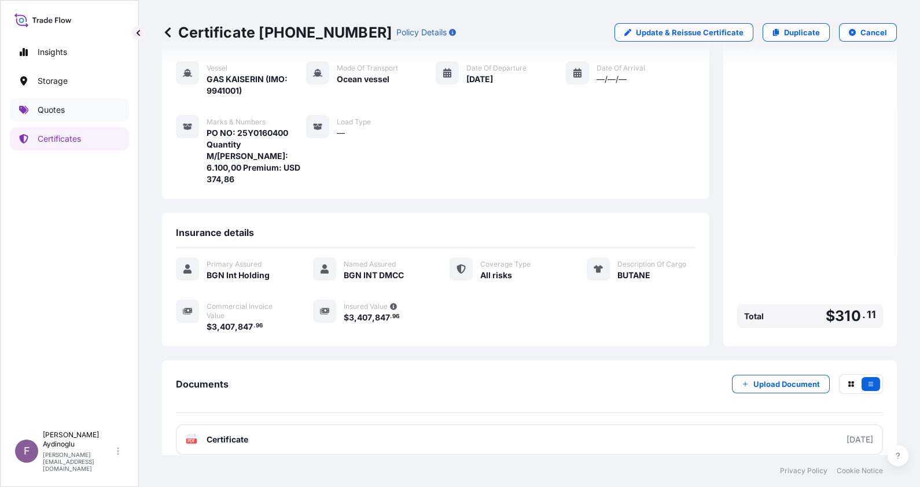
click at [59, 101] on link "Quotes" at bounding box center [69, 109] width 119 height 23
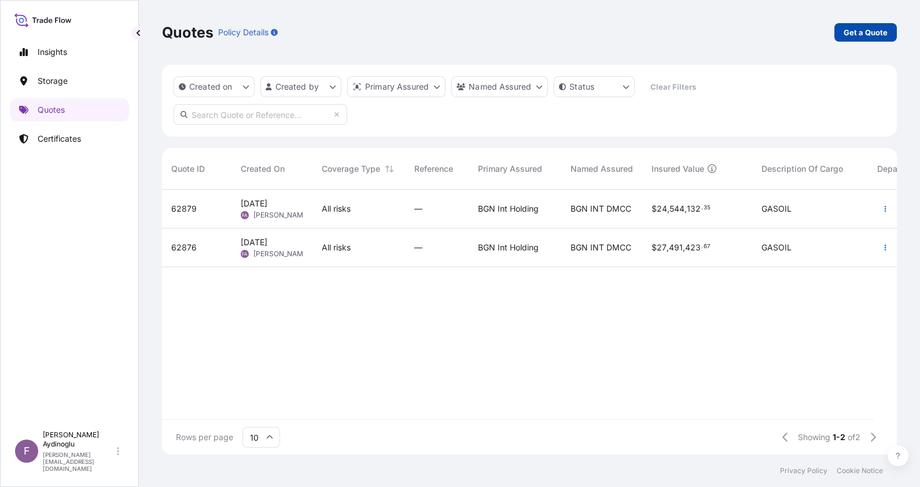
click at [860, 29] on p "Get a Quote" at bounding box center [865, 33] width 44 height 12
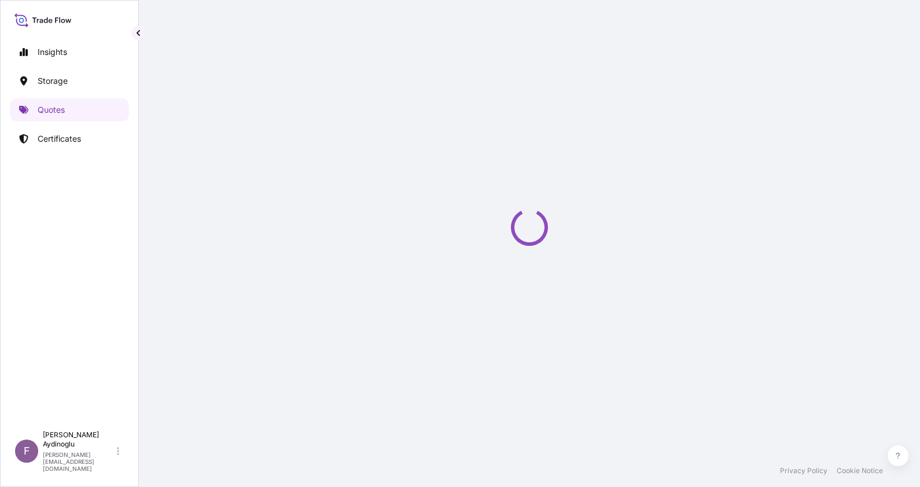
select select "Ocean Vessel"
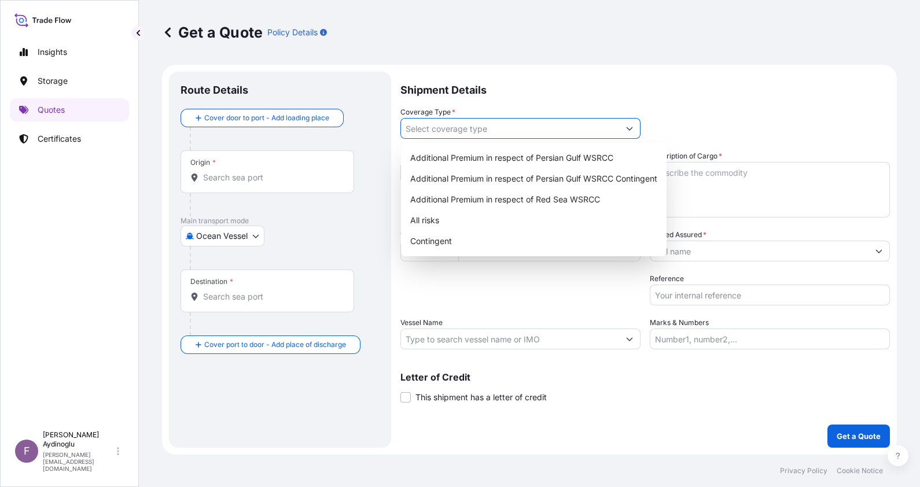
click at [459, 130] on input "Coverage Type *" at bounding box center [510, 128] width 218 height 21
click at [474, 222] on div "All risks" at bounding box center [534, 220] width 256 height 21
type input "All risks"
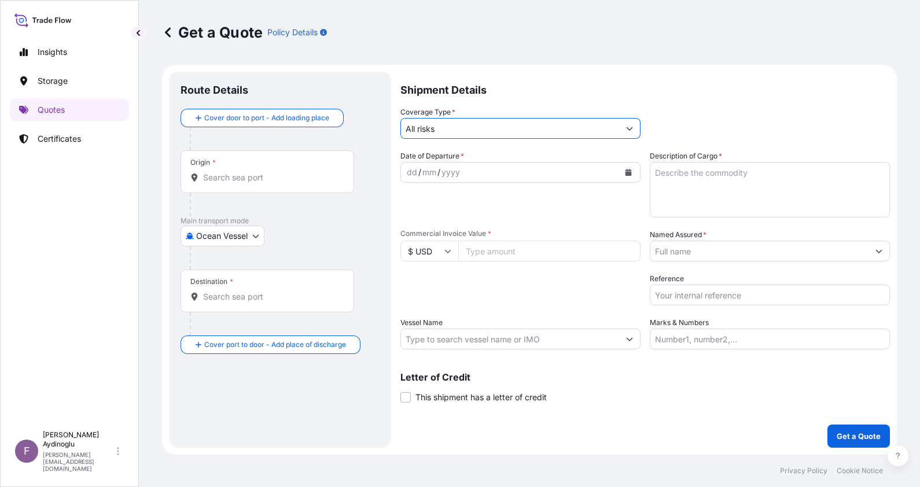
click at [408, 171] on div "dd" at bounding box center [412, 172] width 13 height 14
click at [503, 247] on input "Commercial Invoice Value *" at bounding box center [549, 251] width 182 height 21
click at [686, 340] on input "Marks & Numbers" at bounding box center [770, 339] width 240 height 21
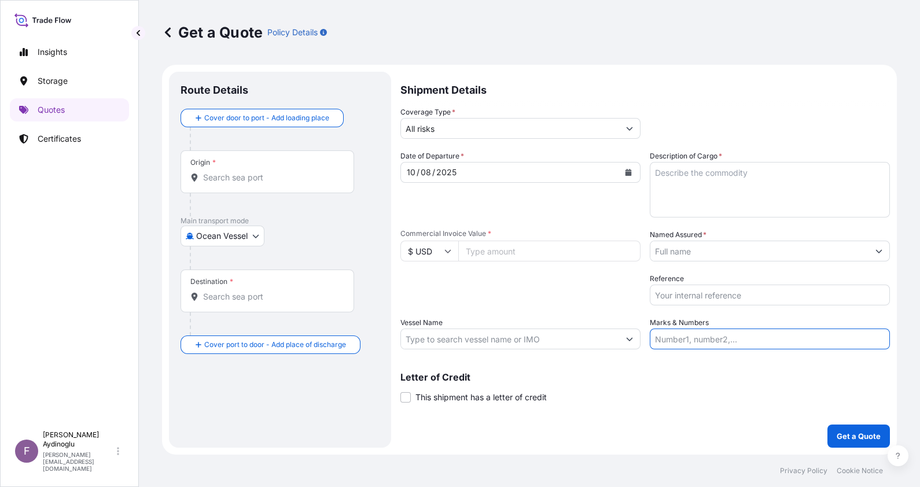
type input "PO NO: 25Y0160400 Quantity M/Tonn: 6.100,00 Premium: USD 374,86"
type input "Nederland, Texas, USA"
type input "Monteverde, Ecuador"
type input "3407847.96"
type input "BGN INT DMCC"
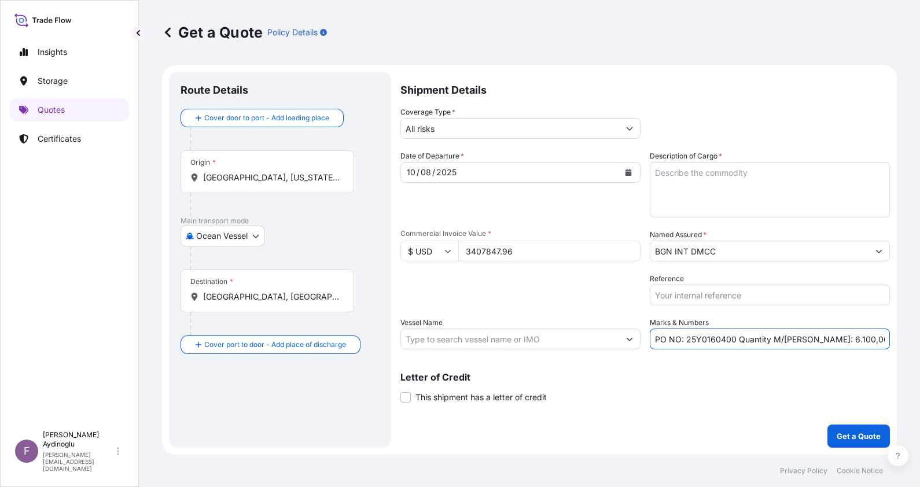
type input "GAS KAISERIN (IMO: 9941001)"
click at [709, 174] on textarea "Description of Cargo *" at bounding box center [770, 190] width 240 height 56
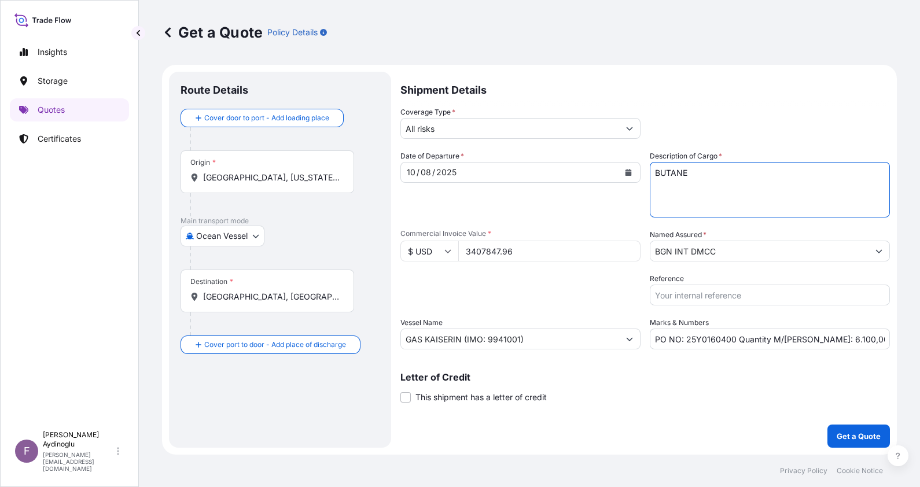
type textarea "BUTANE"
click at [256, 179] on input "Nederland, Texas, USA" at bounding box center [271, 178] width 137 height 12
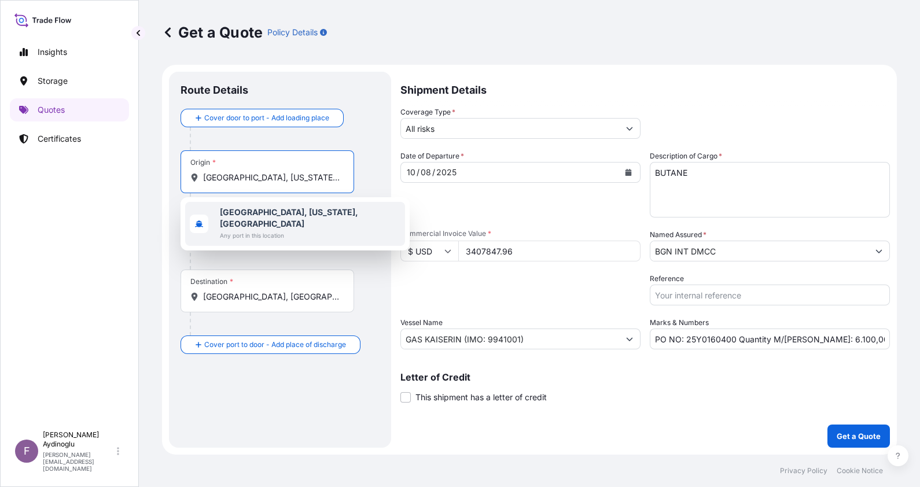
click at [298, 216] on b "Nederland, Texas, USA" at bounding box center [289, 217] width 138 height 21
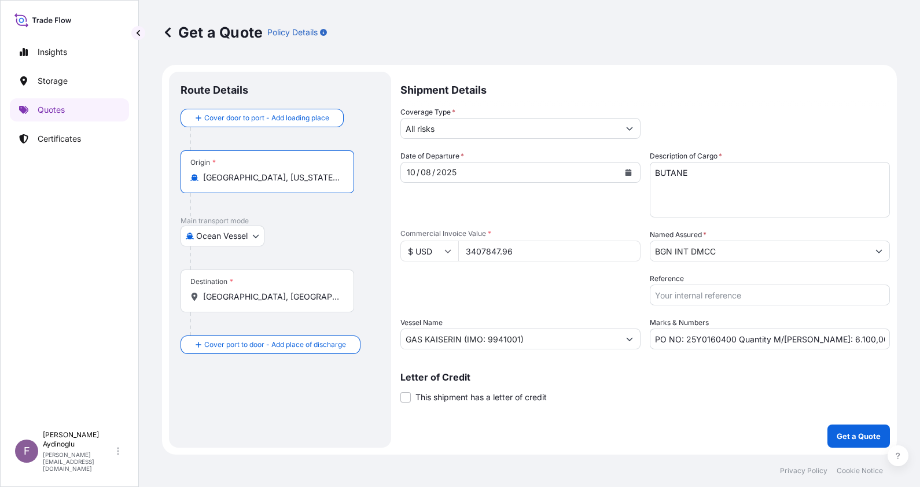
click at [305, 179] on input "Nederland, Texas, USA" at bounding box center [271, 178] width 137 height 12
click at [304, 290] on div "Cover door to port - Add loading place Place of loading Road / Inland Road / In…" at bounding box center [279, 231] width 199 height 245
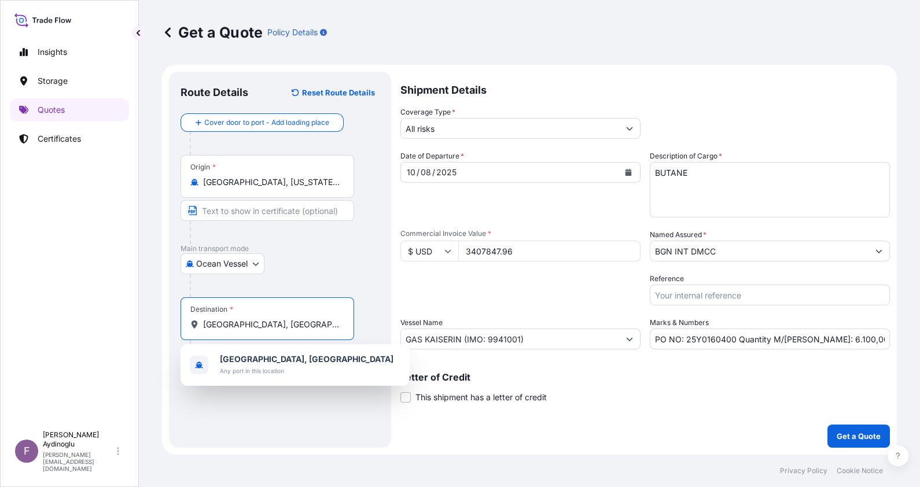
click at [294, 223] on div at bounding box center [272, 232] width 164 height 23
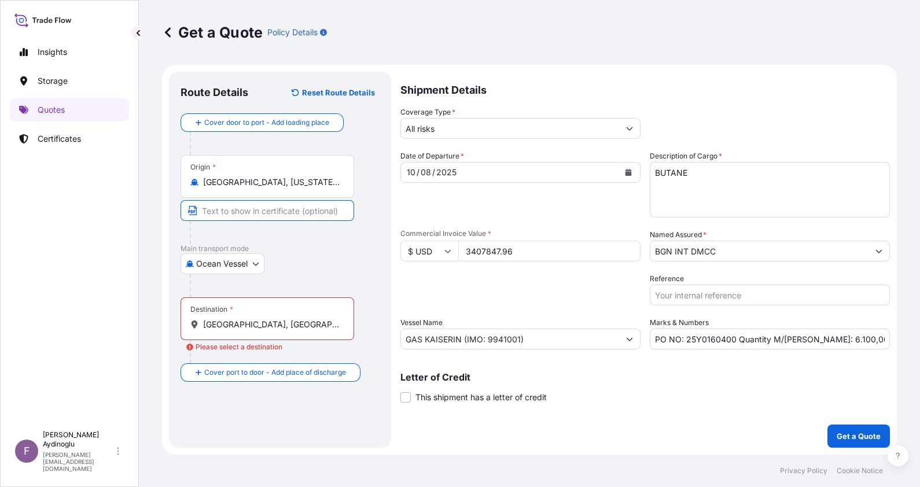
click at [295, 211] on input "Text to appear on certificate" at bounding box center [267, 210] width 174 height 21
type input "NEDERLAND, TX / USA"
click at [283, 321] on input "Monteverde, Ecuador" at bounding box center [271, 325] width 137 height 12
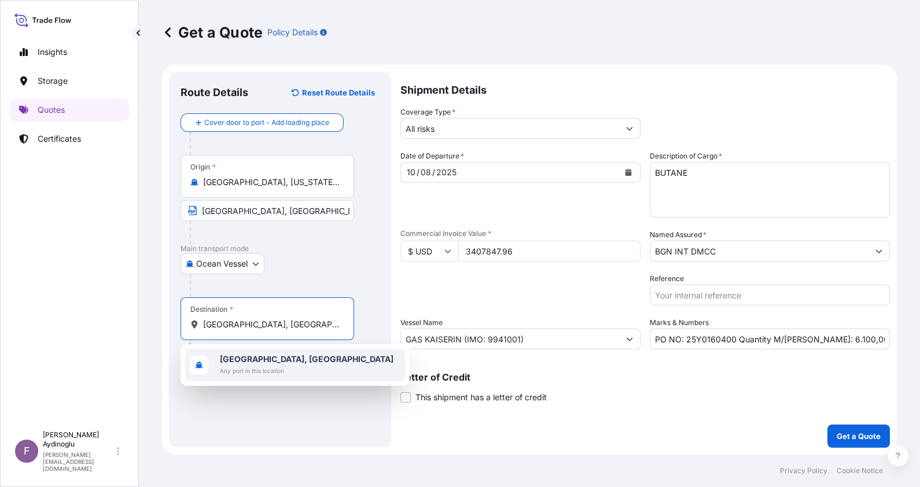
click at [307, 374] on div "Monteverde, Ecuador Any port in this location" at bounding box center [295, 365] width 220 height 32
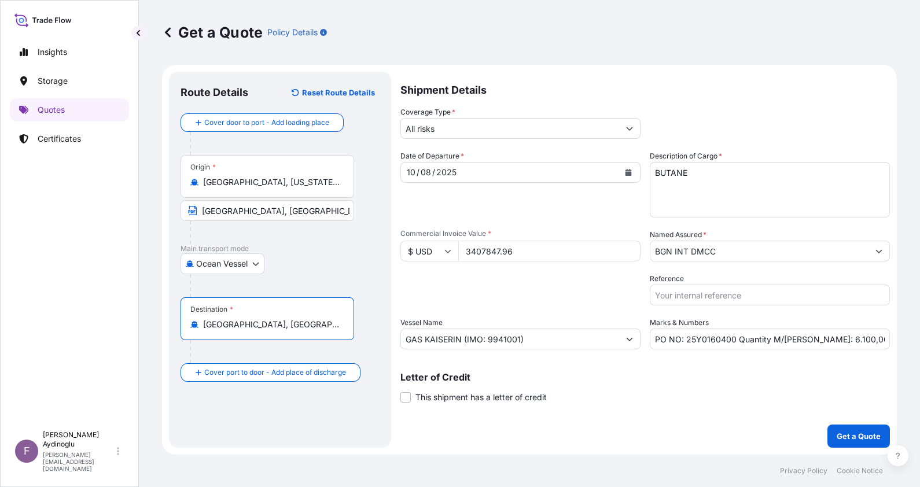
click at [305, 217] on input "NEDERLAND, TX / USA" at bounding box center [267, 210] width 174 height 21
click at [297, 360] on input "Text to appear on certificate" at bounding box center [267, 352] width 174 height 21
type input "MONTEVERDE / ECUADOR"
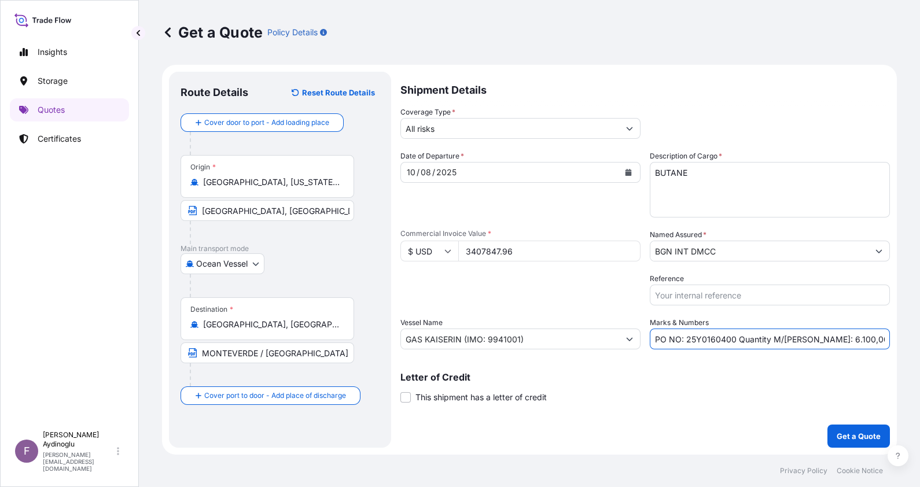
click at [809, 341] on input "PO NO: 25Y0160400 Quantity M/Tonn: 6.100,00 Premium: USD 374,86" at bounding box center [770, 339] width 240 height 21
drag, startPoint x: 813, startPoint y: 340, endPoint x: 824, endPoint y: 340, distance: 11.6
click at [824, 340] on input "PO NO: 25Y0160400 Quantity M/Tonn: 4.100,00 Premium: USD 374,86" at bounding box center [770, 339] width 240 height 21
type input "PO NO: 25Y0160400 Quantity M/Tonn: 4.431,00 Premium: USD 374,86"
drag, startPoint x: 537, startPoint y: 246, endPoint x: 349, endPoint y: 246, distance: 188.6
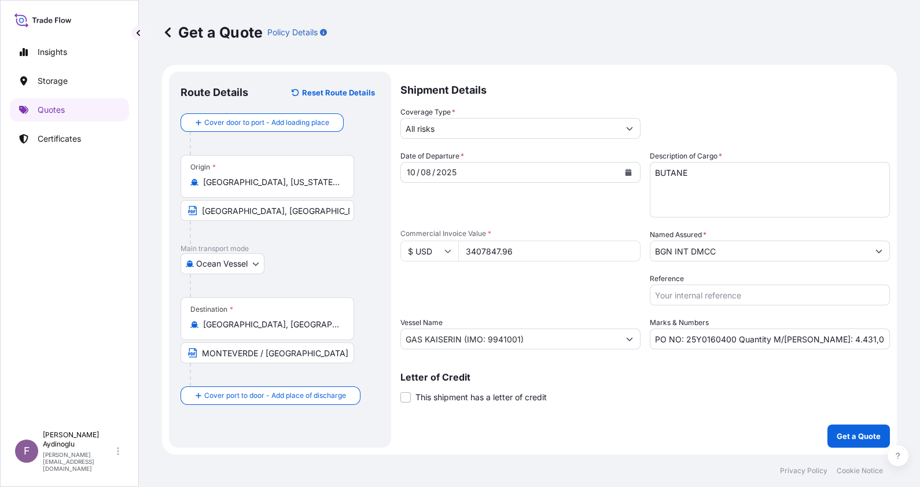
click at [349, 246] on form "Route Details Reset Route Details Cover door to port - Add loading place Place …" at bounding box center [529, 260] width 735 height 390
type input "2475438.41"
click at [495, 128] on input "All risks" at bounding box center [510, 128] width 218 height 21
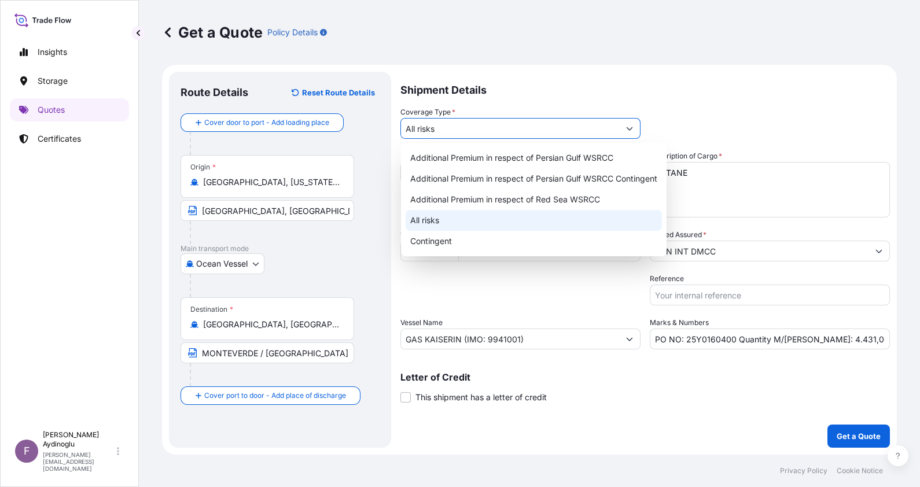
click at [479, 219] on div "All risks" at bounding box center [534, 220] width 256 height 21
click at [868, 336] on input "PO NO: 25Y0160400 Quantity M/Tonn: 4.431,00 Premium: USD 374,86" at bounding box center [770, 339] width 240 height 21
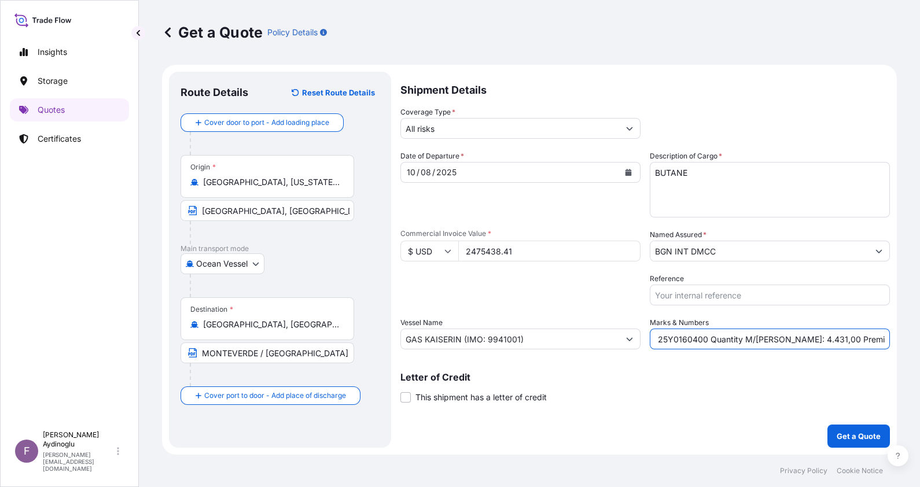
scroll to position [0, 40]
drag, startPoint x: 868, startPoint y: 338, endPoint x: 902, endPoint y: 338, distance: 34.7
click at [902, 338] on div "Get a Quote Policy Details Route Details Reset Route Details Cover door to port…" at bounding box center [529, 227] width 781 height 455
type input "PO NO: 25Y0160400 Quantity M/Tonn: 4.431,00 Premium: USD 272,30"
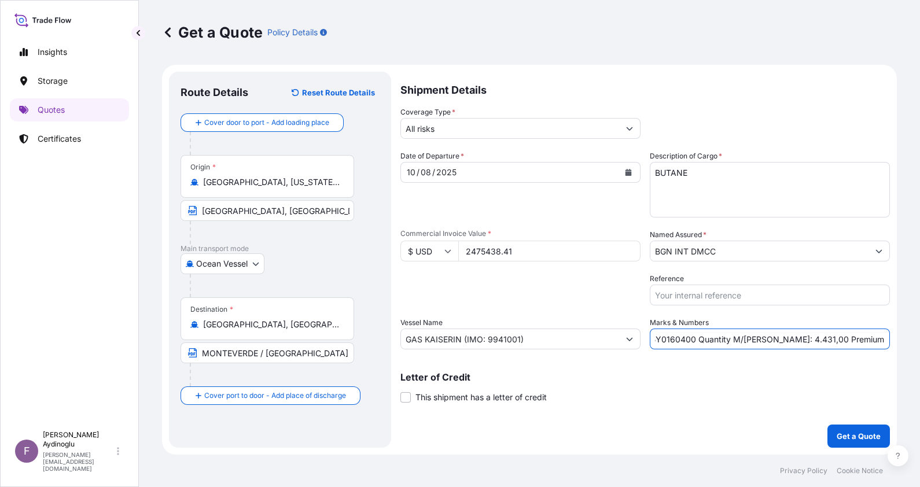
click at [758, 260] on input "BGN INT DMCC" at bounding box center [759, 251] width 218 height 21
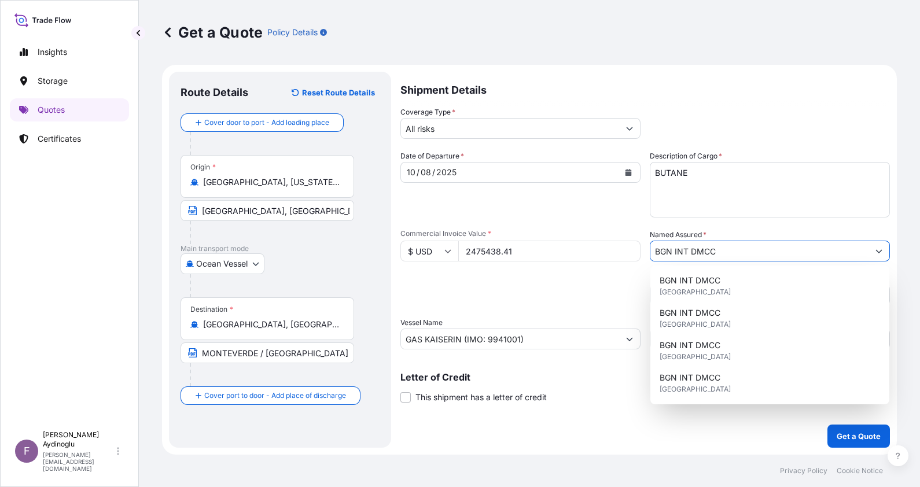
scroll to position [0, 0]
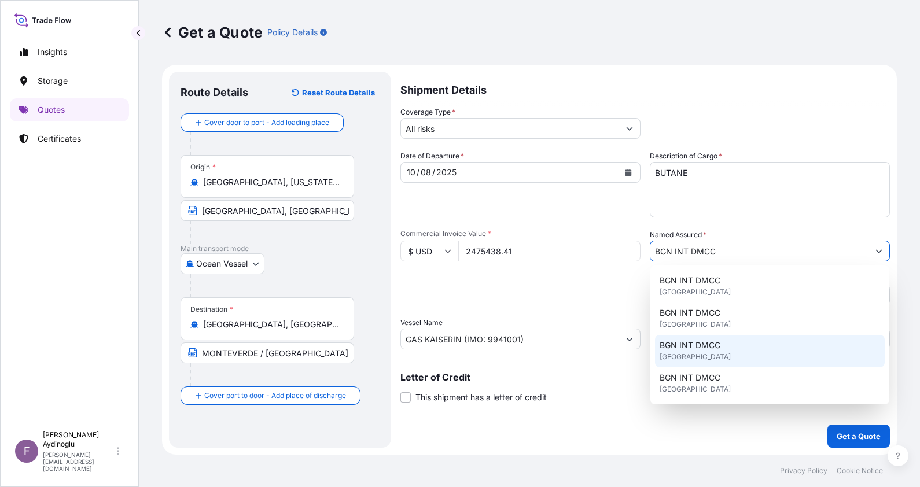
click at [756, 353] on div "BGN INT DMCC United Kingdom" at bounding box center [770, 351] width 230 height 32
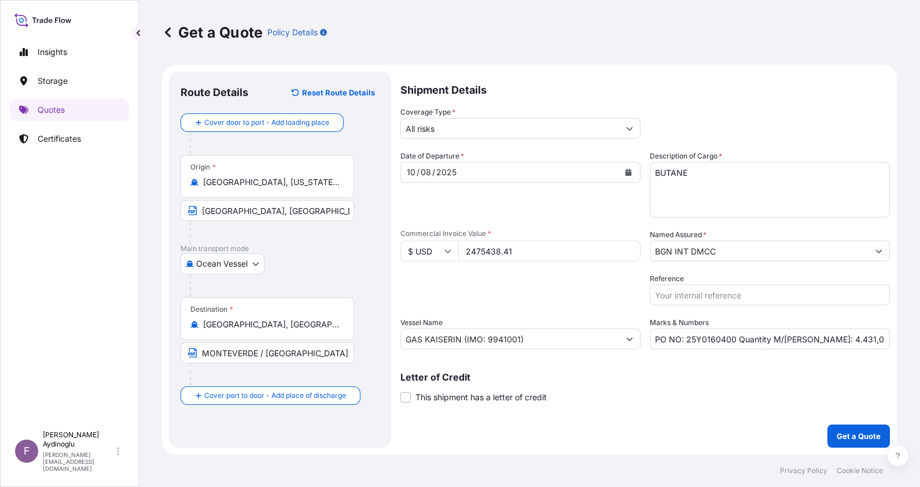
click at [672, 408] on div "Shipment Details Coverage Type * All risks Date of Departure * 10 / 08 / 2025 C…" at bounding box center [644, 260] width 489 height 376
click at [857, 431] on p "Get a Quote" at bounding box center [859, 436] width 44 height 12
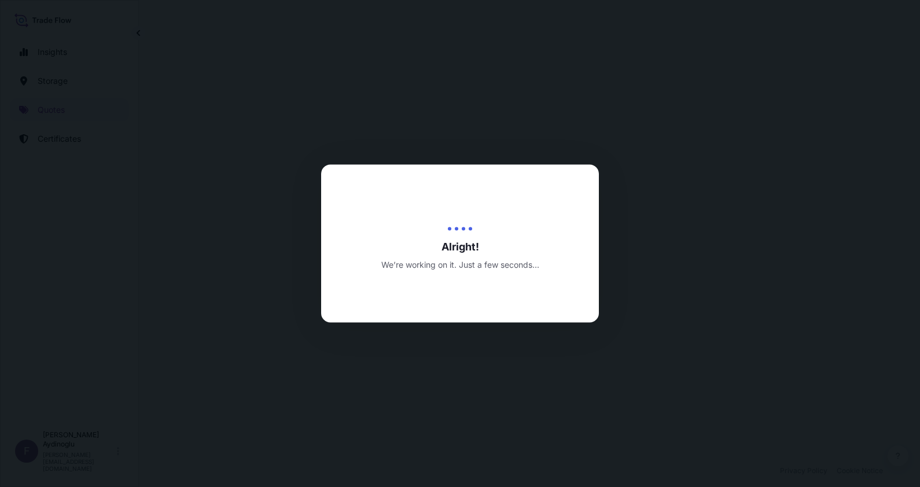
select select "Ocean Vessel"
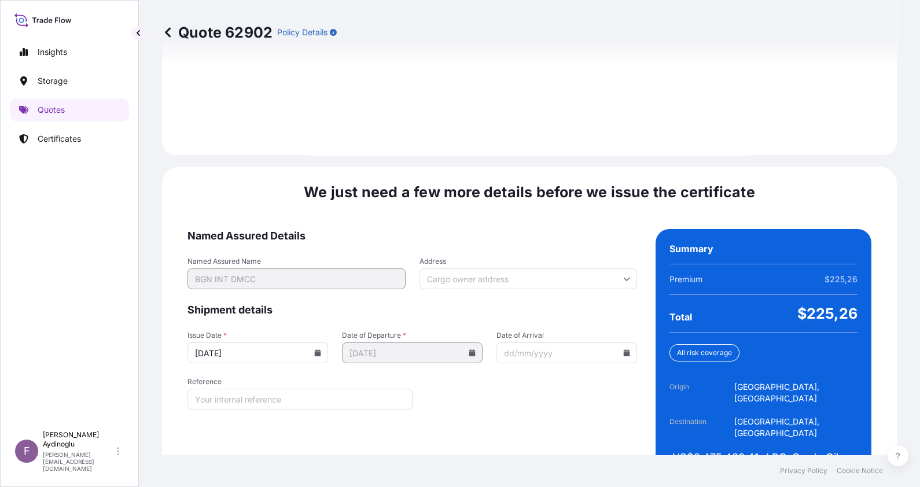
scroll to position [1338, 0]
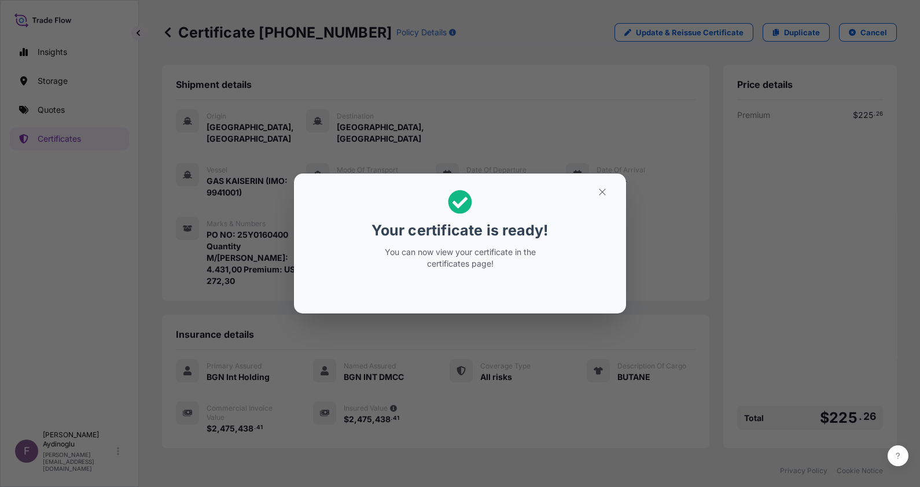
click at [599, 193] on icon "button" at bounding box center [602, 192] width 10 height 10
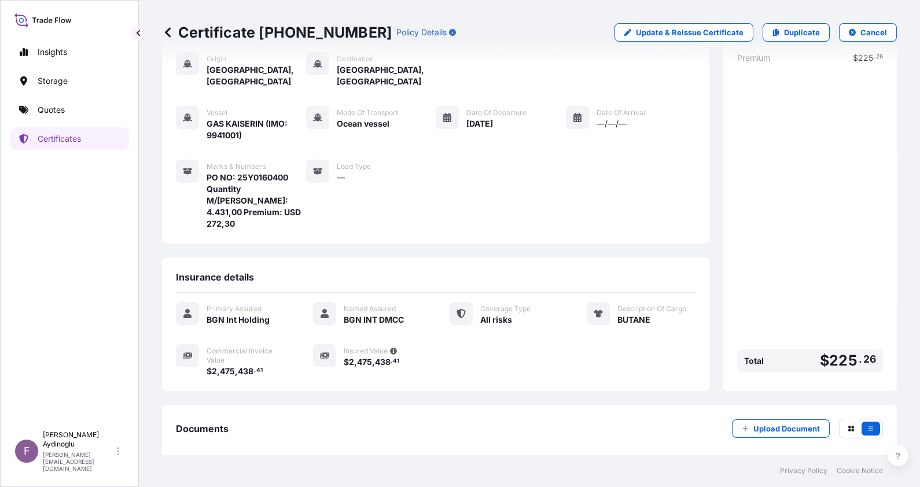
scroll to position [102, 0]
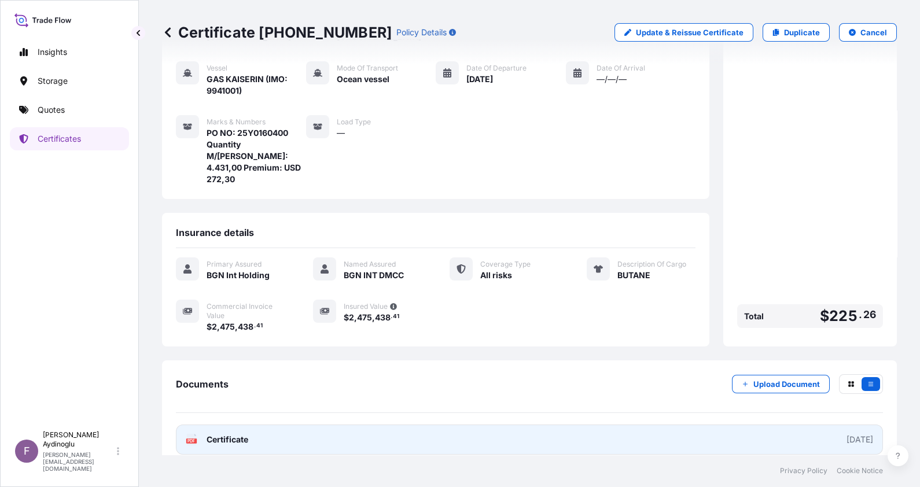
click at [466, 425] on link "PDF Certificate [DATE]" at bounding box center [529, 440] width 707 height 30
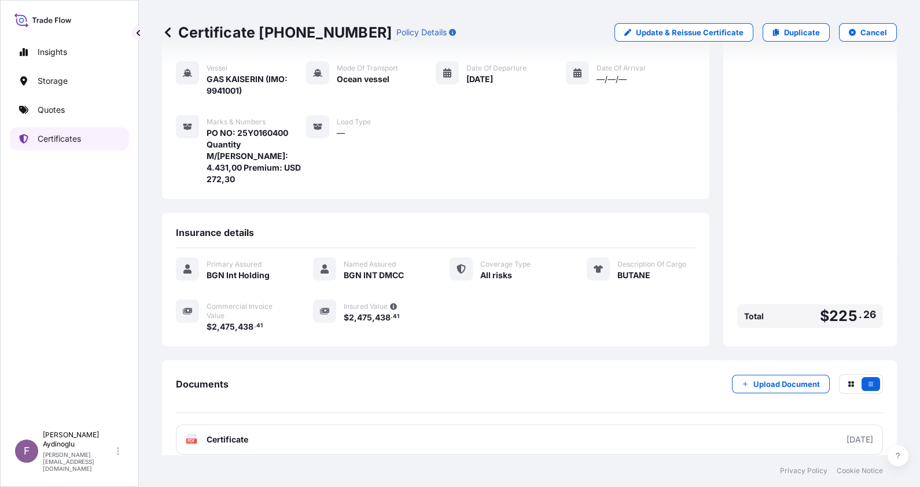
click at [72, 114] on link "Quotes" at bounding box center [69, 109] width 119 height 23
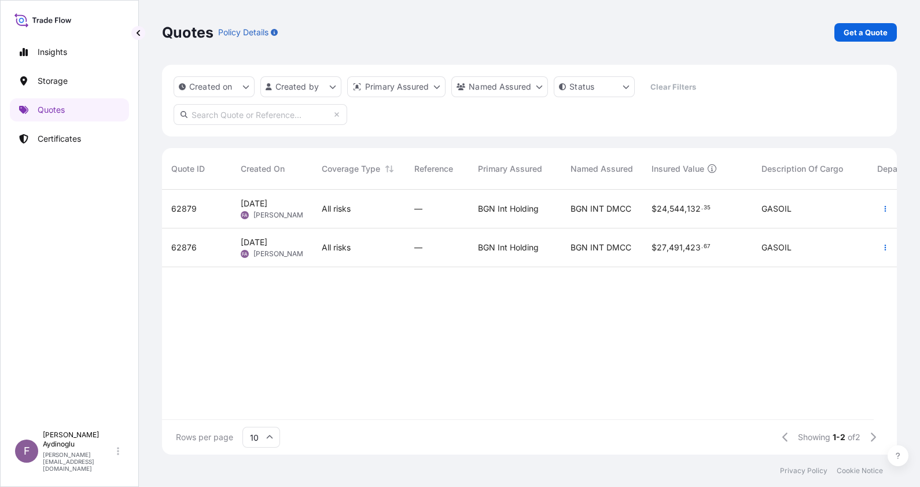
click at [862, 14] on div "Quotes Policy Details Get a Quote" at bounding box center [529, 32] width 735 height 65
click at [865, 24] on link "Get a Quote" at bounding box center [865, 32] width 62 height 19
select select "Ocean Vessel"
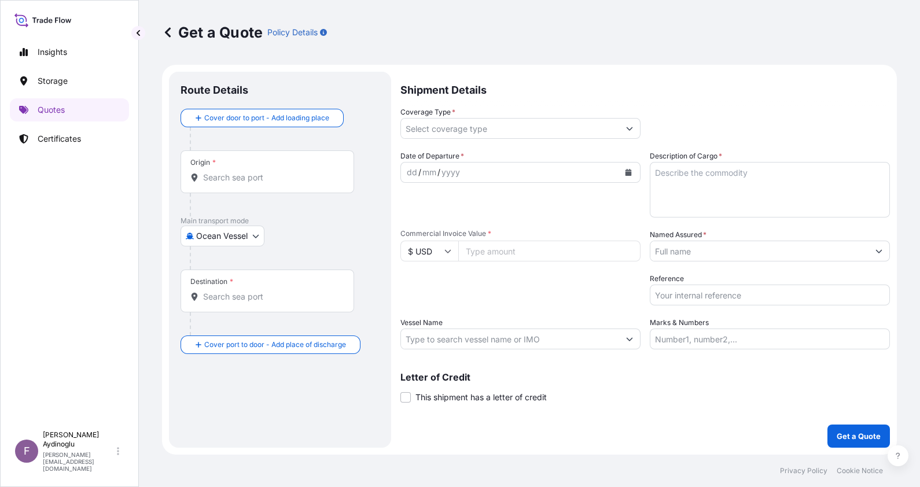
click at [732, 252] on input "Named Assured *" at bounding box center [759, 251] width 218 height 21
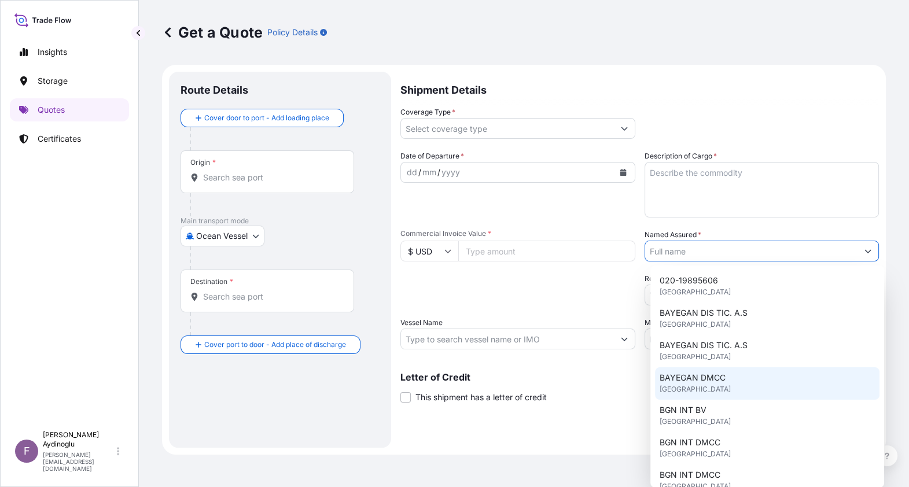
click at [731, 382] on div "BAYEGAN DMCC United Kingdom" at bounding box center [767, 383] width 224 height 32
type input "BAYEGAN DMCC"
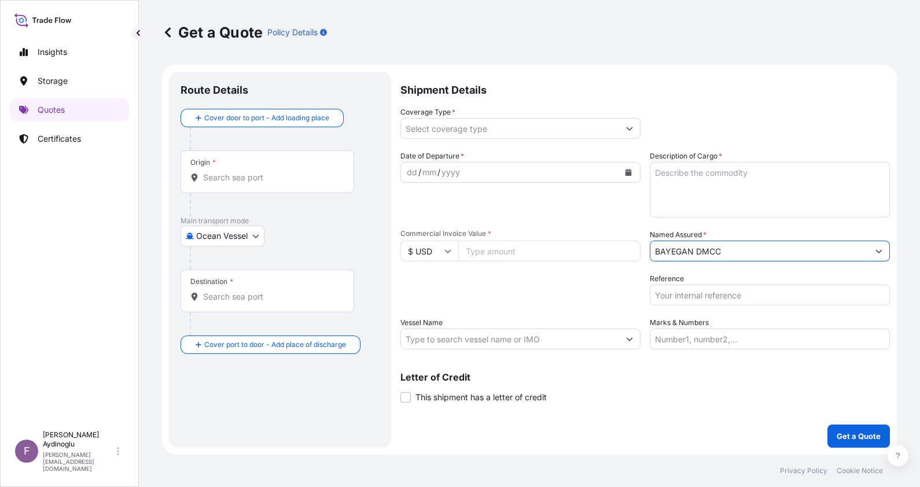
click at [463, 131] on input "Coverage Type *" at bounding box center [510, 128] width 218 height 21
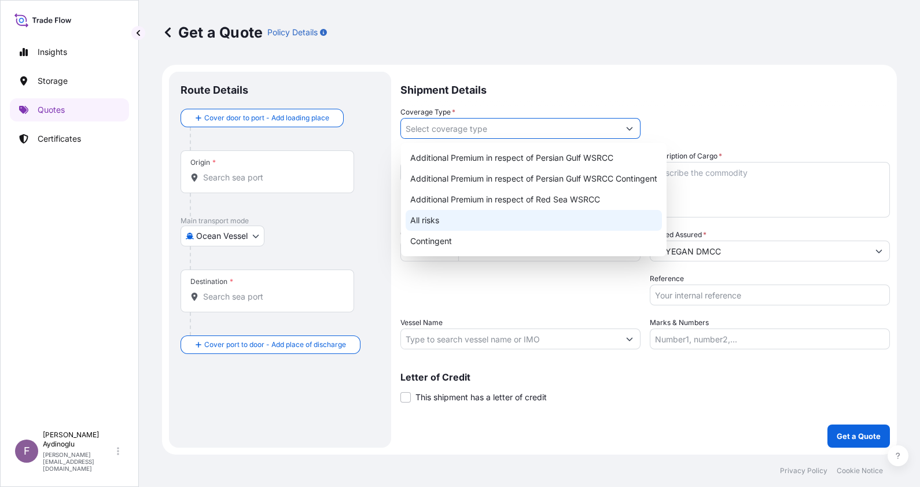
click at [464, 220] on div "All risks" at bounding box center [534, 220] width 256 height 21
type input "All risks"
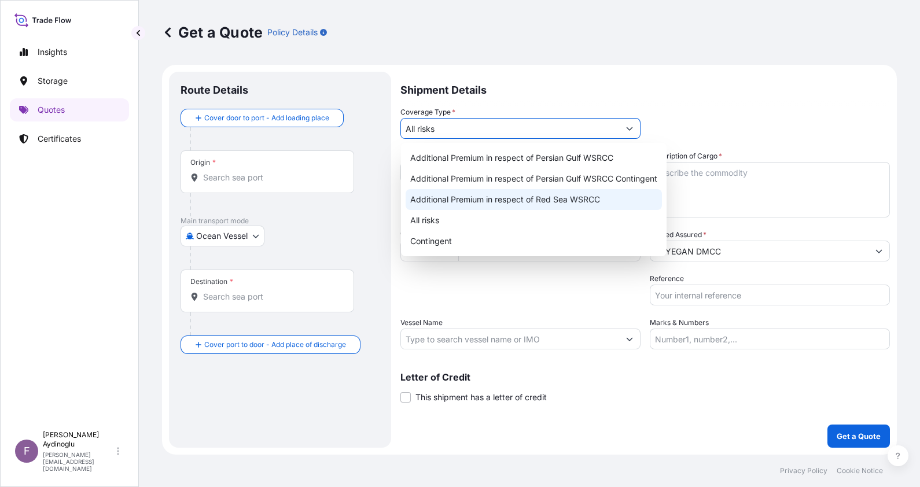
click at [487, 286] on div "Packing Category Type to search a container mode Please select a primary mode o…" at bounding box center [520, 289] width 240 height 32
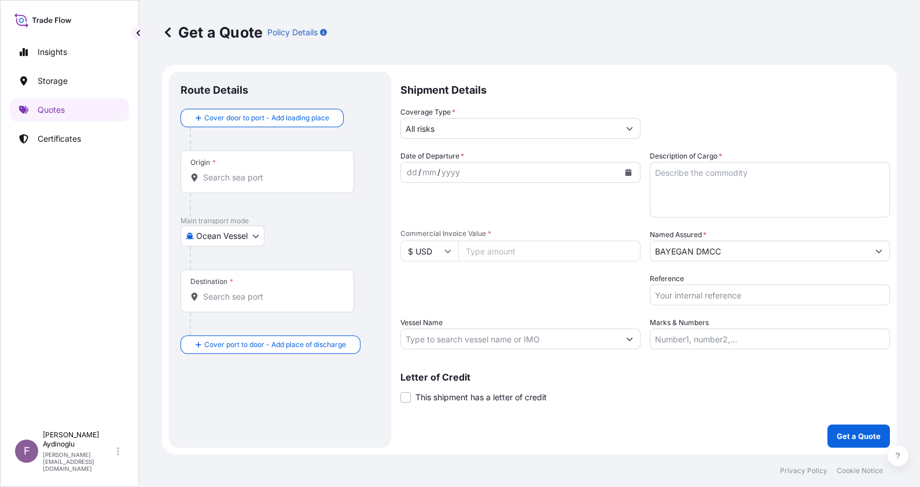
click at [465, 178] on div "dd / mm / yyyy" at bounding box center [510, 172] width 218 height 21
click at [404, 171] on div "dd / mm / yyyy" at bounding box center [510, 172] width 218 height 21
drag, startPoint x: 561, startPoint y: 239, endPoint x: 557, endPoint y: 245, distance: 7.1
click at [559, 242] on div "Commercial Invoice Value * $ USD" at bounding box center [520, 245] width 240 height 32
click at [557, 245] on input "Commercial Invoice Value *" at bounding box center [549, 251] width 182 height 21
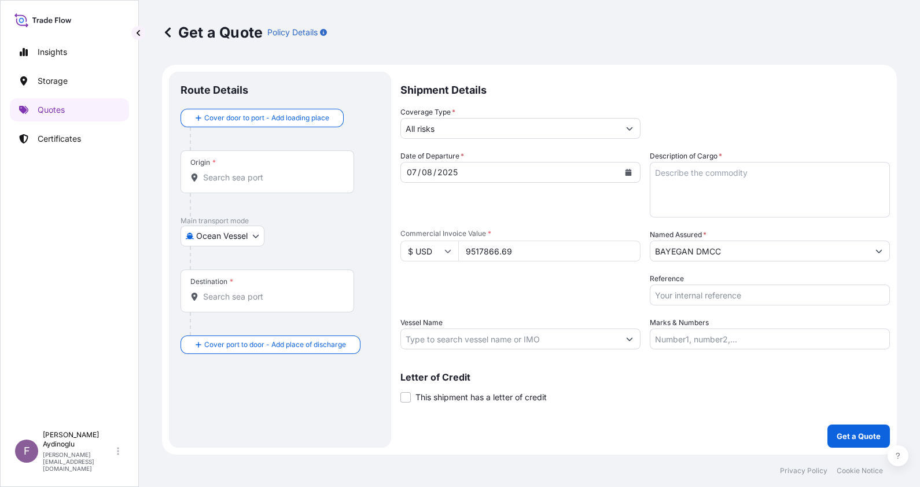
type input "9517866.69"
click at [533, 336] on input "Vessel Name" at bounding box center [510, 339] width 218 height 21
click at [718, 186] on textarea "Description of Cargo *" at bounding box center [770, 190] width 240 height 56
type textarea "PROPANE"
click at [498, 344] on input "Vessel Name" at bounding box center [510, 339] width 218 height 21
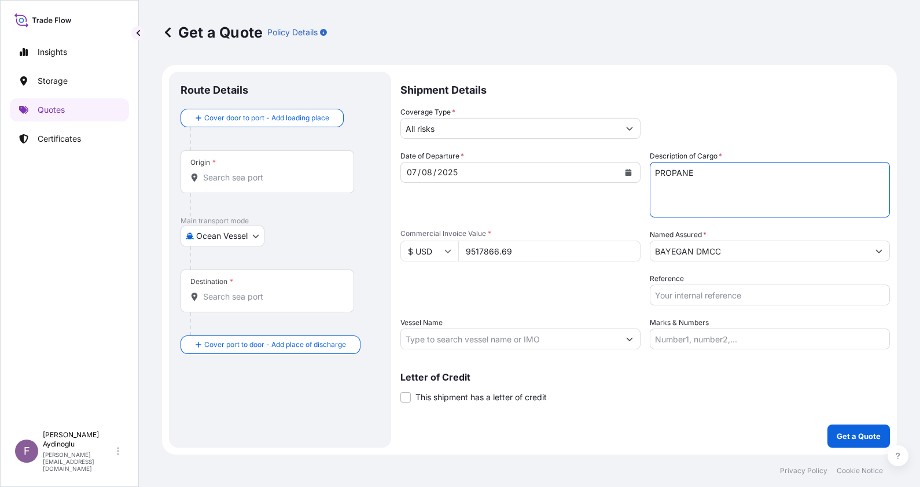
paste input "HLS FLUORITE"
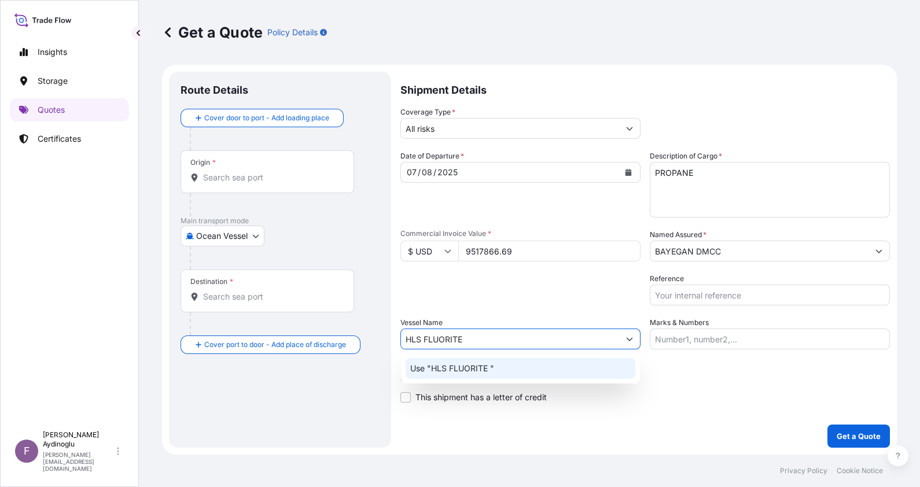
click at [499, 370] on div "Use "HLS FLUORITE "" at bounding box center [521, 368] width 230 height 21
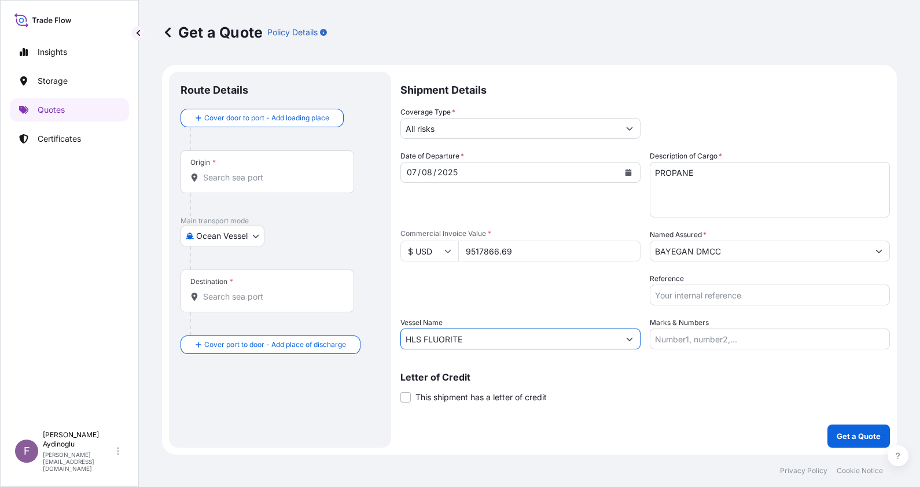
click at [520, 338] on input "HLS FLUORITE" at bounding box center [510, 339] width 218 height 21
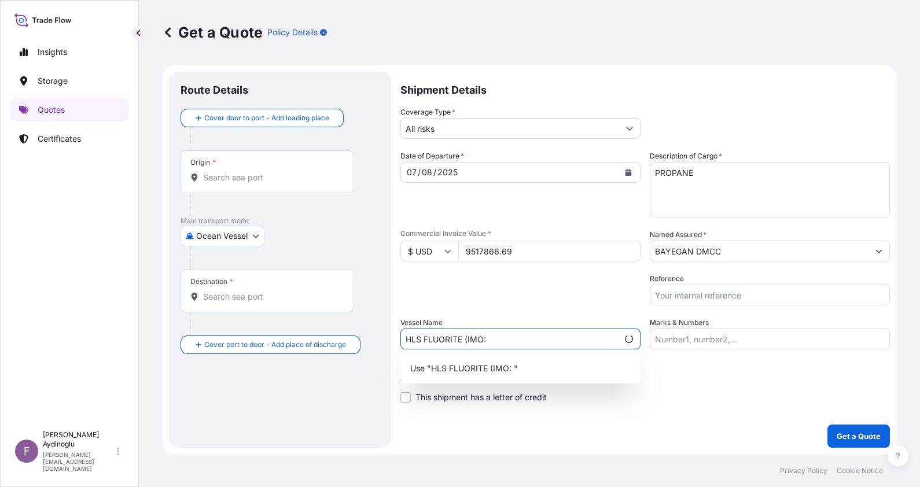
paste input "9938066"
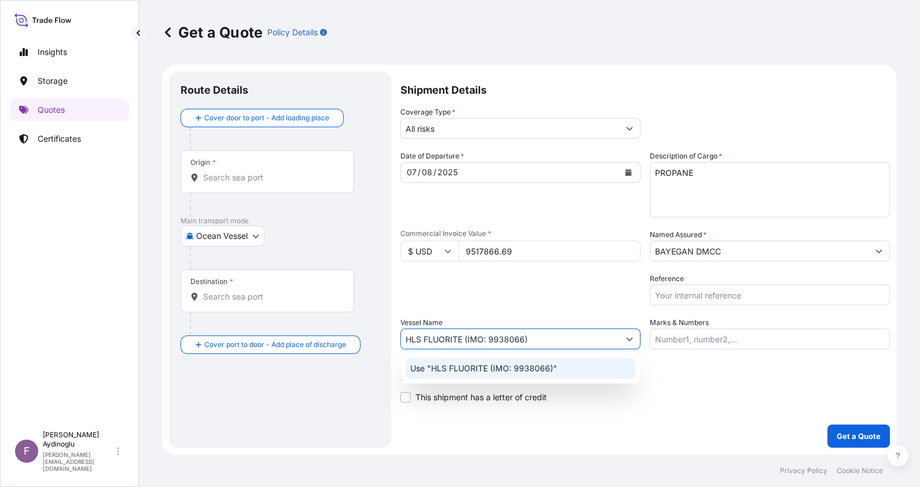
type input "HLS FLUORITE (IMO: 9938066)"
click at [696, 381] on p "Letter of Credit" at bounding box center [644, 377] width 489 height 9
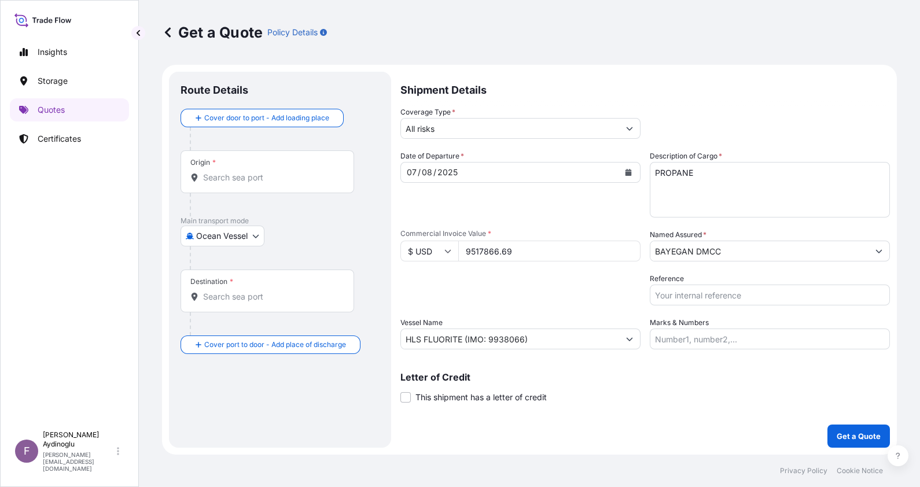
click at [716, 340] on input "Marks & Numbers" at bounding box center [770, 339] width 240 height 21
type input "PO NO: 25Y0160400 Quantity M/Tonn: 4.431,00 Premium: USD 272,30"
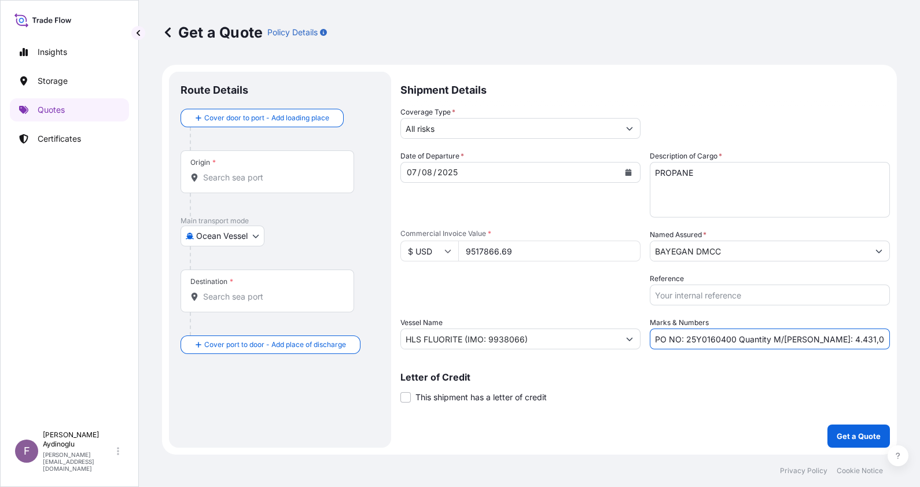
type input "Nederland, Texas, USA"
type input "Monteverde, Ecuador"
drag, startPoint x: 277, startPoint y: 179, endPoint x: 282, endPoint y: 183, distance: 6.1
click at [277, 179] on input "Nederland, Texas, USA" at bounding box center [266, 178] width 127 height 12
drag, startPoint x: 734, startPoint y: 340, endPoint x: 686, endPoint y: 339, distance: 48.0
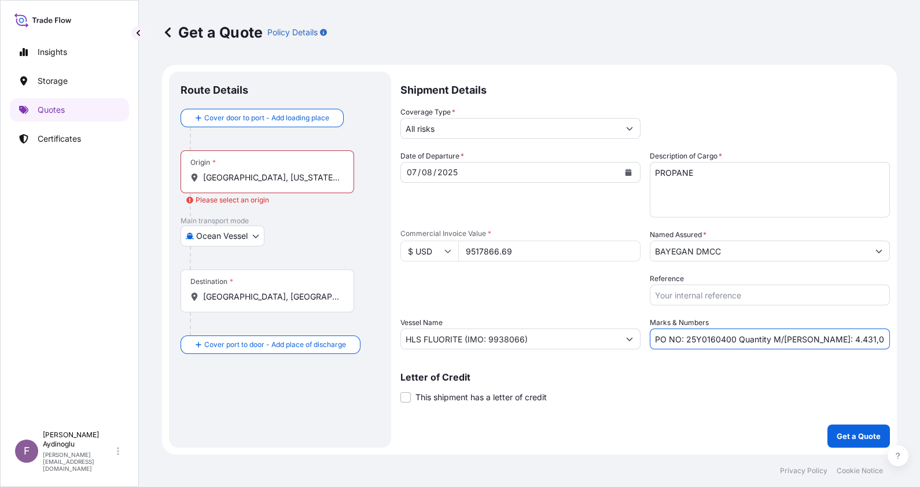
click at [686, 339] on input "PO NO: 25Y0160400 Quantity M/Tonn: 4.431,00 Premium: USD 272,30" at bounding box center [770, 339] width 240 height 21
paste input "598"
drag, startPoint x: 807, startPoint y: 338, endPoint x: 836, endPoint y: 338, distance: 28.9
click at [836, 338] on input "PO NO: 25Y0159800 Quantity M/Tonn: 4.431,00 Premium: USD 272,30" at bounding box center [770, 339] width 240 height 21
paste input "17374,711"
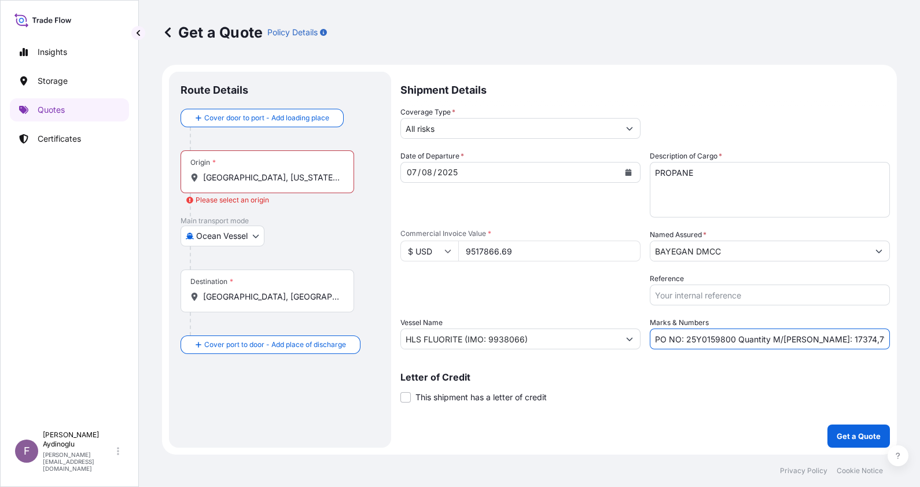
click at [812, 340] on input "PO NO: 25Y0159800 Quantity M/Tonn: 17374,711 Premium: USD 272,30" at bounding box center [770, 339] width 240 height 21
type input "PO NO: 25Y0159800 Quantity M/Tonn: 17.374,711 Premium: USD 272,30"
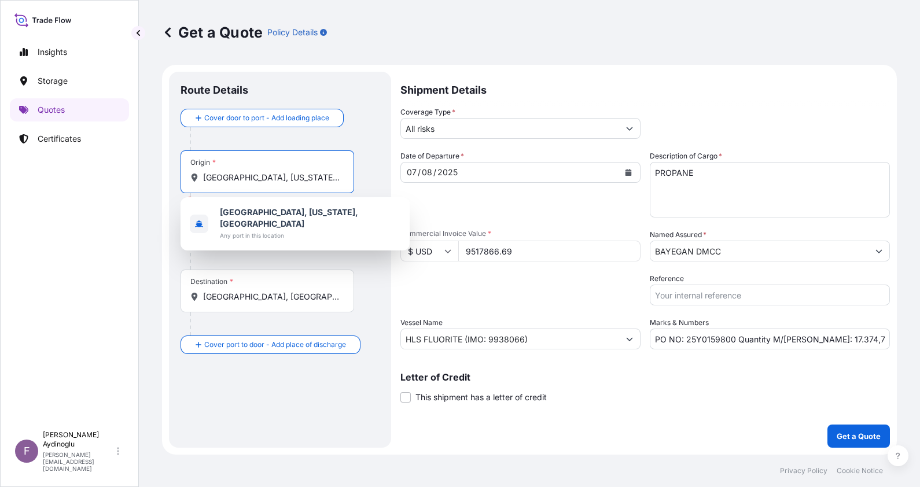
click at [257, 179] on input "Nederland, Texas, USA" at bounding box center [271, 178] width 137 height 12
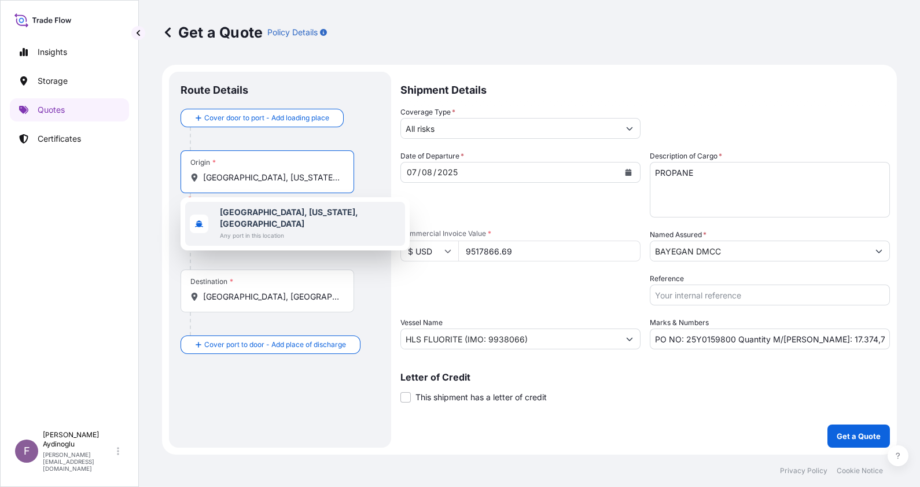
click at [270, 211] on b "Nederland, Texas, USA" at bounding box center [289, 217] width 138 height 21
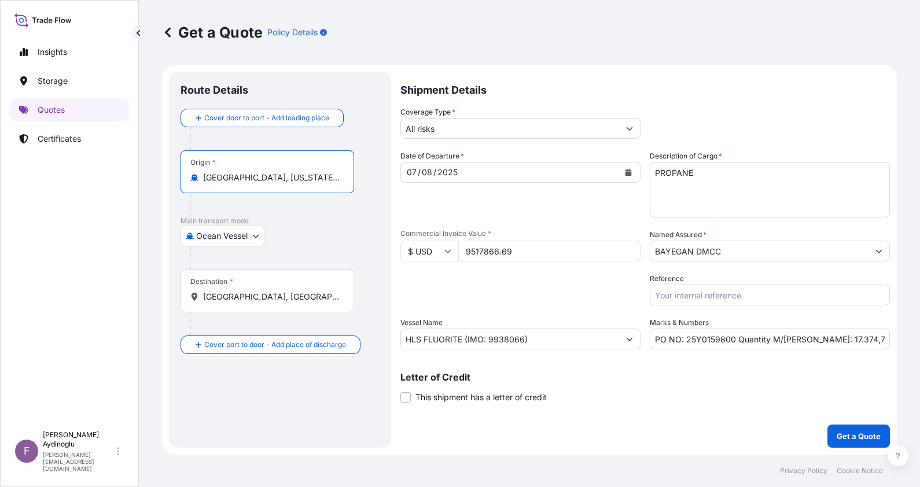
click at [304, 304] on div "Destination * Monteverde, Ecuador" at bounding box center [267, 291] width 174 height 43
click at [304, 303] on input "Monteverde, Ecuador" at bounding box center [271, 297] width 137 height 12
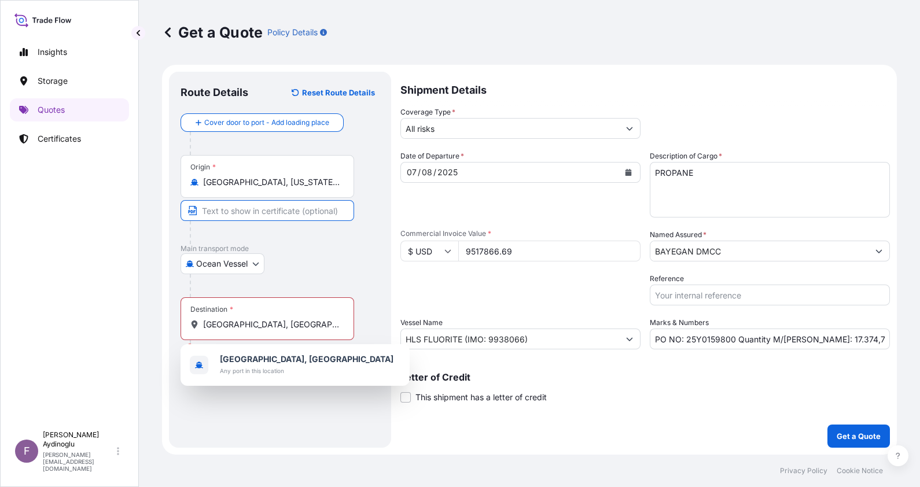
drag, startPoint x: 281, startPoint y: 201, endPoint x: 283, endPoint y: 208, distance: 7.3
click at [281, 201] on input "Text to appear on certificate" at bounding box center [267, 210] width 174 height 21
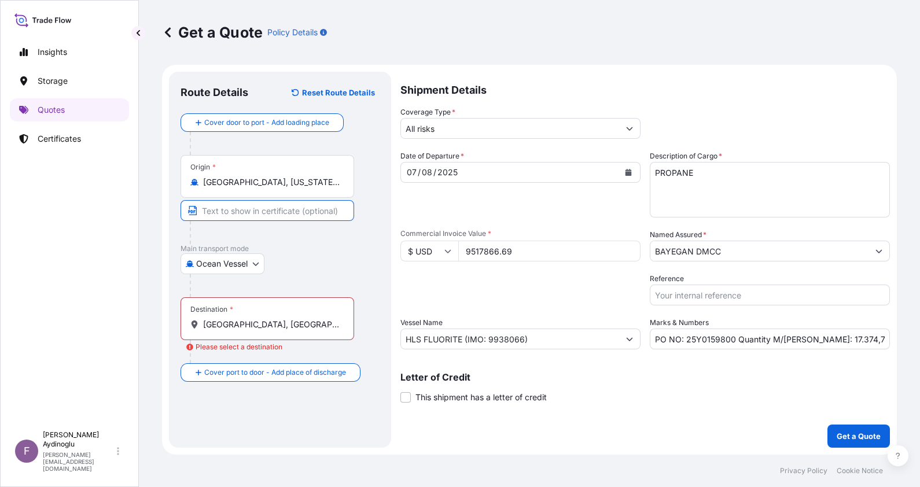
type input "NEDERLAND, TX / USA"
click at [289, 317] on div "Destination * Monteverde, Ecuador" at bounding box center [267, 318] width 174 height 43
click at [289, 319] on input "Monteverde, Ecuador" at bounding box center [271, 325] width 137 height 12
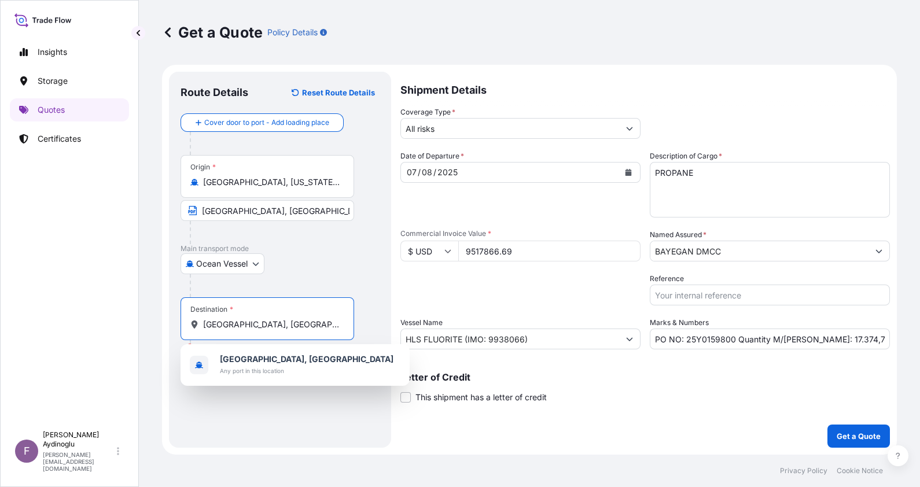
drag, startPoint x: 321, startPoint y: 328, endPoint x: 159, endPoint y: 326, distance: 162.0
click at [164, 325] on form "Route Details Reset Route Details Cover door to port - Add loading place Place …" at bounding box center [529, 260] width 735 height 390
click at [289, 367] on span "Any port in this location" at bounding box center [300, 371] width 161 height 12
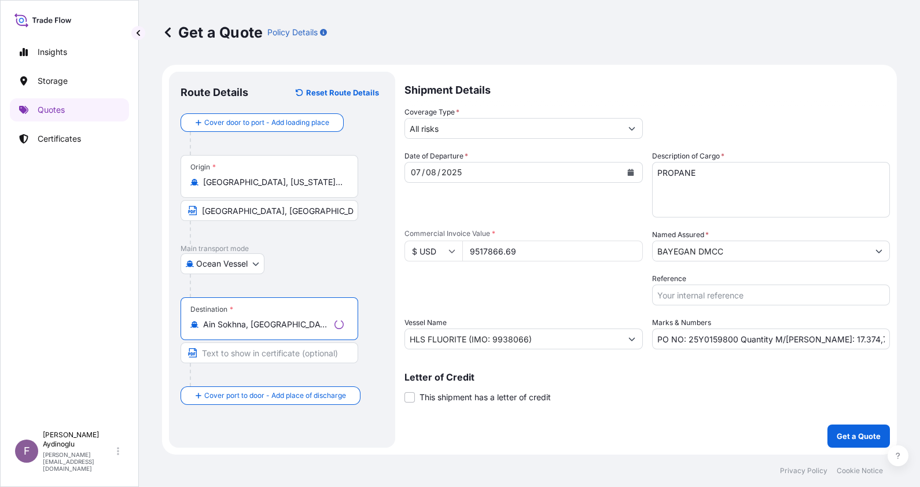
type input "Ain Sokhna, Attaka, Egypt"
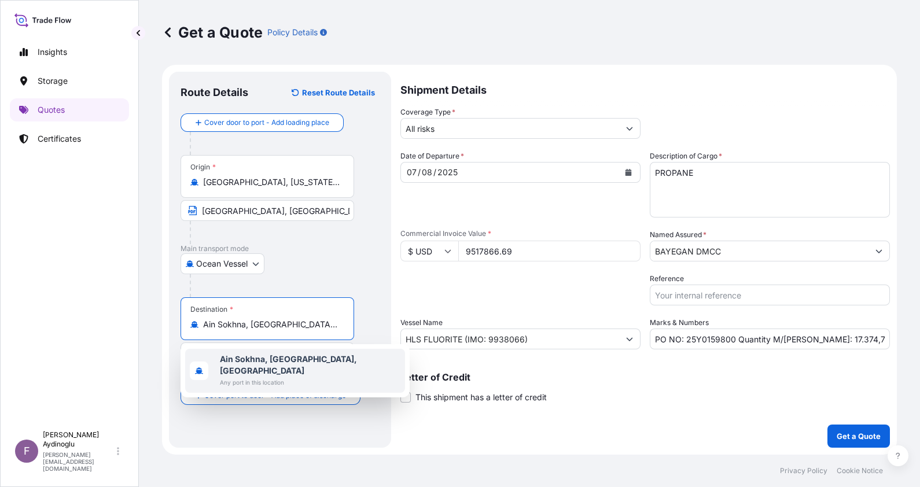
click at [277, 354] on b "Ain Sokhna, Attaka, Egypt" at bounding box center [288, 364] width 137 height 21
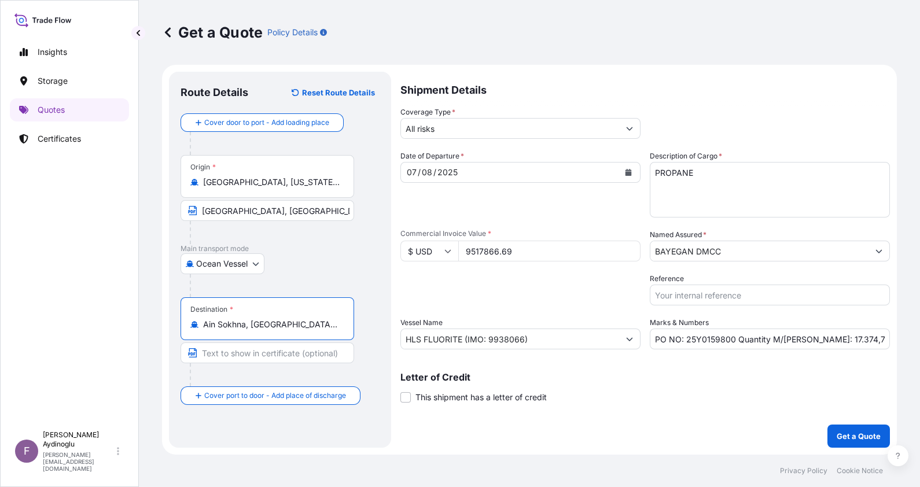
click at [332, 352] on input "Text to appear on certificate" at bounding box center [267, 352] width 174 height 21
type input "AIN SOKHNA / EGYPT"
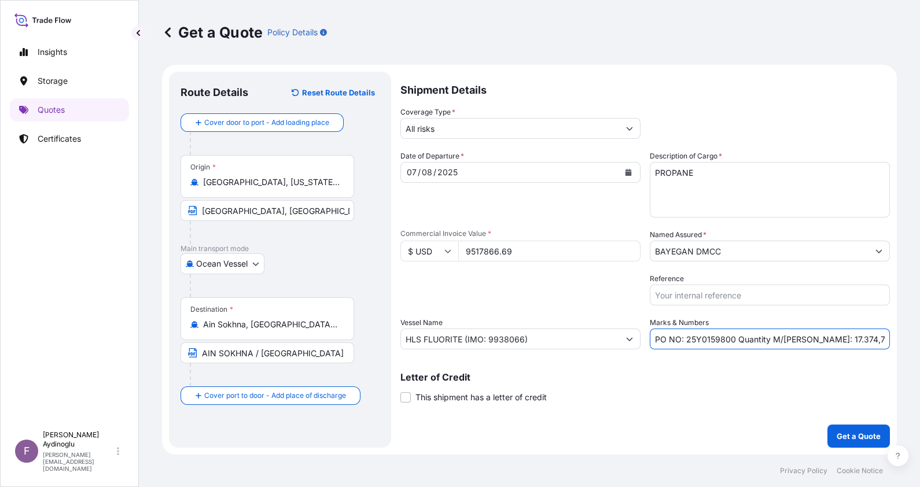
click at [868, 337] on input "PO NO: 25Y0159800 Quantity M/Tonn: 17.374,711 Premium: USD 272,30" at bounding box center [770, 339] width 240 height 21
drag, startPoint x: 859, startPoint y: 338, endPoint x: 914, endPoint y: 339, distance: 55.0
click at [913, 339] on div "Get a Quote Policy Details Route Details Reset Route Details Cover door to port…" at bounding box center [529, 227] width 781 height 455
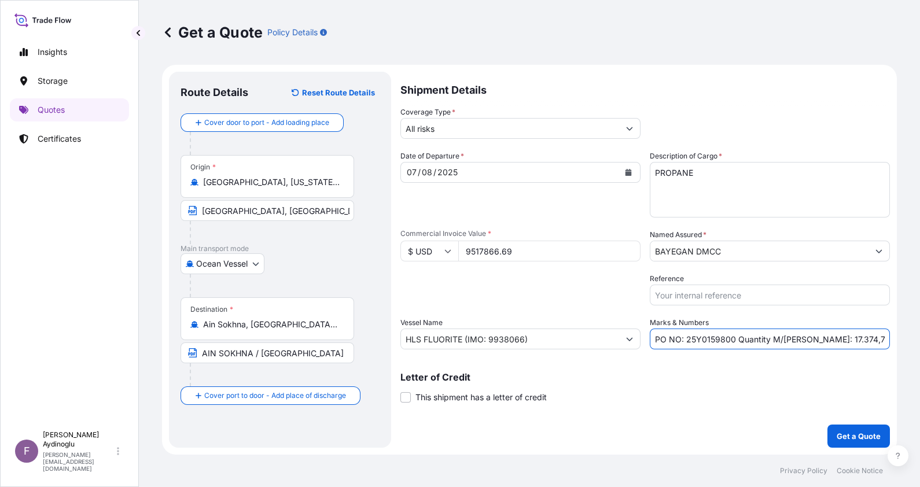
click at [841, 338] on input "PO NO: 25Y0159800 Quantity M/Tonn: 17.374,711 Premium: USD 1.046,97" at bounding box center [770, 339] width 240 height 21
type input "PO NO: 25Y0159800 Quantity M/Tonn: 17.374,71 Premium: USD 1.046,97"
click at [813, 410] on div "Shipment Details Coverage Type * All risks Date of Departure * 07 / 08 / 2025 C…" at bounding box center [644, 260] width 489 height 376
click at [851, 434] on p "Get a Quote" at bounding box center [859, 436] width 44 height 12
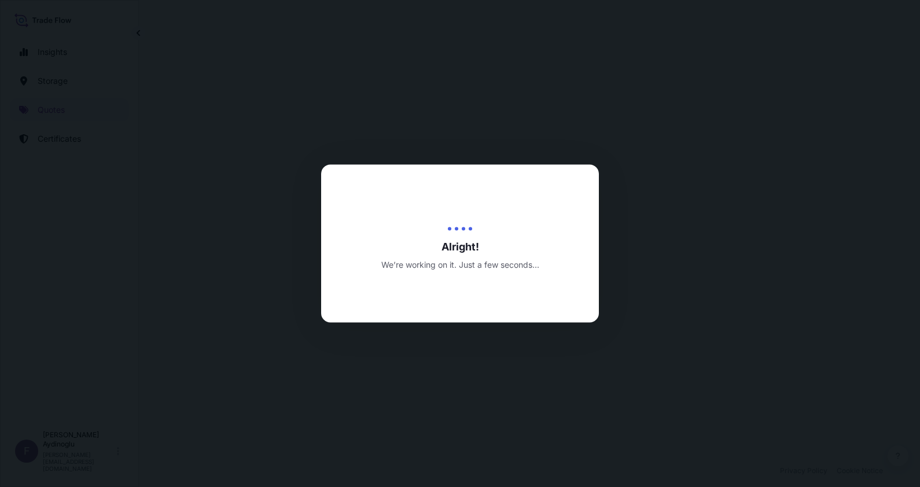
select select "Ocean Vessel"
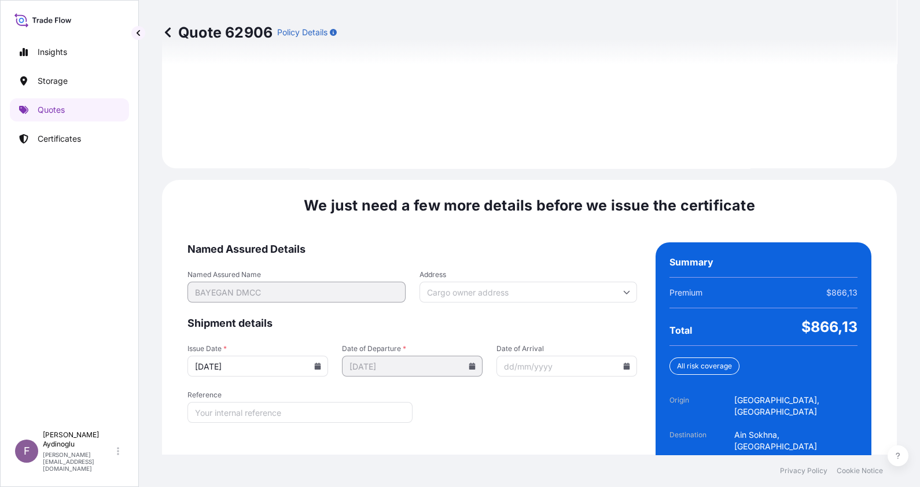
scroll to position [1338, 0]
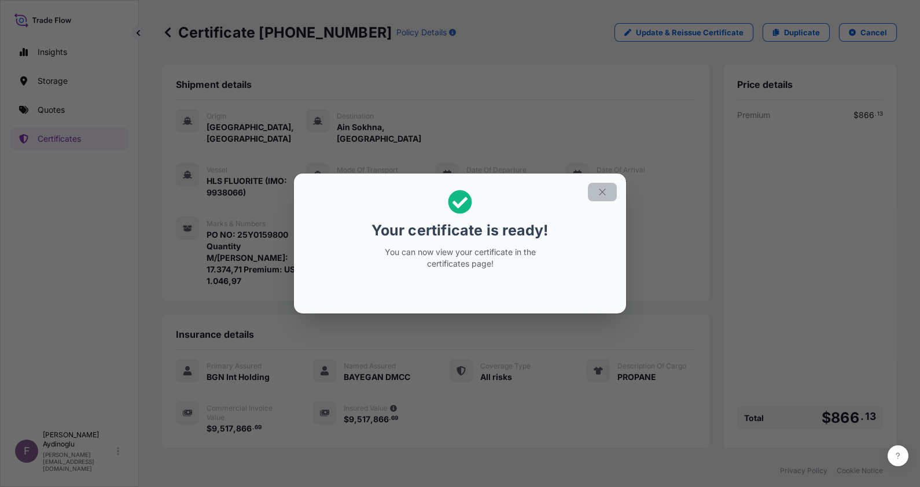
click at [604, 194] on icon "button" at bounding box center [602, 192] width 6 height 6
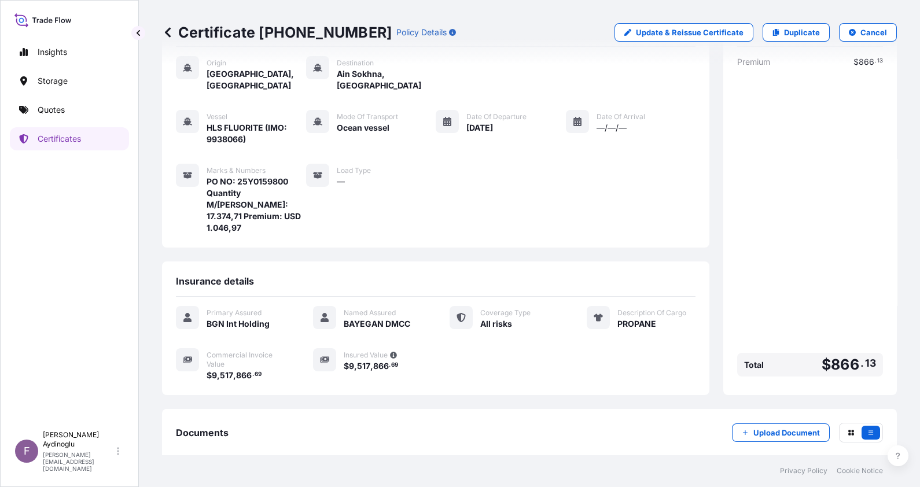
scroll to position [102, 0]
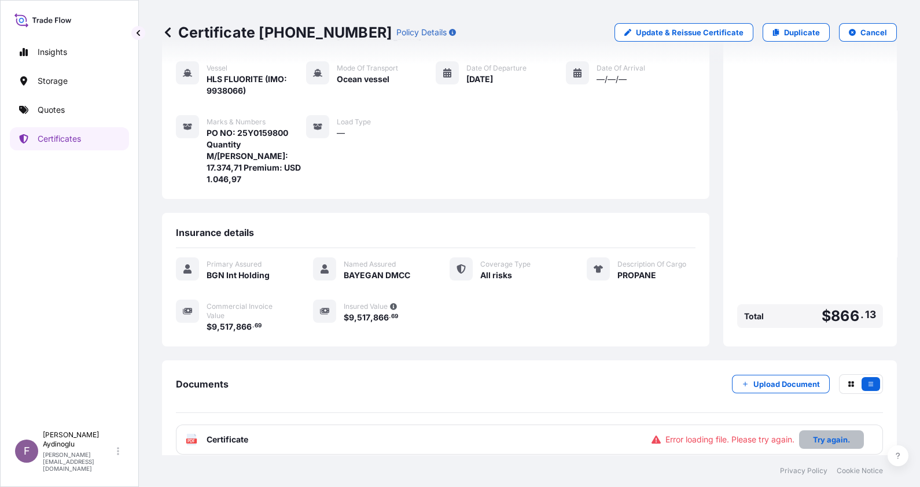
click at [816, 434] on p "Try again." at bounding box center [831, 440] width 37 height 12
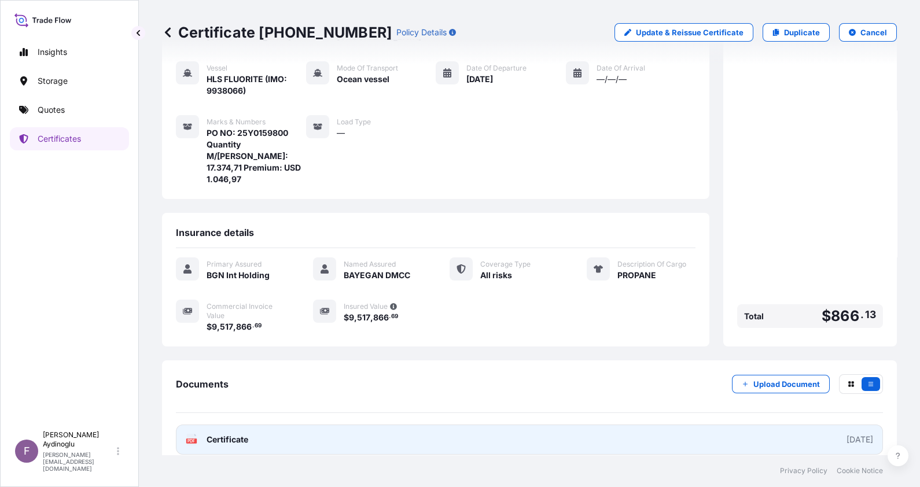
click at [581, 428] on link "PDF Certificate [DATE]" at bounding box center [529, 440] width 707 height 30
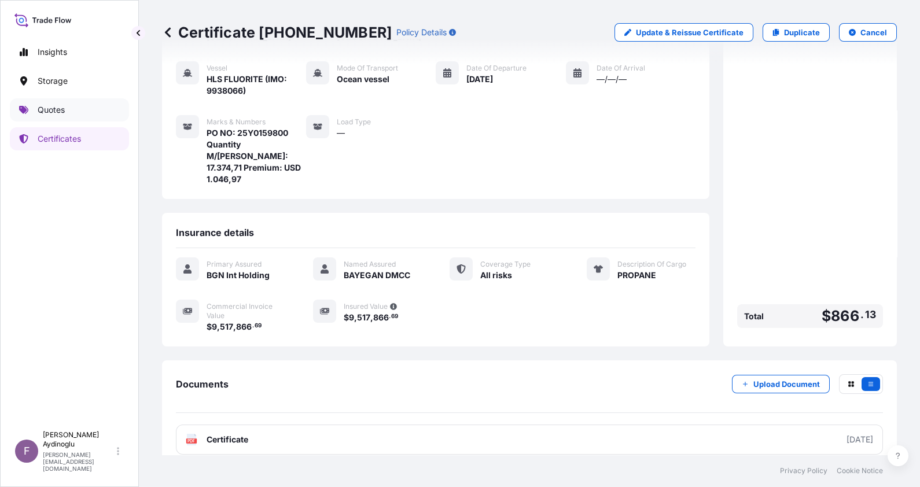
click at [79, 110] on link "Quotes" at bounding box center [69, 109] width 119 height 23
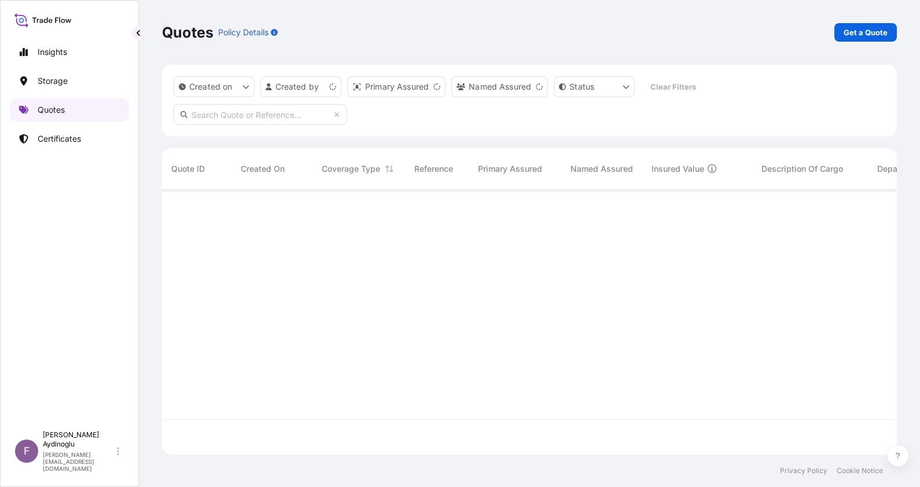
scroll to position [260, 723]
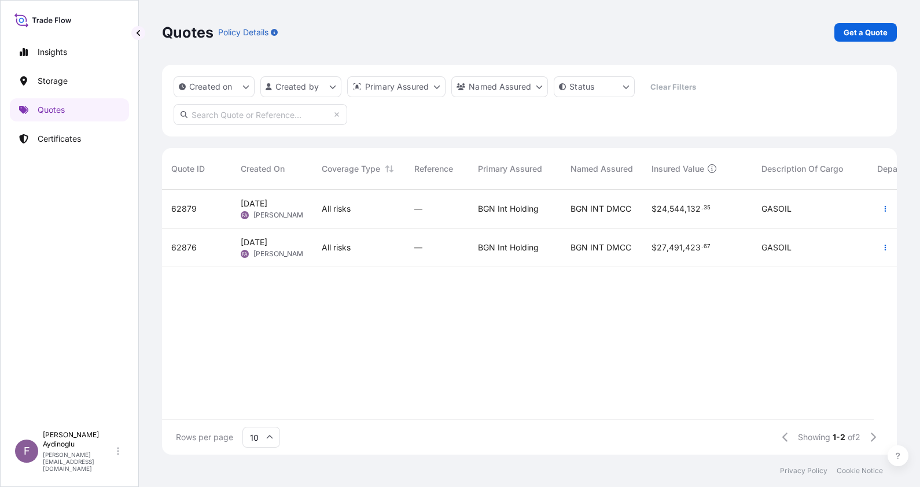
drag, startPoint x: 588, startPoint y: 406, endPoint x: 595, endPoint y: 411, distance: 8.8
click at [595, 411] on div "62879 13 Aug 2025 FA Fatih Aydinoglu All risks — BGN Int Holding BGN INT DMCC $…" at bounding box center [529, 305] width 735 height 230
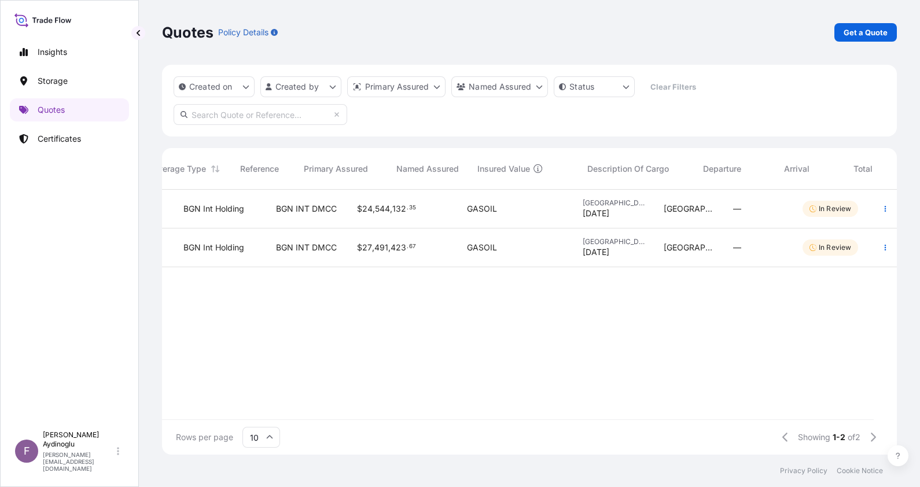
scroll to position [0, 0]
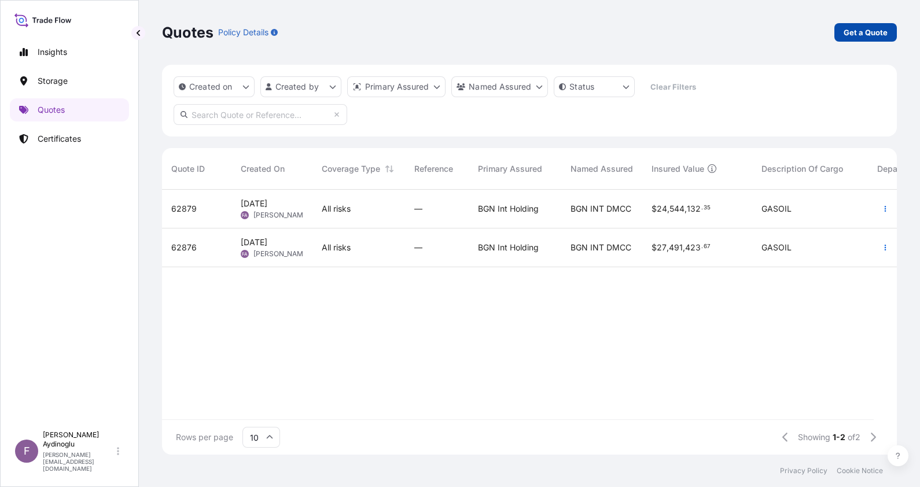
click at [865, 27] on p "Get a Quote" at bounding box center [865, 33] width 44 height 12
select select "Ocean Vessel"
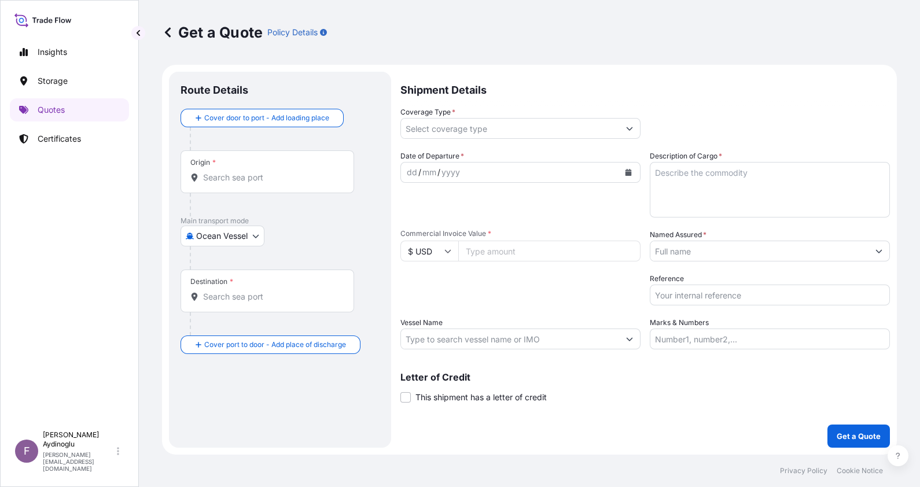
click at [727, 341] on input "Marks & Numbers" at bounding box center [770, 339] width 240 height 21
type input "PO NO: 25Y0159800 Quantity M/Tonn: 17.374,71 Premium: USD 1.046,97"
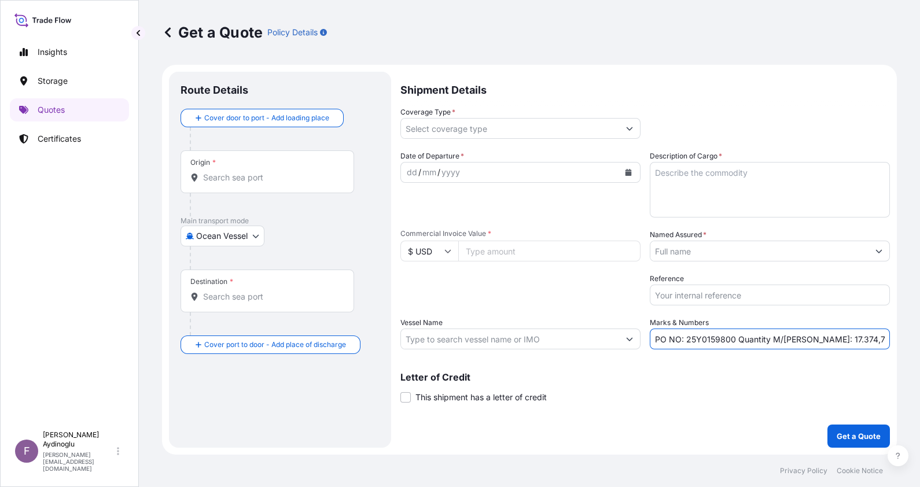
type input "Nederland, Texas, USA"
type input "Ain Sokhna, Attaka, Egypt"
type input "All risks"
type input "9517866.69"
type input "BAYEGAN DMCC"
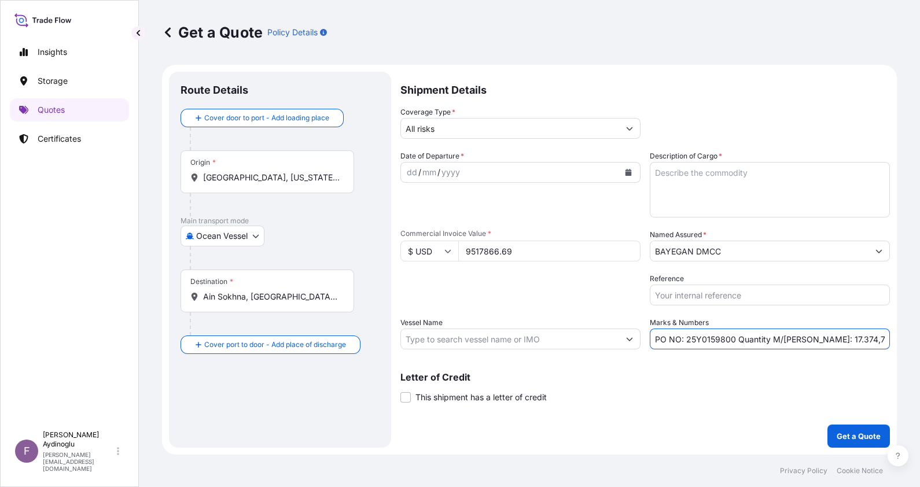
type input "HLS FLUORITE (IMO: 9938066)"
click at [294, 175] on input "Nederland, Texas, USA" at bounding box center [266, 178] width 127 height 12
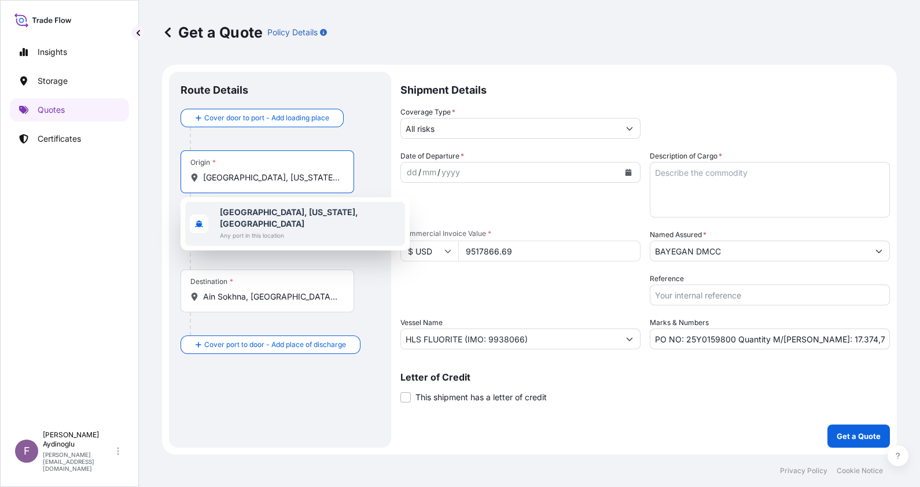
click at [332, 278] on div "Destination * Ain Sokhna, Attaka, Egypt" at bounding box center [267, 291] width 174 height 43
click at [332, 291] on input "Ain Sokhna, Attaka, Egypt" at bounding box center [271, 297] width 137 height 12
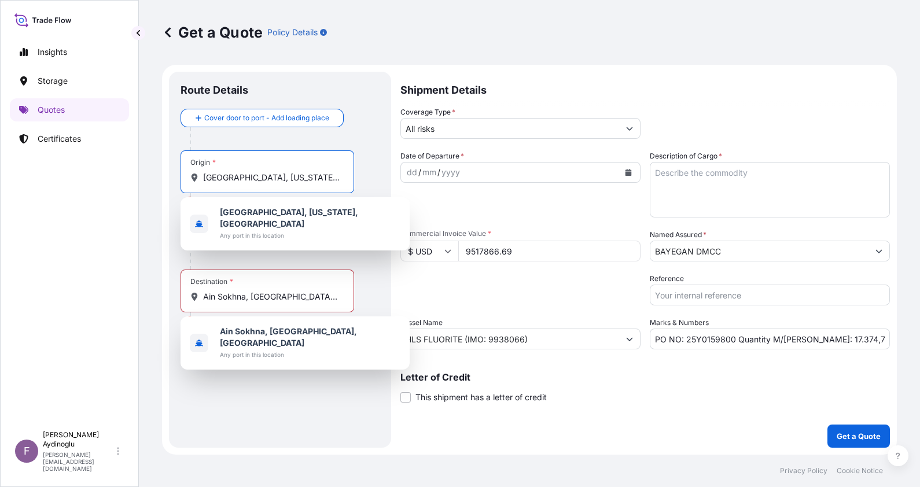
click at [304, 179] on input "Nederland, Texas, USA" at bounding box center [271, 178] width 137 height 12
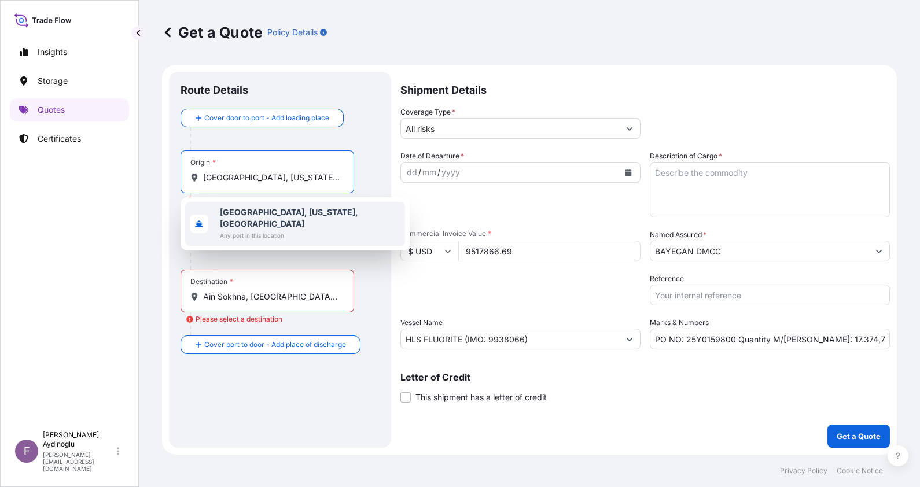
click at [304, 230] on span "Any port in this location" at bounding box center [310, 236] width 180 height 12
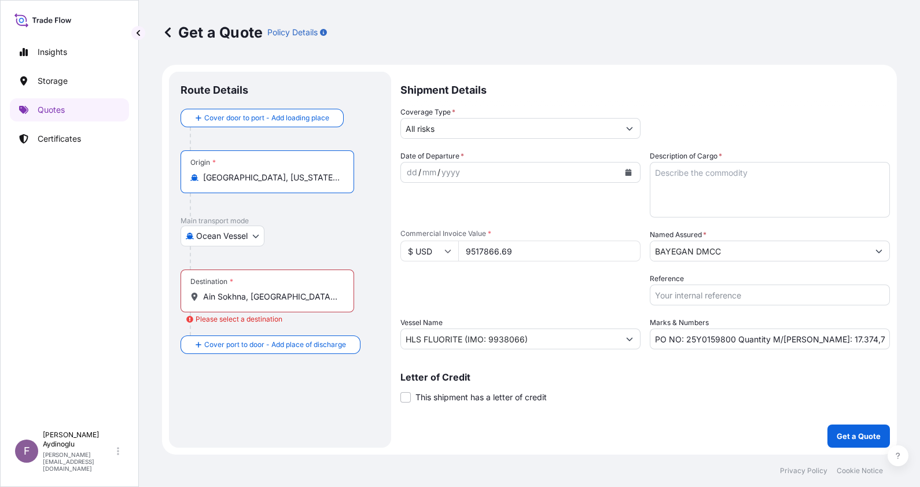
click at [307, 253] on div "Main transport mode Ocean Vessel Ocean Vessel Air Land" at bounding box center [279, 242] width 199 height 53
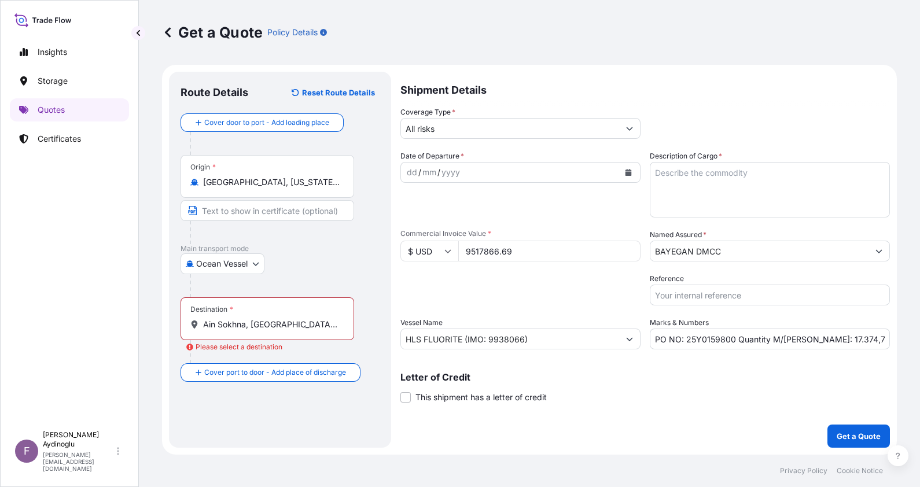
click at [315, 209] on input "Text to appear on certificate" at bounding box center [267, 210] width 174 height 21
type input "NEDERLAND, TX / USA"
click at [315, 320] on input "Ain Sokhna, Attaka, Egypt" at bounding box center [271, 325] width 137 height 12
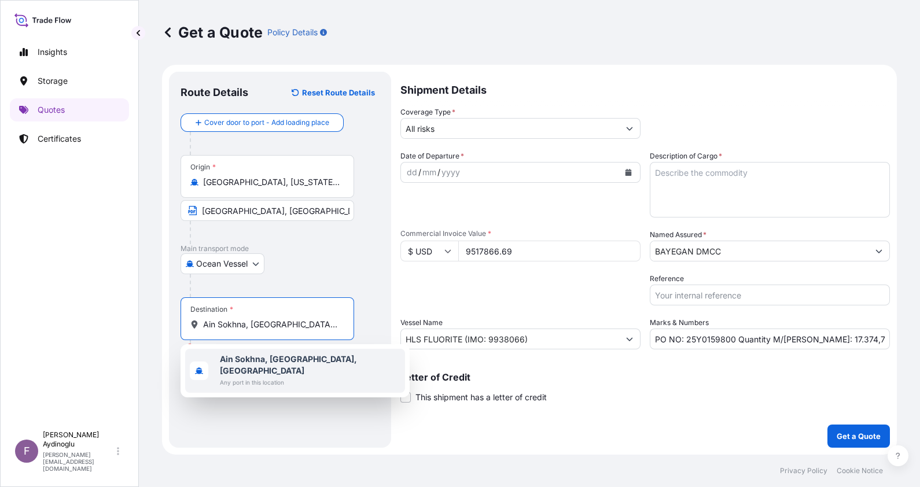
click at [310, 351] on div "Ain Sokhna, Attaka, Egypt Any port in this location" at bounding box center [295, 371] width 220 height 44
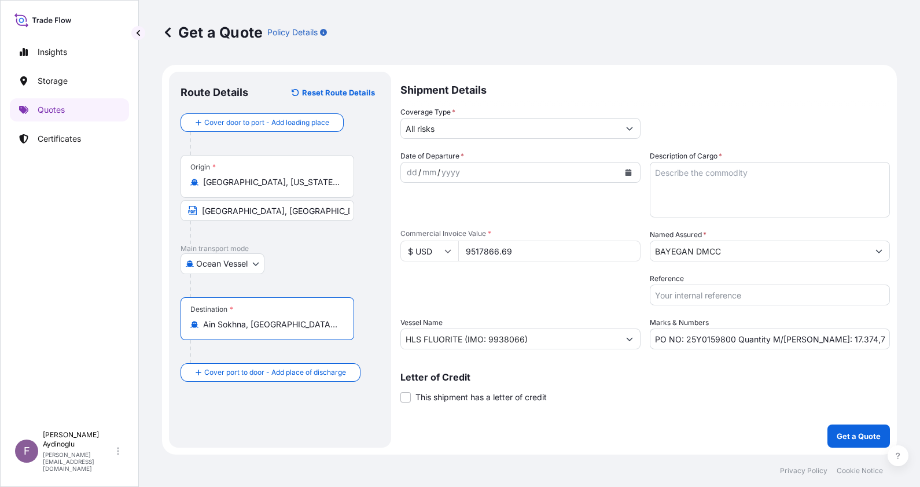
click at [316, 347] on div "Destination * Ain Sokhna, Attaka, Egypt" at bounding box center [279, 330] width 199 height 66
click at [315, 351] on input "Text to appear on certificate" at bounding box center [267, 352] width 174 height 21
type input "AIN SOKHNA / EGYPT"
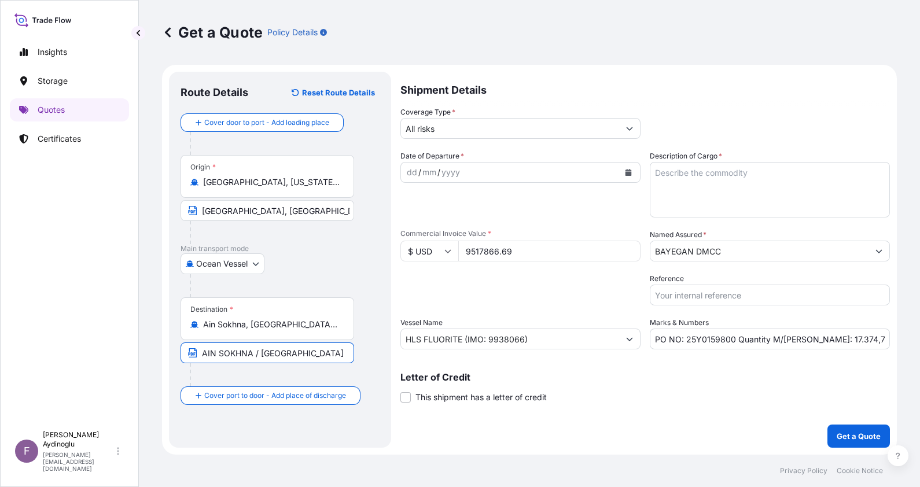
click at [411, 174] on div "dd" at bounding box center [412, 172] width 13 height 14
click at [692, 243] on input "BAYEGAN DMCC" at bounding box center [759, 251] width 218 height 21
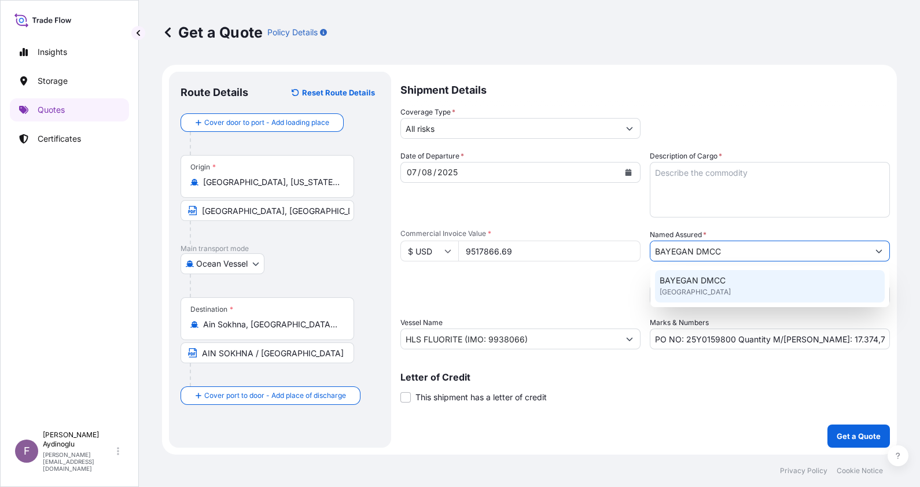
click at [714, 297] on div "BAYEGAN DMCC United Kingdom" at bounding box center [770, 286] width 230 height 32
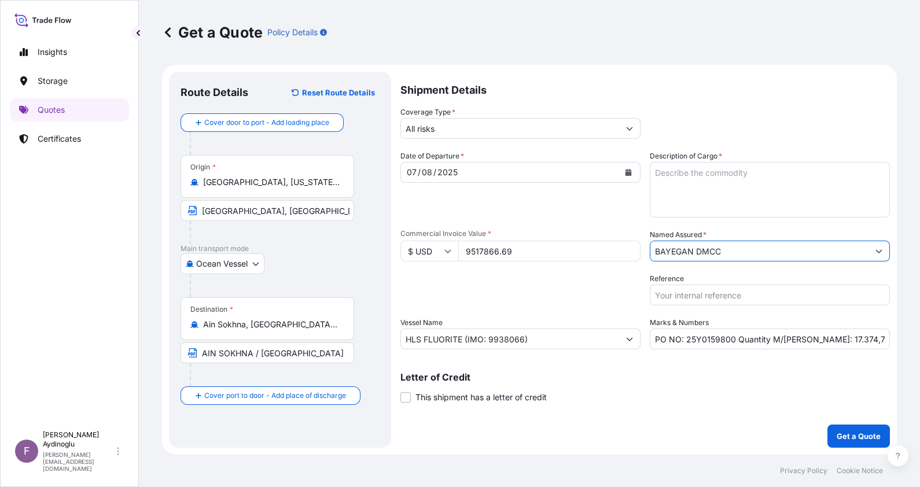
click at [710, 177] on textarea "Description of Cargo *" at bounding box center [770, 190] width 240 height 56
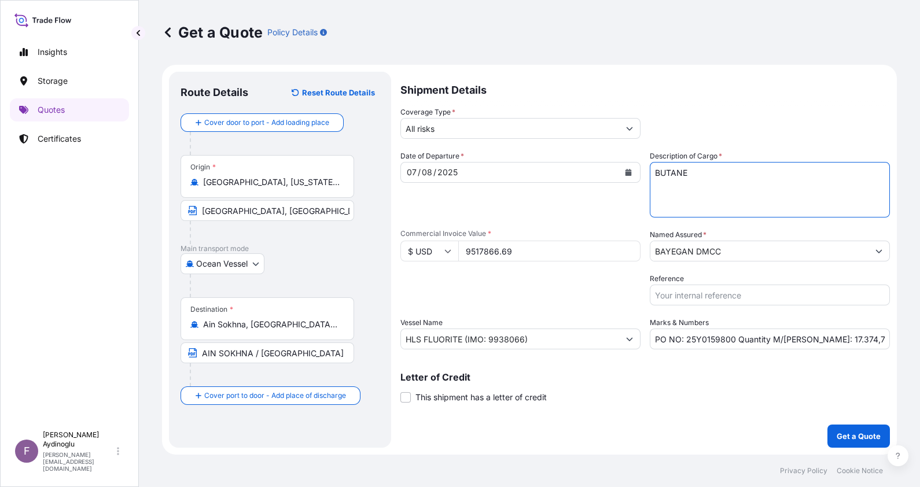
type textarea "BUTANE"
drag, startPoint x: 538, startPoint y: 252, endPoint x: 400, endPoint y: 249, distance: 137.7
click at [400, 249] on div "$ USD 9517866.69" at bounding box center [520, 251] width 240 height 21
type input "13900583.31"
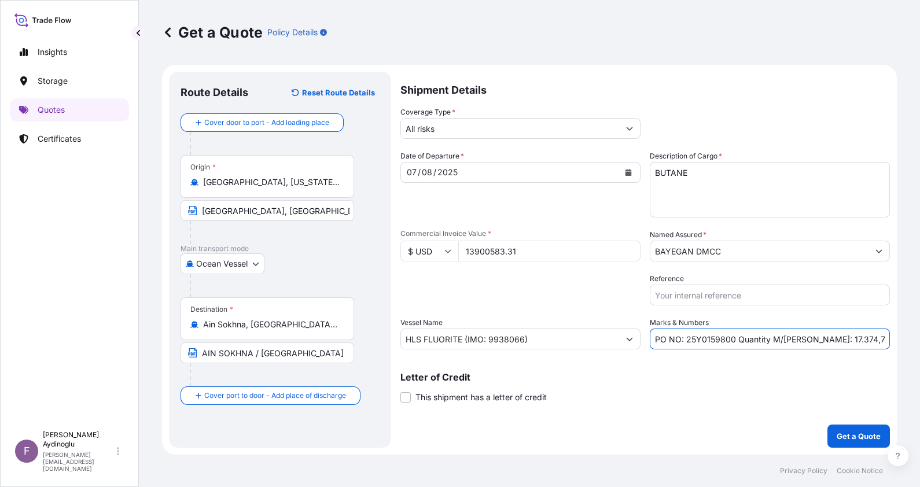
drag, startPoint x: 733, startPoint y: 339, endPoint x: 686, endPoint y: 342, distance: 46.9
click at [686, 342] on input "PO NO: 25Y0159800 Quantity M/Tonn: 17.374,71 Premium: USD 1.046,97" at bounding box center [770, 339] width 240 height 21
paste input "9"
click at [812, 339] on input "PO NO: 25Y0159900 Quantity M/Tonn: 17.374,71 Premium: USD 1.046,97" at bounding box center [770, 339] width 240 height 21
drag, startPoint x: 804, startPoint y: 338, endPoint x: 811, endPoint y: 337, distance: 6.4
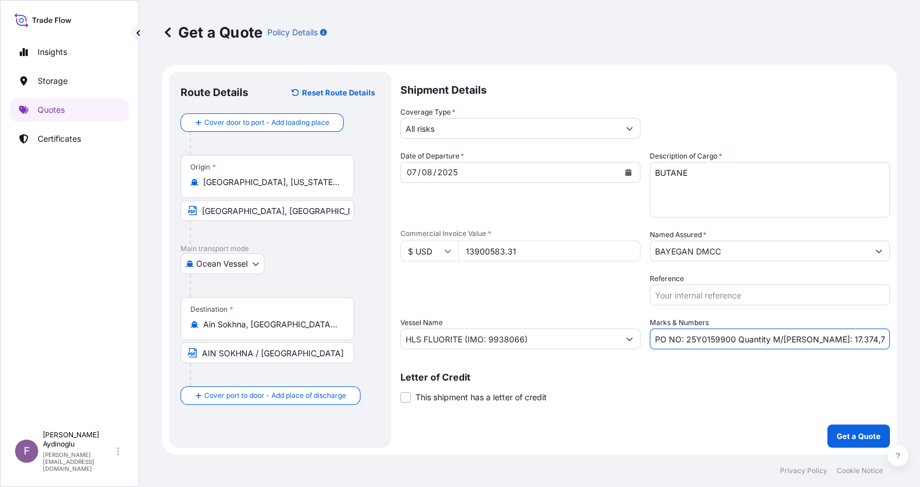
click at [811, 337] on input "PO NO: 25Y0159900 Quantity M/Tonn: 17.374,71 Premium: USD 1.046,97" at bounding box center [770, 339] width 240 height 21
click at [828, 339] on input "PO NO: 25Y0159900 Quantity M/Tonn: 25.374,71 Premium: USD 1.046,97" at bounding box center [770, 339] width 240 height 21
click at [839, 338] on input "PO NO: 25Y0159900 Quantity M/Tonn: 25.375,71 Premium: USD 1.046,97" at bounding box center [770, 339] width 240 height 21
type input "PO NO: 25Y0159900 Quantity M/Tonn: 25.375,29 Premium: USD 1.046,97"
click at [862, 342] on input "PO NO: 25Y0159900 Quantity M/Tonn: 25.375,29 Premium: USD 1.046,97" at bounding box center [770, 339] width 240 height 21
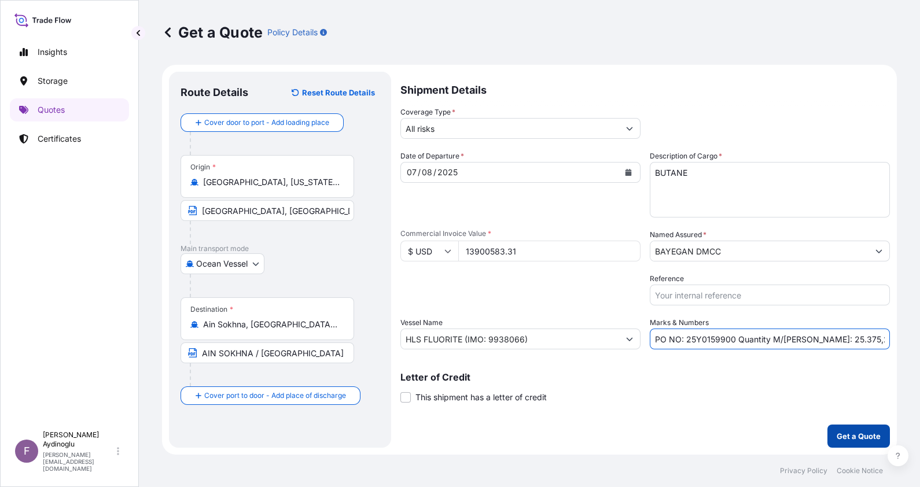
click at [851, 427] on button "Get a Quote" at bounding box center [858, 436] width 62 height 23
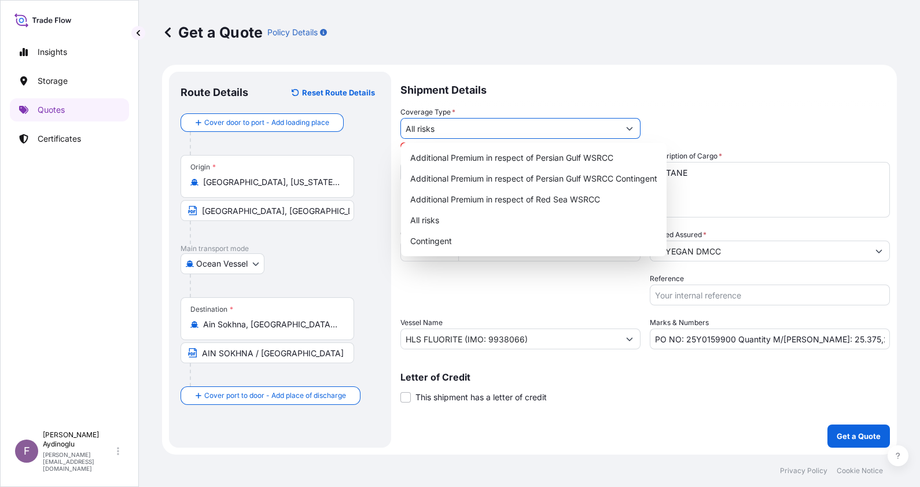
click at [491, 124] on input "All risks" at bounding box center [510, 128] width 218 height 21
click at [483, 216] on div "All risks" at bounding box center [534, 220] width 256 height 21
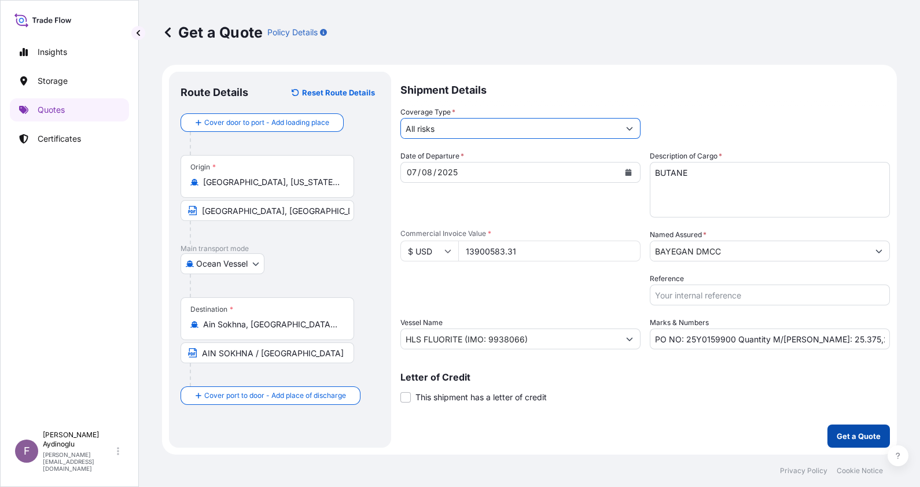
click at [852, 433] on p "Get a Quote" at bounding box center [859, 436] width 44 height 12
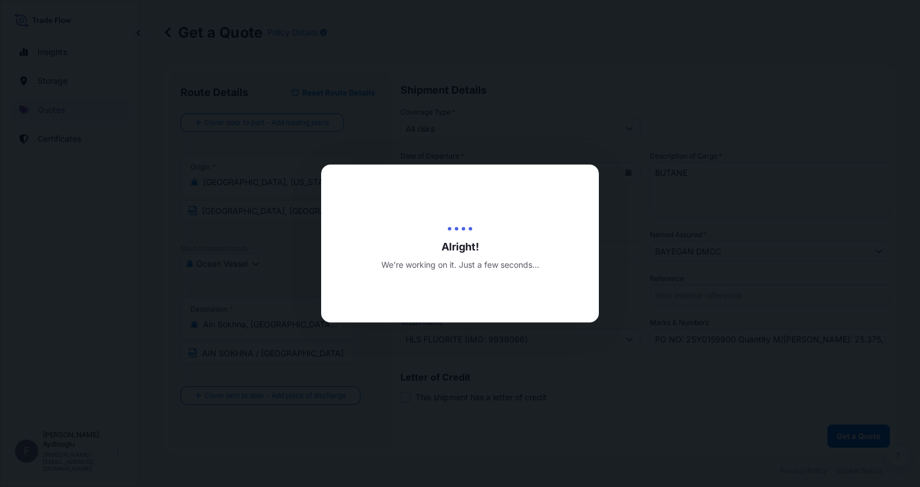
select select "Ocean Vessel"
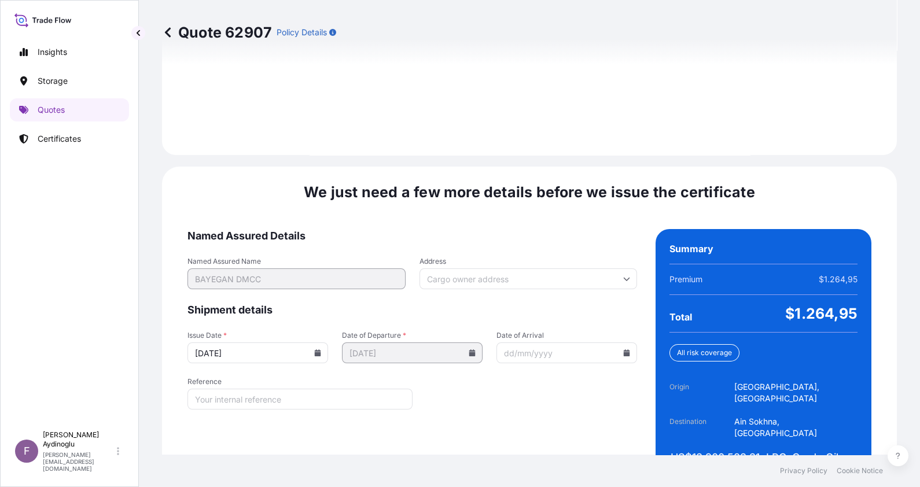
scroll to position [1338, 0]
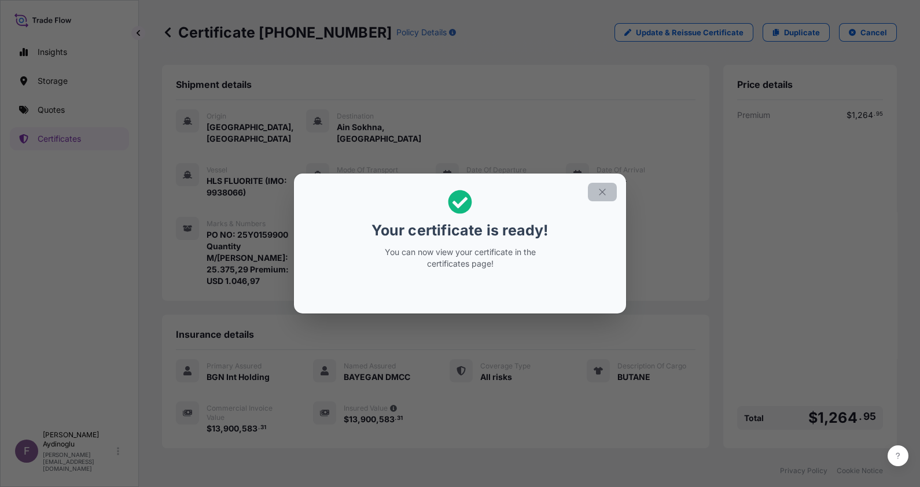
click at [601, 193] on icon "button" at bounding box center [602, 192] width 10 height 10
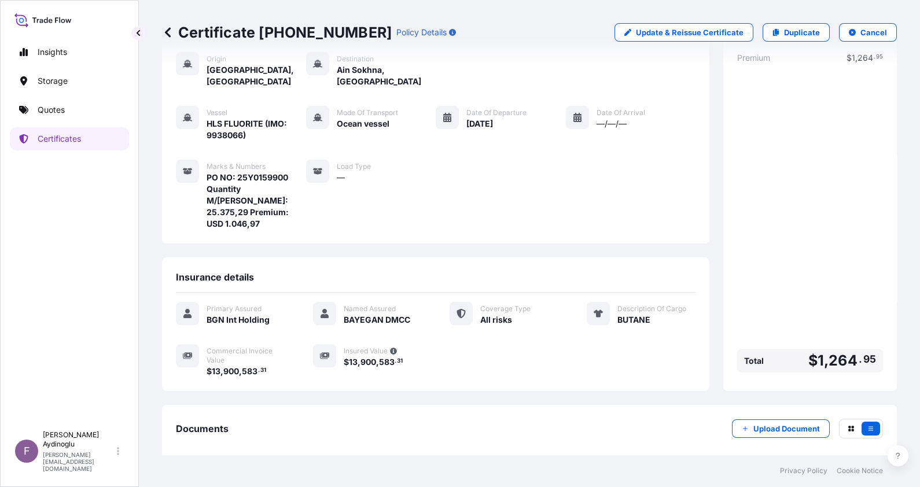
scroll to position [102, 0]
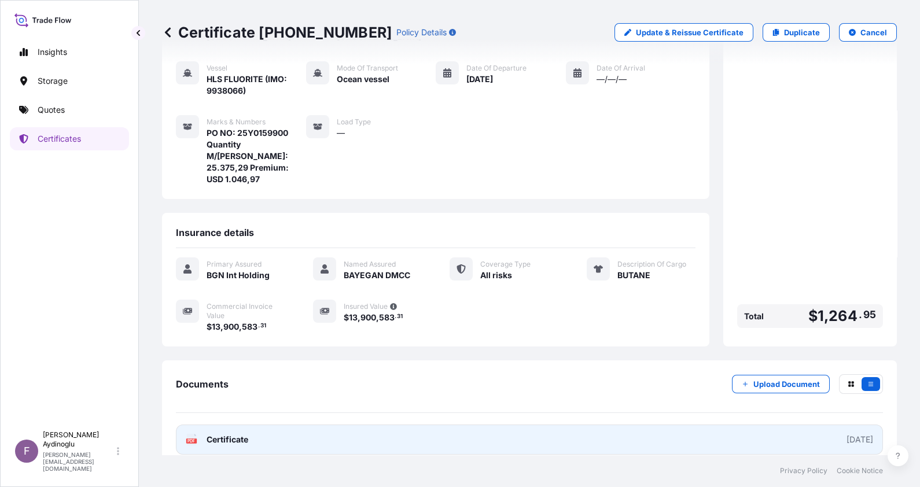
click at [537, 425] on link "PDF Certificate [DATE]" at bounding box center [529, 440] width 707 height 30
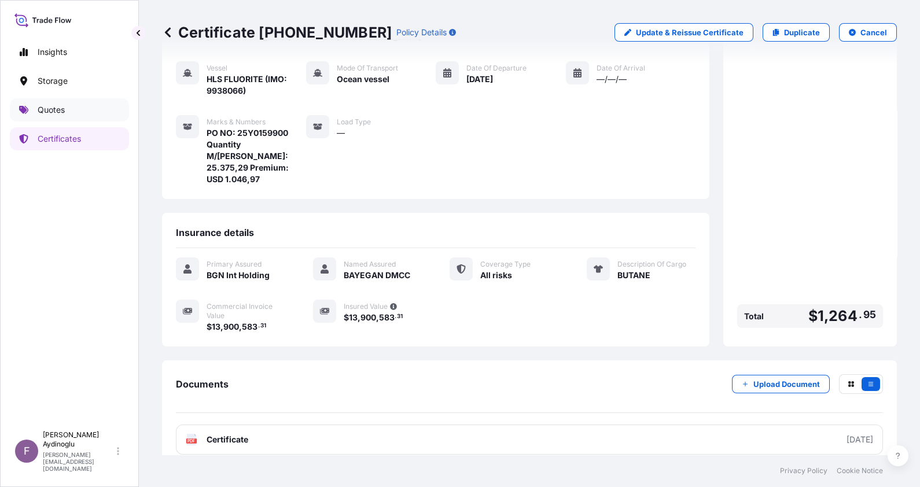
click at [72, 101] on link "Quotes" at bounding box center [69, 109] width 119 height 23
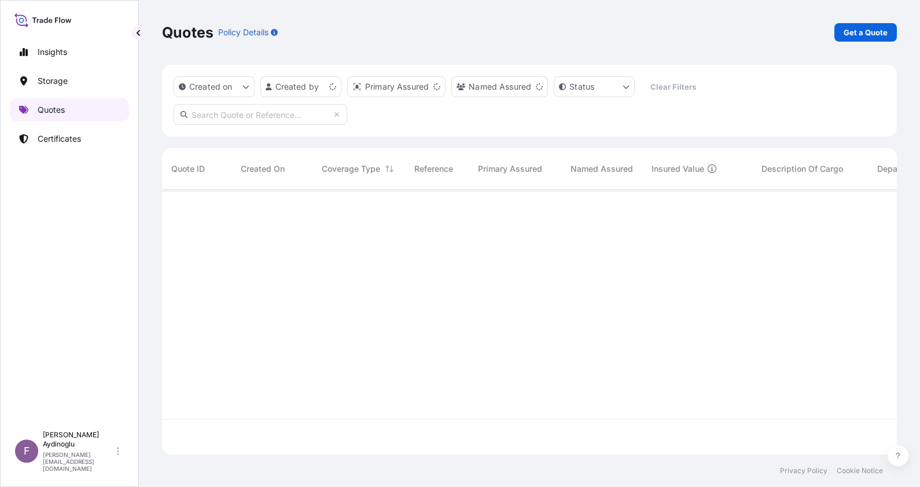
scroll to position [260, 723]
click at [868, 30] on p "Get a Quote" at bounding box center [865, 33] width 44 height 12
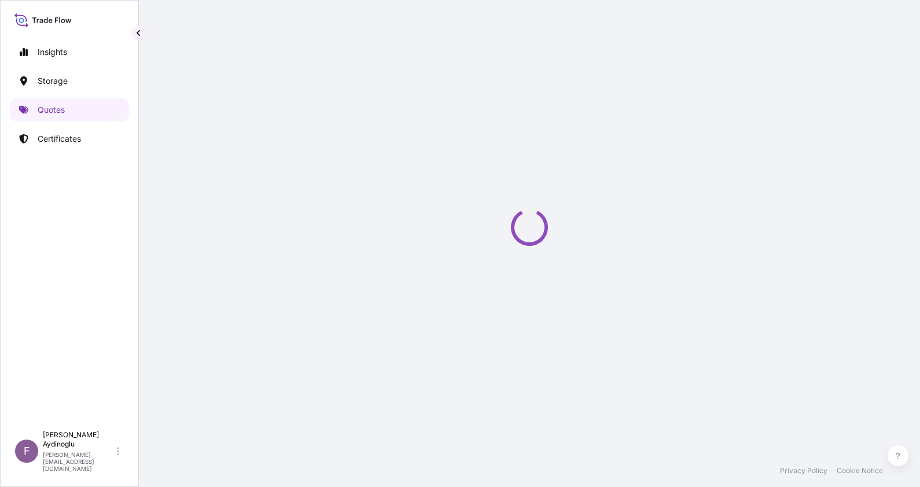
select select "Ocean Vessel"
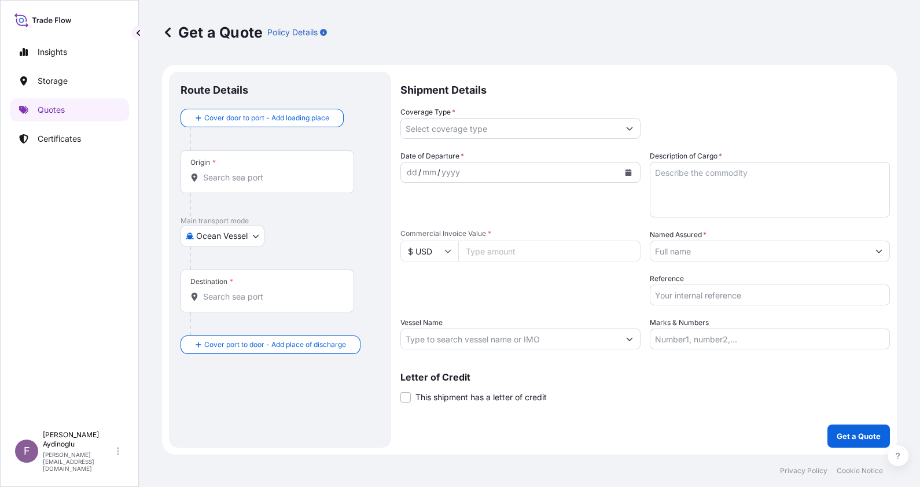
click at [714, 351] on div "Shipment Details Coverage Type * Date of Departure * dd / mm / yyyy Cargo Categ…" at bounding box center [644, 260] width 489 height 376
click at [710, 342] on input "Marks & Numbers" at bounding box center [770, 339] width 240 height 21
type input "PO NO: 25Y0159900 Quantity M/Tonn: 25.375,29 Premium: USD 1.046,97"
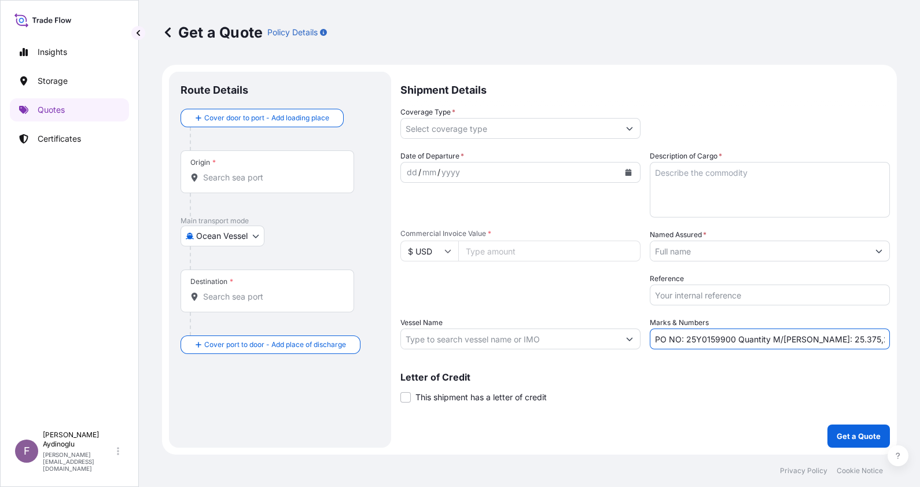
type input "Nederland, Texas, USA"
type input "Ain Sokhna, Attaka, Egypt"
type input "All risks"
type input "13900583.31"
type input "BAYEGAN DMCC"
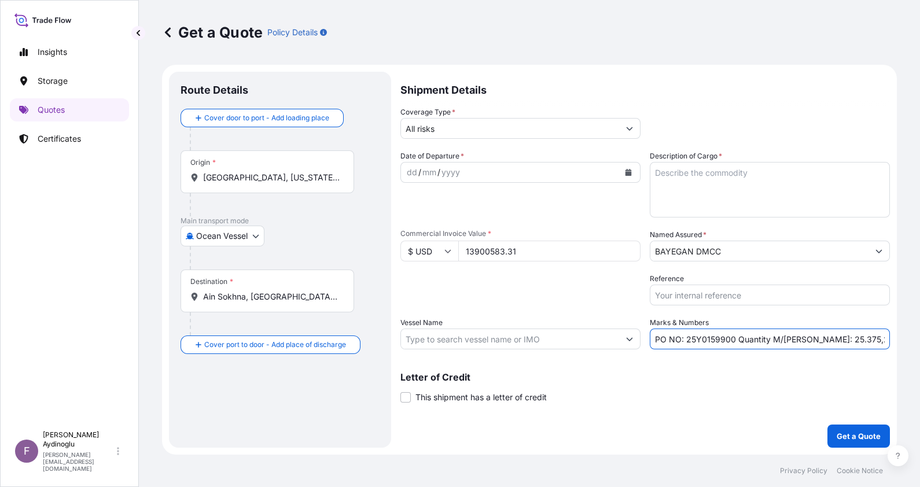
type input "HLS FLUORITE (IMO: 9938066)"
drag, startPoint x: 732, startPoint y: 338, endPoint x: 686, endPoint y: 339, distance: 46.3
click at [686, 339] on input "PO NO: 25Y0159900 Quantity M/Tonn: 25.375,29 Premium: USD 1.046,97" at bounding box center [770, 339] width 240 height 21
paste input "872"
type input "PO NO: 25Y0187200 Quantity M/Tonn: 25.375,29 Premium: USD 1.046,97"
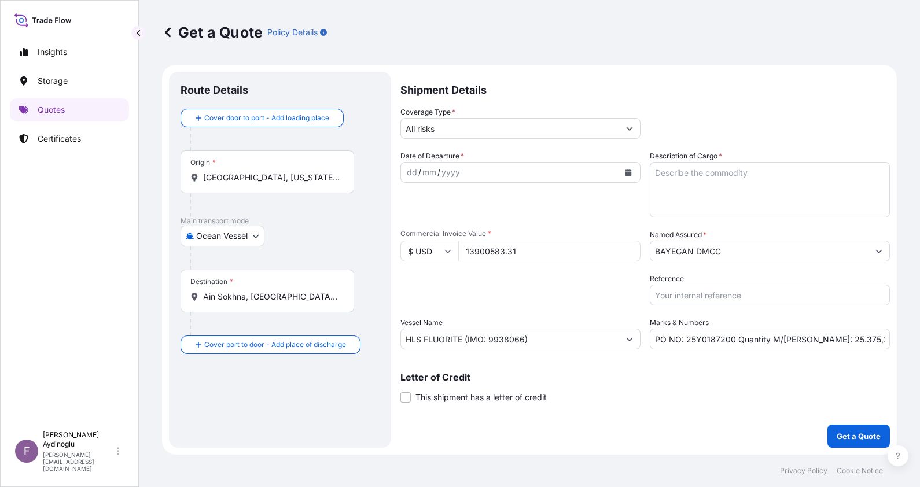
drag, startPoint x: 562, startPoint y: 246, endPoint x: 389, endPoint y: 246, distance: 172.4
click at [389, 246] on form "Route Details Cover door to port - Add loading place Place of loading Road / In…" at bounding box center [529, 260] width 735 height 390
type input "11716202.89"
click at [765, 171] on textarea "Description of Cargo *" at bounding box center [770, 190] width 240 height 56
type textarea "BUTANE"
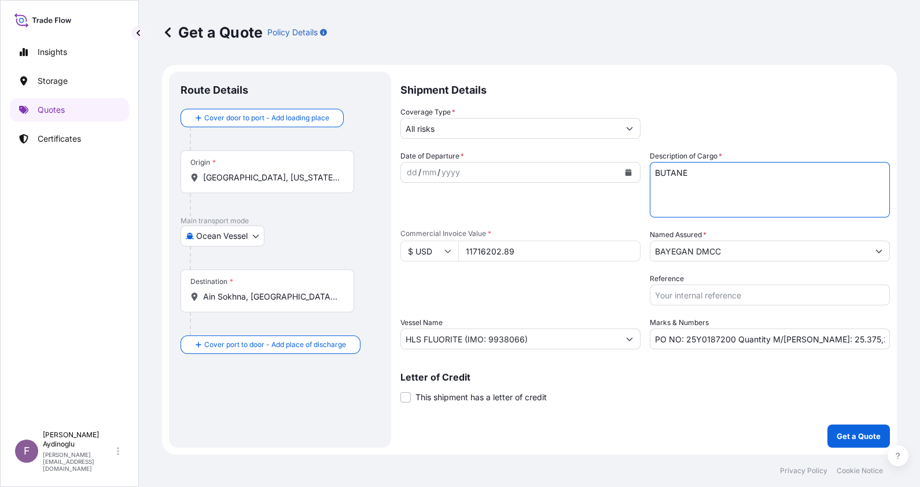
click at [411, 171] on div "dd" at bounding box center [412, 172] width 13 height 14
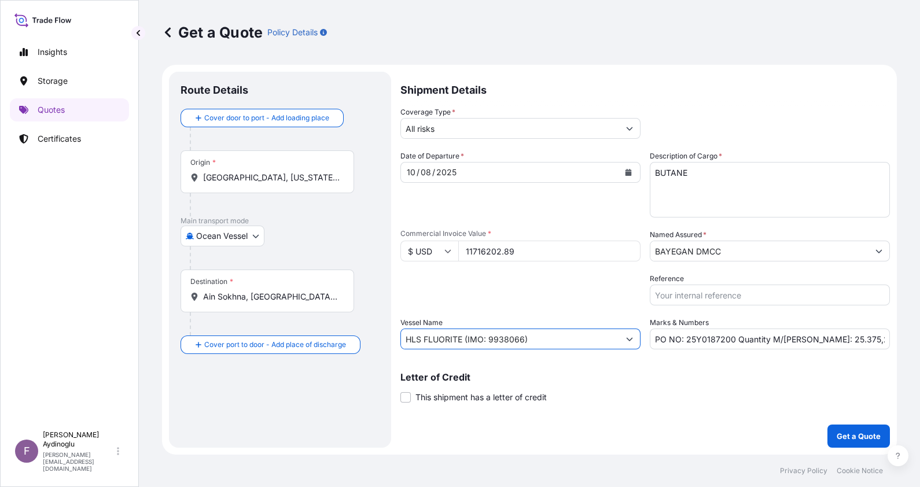
drag, startPoint x: 559, startPoint y: 340, endPoint x: 286, endPoint y: 333, distance: 273.7
click at [287, 333] on form "Route Details Cover door to port - Add loading place Place of loading Road / In…" at bounding box center [529, 260] width 735 height 390
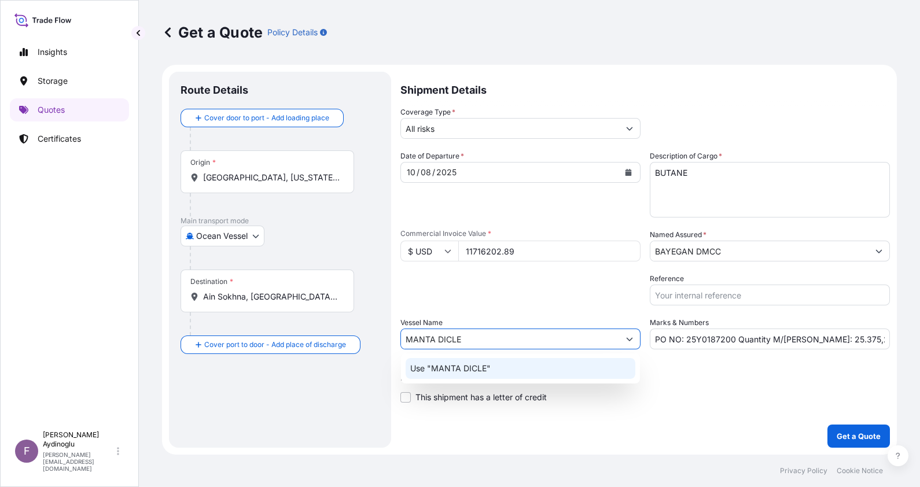
click at [529, 370] on div "Use "MANTA DICLE"" at bounding box center [521, 368] width 230 height 21
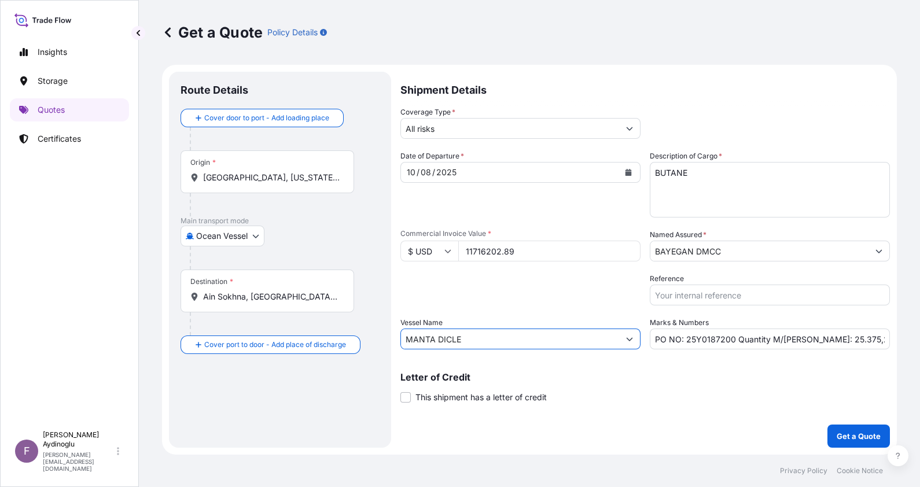
click at [535, 337] on input "MANTA DICLE" at bounding box center [510, 339] width 218 height 21
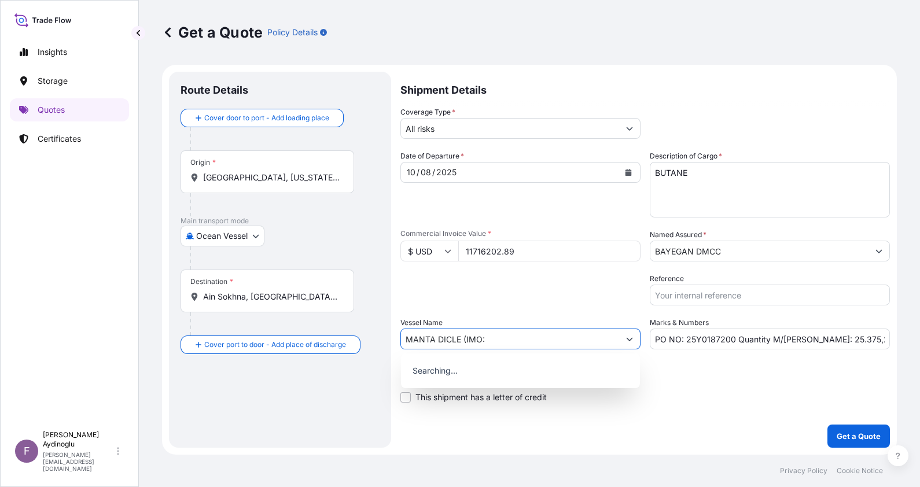
paste input "9666675"
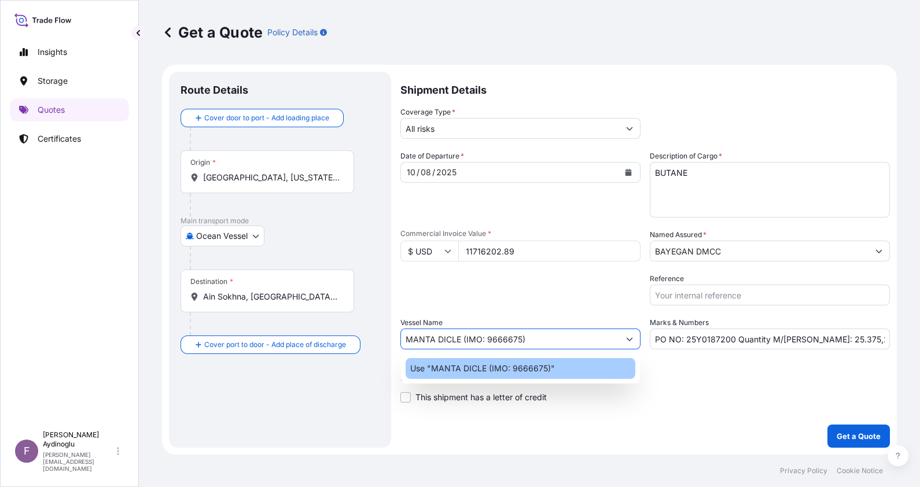
click at [545, 374] on p "Use "MANTA DICLE (IMO: 9666675)"" at bounding box center [482, 369] width 145 height 12
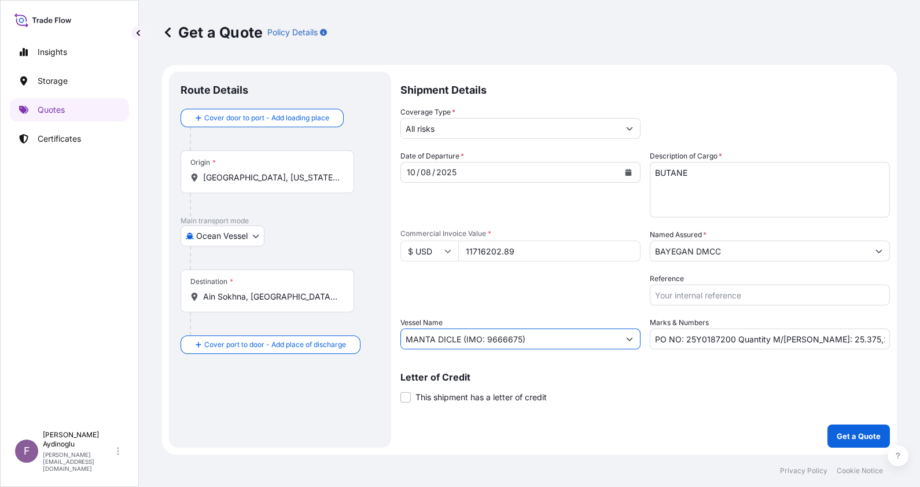
type input "MANTA DICLE (IMO: 9666675)"
click at [661, 377] on p "Letter of Credit" at bounding box center [644, 377] width 489 height 9
click at [299, 171] on div "Origin * Nederland, Texas, USA" at bounding box center [267, 171] width 174 height 43
click at [299, 172] on input "Nederland, Texas, USA" at bounding box center [271, 178] width 137 height 12
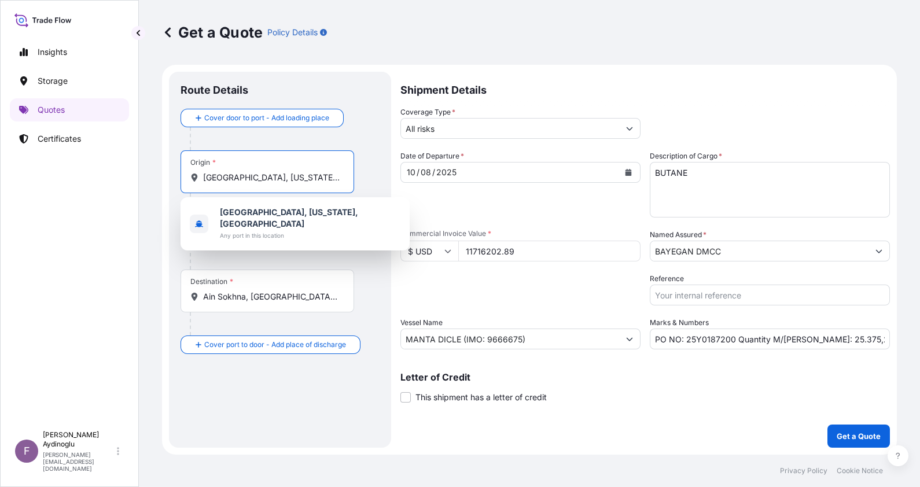
drag, startPoint x: 299, startPoint y: 178, endPoint x: 71, endPoint y: 178, distance: 227.9
click at [72, 178] on div "Insights Storage Quotes Certificates F Fatih Aydinoglu fatih.aydinoglu@polarisb…" at bounding box center [460, 243] width 920 height 487
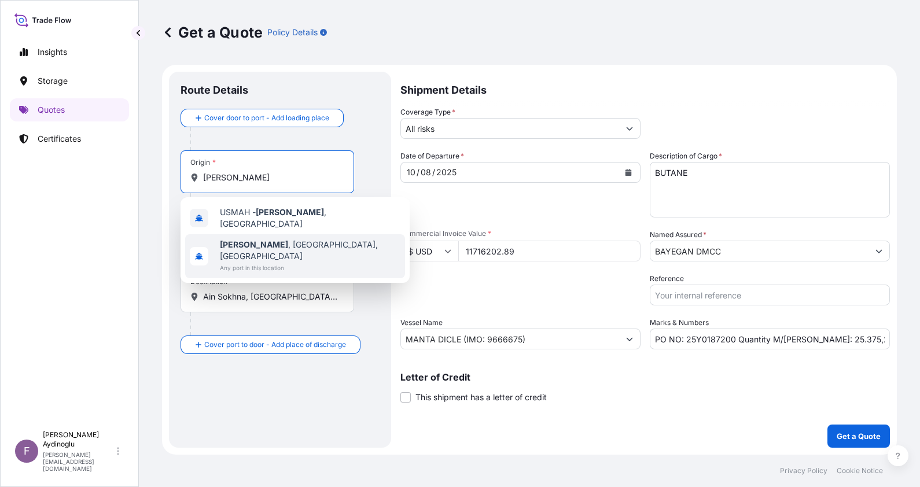
click at [314, 243] on div "Marcus Hook , PA, USA Any port in this location" at bounding box center [295, 256] width 220 height 44
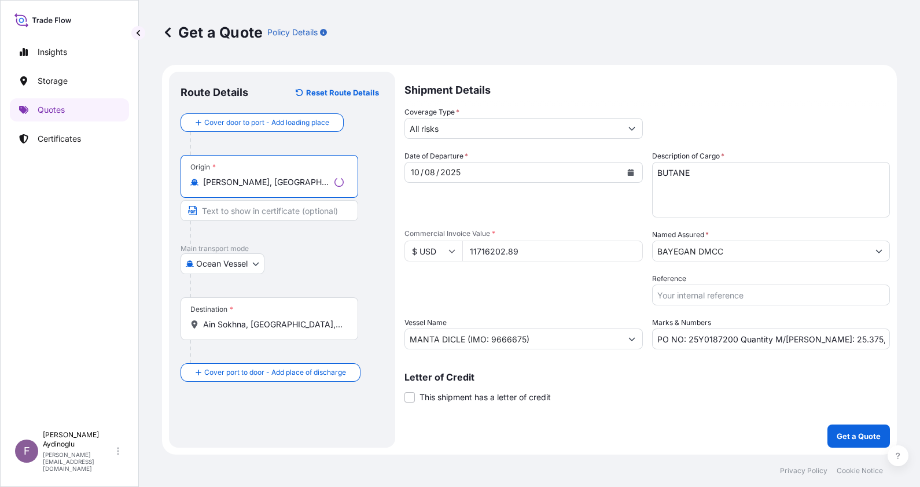
type input "Marcus Hook, PA, USA"
click at [253, 212] on input "Text to appear on certificate" at bounding box center [267, 210] width 174 height 21
type input "MARCUS HOOK TERMINAL / USA"
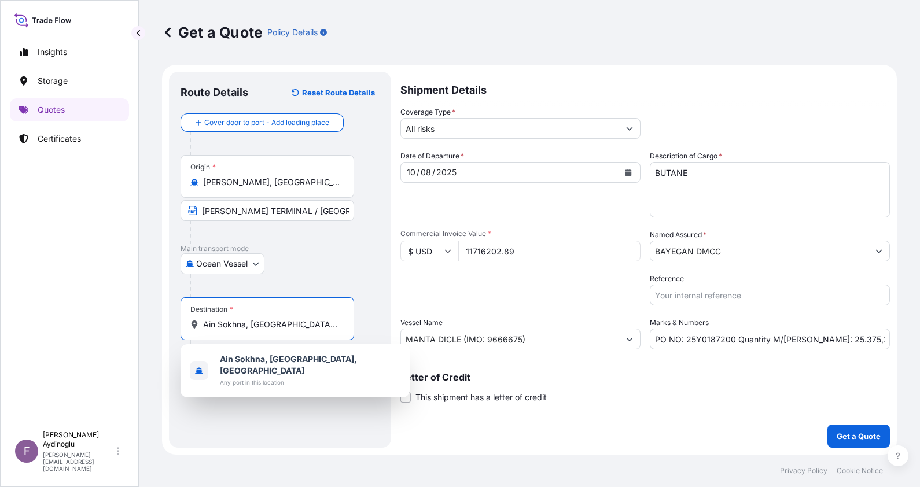
drag, startPoint x: 307, startPoint y: 324, endPoint x: 123, endPoint y: 322, distance: 183.4
click at [124, 322] on div "Insights Storage Quotes Certificates F Fatih Aydinoglu fatih.aydinoglu@polarisb…" at bounding box center [460, 243] width 920 height 487
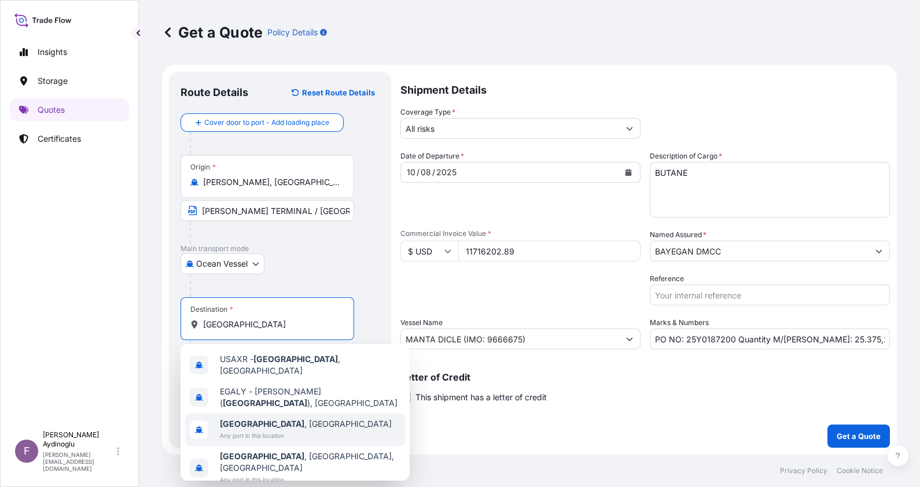
click at [311, 418] on div "Alexandria , Egypt Any port in this location" at bounding box center [295, 430] width 220 height 32
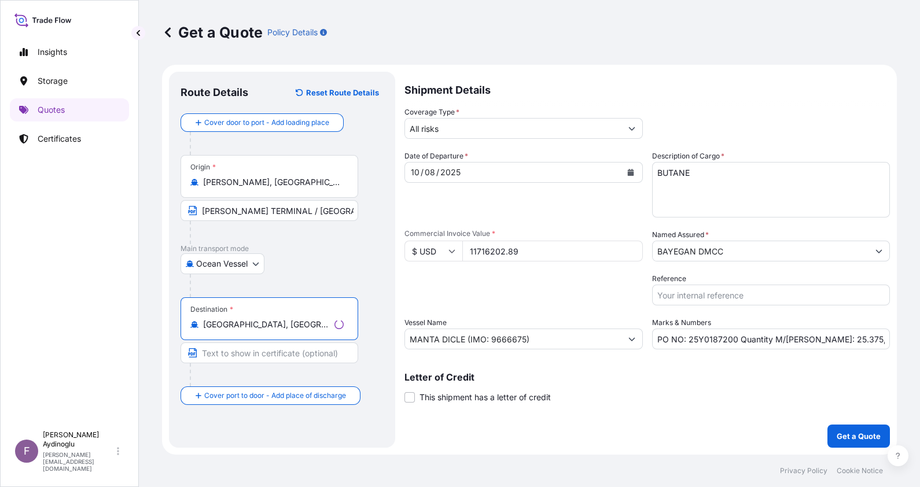
type input "Alexandria, Egypt"
click at [279, 348] on input "Text to appear on certificate" at bounding box center [269, 352] width 178 height 21
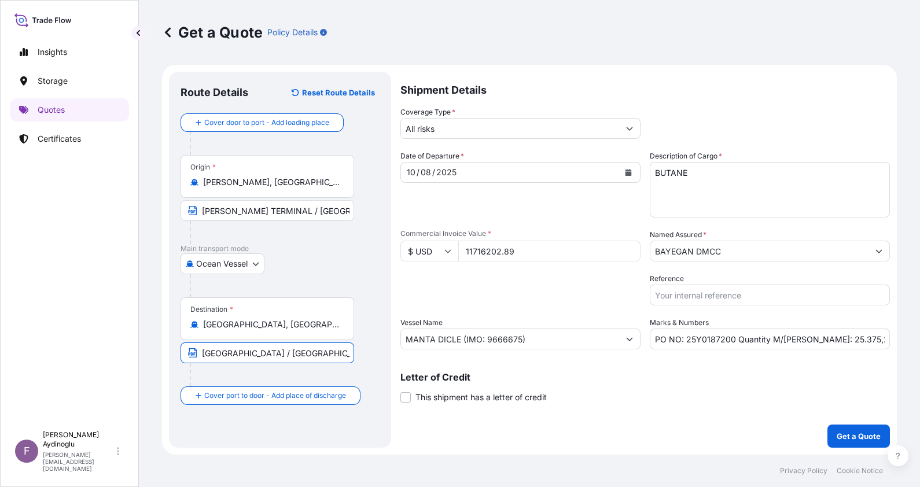
type input "ALEXANDRIA / EGYPT"
click at [876, 336] on input "PO NO: 25Y0187200 Quantity M/Tonn: 25.375,29 Premium: USD 1.046,97" at bounding box center [770, 339] width 240 height 21
drag, startPoint x: 859, startPoint y: 341, endPoint x: 871, endPoint y: 341, distance: 12.7
click at [871, 341] on input "PO NO: 25Y0187200 Quantity M/Tonn: 25.375,29 Premium: USD 1.046,97" at bounding box center [770, 339] width 240 height 21
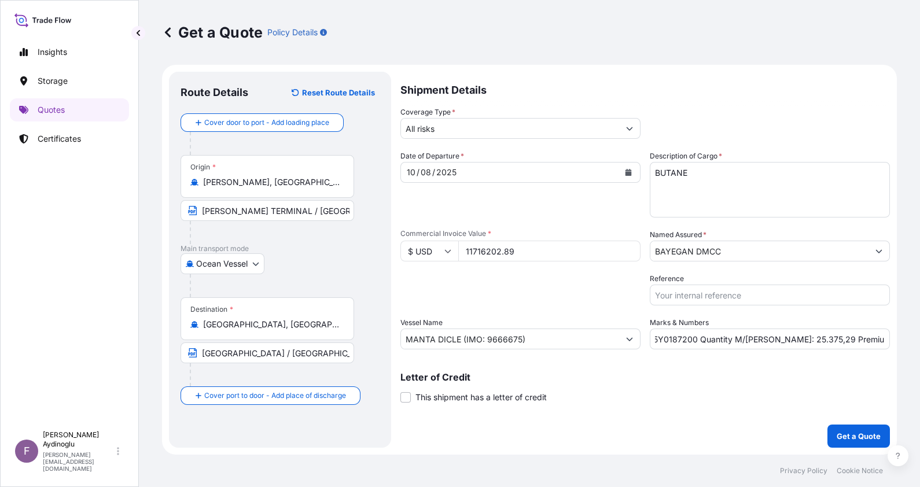
scroll to position [0, 0]
click at [864, 339] on input "PO NO: 25Y0187200 Quantity M/Tonn: 25.375,29 Premium: USD 1.729,97" at bounding box center [770, 339] width 240 height 21
click at [862, 339] on input "PO NO: 25Y0187200 Quantity M/Tonn: 25.375,29 Premium: USD 1.729,97" at bounding box center [770, 339] width 240 height 21
drag, startPoint x: 882, startPoint y: 341, endPoint x: 901, endPoint y: 342, distance: 19.1
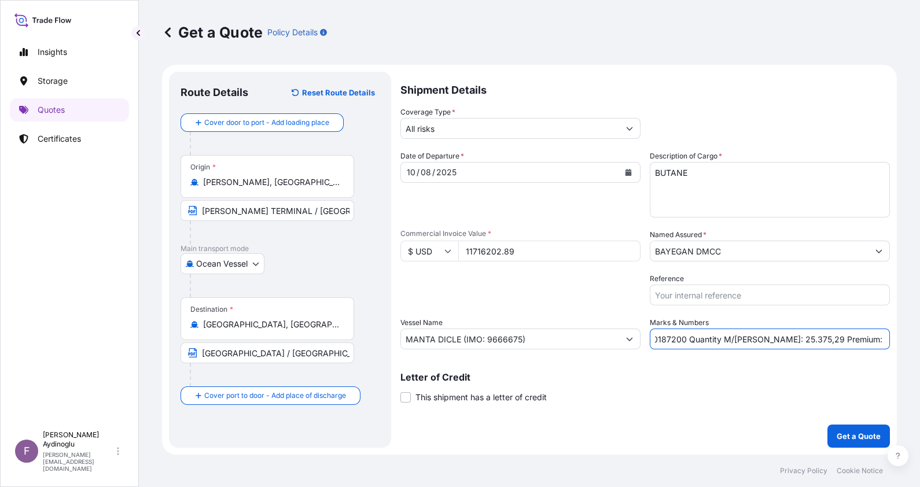
click at [901, 342] on div "Get a Quote Policy Details Route Details Reset Route Details Cover door to port…" at bounding box center [529, 227] width 781 height 455
click at [813, 338] on input "PO NO: 25Y0187200 Quantity M/Tonn: 25.375,29 Premium: USD 1.529,06" at bounding box center [770, 339] width 240 height 21
drag, startPoint x: 841, startPoint y: 337, endPoint x: 834, endPoint y: 337, distance: 6.4
click at [834, 337] on input "PO NO: 25Y0187200 Quantity M/Tonn: 22.009,29 Premium: USD 1.529,06" at bounding box center [770, 339] width 240 height 21
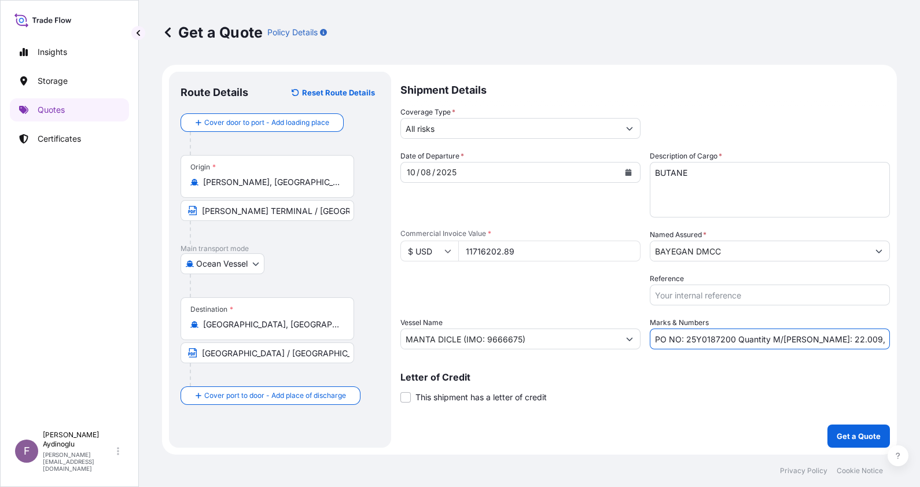
type input "PO NO: 25Y0187200 Quantity M/Tonn: 22.009,12 Premium: USD 1.529,06"
click at [857, 431] on p "Get a Quote" at bounding box center [859, 436] width 44 height 12
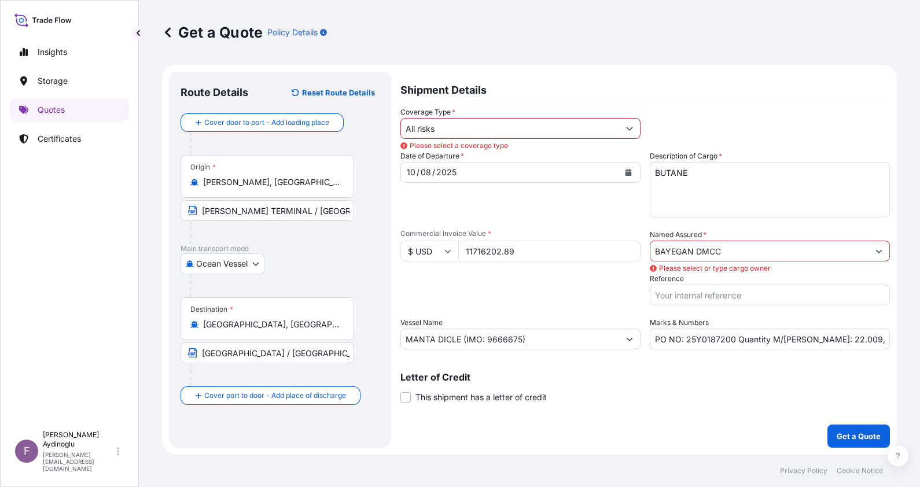
click at [692, 249] on input "BAYEGAN DMCC" at bounding box center [759, 251] width 218 height 21
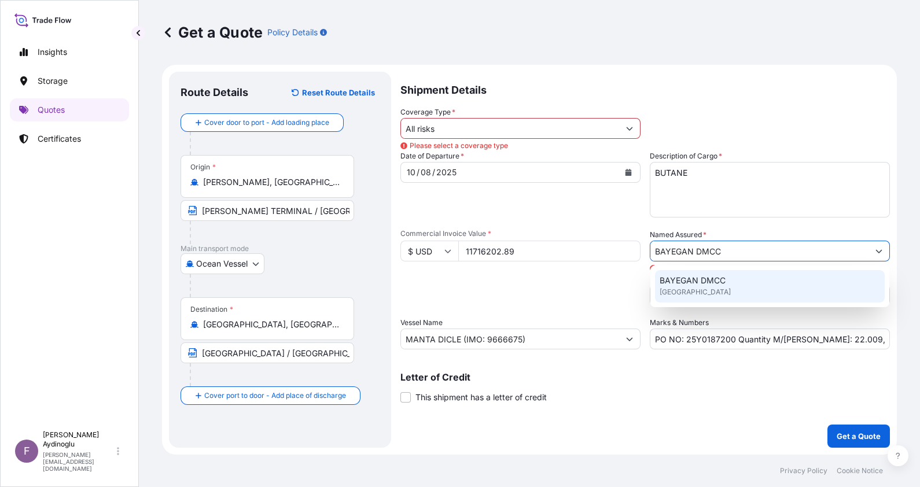
click at [705, 289] on span "United Kingdom" at bounding box center [695, 292] width 71 height 12
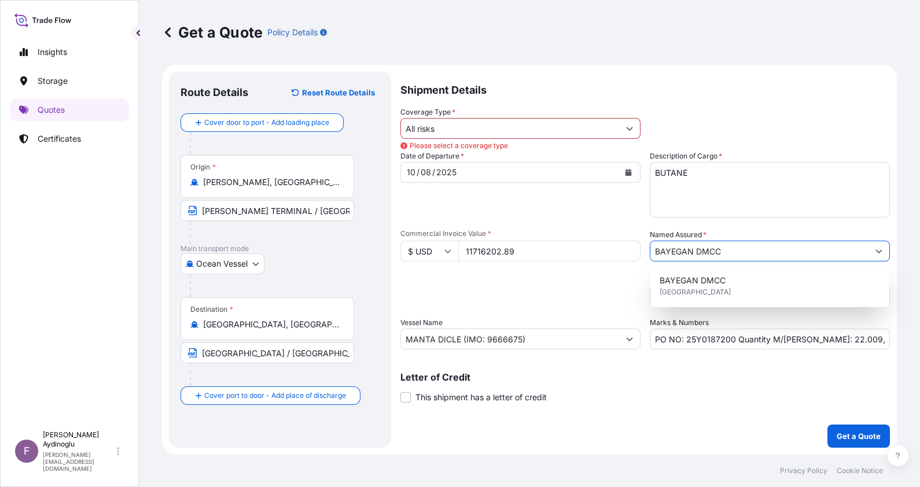
click at [498, 130] on input "All risks" at bounding box center [510, 128] width 218 height 21
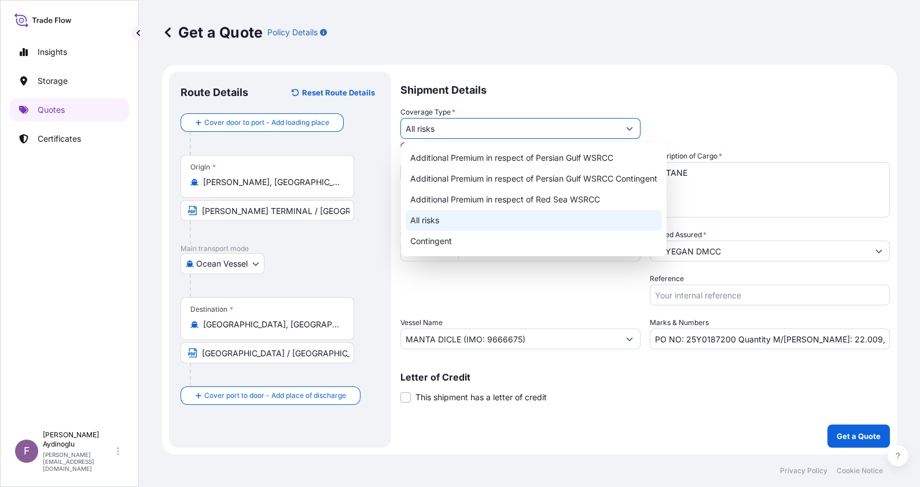
click at [481, 217] on div "All risks" at bounding box center [534, 220] width 256 height 21
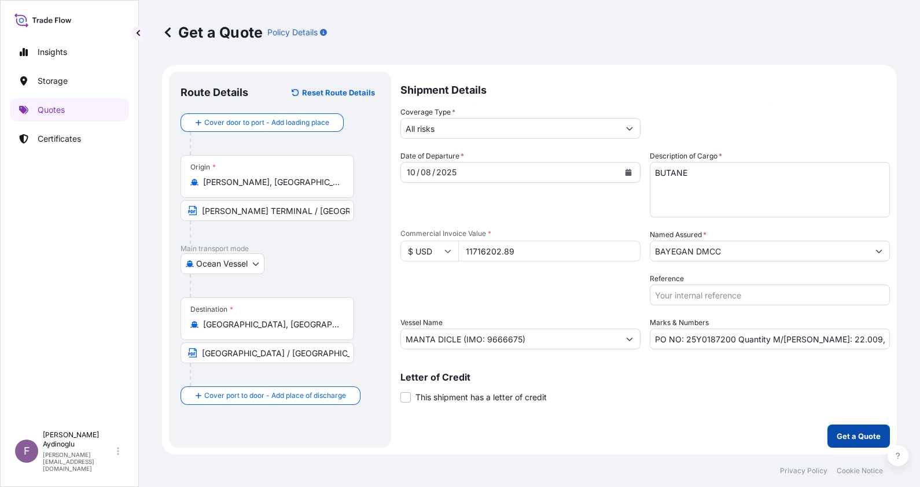
click at [860, 433] on p "Get a Quote" at bounding box center [859, 436] width 44 height 12
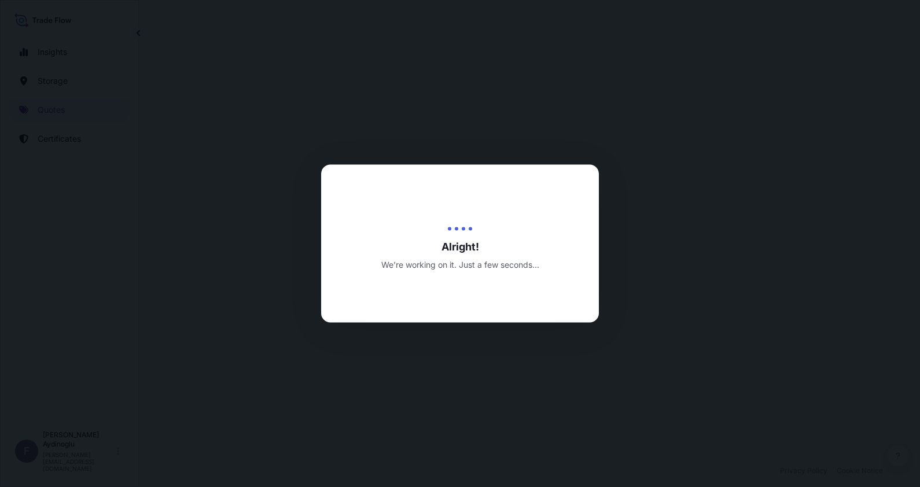
select select "Ocean Vessel"
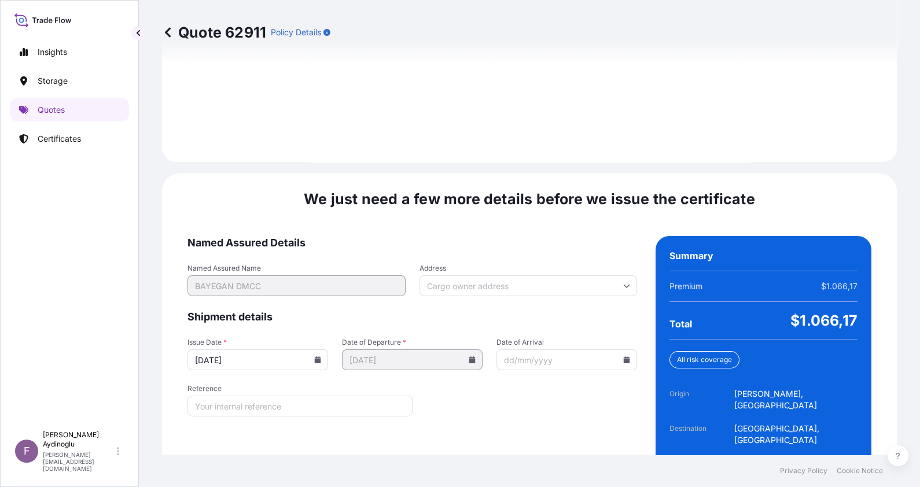
scroll to position [1338, 0]
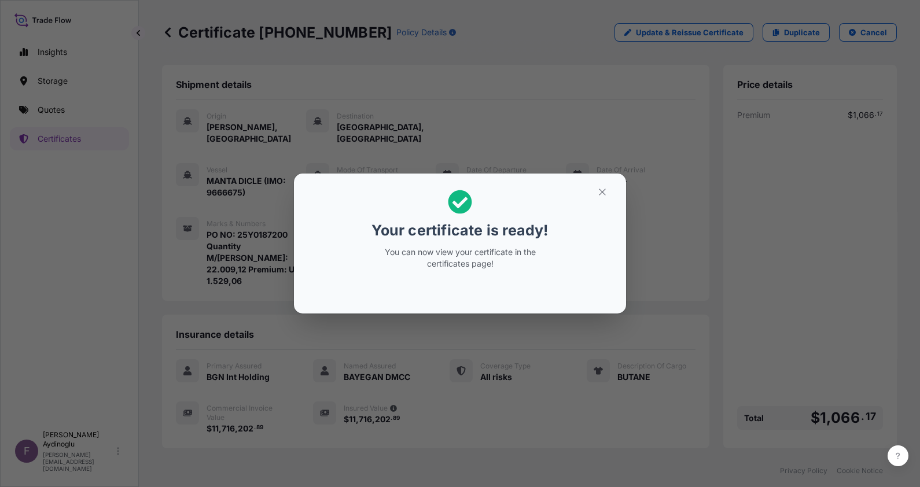
click at [605, 187] on icon "button" at bounding box center [602, 192] width 10 height 10
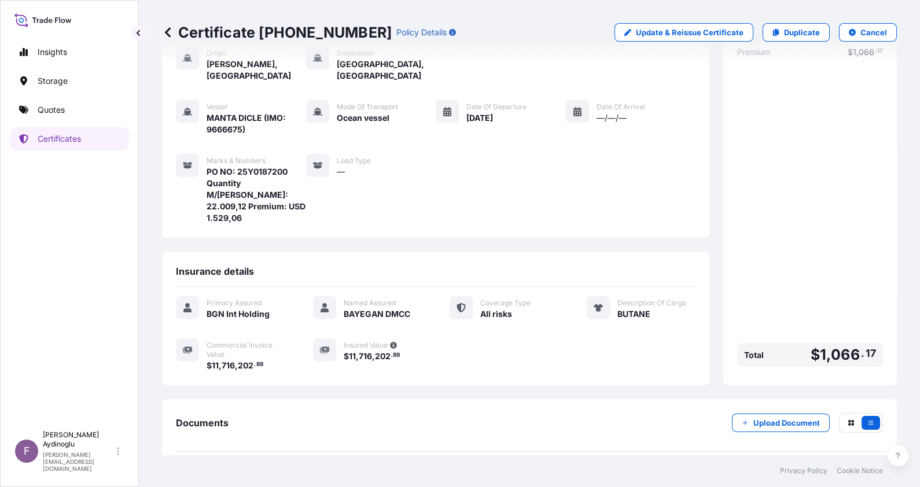
scroll to position [102, 0]
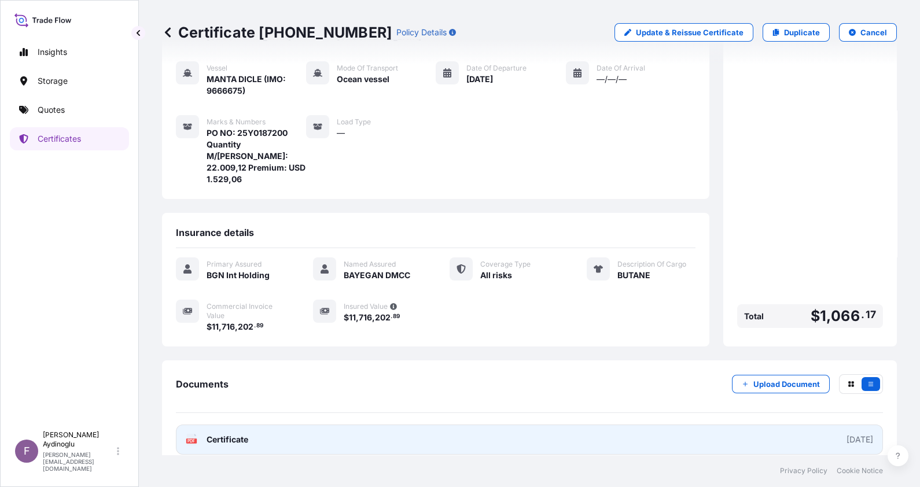
click at [598, 425] on link "PDF Certificate [DATE]" at bounding box center [529, 440] width 707 height 30
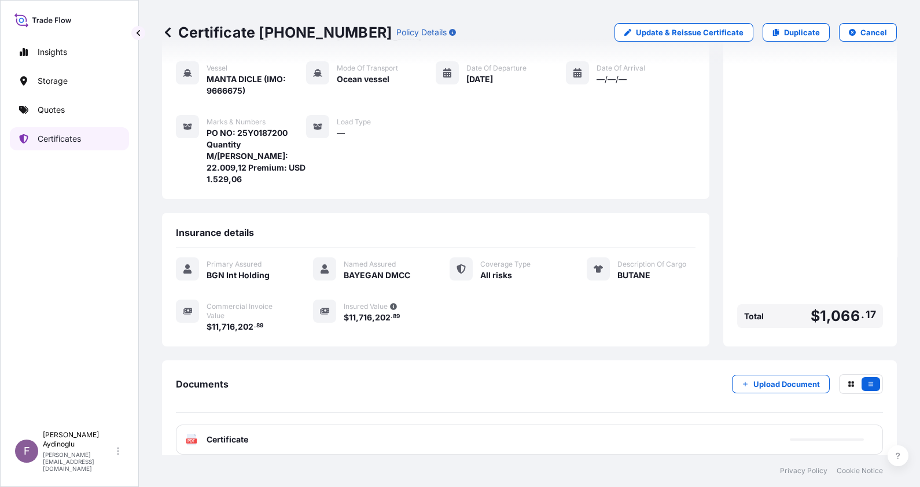
click at [65, 136] on p "Certificates" at bounding box center [59, 139] width 43 height 12
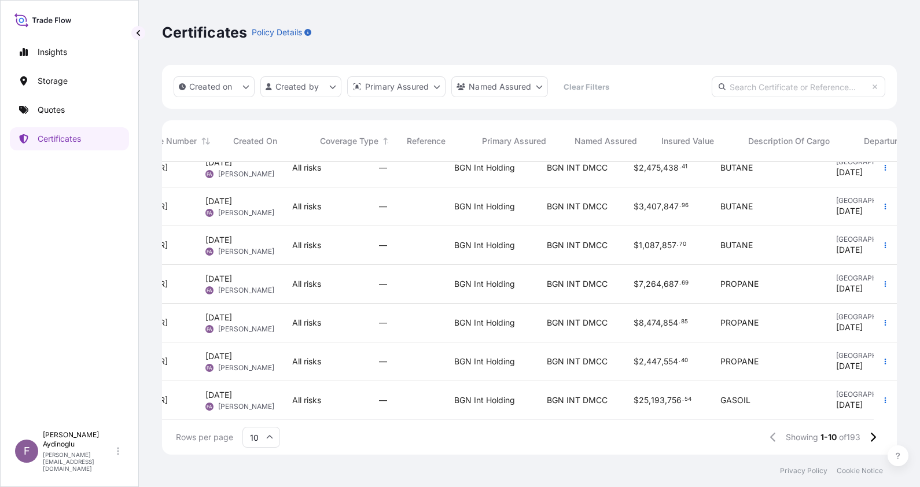
scroll to position [141, 0]
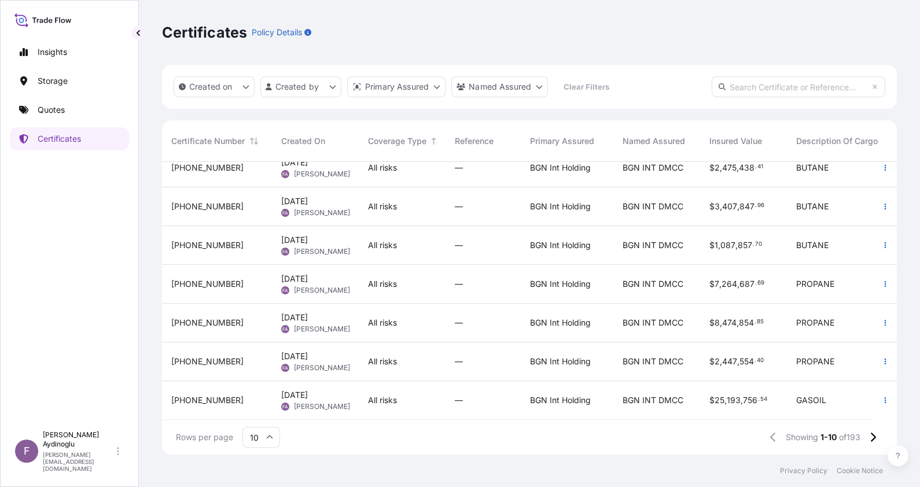
click at [272, 431] on input "10" at bounding box center [261, 437] width 38 height 21
click at [267, 380] on div "25" at bounding box center [261, 382] width 28 height 22
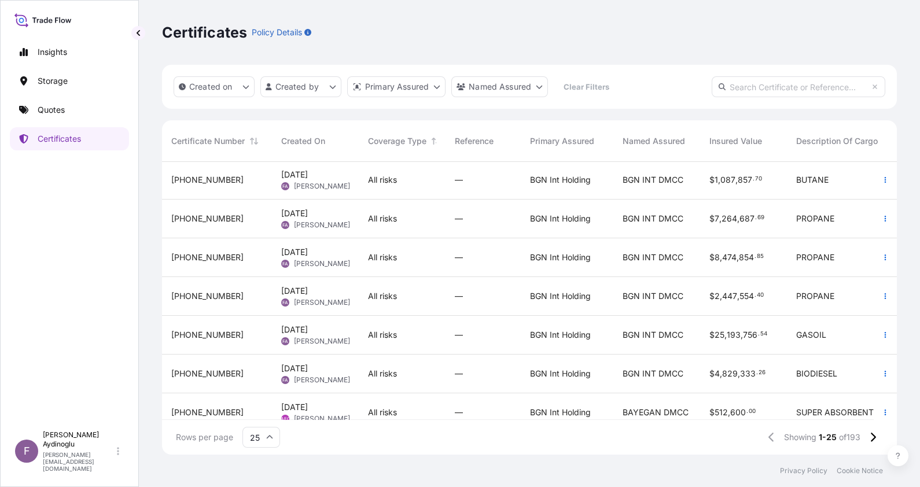
scroll to position [217, 0]
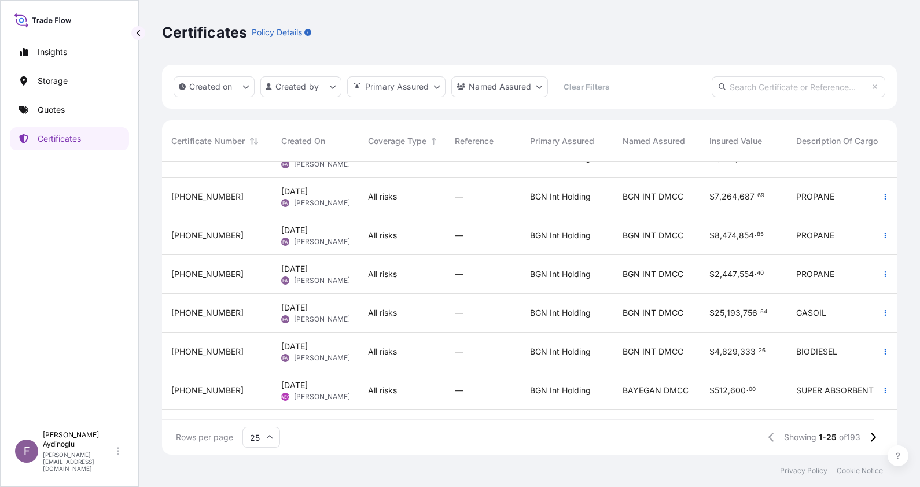
click at [913, 259] on div "Certificates Policy Details Created on Created by Primary Assured Named Assured…" at bounding box center [529, 227] width 781 height 455
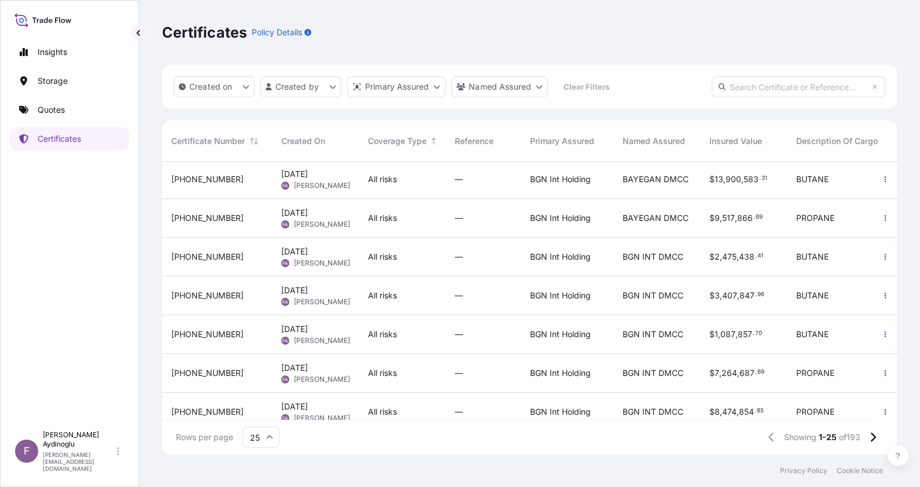
scroll to position [0, 0]
click at [61, 118] on link "Quotes" at bounding box center [69, 109] width 119 height 23
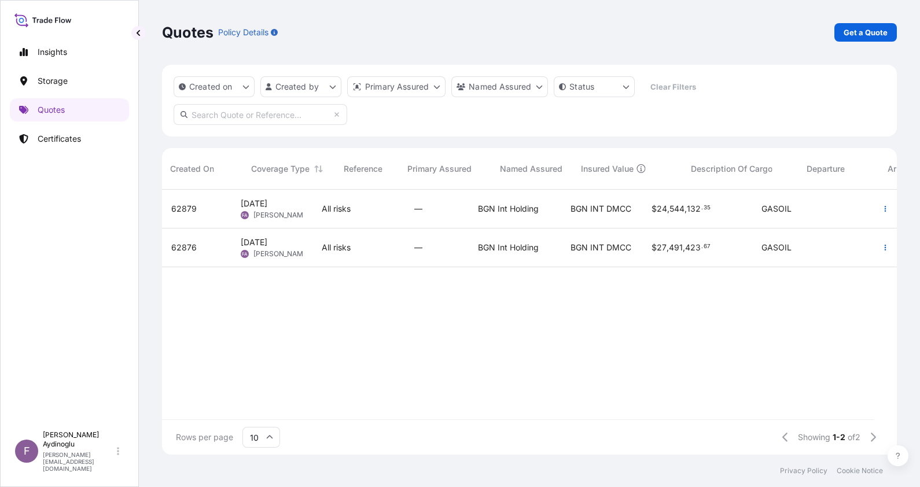
scroll to position [0, 294]
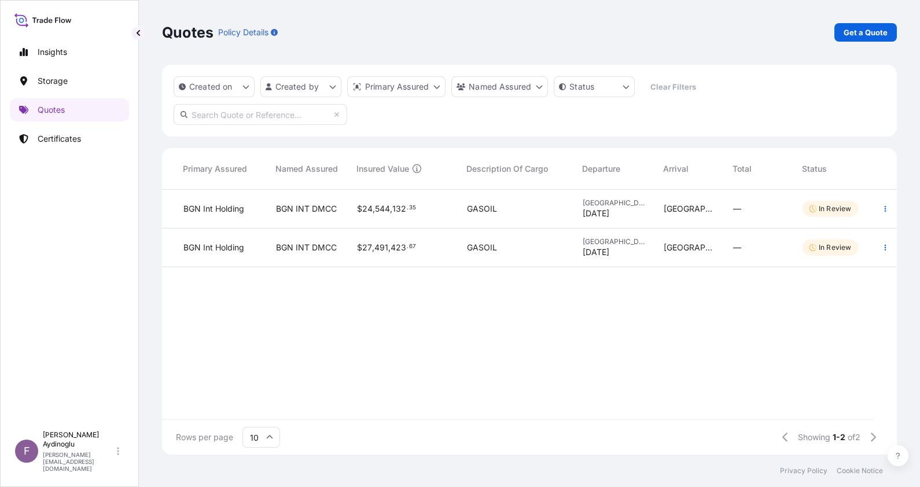
click at [848, 212] on p "In Review" at bounding box center [835, 208] width 32 height 9
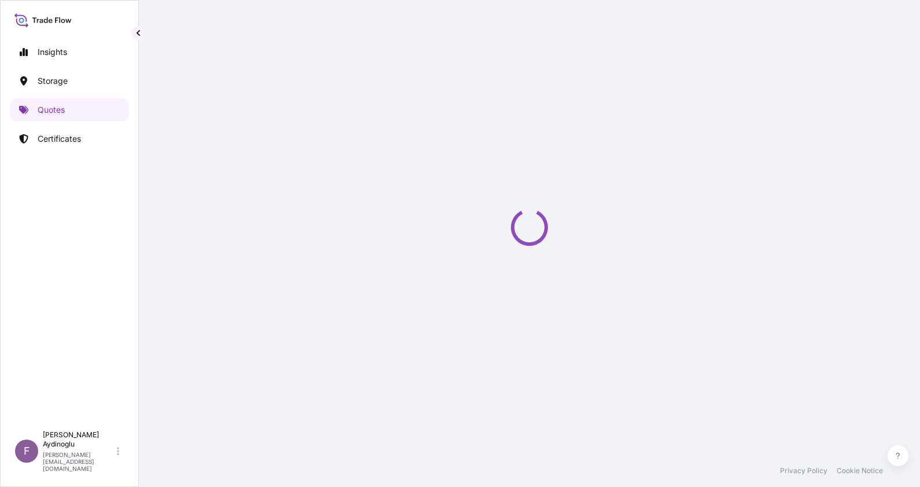
select select "Ocean Vessel"
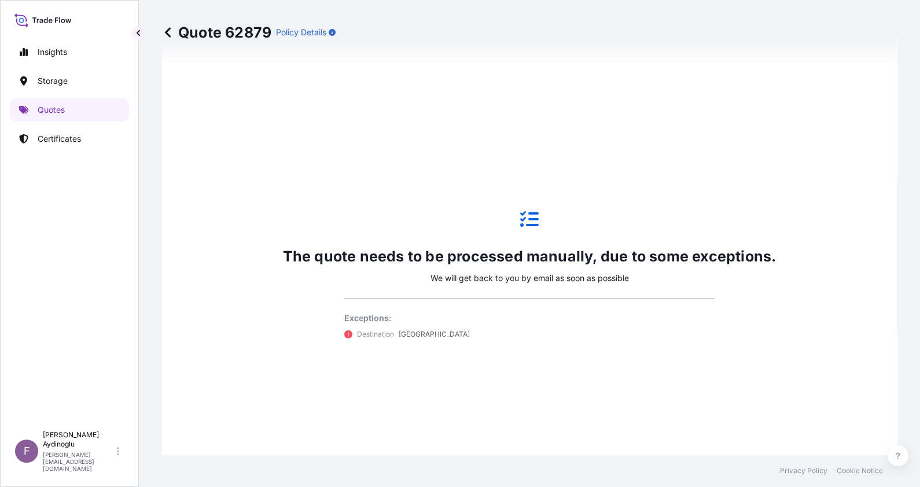
scroll to position [582, 0]
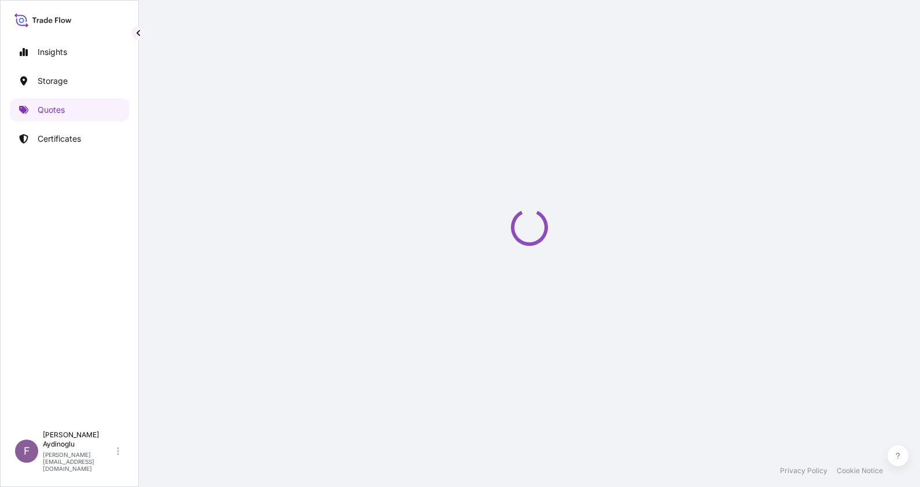
select select "Ocean Vessel"
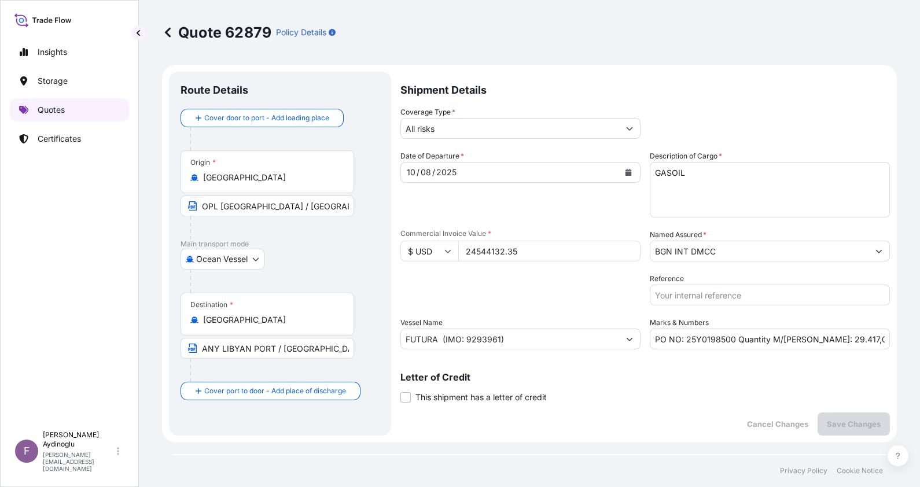
click at [83, 114] on link "Quotes" at bounding box center [69, 109] width 119 height 23
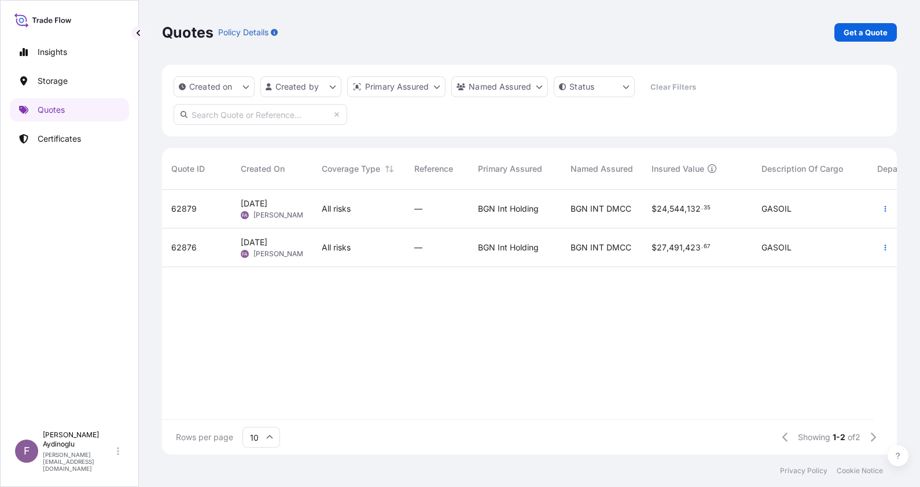
scroll to position [0, 294]
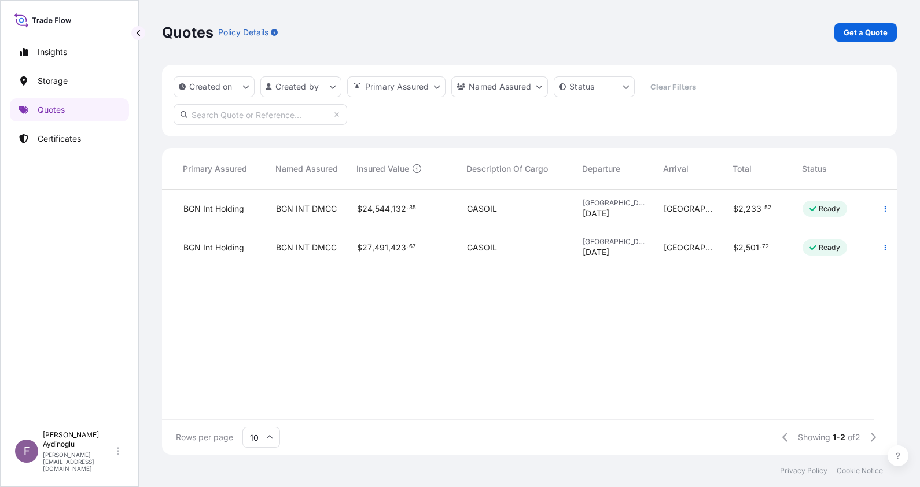
click at [830, 240] on div "Ready" at bounding box center [824, 248] width 45 height 16
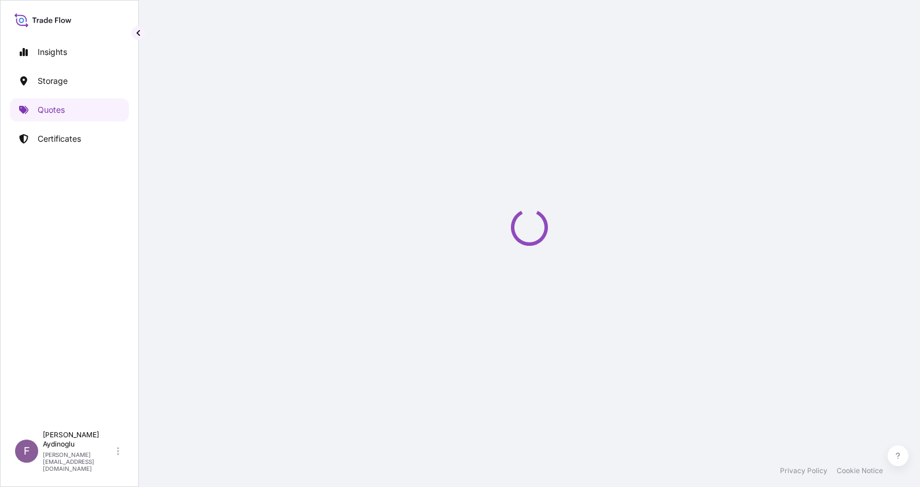
select select "Ocean Vessel"
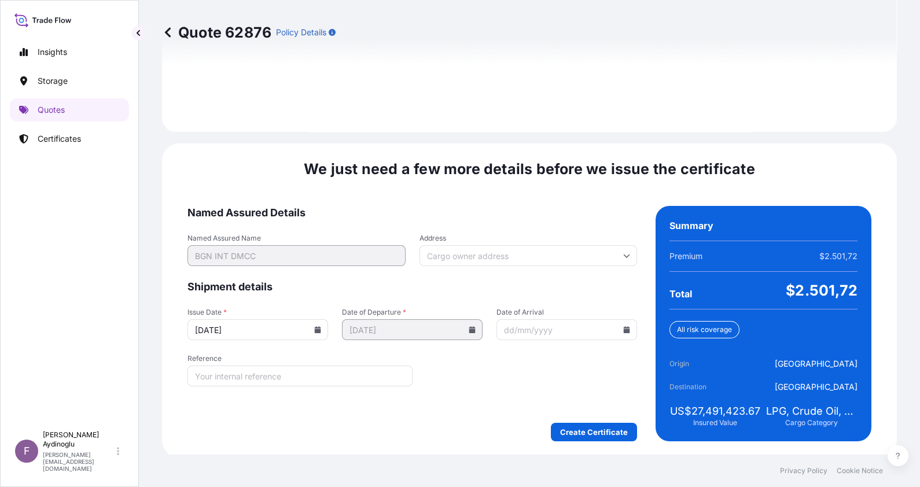
scroll to position [1338, 0]
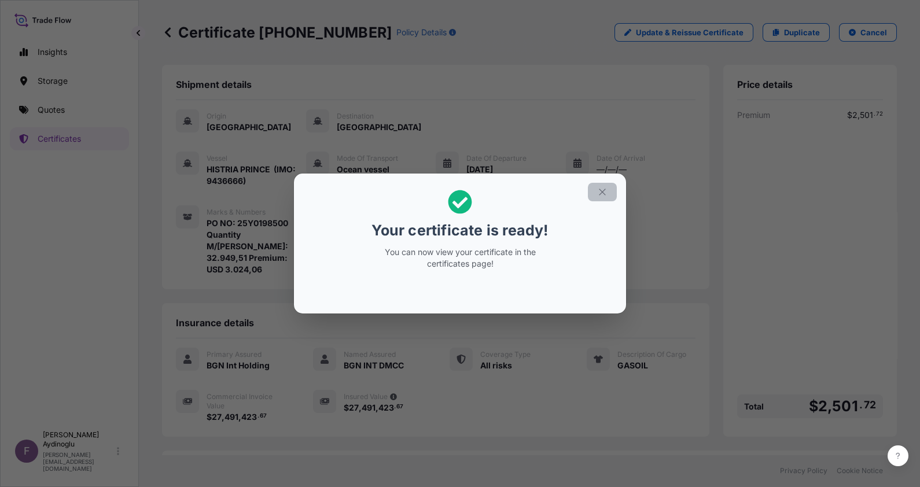
click at [602, 197] on icon "button" at bounding box center [602, 192] width 10 height 10
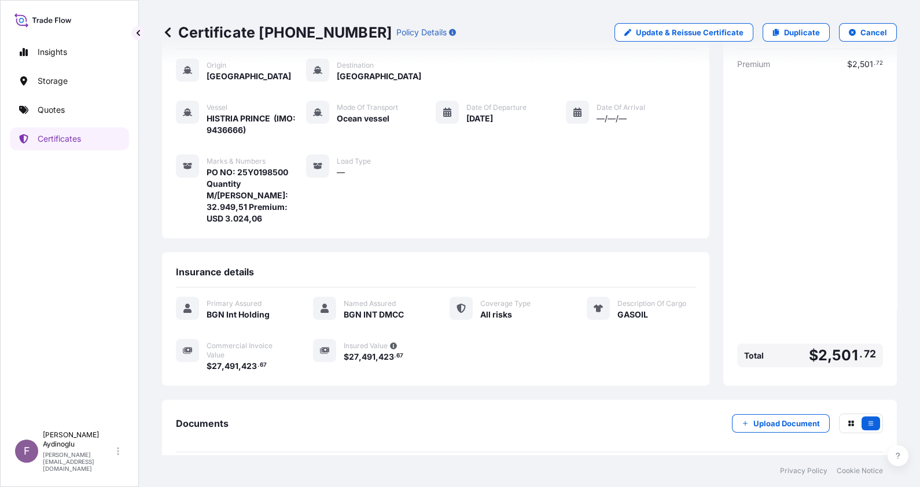
scroll to position [90, 0]
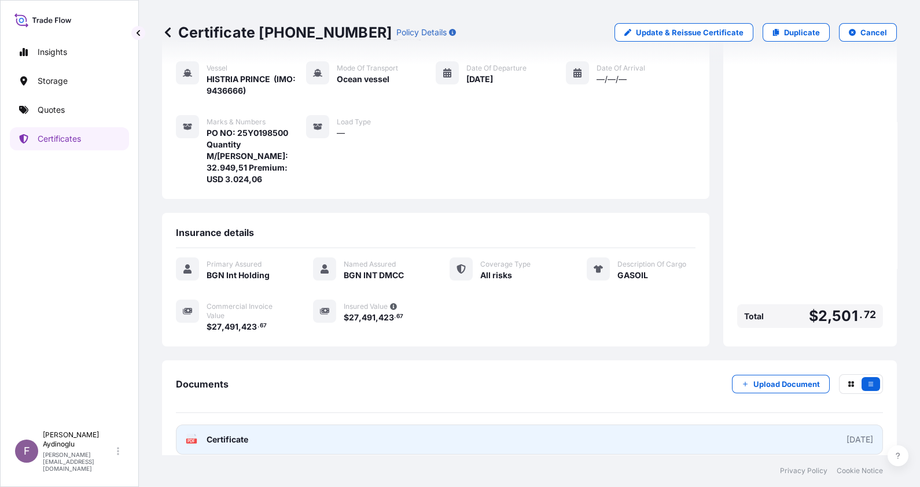
click at [537, 428] on link "PDF Certificate [DATE]" at bounding box center [529, 440] width 707 height 30
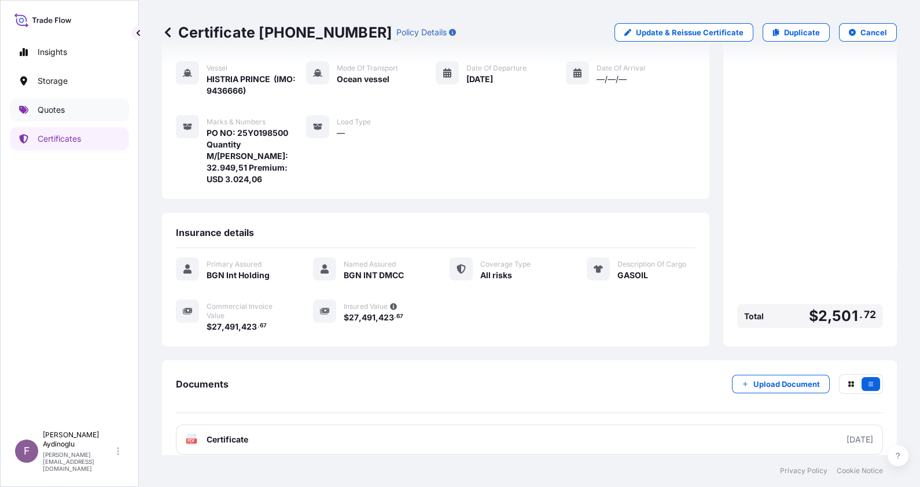
click at [68, 113] on link "Quotes" at bounding box center [69, 109] width 119 height 23
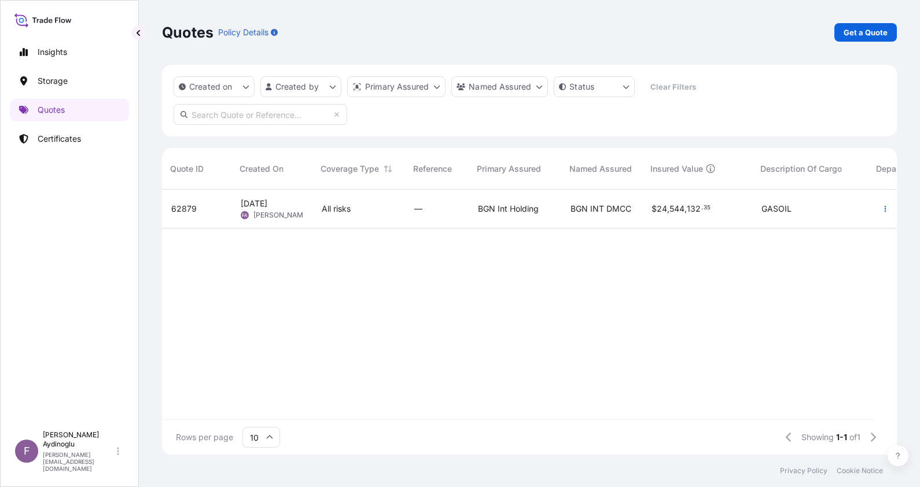
scroll to position [0, 294]
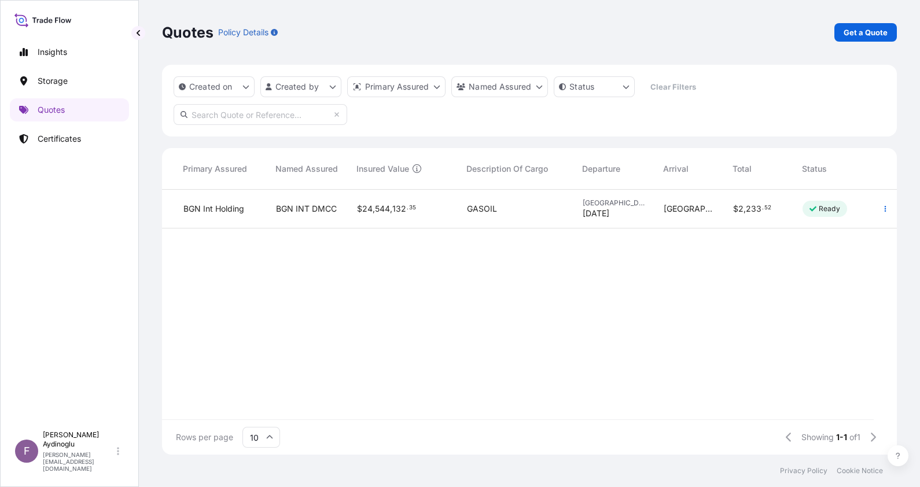
click at [806, 211] on div "Ready" at bounding box center [824, 209] width 45 height 16
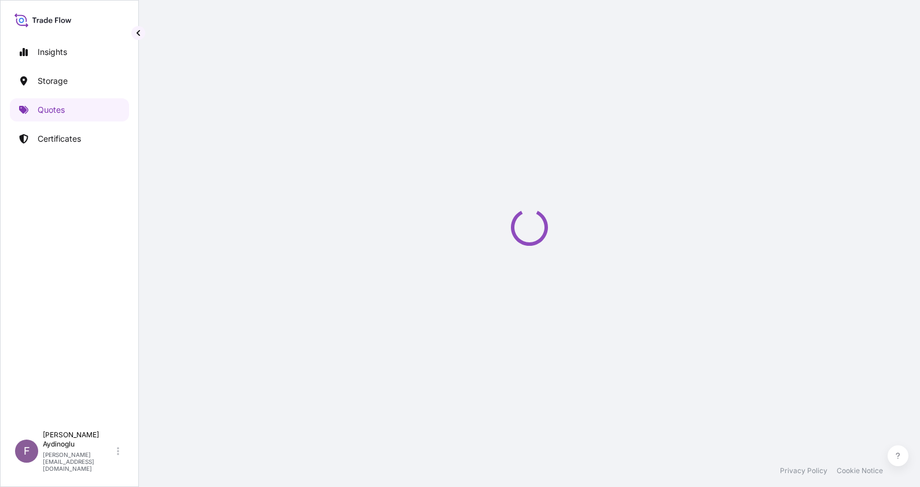
select select "Ocean Vessel"
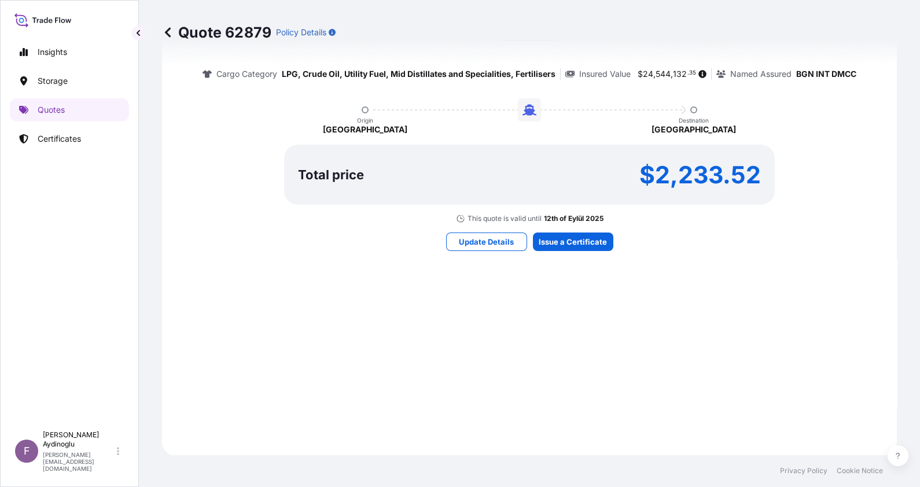
click at [573, 229] on div "Here's your insurance offer Primary Assured BGN Int Holding All risk coverage C…" at bounding box center [529, 111] width 702 height 657
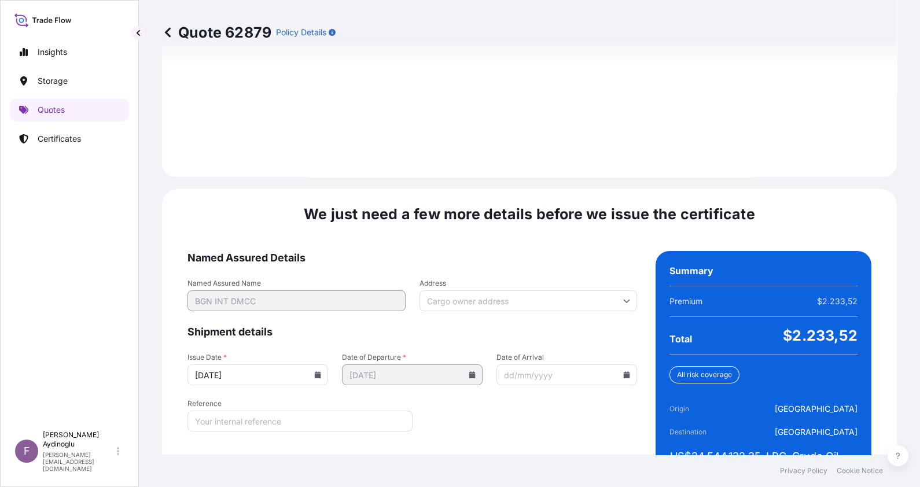
scroll to position [1338, 0]
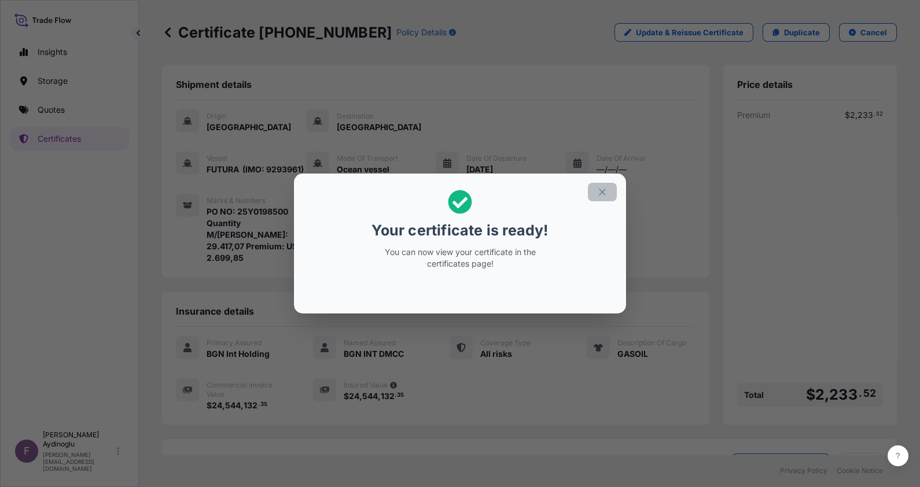
click at [605, 192] on icon "button" at bounding box center [602, 192] width 10 height 10
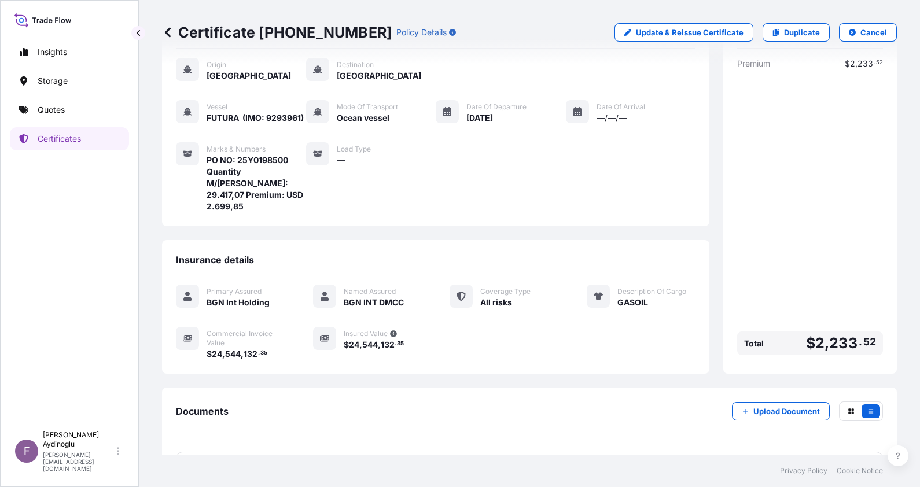
scroll to position [90, 0]
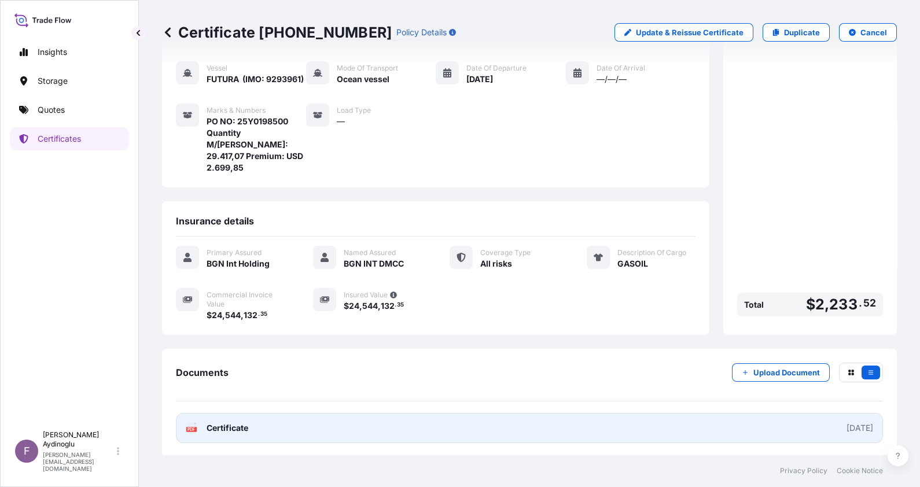
click at [477, 432] on link "PDF Certificate [DATE]" at bounding box center [529, 428] width 707 height 30
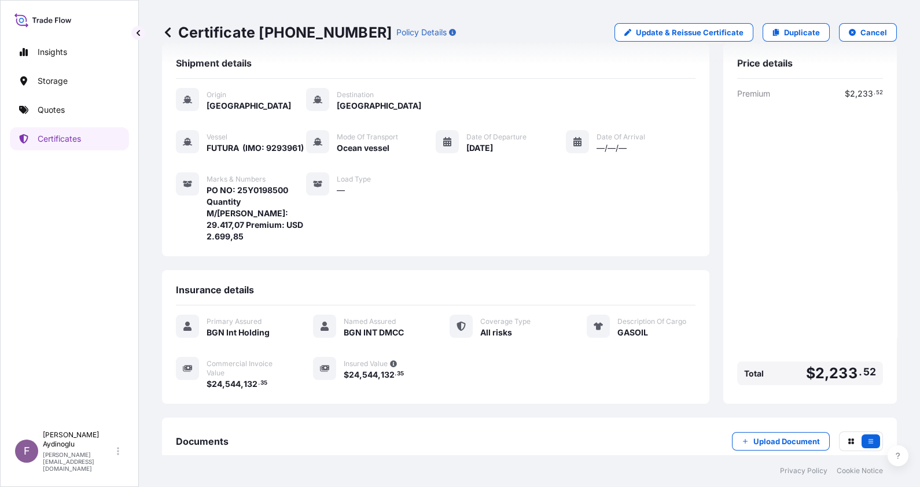
scroll to position [0, 0]
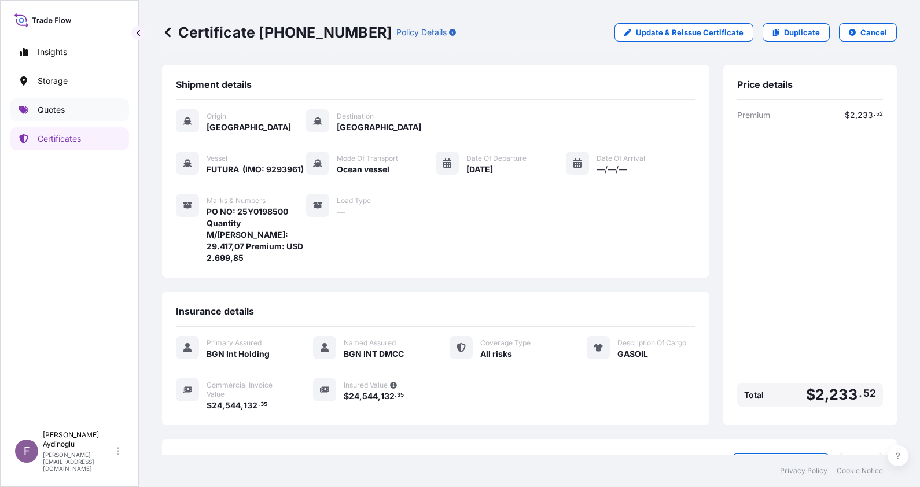
click at [64, 104] on p "Quotes" at bounding box center [51, 110] width 27 height 12
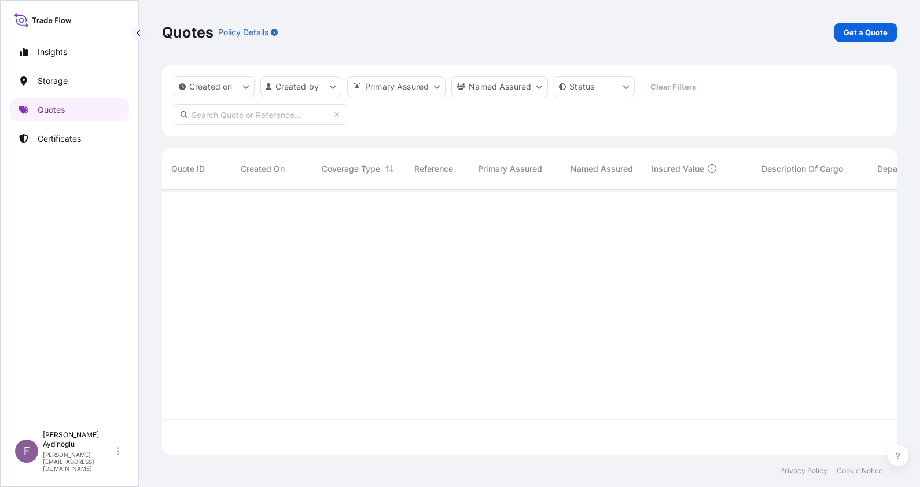
scroll to position [295, 723]
click at [422, 448] on div at bounding box center [529, 323] width 735 height 266
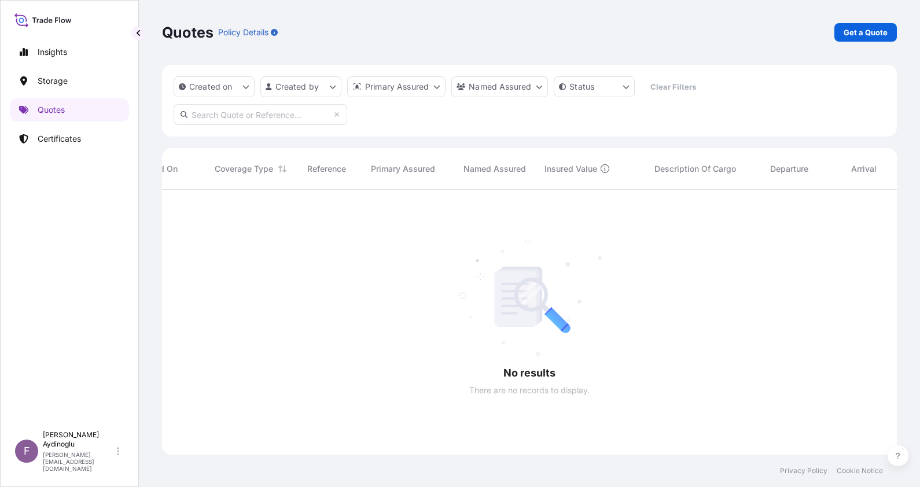
scroll to position [0, 0]
